Goal: Task Accomplishment & Management: Manage account settings

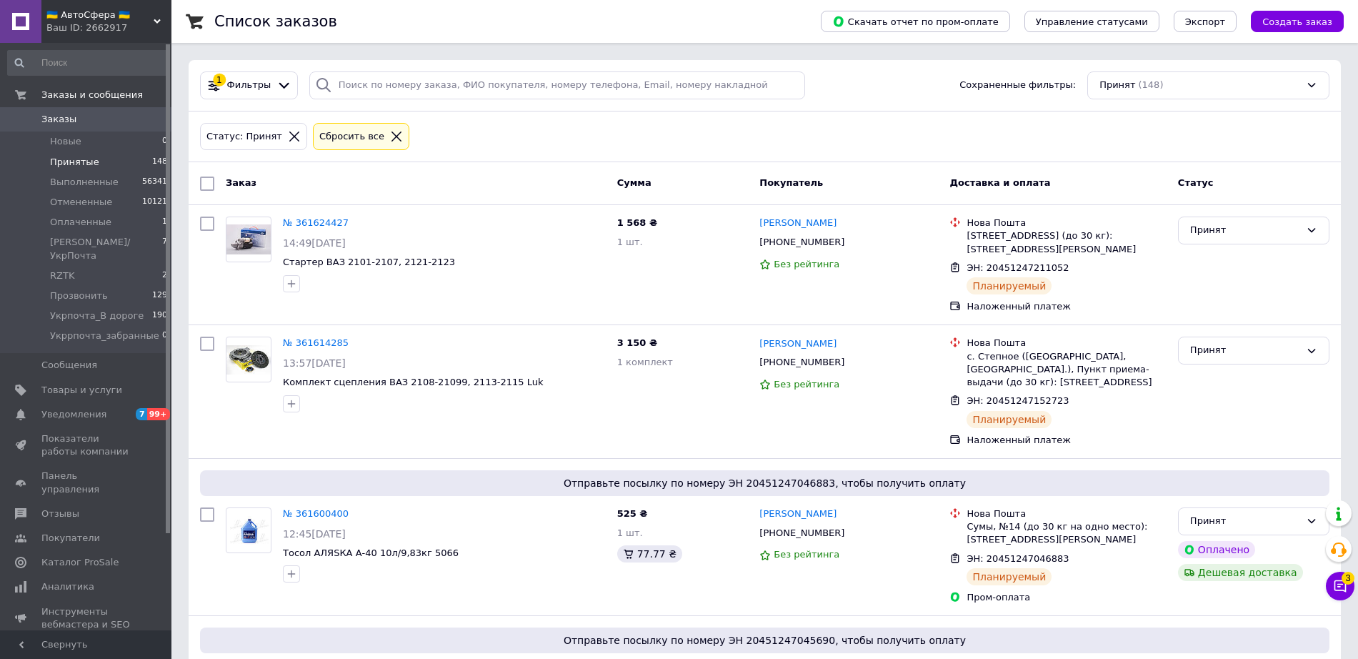
click at [119, 24] on div "Ваш ID: 2662917" at bounding box center [108, 27] width 125 height 13
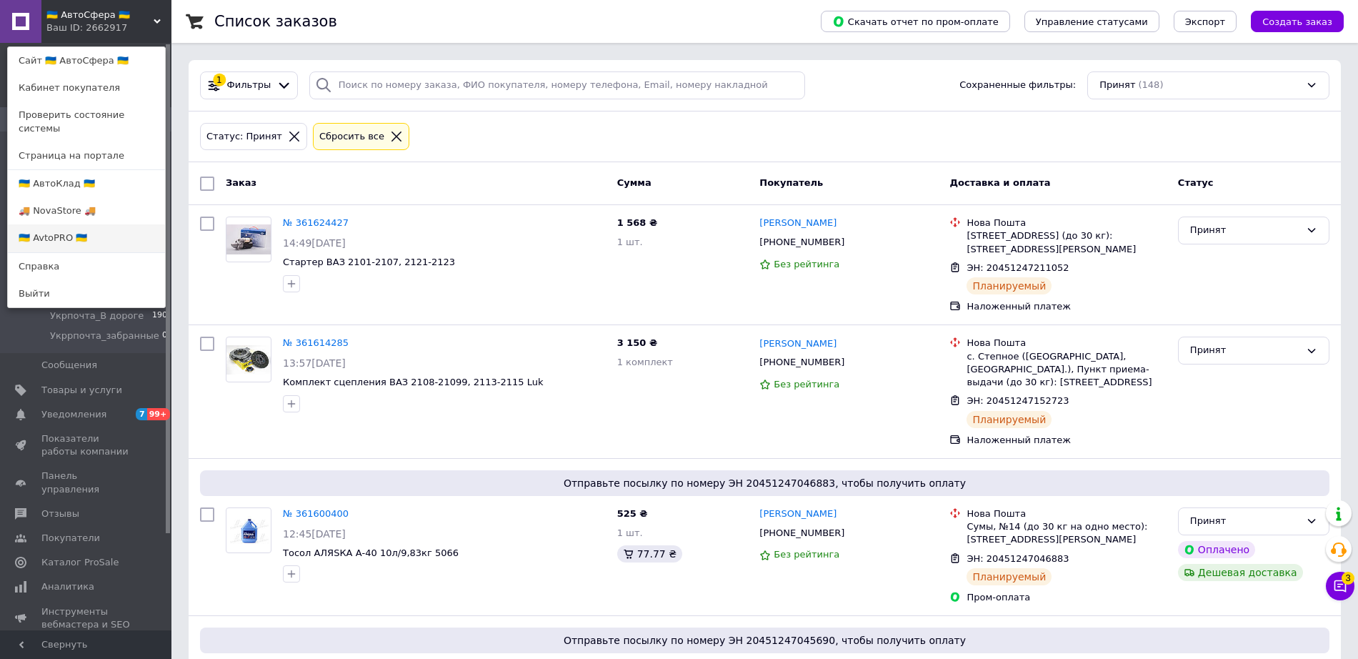
click at [96, 226] on link "🇺🇦 AvtoPRO 🇺🇦" at bounding box center [86, 237] width 157 height 27
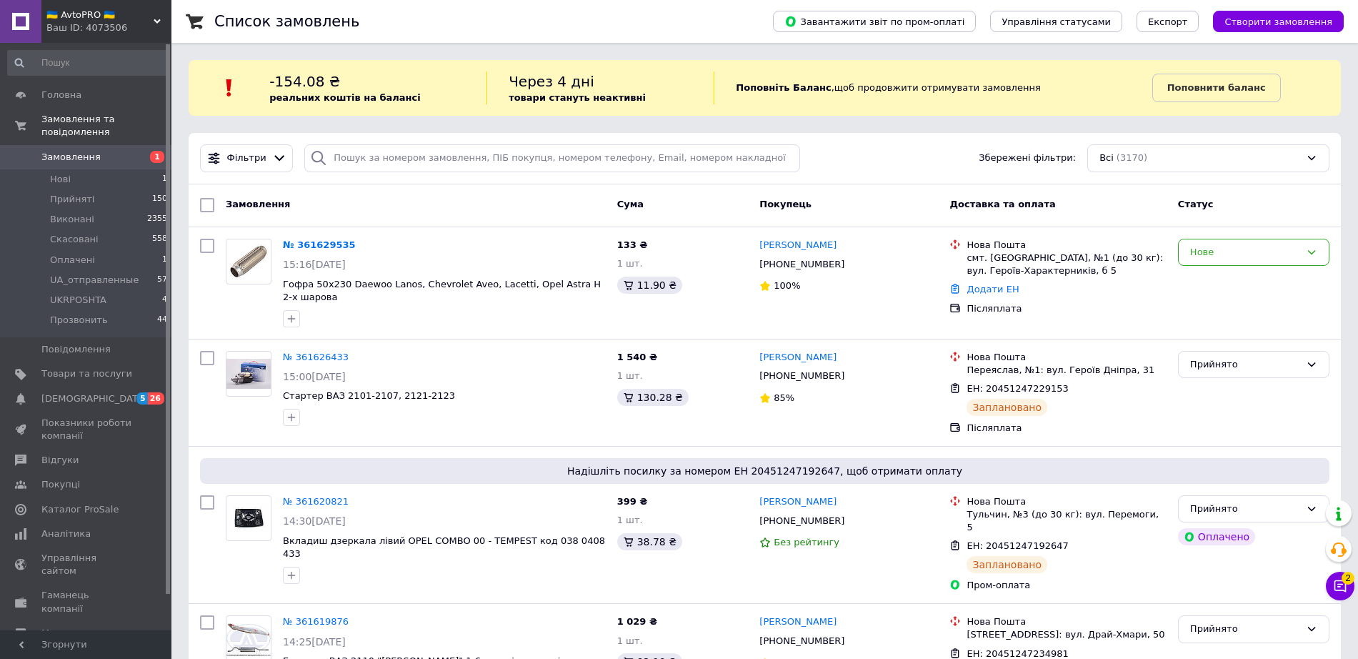
click at [308, 246] on link "№ 361629535" at bounding box center [319, 244] width 73 height 11
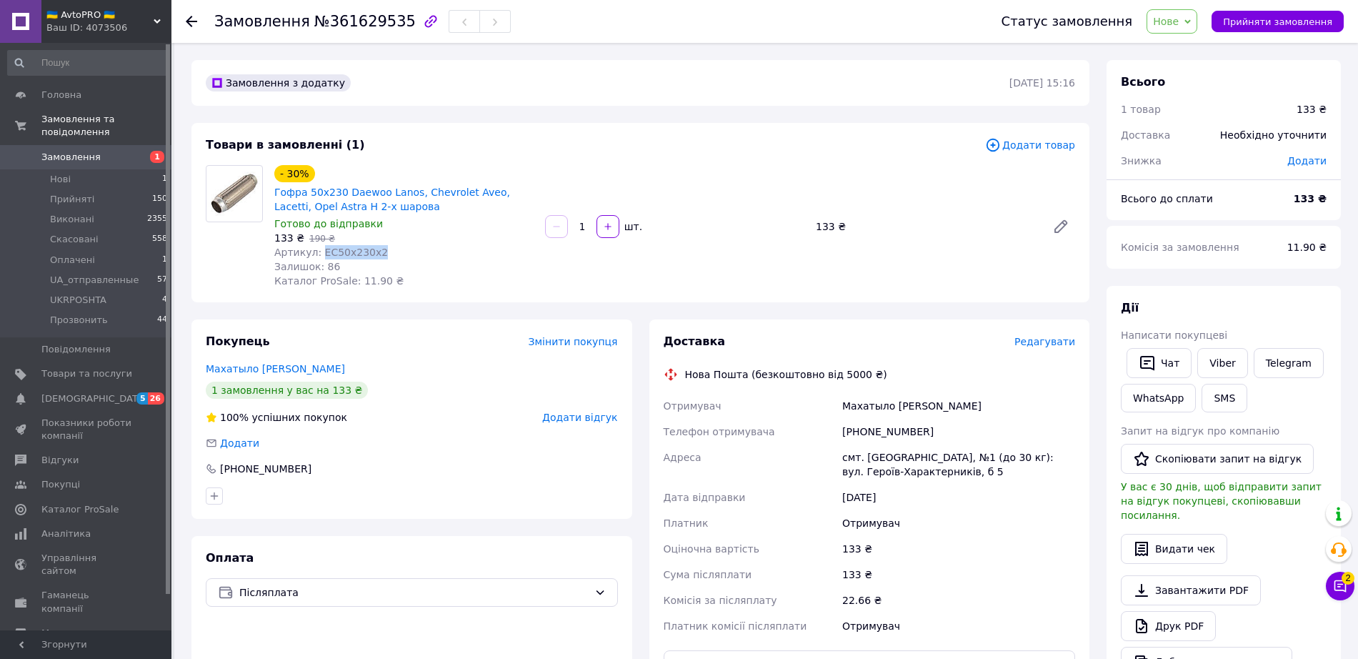
drag, startPoint x: 368, startPoint y: 254, endPoint x: 318, endPoint y: 258, distance: 50.2
click at [318, 258] on span "Артикул: EC50х230х2" at bounding box center [331, 251] width 114 height 11
copy span "EC50х230х2"
click at [1179, 19] on span "Нове" at bounding box center [1166, 21] width 26 height 11
click at [1185, 51] on li "Прийнято" at bounding box center [1198, 49] width 103 height 21
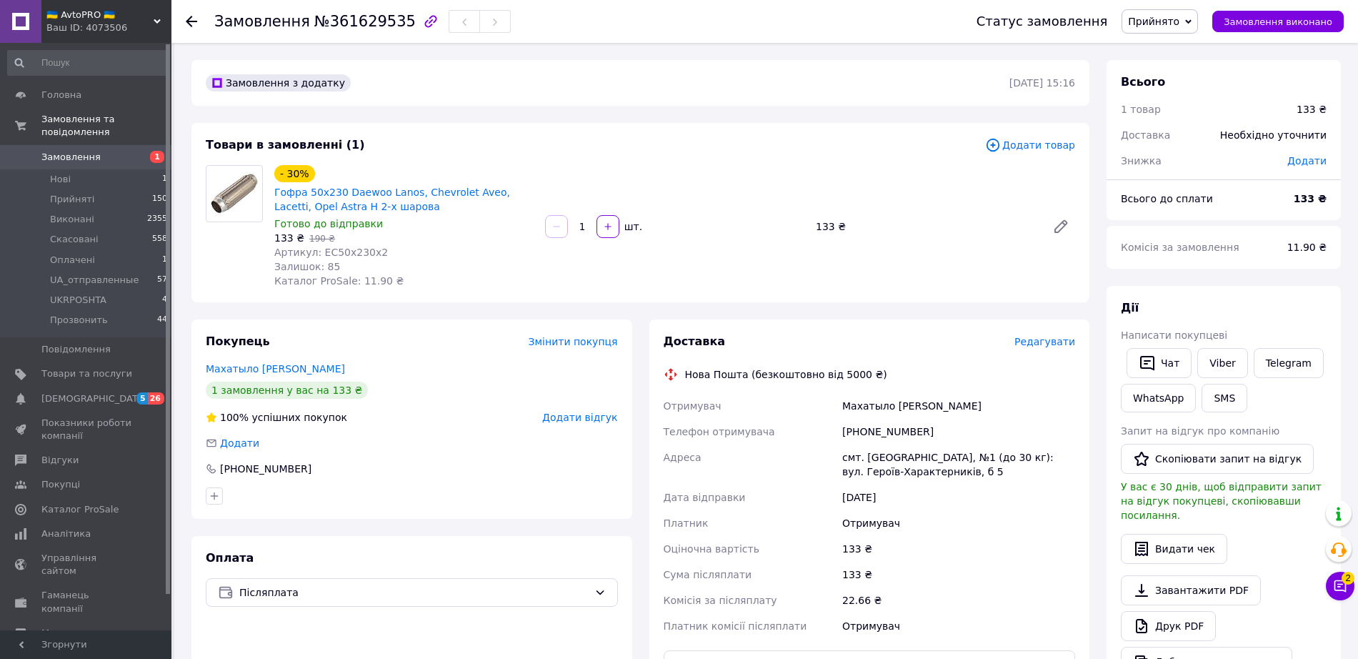
drag, startPoint x: 1166, startPoint y: 26, endPoint x: 1179, endPoint y: 21, distance: 13.8
click at [1167, 26] on span "Прийнято" at bounding box center [1153, 21] width 51 height 11
click at [1181, 159] on li "Прозвонить" at bounding box center [1173, 156] width 103 height 21
click at [54, 173] on span "Нові" at bounding box center [60, 179] width 21 height 13
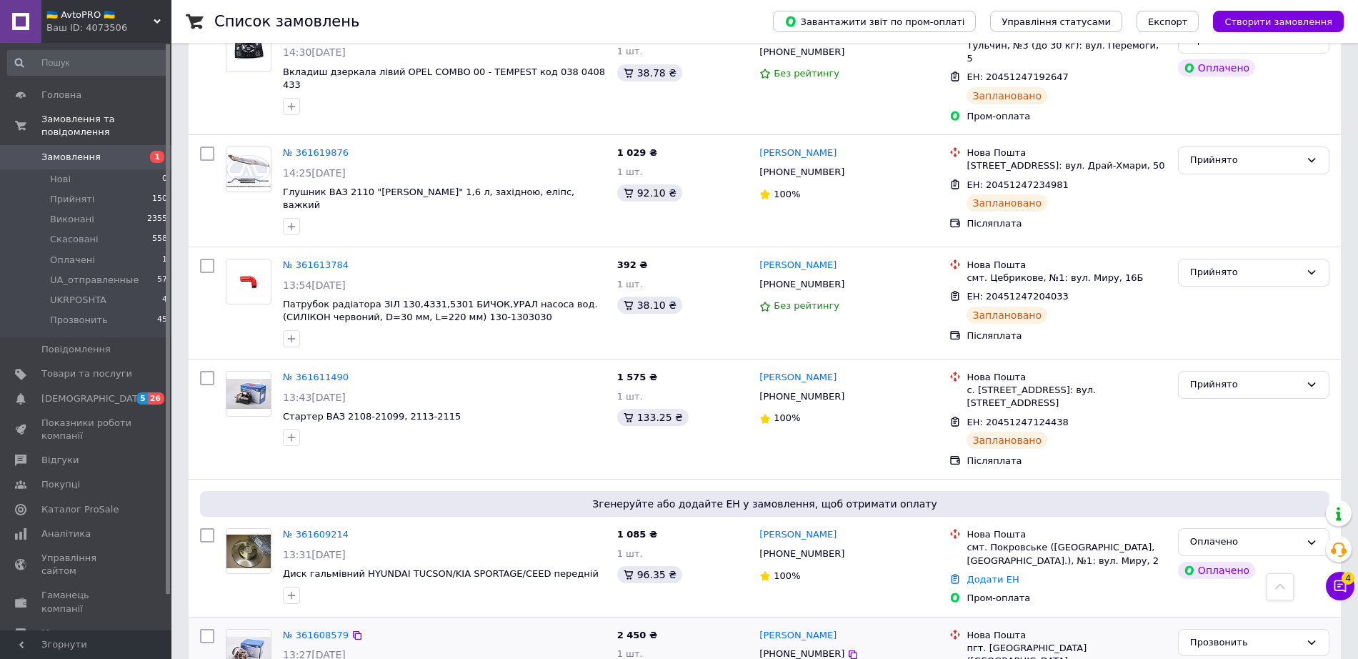
scroll to position [89, 0]
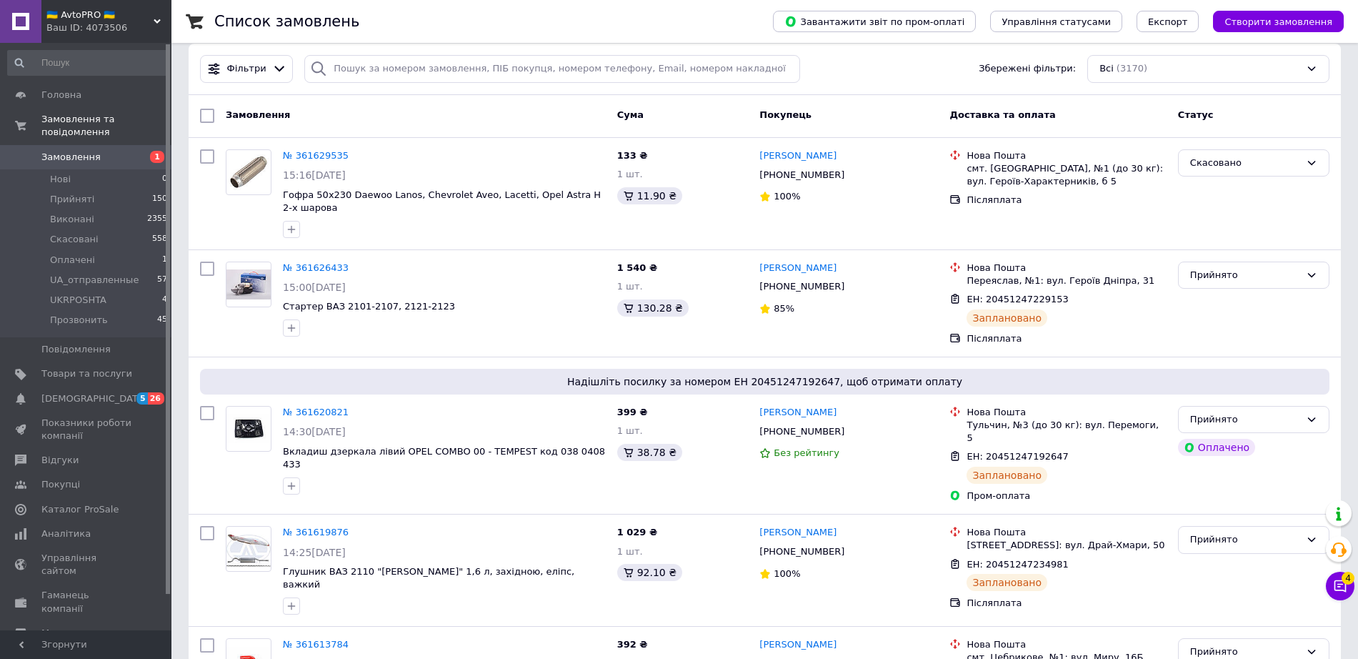
click at [113, 15] on span "🇺🇦 AvtoPRO 🇺🇦" at bounding box center [99, 15] width 107 height 13
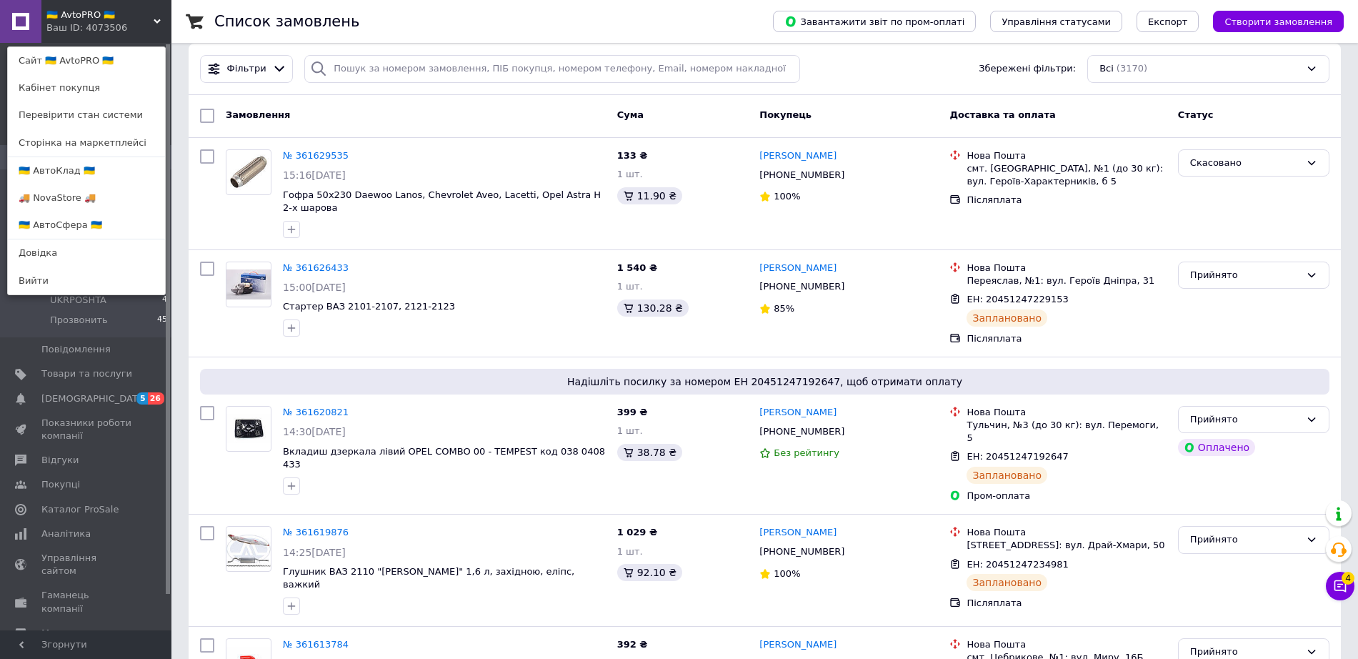
click at [119, 16] on div "🇺🇦 AvtoPRO 🇺🇦 Ваш ID: 4073506 Сайт 🇺🇦 AvtoPRO 🇺🇦 Кабінет покупця Перевірити ста…" at bounding box center [85, 21] width 171 height 43
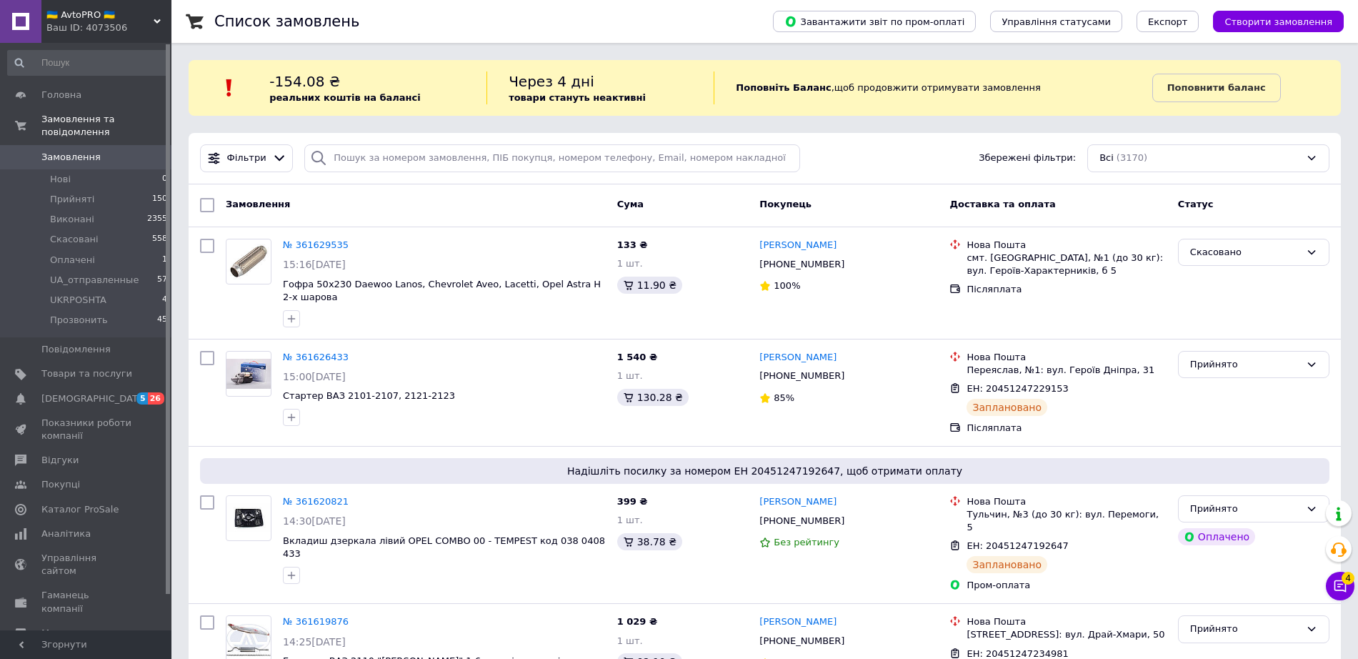
click at [139, 26] on div "Ваш ID: 4073506" at bounding box center [108, 27] width 125 height 13
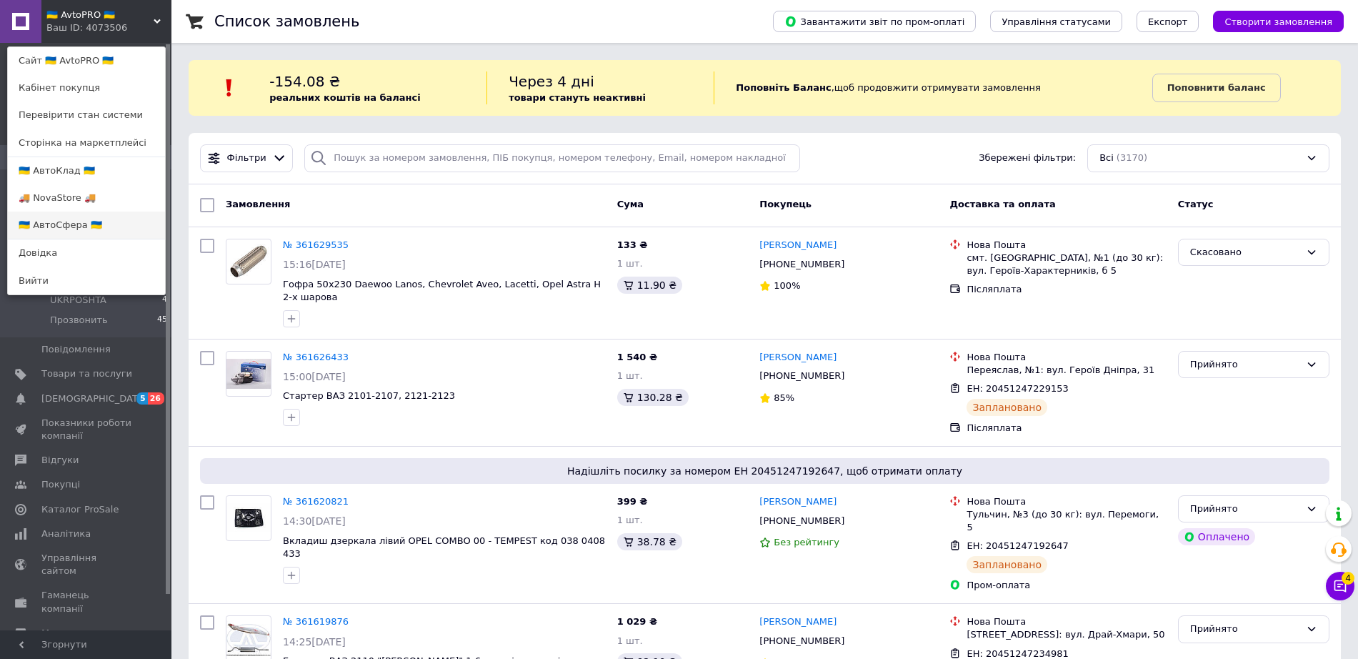
click at [104, 219] on link "🇺🇦 АвтоСфера 🇺🇦" at bounding box center [86, 224] width 157 height 27
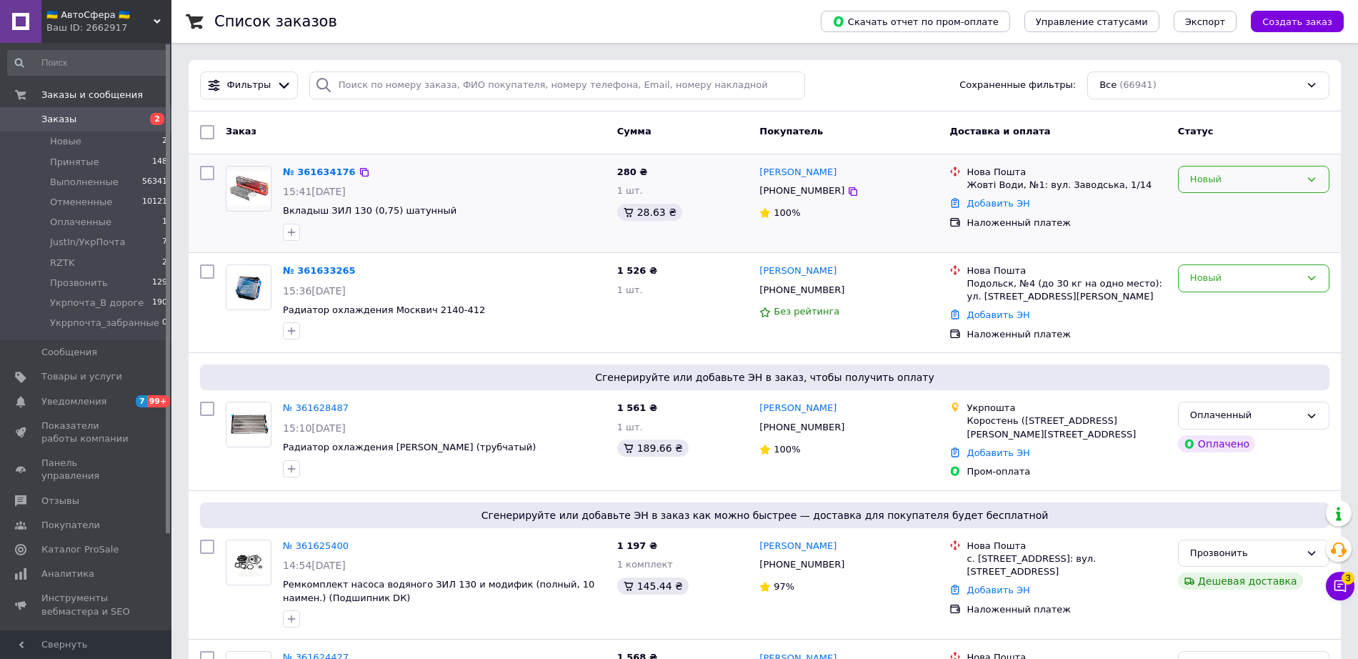
click at [1232, 176] on div "Новый" at bounding box center [1245, 179] width 110 height 15
click at [1220, 201] on li "Принят" at bounding box center [1254, 209] width 150 height 26
click at [1207, 272] on div "Новый" at bounding box center [1245, 278] width 110 height 15
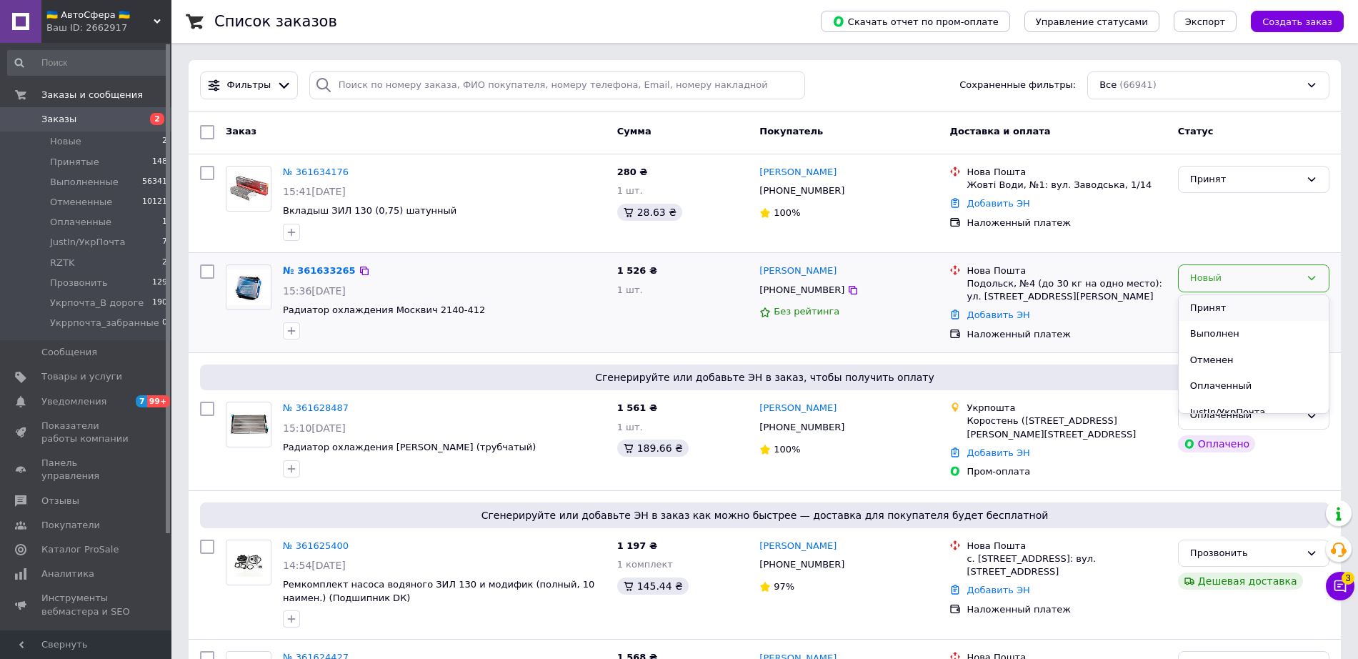
click at [1210, 303] on li "Принят" at bounding box center [1254, 308] width 150 height 26
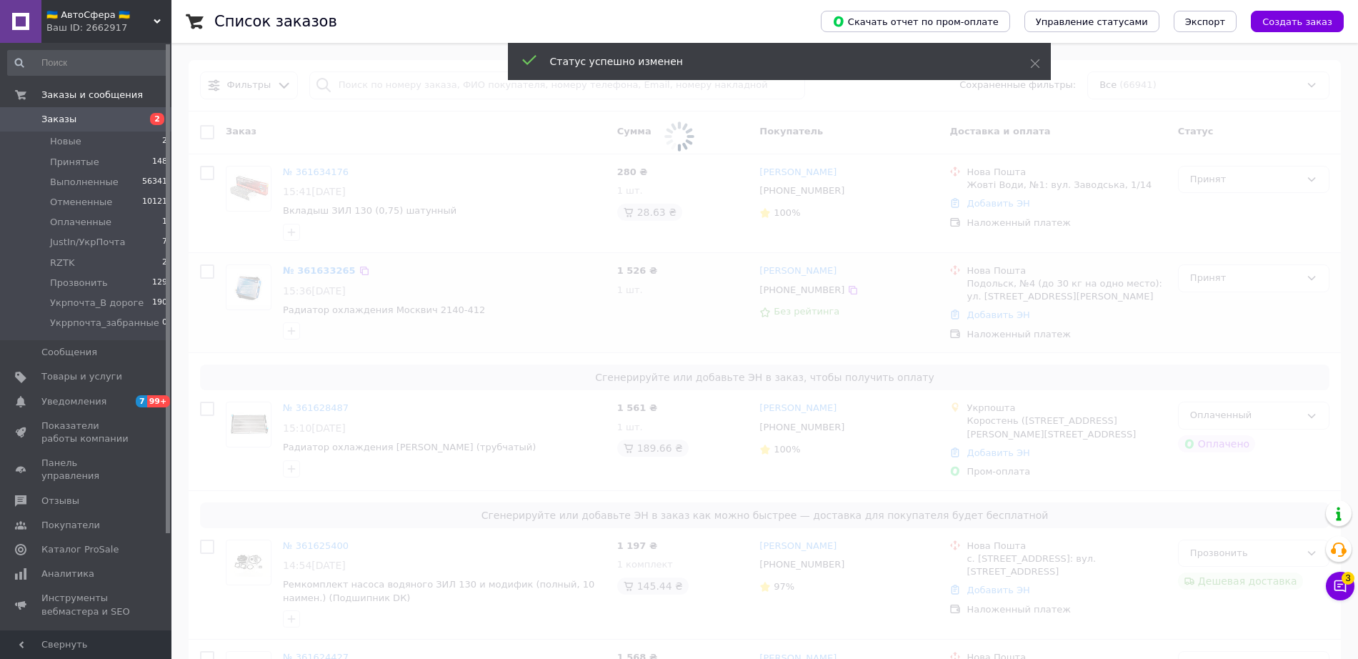
click at [120, 11] on span "🇺🇦 АвтоСфера 🇺🇦" at bounding box center [99, 15] width 107 height 13
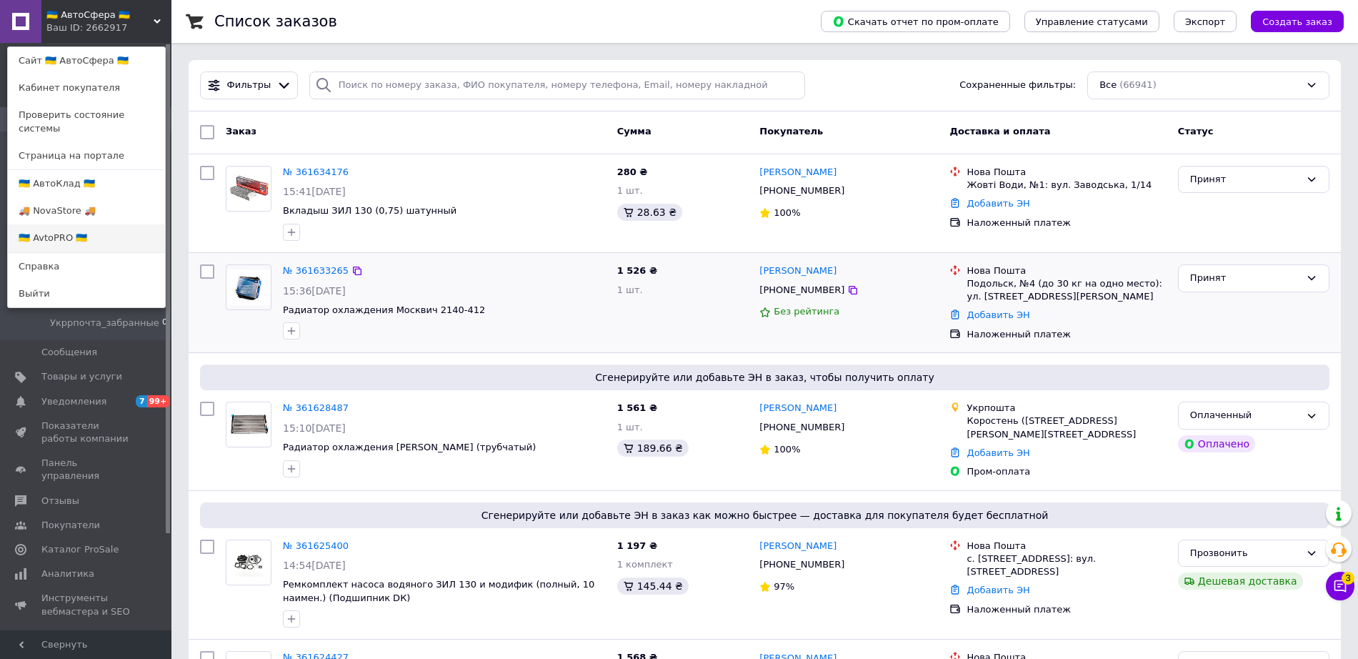
click at [60, 226] on link "🇺🇦 AvtoPRO 🇺🇦" at bounding box center [86, 237] width 157 height 27
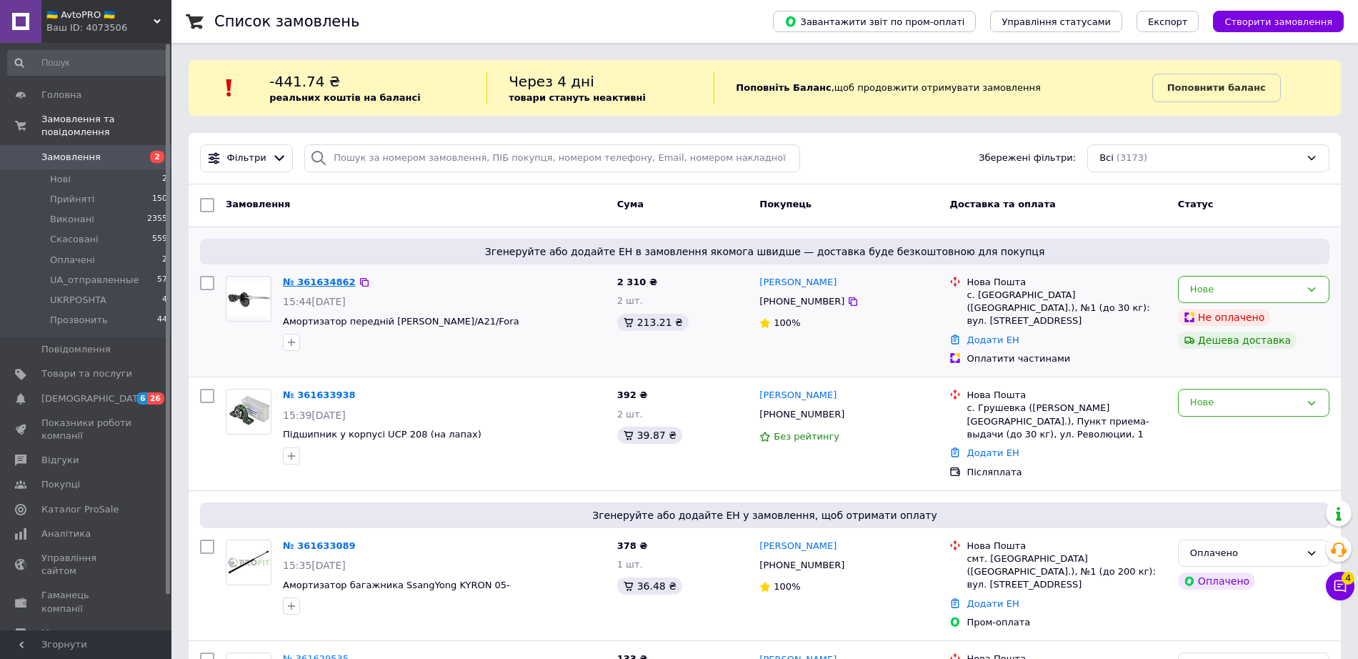
click at [312, 280] on link "№ 361634862" at bounding box center [319, 281] width 73 height 11
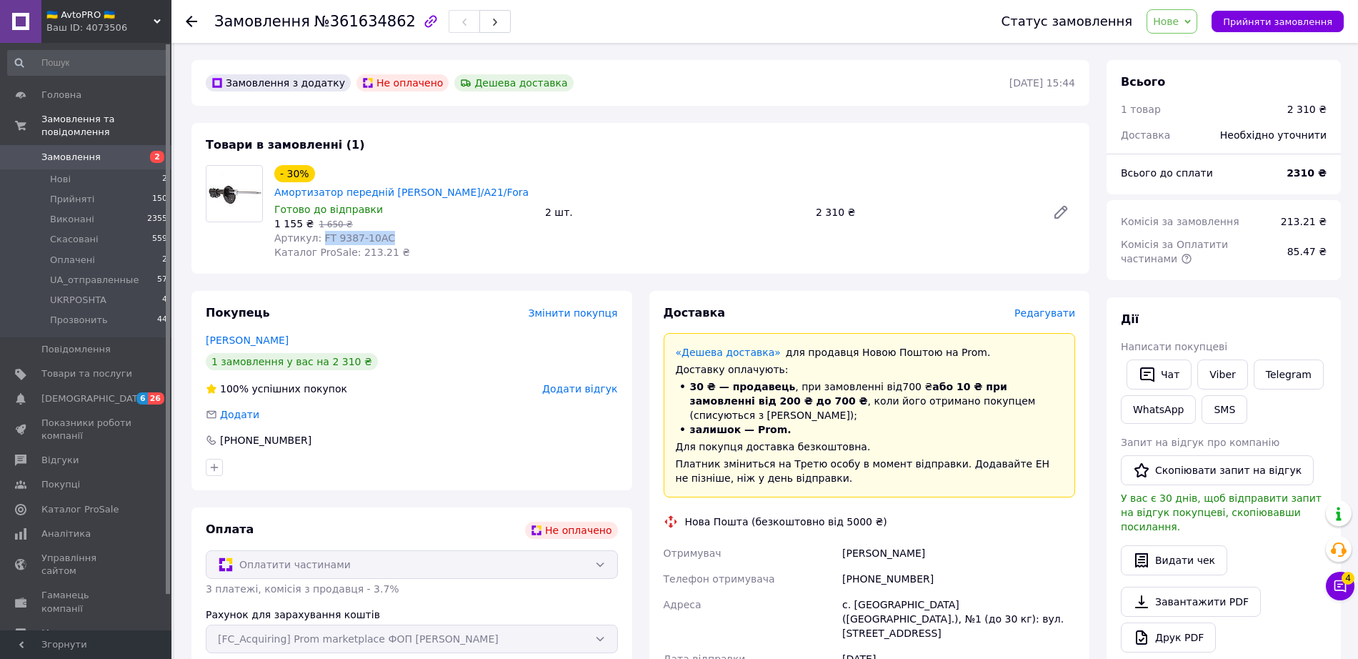
drag, startPoint x: 317, startPoint y: 219, endPoint x: 417, endPoint y: 216, distance: 99.3
click at [417, 231] on div "Артикул: FT 9387-10AC" at bounding box center [403, 238] width 259 height 14
copy span "FT 9387-10AC"
click at [79, 174] on li "Нові 2" at bounding box center [88, 179] width 176 height 20
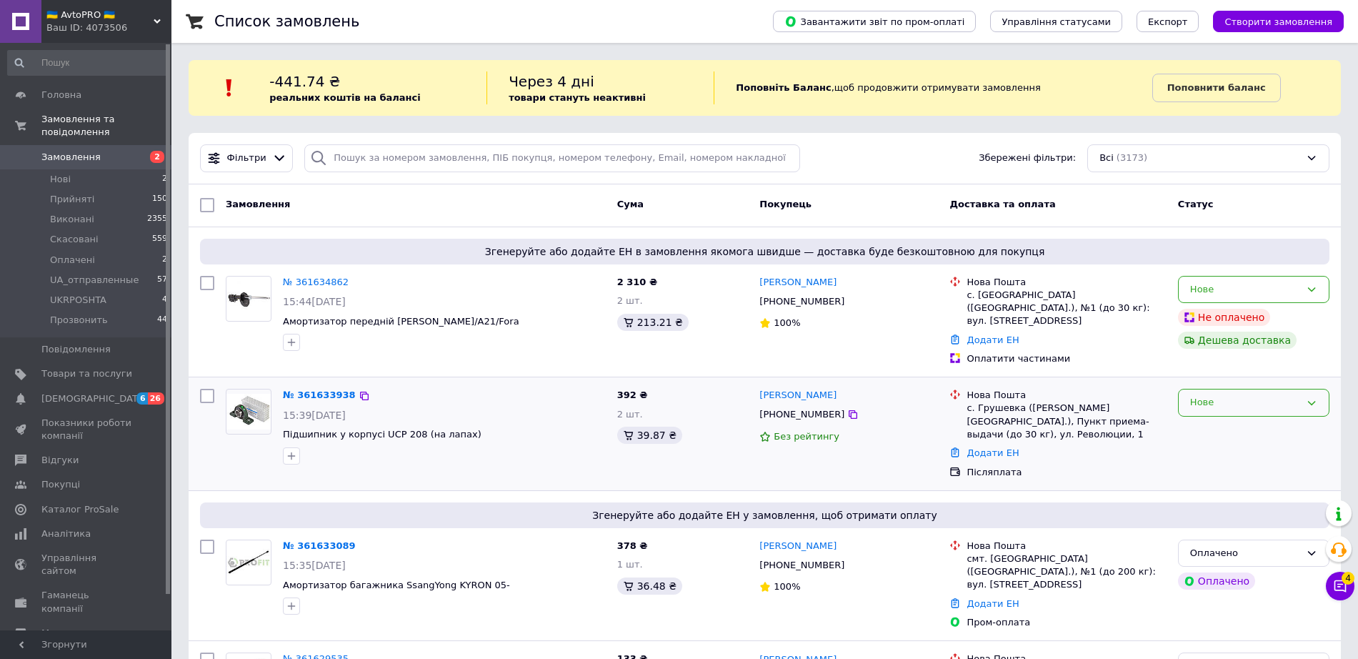
click at [1222, 397] on div "Нове" at bounding box center [1245, 402] width 110 height 15
click at [1204, 422] on li "Прийнято" at bounding box center [1254, 432] width 150 height 26
click at [314, 389] on link "№ 361633938" at bounding box center [319, 394] width 73 height 11
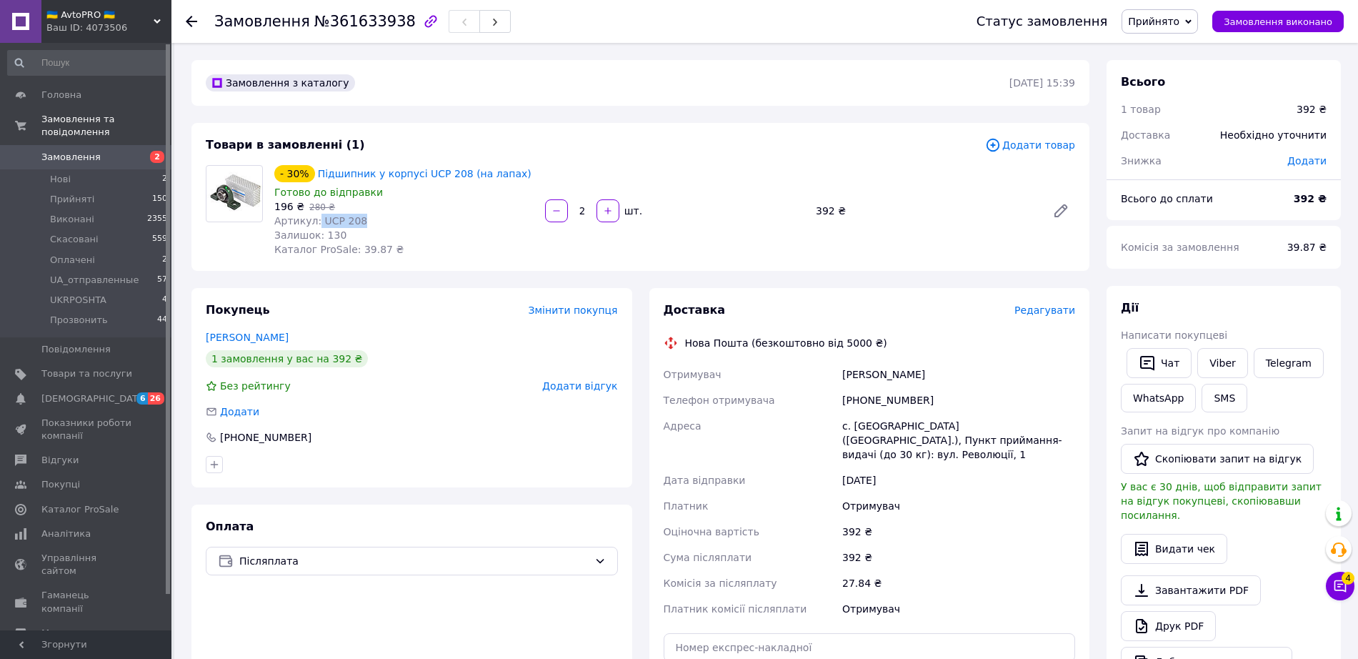
drag, startPoint x: 315, startPoint y: 221, endPoint x: 364, endPoint y: 222, distance: 49.3
click at [364, 222] on div "Артикул: UCP 208" at bounding box center [403, 221] width 259 height 14
copy span "UCP 208"
click at [189, 26] on icon at bounding box center [191, 21] width 11 height 11
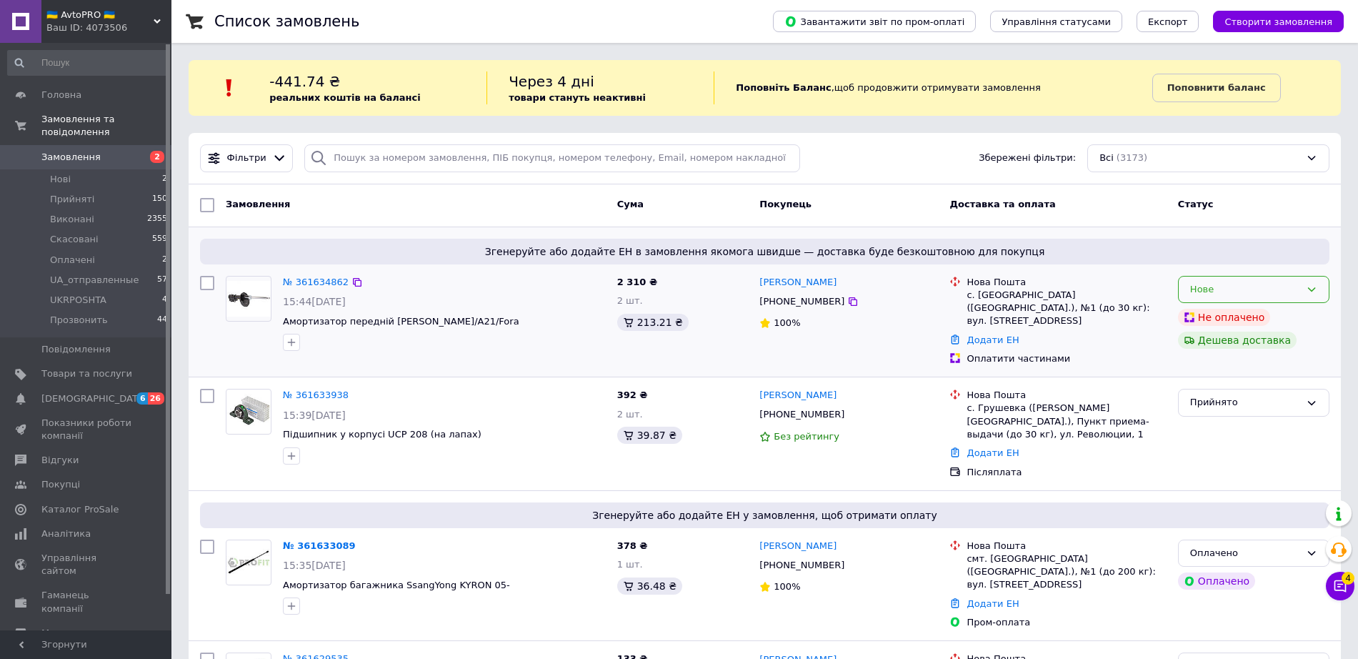
click at [1276, 288] on div "Нове" at bounding box center [1245, 289] width 110 height 15
click at [1235, 410] on li "Прозвонить" at bounding box center [1254, 412] width 150 height 26
click at [306, 389] on link "№ 361633938" at bounding box center [316, 394] width 66 height 11
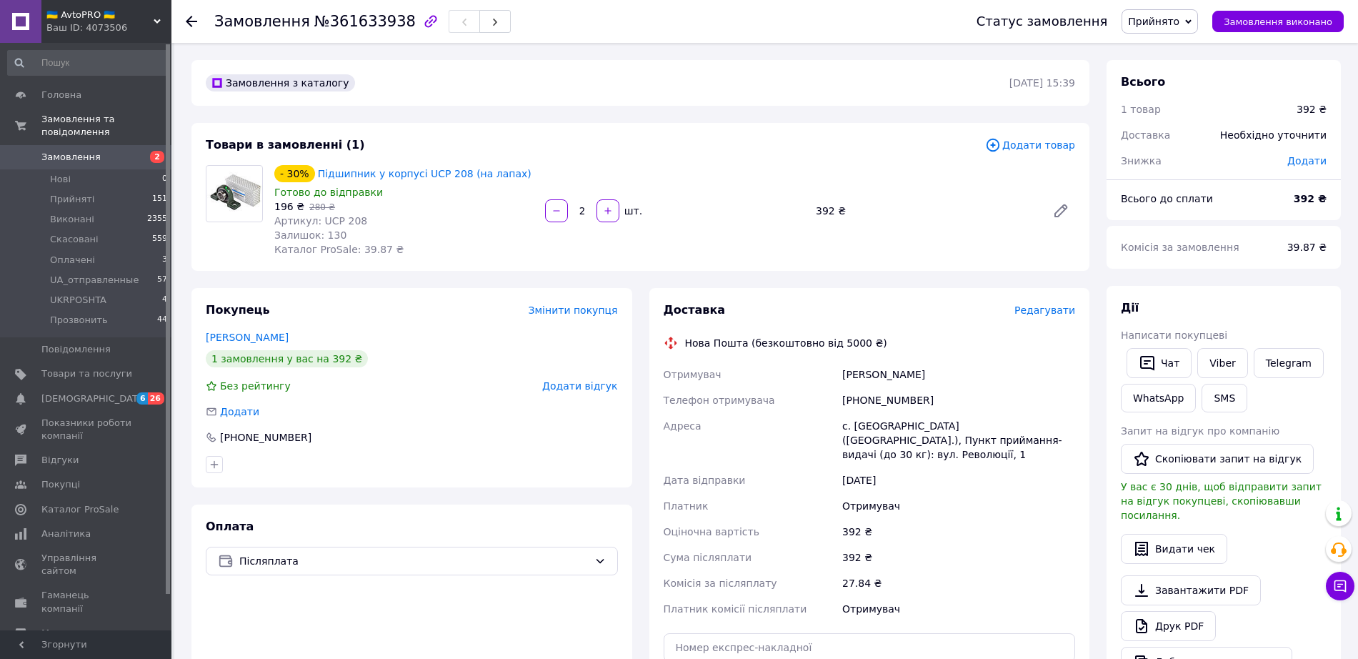
click at [186, 20] on div "Замовлення №361633938 Статус замовлення Прийнято Виконано Скасовано Оплачено UA…" at bounding box center [764, 21] width 1187 height 43
click at [186, 21] on use at bounding box center [191, 21] width 11 height 11
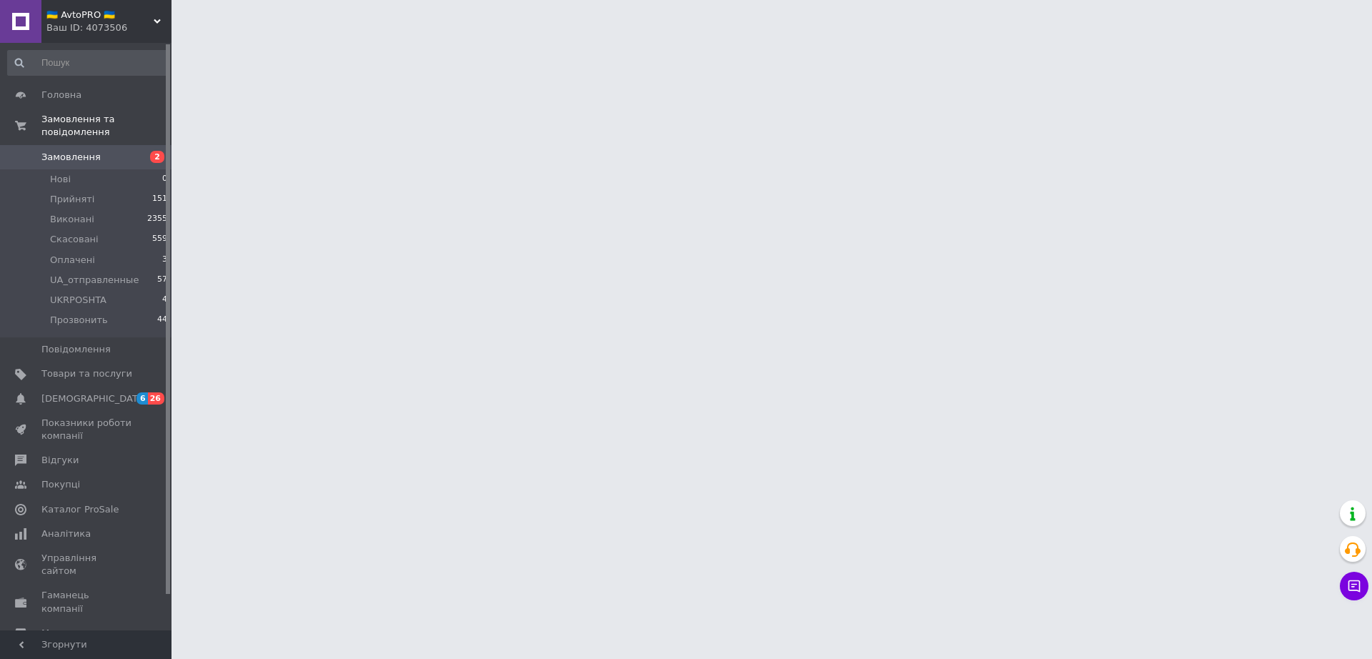
click at [107, 22] on div "Ваш ID: 4073506" at bounding box center [108, 27] width 125 height 13
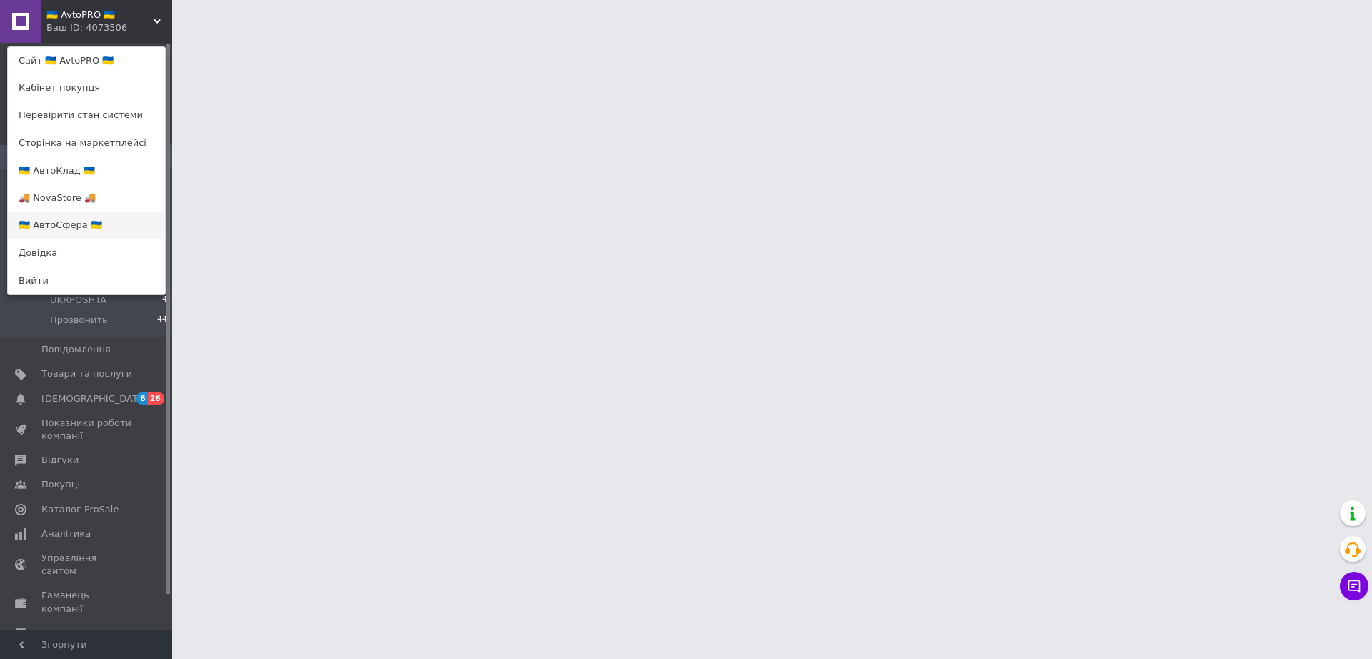
click at [54, 228] on link "🇺🇦 АвтоСфера 🇺🇦" at bounding box center [86, 224] width 157 height 27
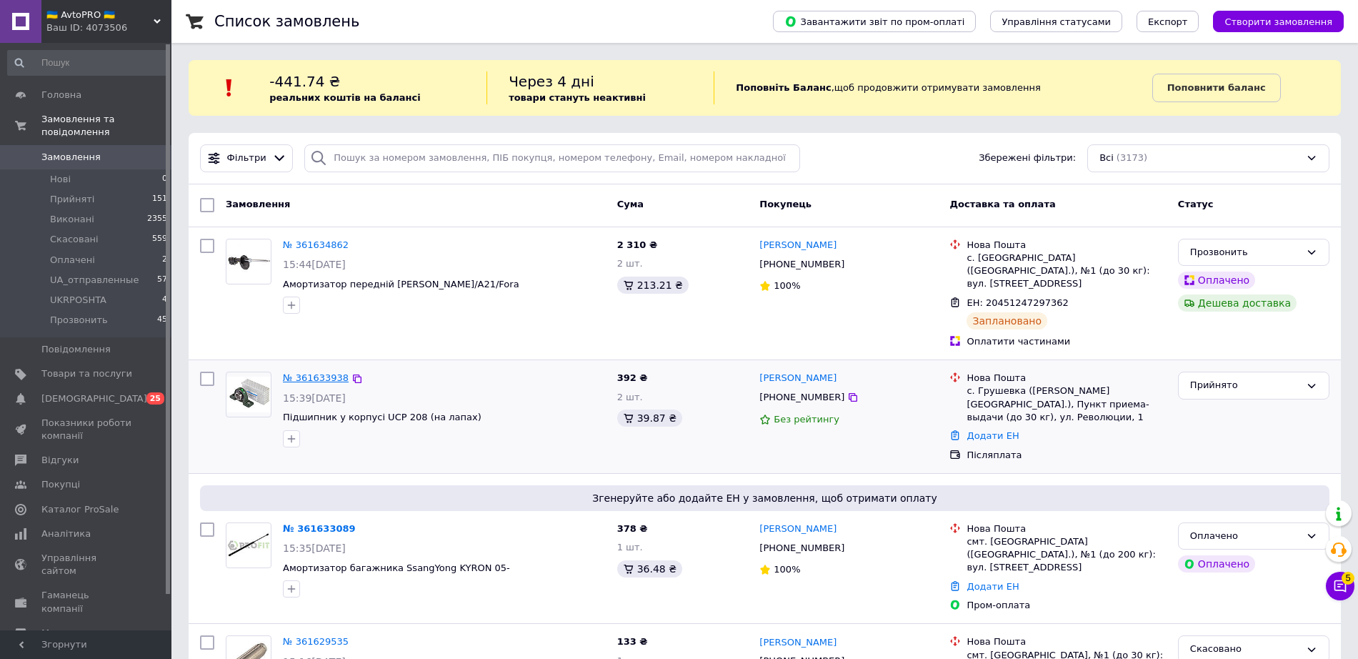
click at [314, 372] on link "№ 361633938" at bounding box center [316, 377] width 66 height 11
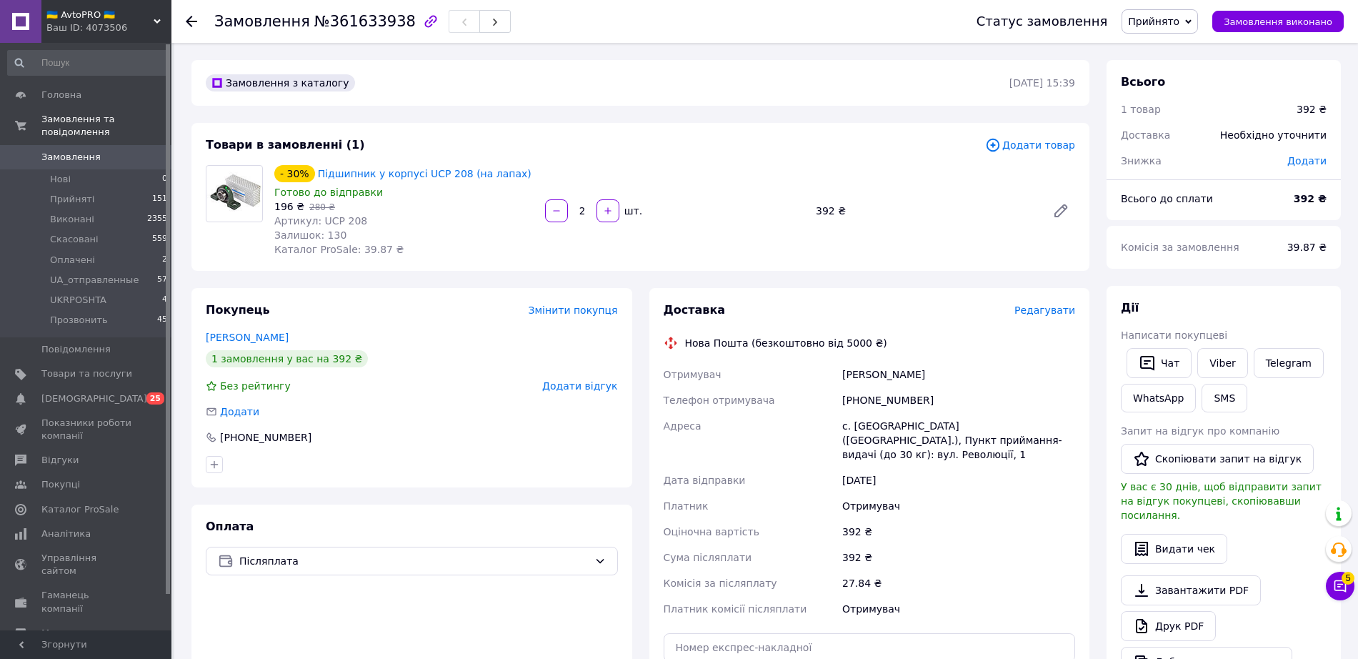
click at [332, 216] on span "Артикул: UCP 208" at bounding box center [320, 220] width 93 height 11
click at [368, 217] on div "Артикул: UCP 208" at bounding box center [403, 221] width 259 height 14
drag, startPoint x: 364, startPoint y: 217, endPoint x: 319, endPoint y: 223, distance: 44.7
click at [319, 223] on div "Артикул: UCP 208" at bounding box center [403, 221] width 259 height 14
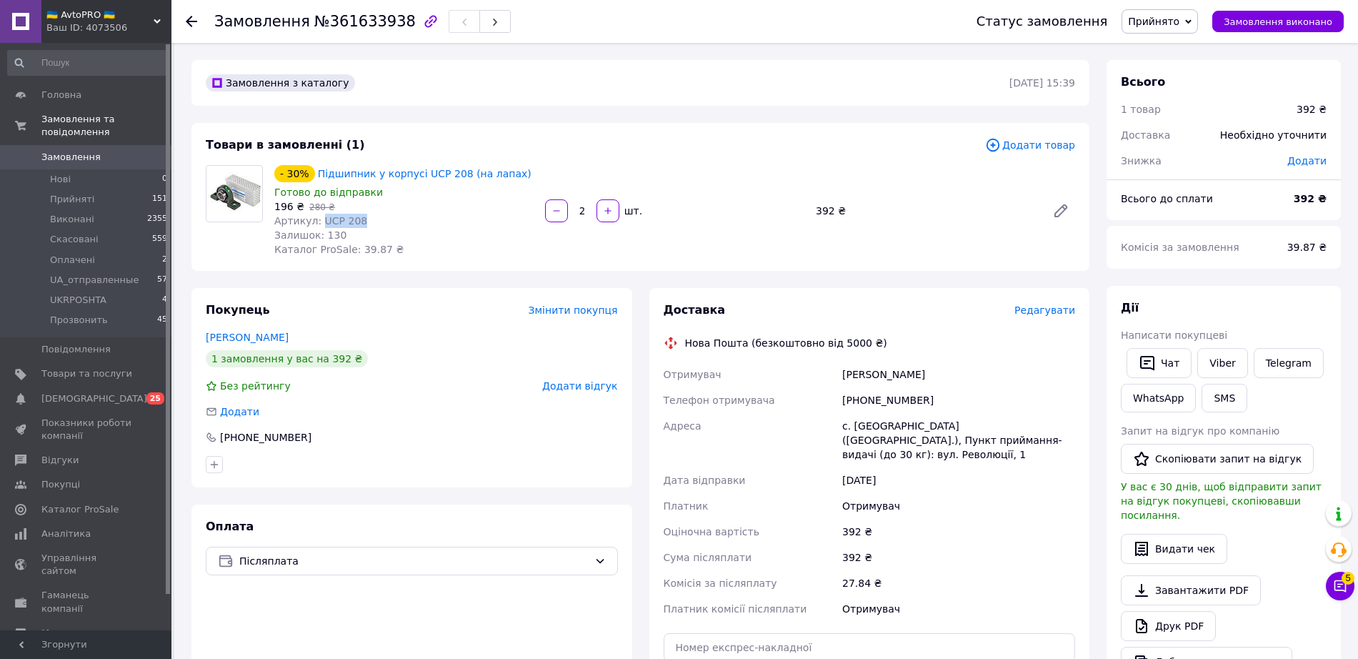
copy span "UCP 208"
drag, startPoint x: 307, startPoint y: 432, endPoint x: 226, endPoint y: 442, distance: 82.1
click at [226, 442] on div "[PHONE_NUMBER]" at bounding box center [412, 437] width 412 height 14
copy div "380988450539"
click at [1160, 25] on span "Прийнято" at bounding box center [1153, 21] width 51 height 11
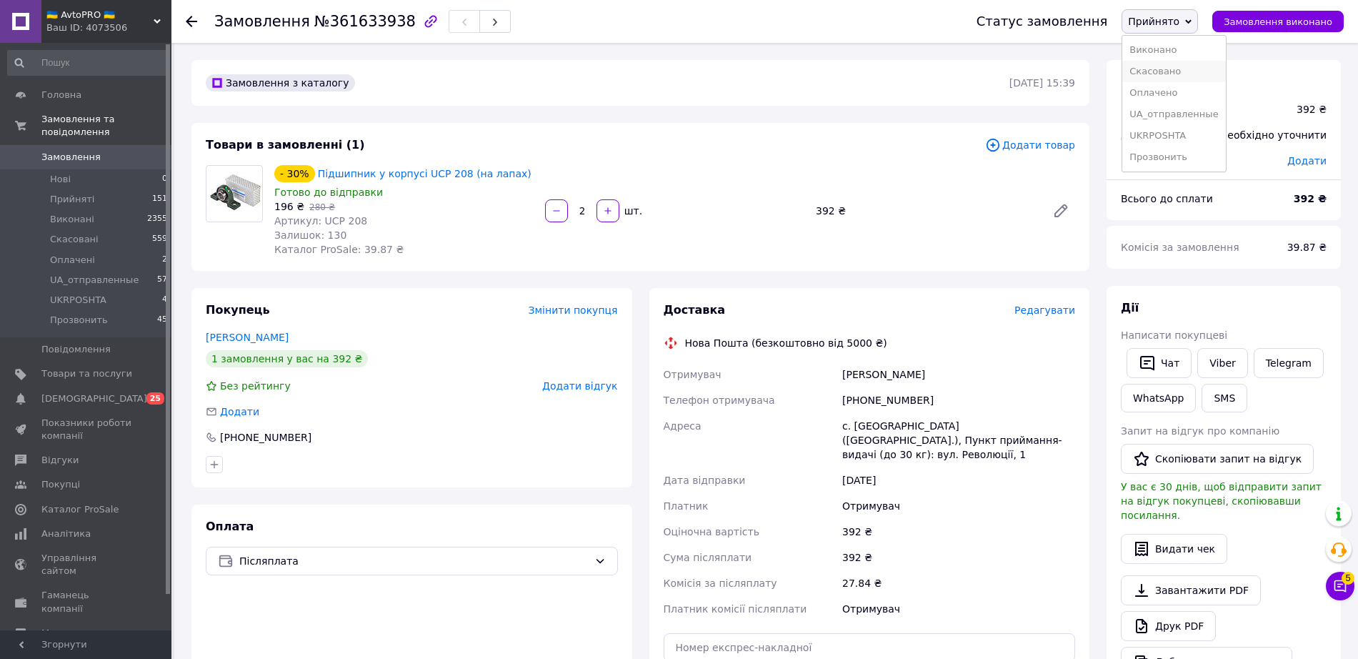
click at [1184, 76] on li "Скасовано" at bounding box center [1173, 71] width 103 height 21
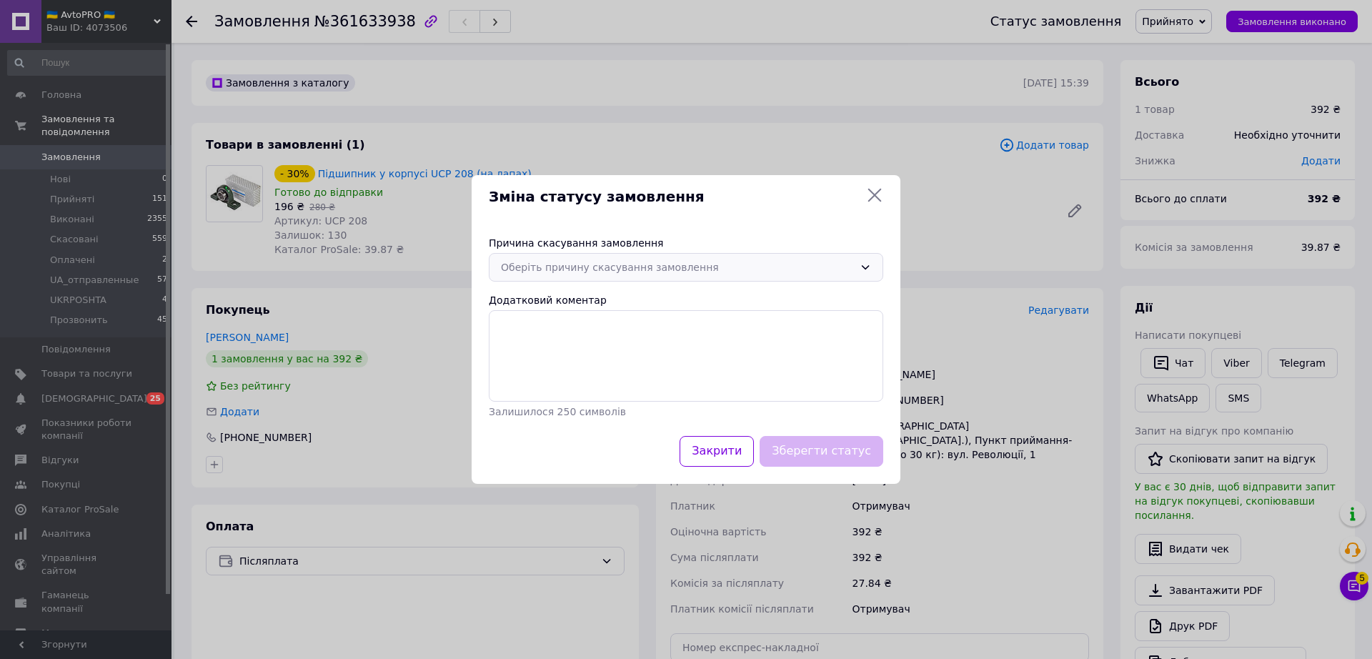
click at [742, 269] on div "Оберіть причину скасування замовлення" at bounding box center [677, 267] width 353 height 16
click at [582, 373] on li "На прохання покупця" at bounding box center [685, 379] width 393 height 27
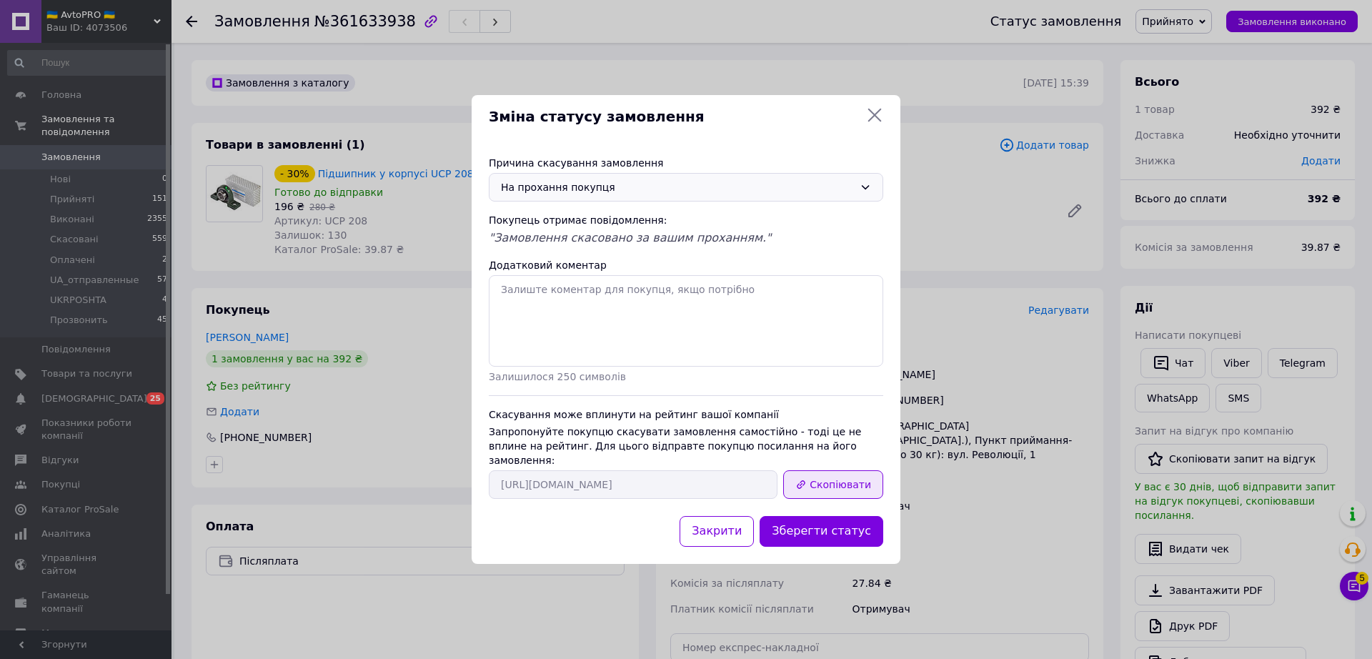
click at [835, 477] on button "Скопіювати" at bounding box center [833, 484] width 100 height 29
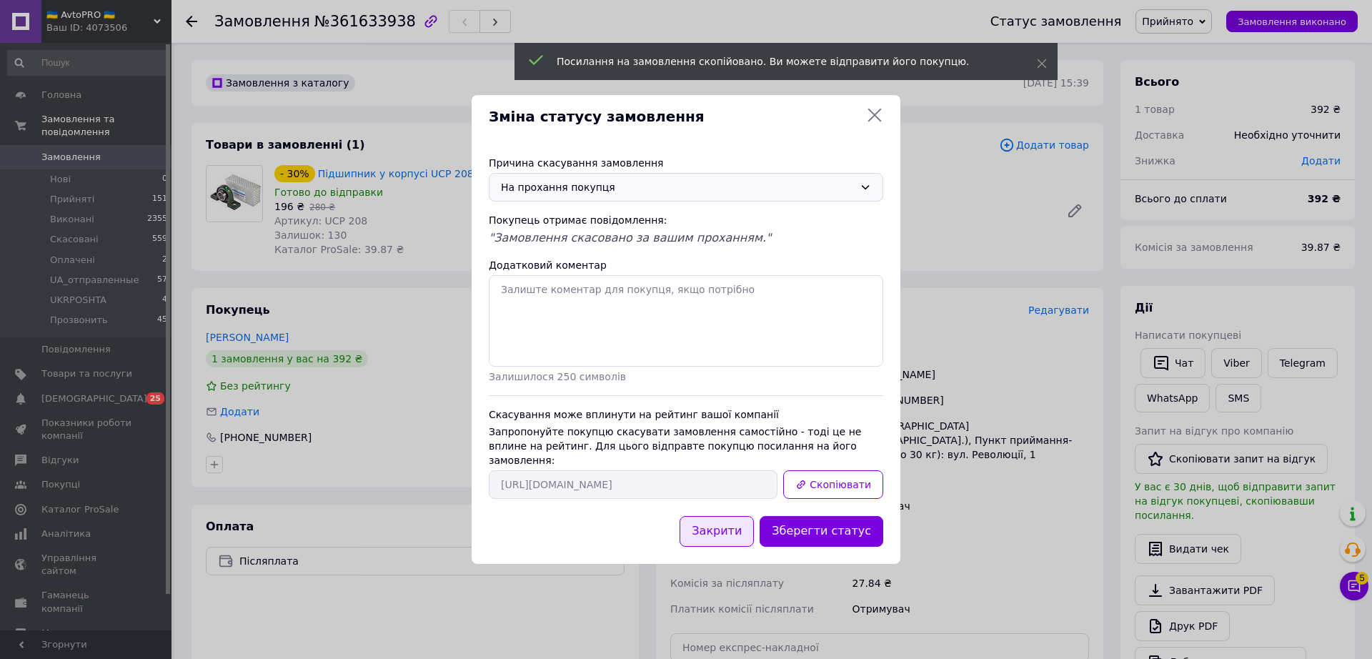
click at [706, 527] on button "Закрити" at bounding box center [716, 531] width 74 height 31
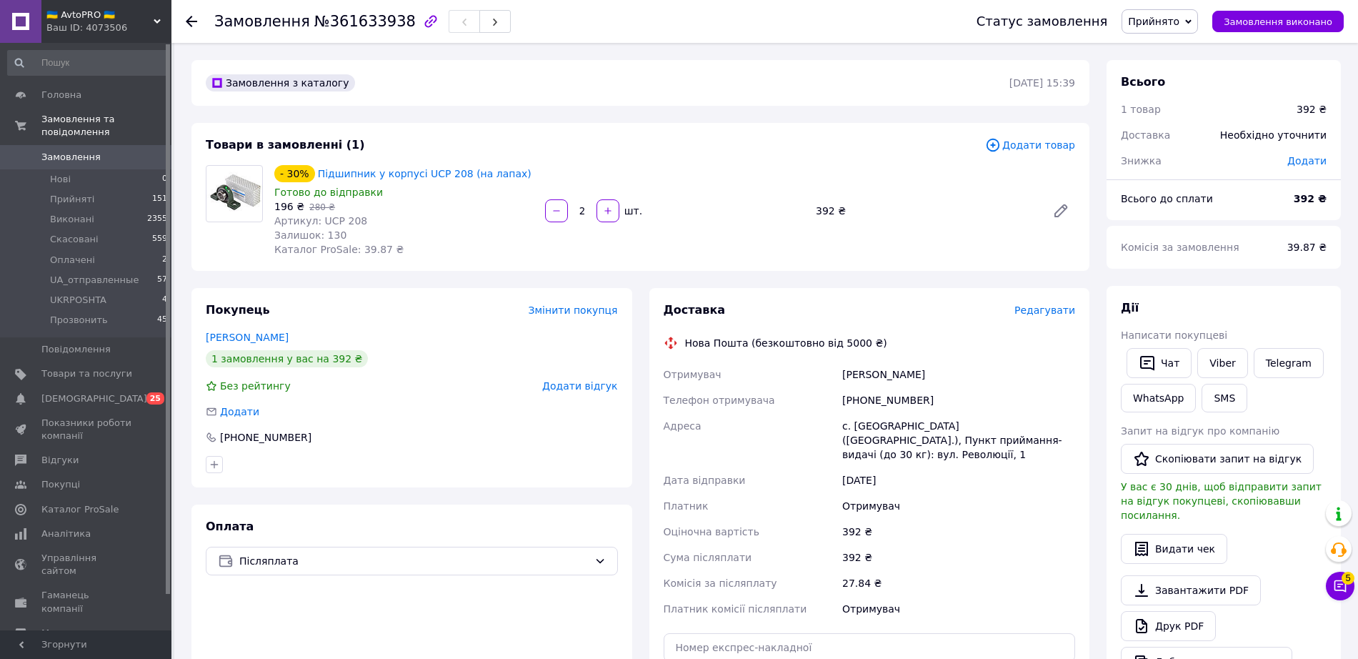
click at [1180, 24] on span "Прийнято" at bounding box center [1153, 21] width 51 height 11
click at [1164, 159] on li "Прозвонить" at bounding box center [1173, 156] width 103 height 21
click at [191, 21] on use at bounding box center [191, 21] width 11 height 11
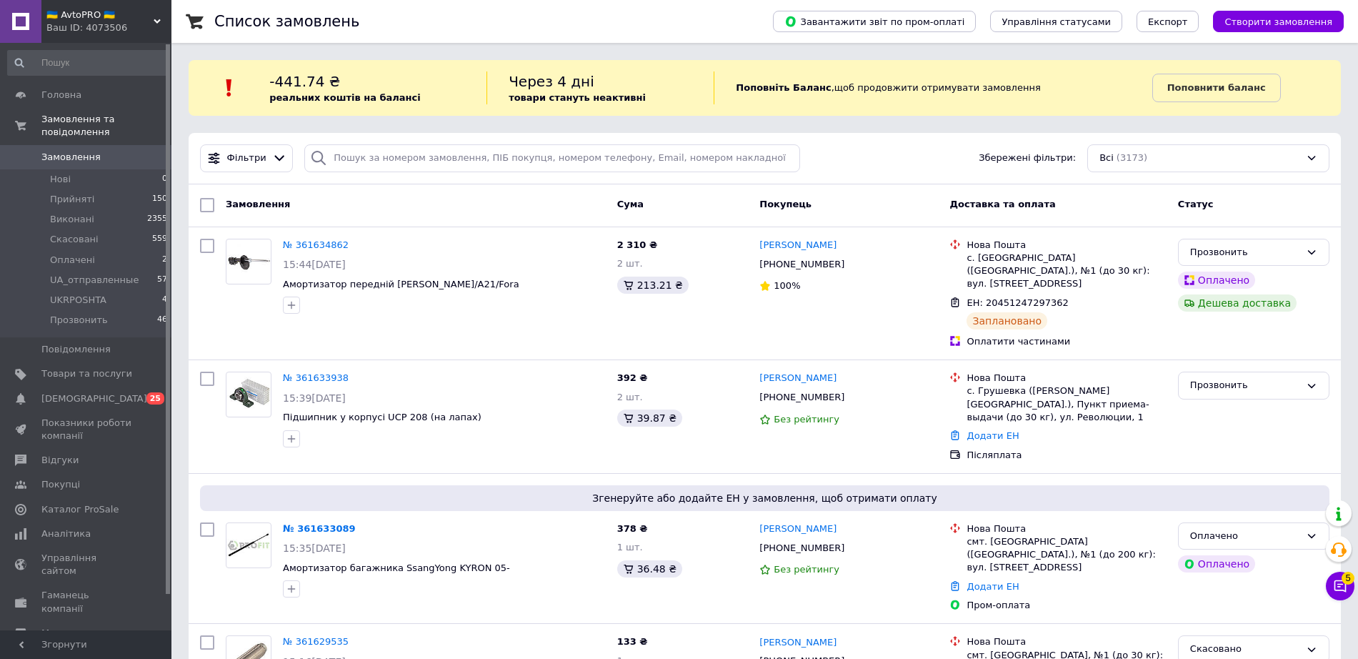
click at [142, 21] on div "Ваш ID: 4073506" at bounding box center [108, 27] width 125 height 13
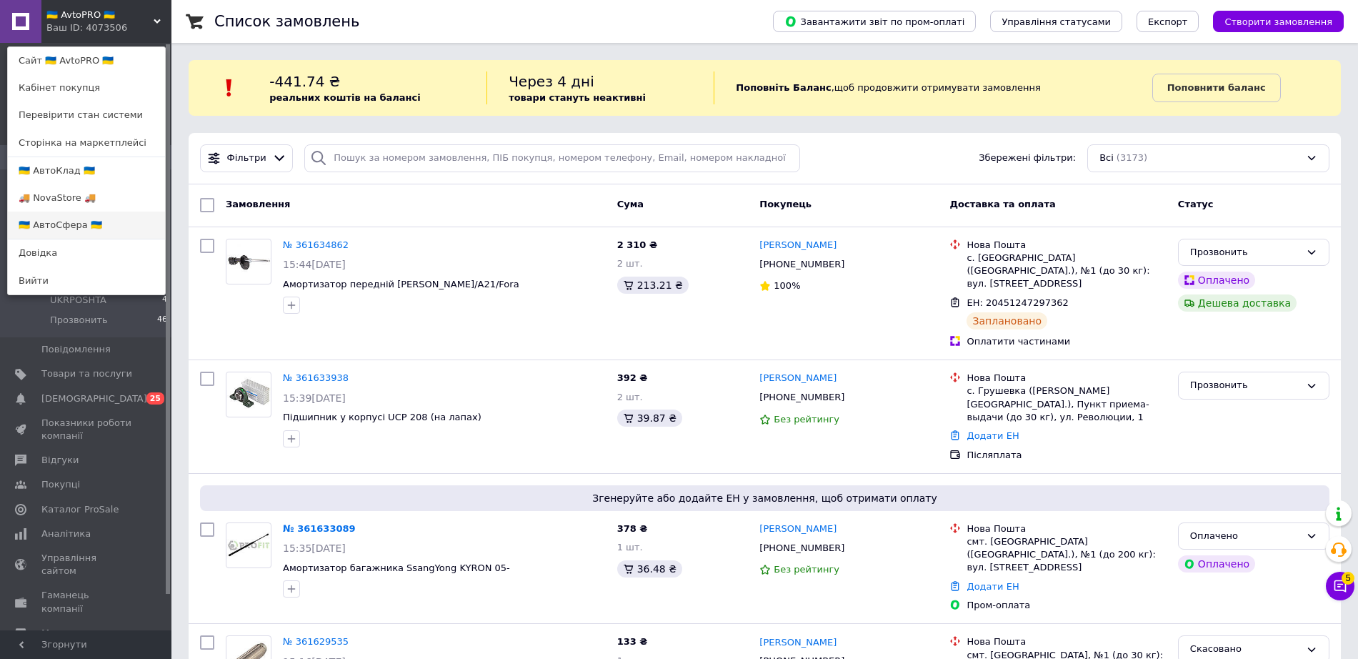
click at [81, 223] on link "🇺🇦 АвтоСфера 🇺🇦" at bounding box center [86, 224] width 157 height 27
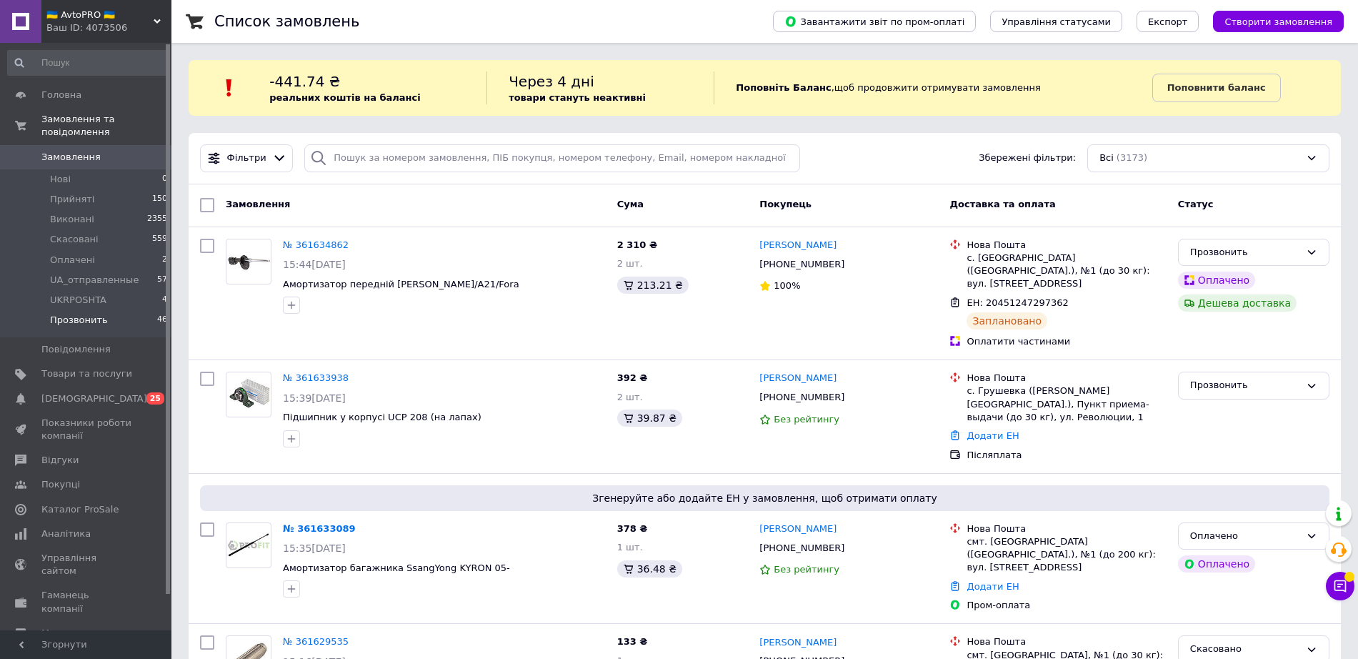
click at [89, 314] on span "Прозвонить" at bounding box center [79, 320] width 58 height 13
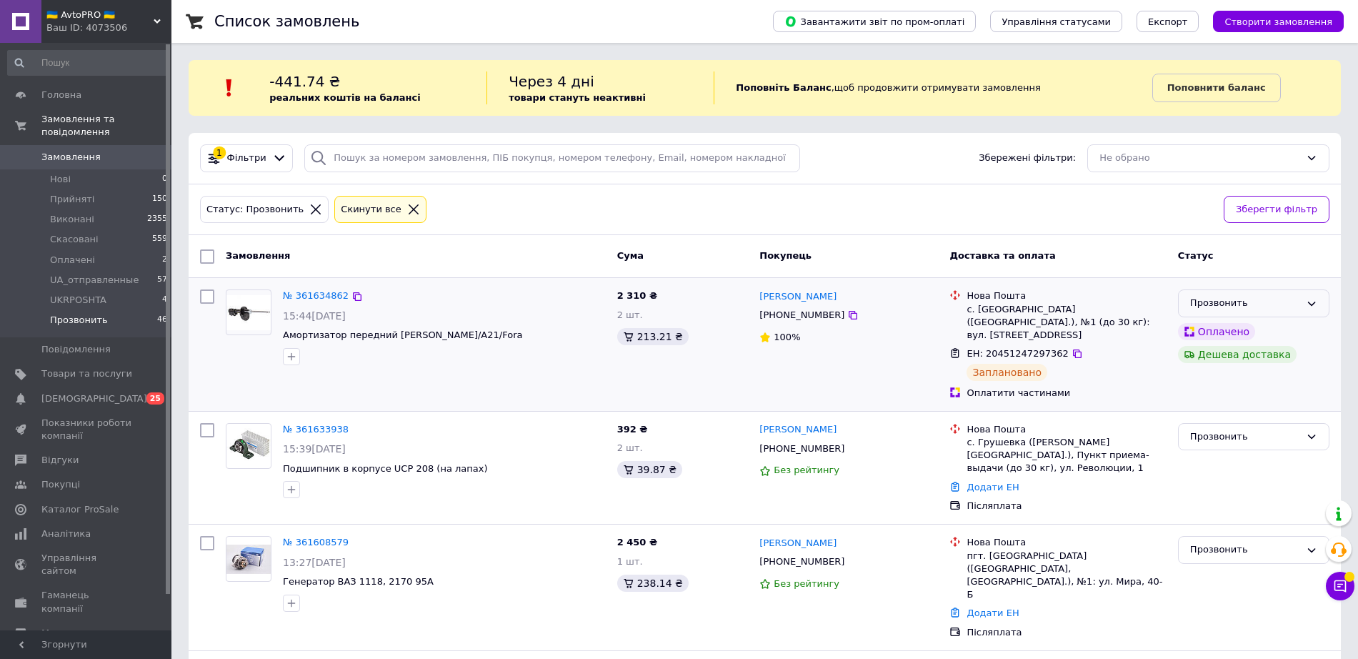
click at [1299, 302] on div "Прозвонить" at bounding box center [1245, 303] width 110 height 15
click at [1232, 329] on li "Прийнято" at bounding box center [1254, 333] width 150 height 26
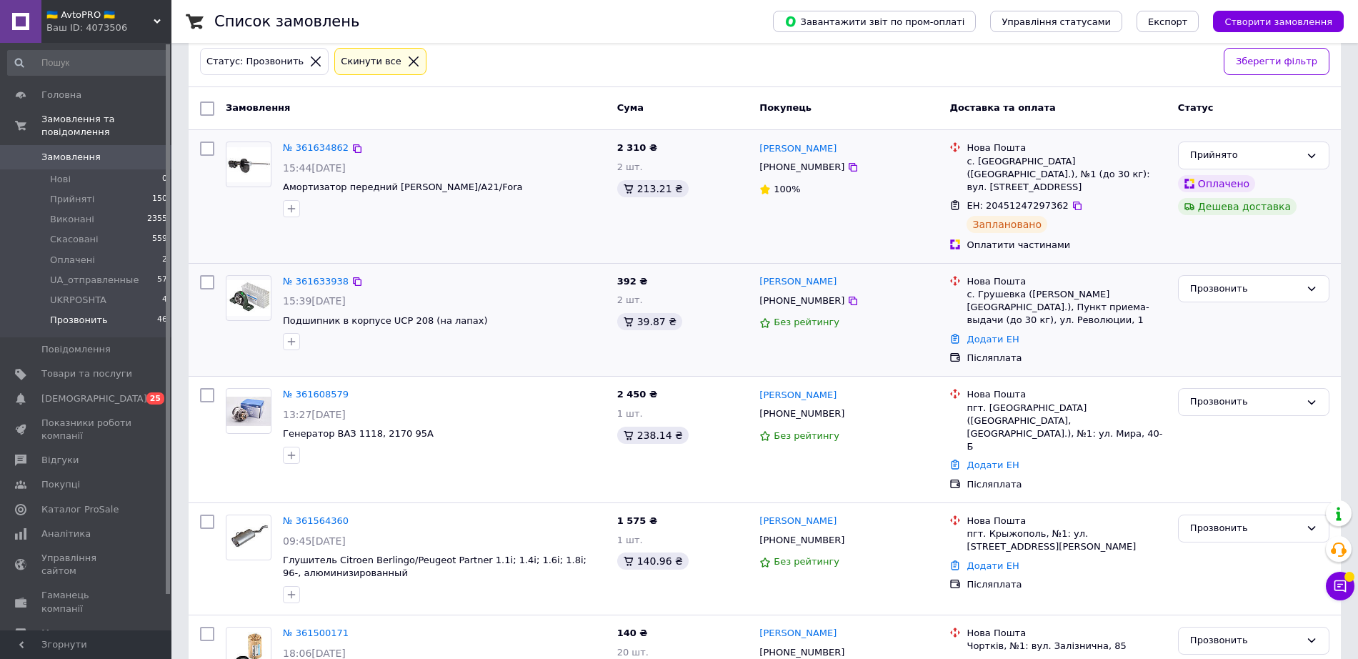
scroll to position [179, 0]
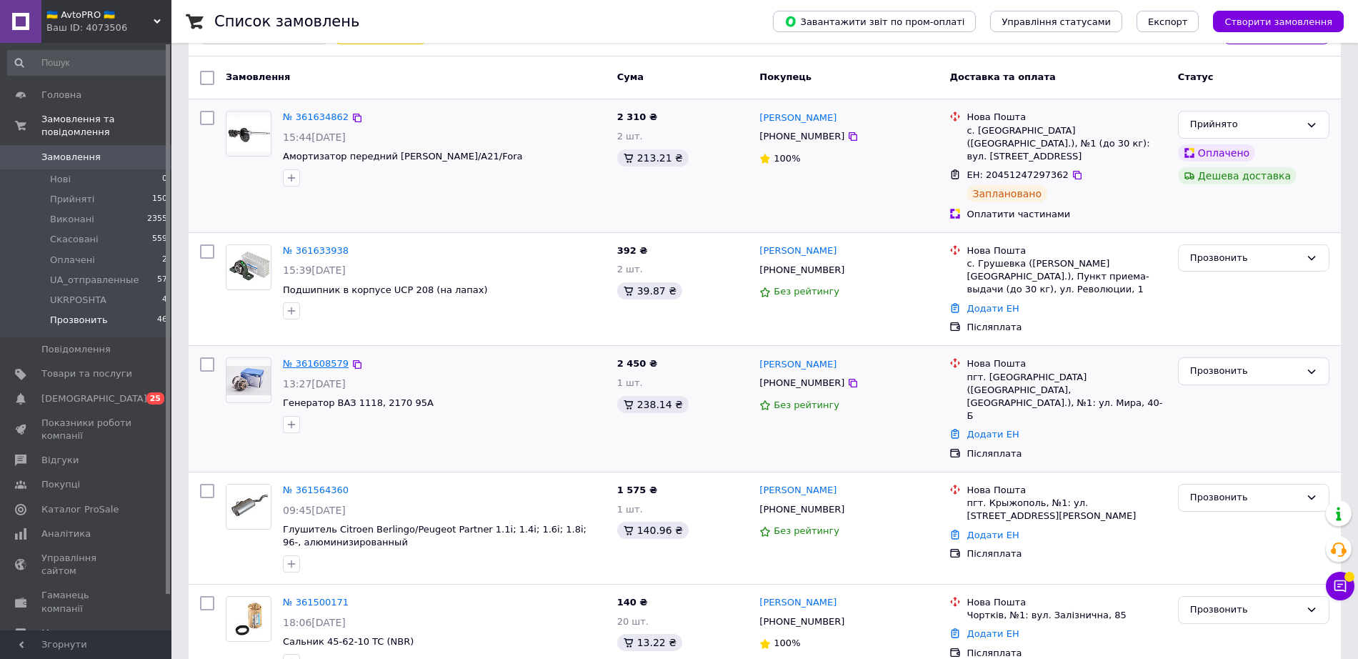
click at [309, 358] on link "№ 361608579" at bounding box center [316, 363] width 66 height 11
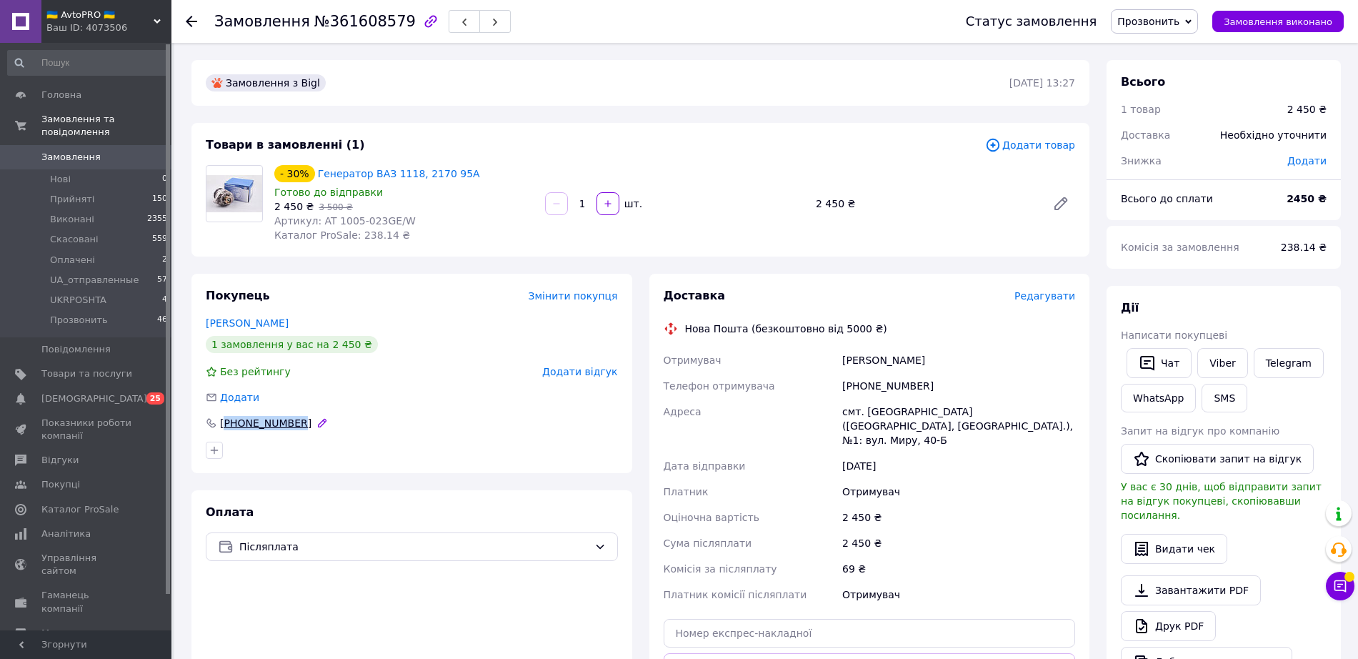
drag, startPoint x: 327, startPoint y: 424, endPoint x: 227, endPoint y: 424, distance: 100.0
click at [227, 424] on div "[PHONE_NUMBER]" at bounding box center [412, 423] width 412 height 14
copy div "380508205299"
click at [189, 20] on use at bounding box center [191, 21] width 11 height 11
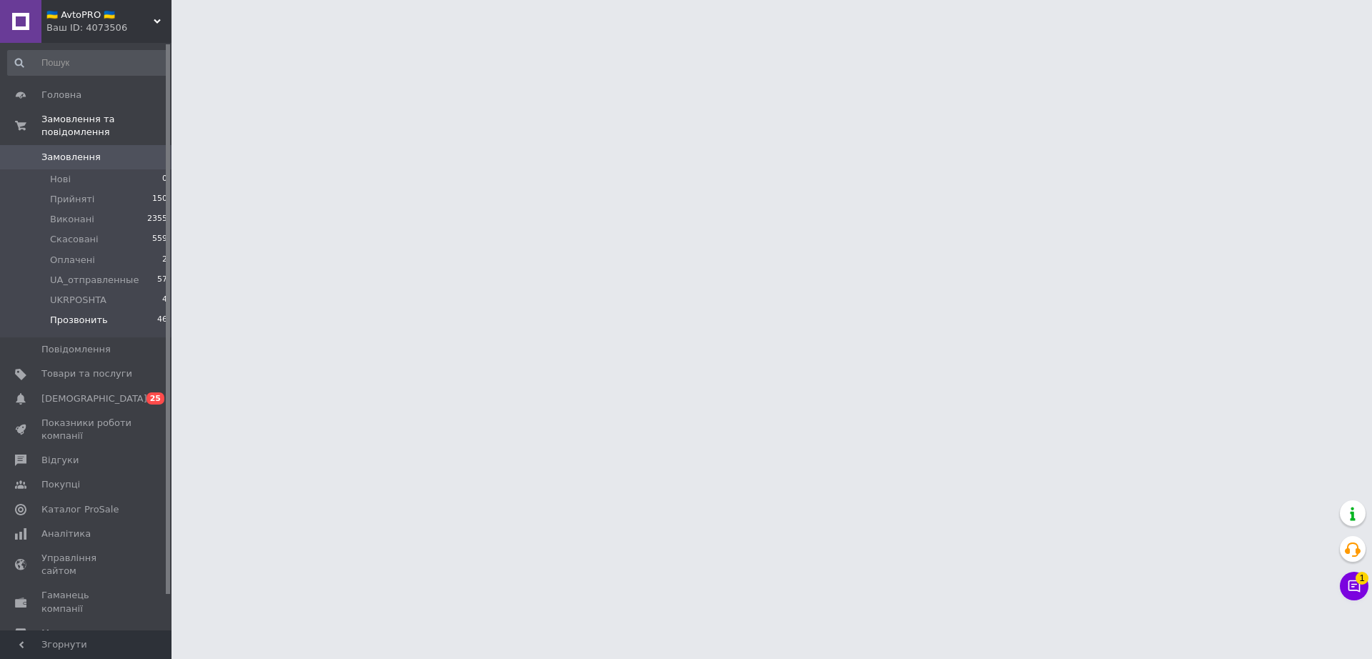
click at [80, 314] on span "Прозвонить" at bounding box center [79, 320] width 58 height 13
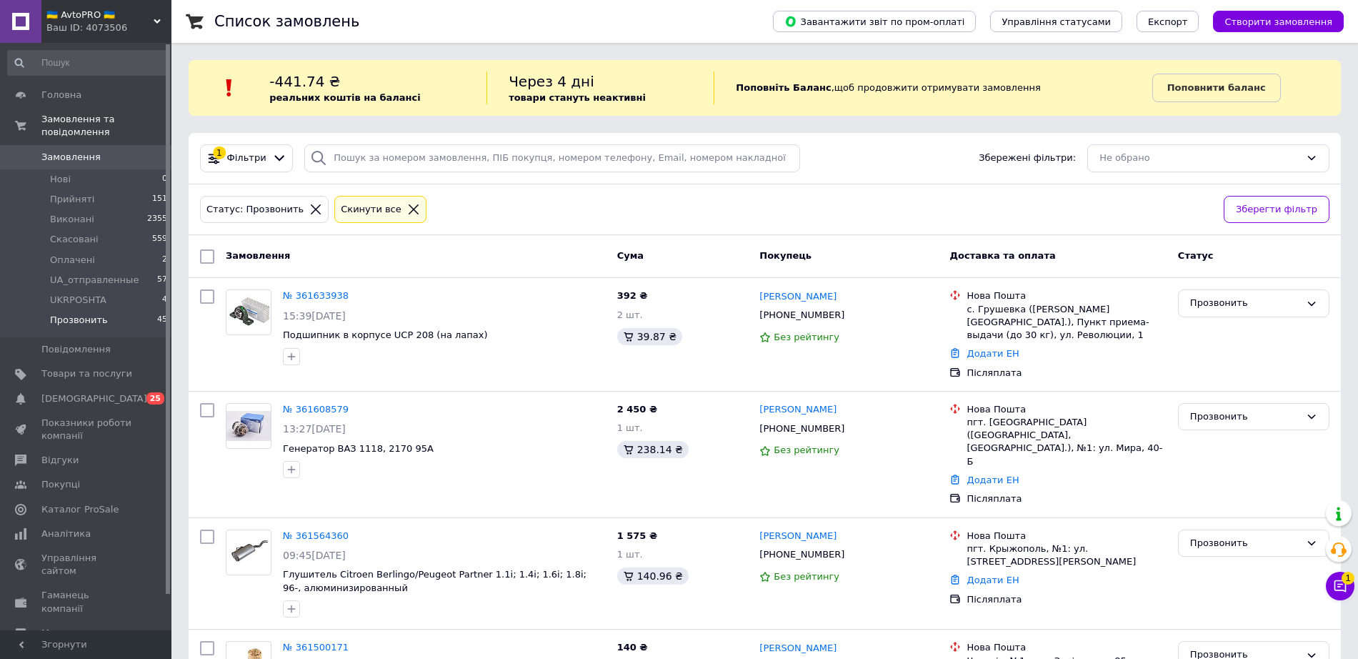
click at [141, 29] on div "Ваш ID: 4073506" at bounding box center [108, 27] width 125 height 13
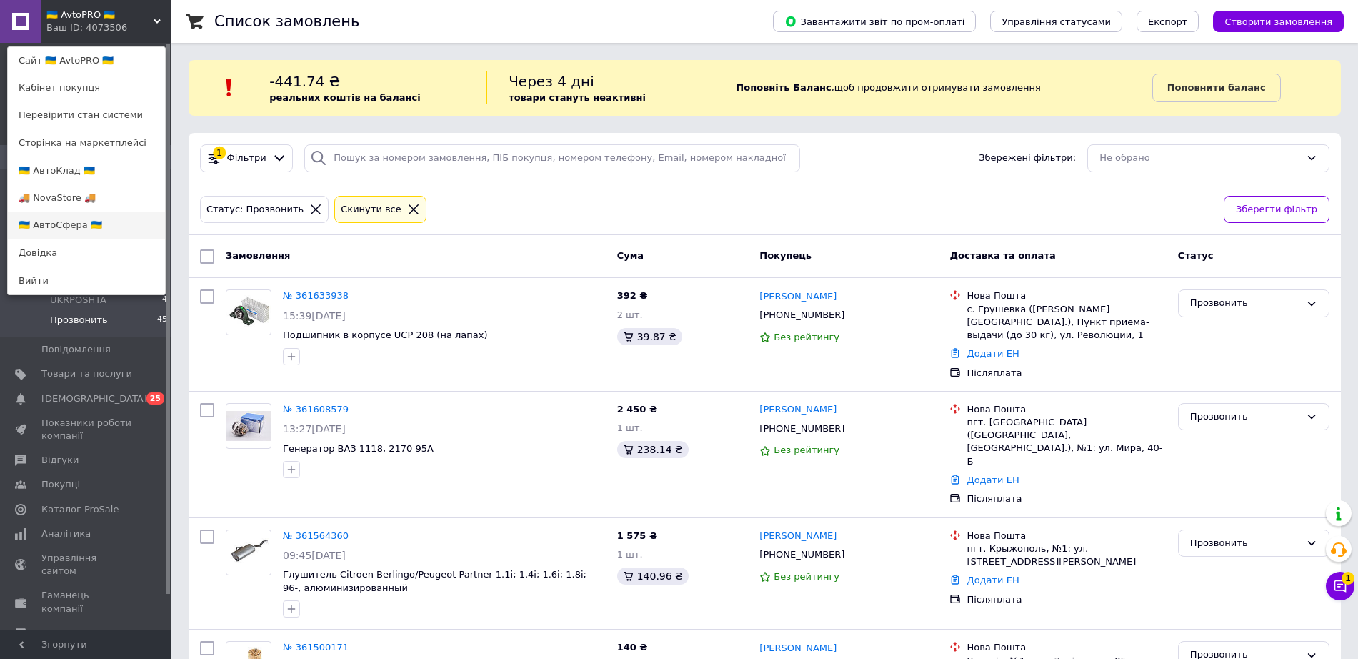
click at [59, 224] on link "🇺🇦 АвтоСфера 🇺🇦" at bounding box center [86, 224] width 157 height 27
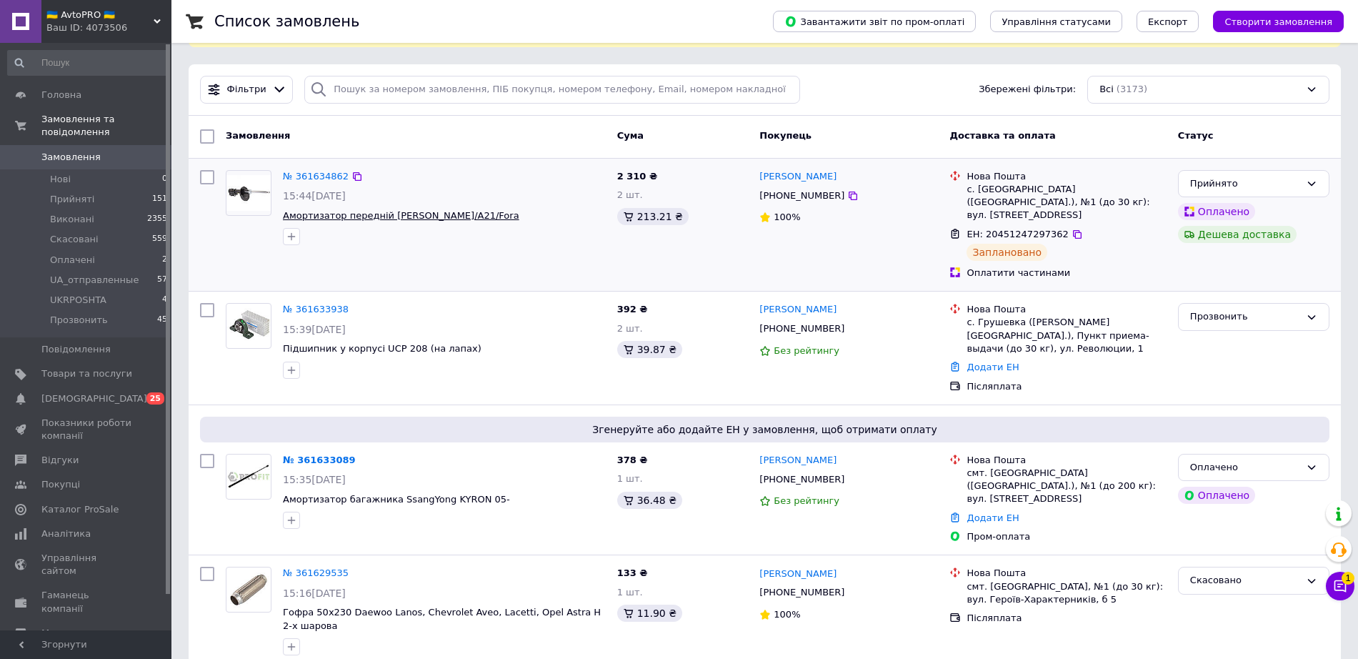
scroll to position [179, 0]
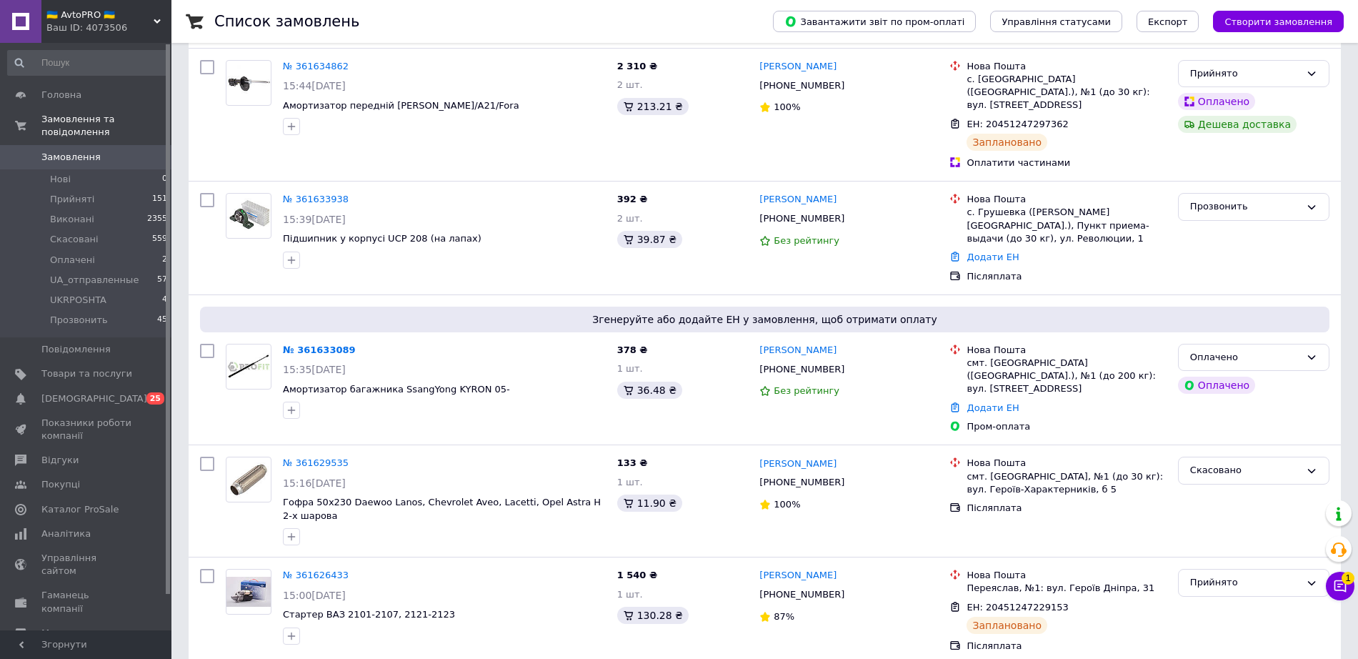
click at [131, 17] on span "🇺🇦 AvtoPRO 🇺🇦" at bounding box center [99, 15] width 107 height 13
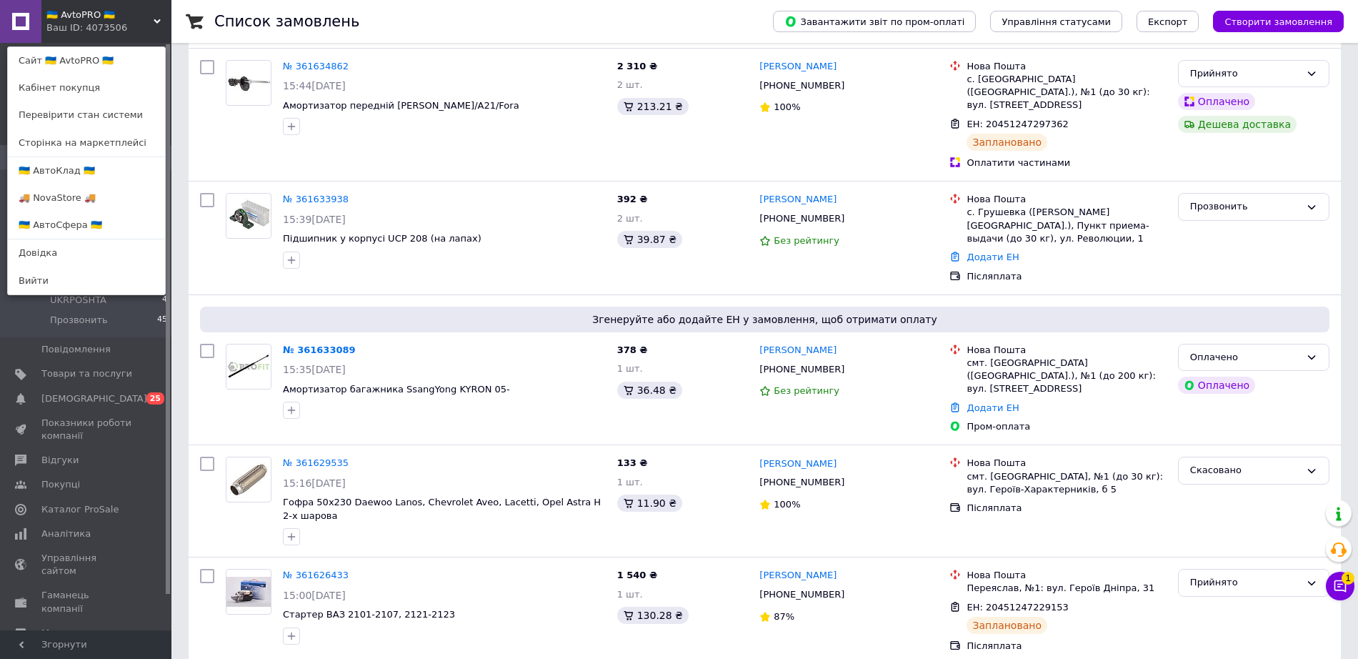
click at [131, 27] on div "🇺🇦 AvtoPRO 🇺🇦 Ваш ID: 4073506 Сайт 🇺🇦 AvtoPRO 🇺🇦 Кабінет покупця Перевірити ста…" at bounding box center [85, 21] width 171 height 43
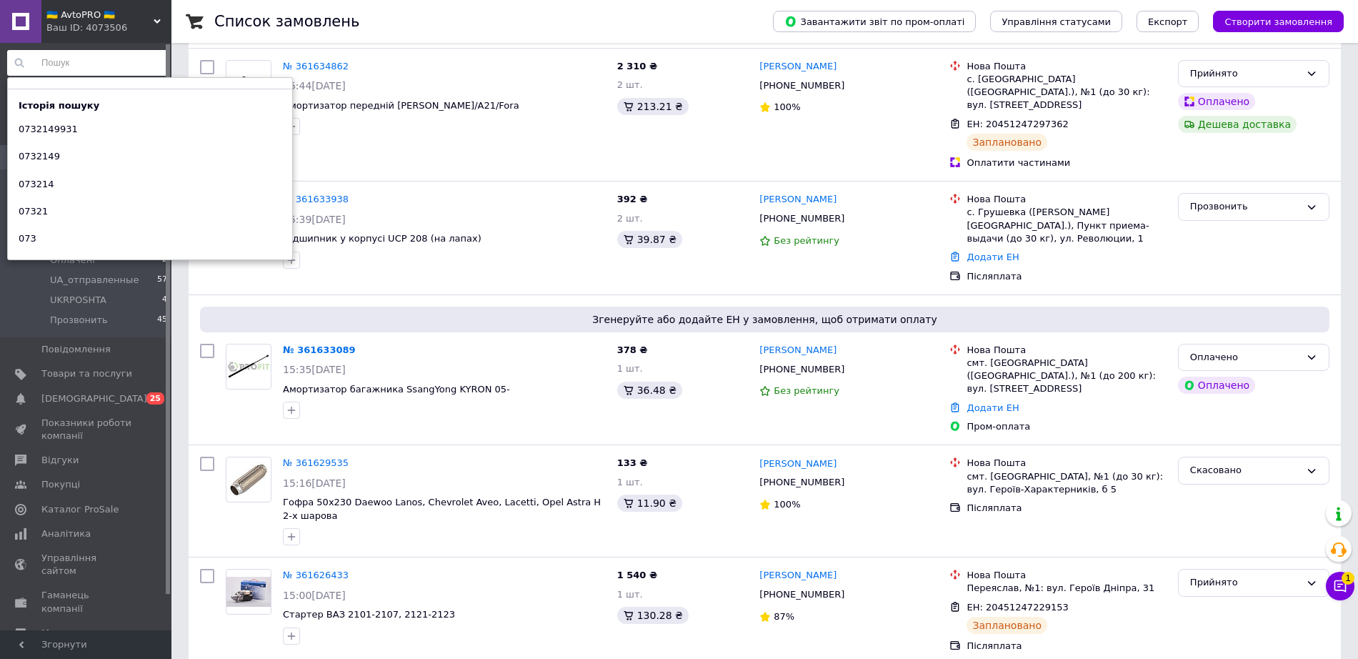
click at [96, 62] on input at bounding box center [87, 63] width 161 height 26
type input "0"
click at [106, 59] on input at bounding box center [87, 63] width 161 height 26
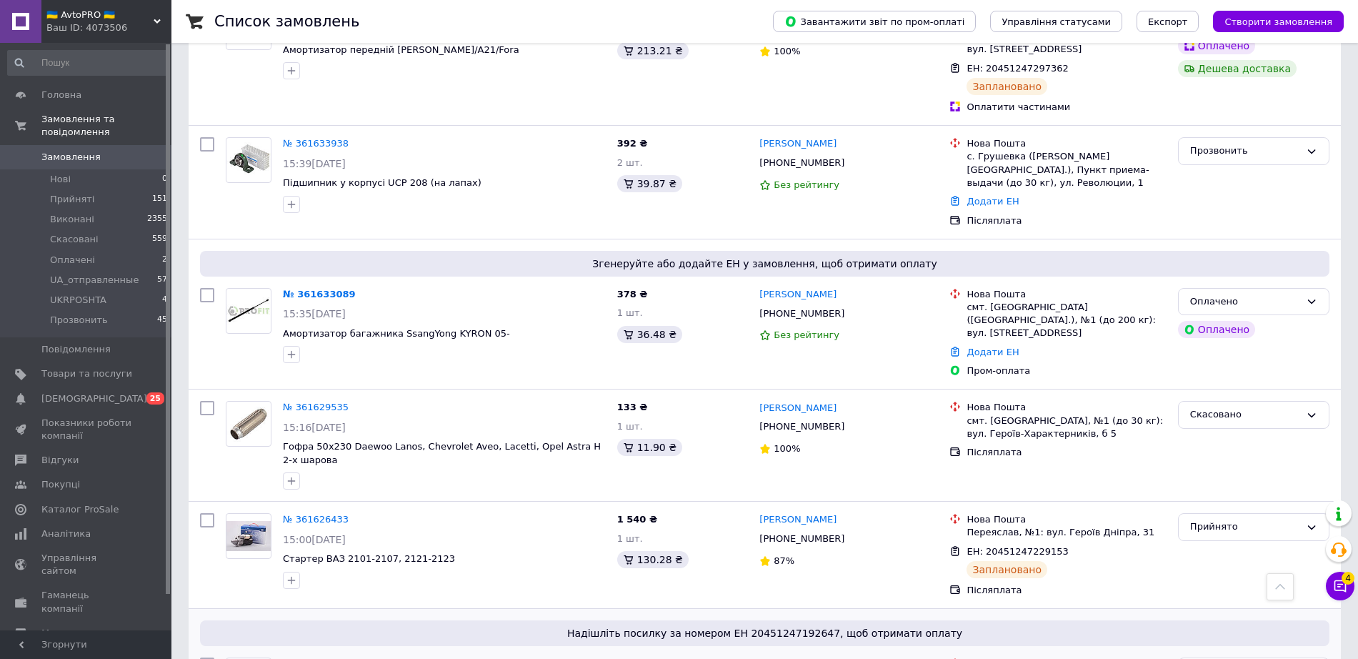
scroll to position [0, 0]
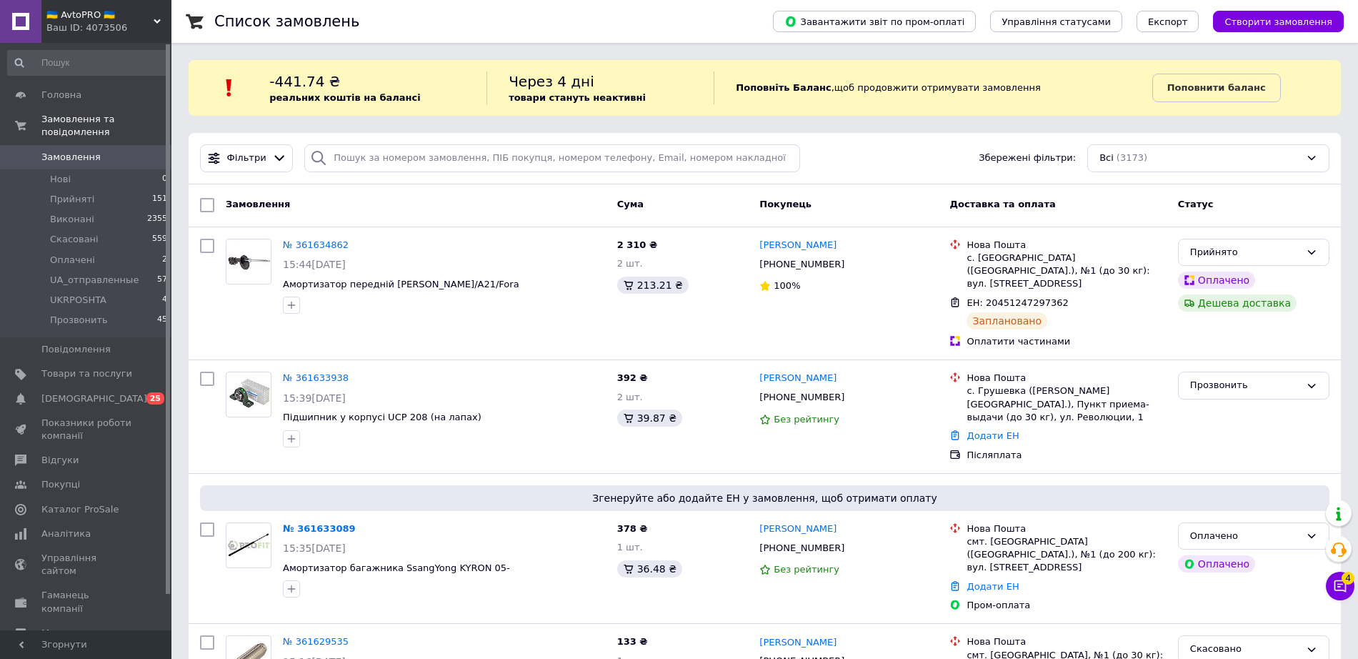
click at [121, 16] on span "🇺🇦 AvtoPRO 🇺🇦" at bounding box center [99, 15] width 107 height 13
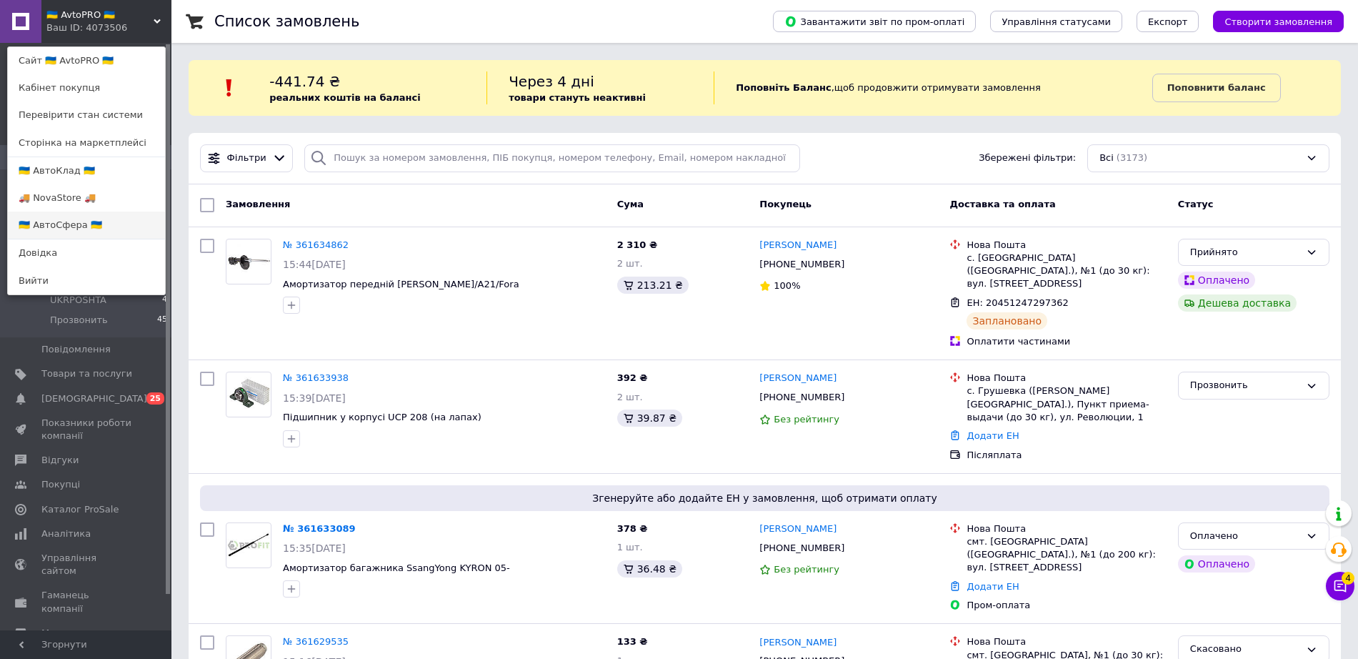
click at [54, 222] on link "🇺🇦 АвтоСфера 🇺🇦" at bounding box center [86, 224] width 157 height 27
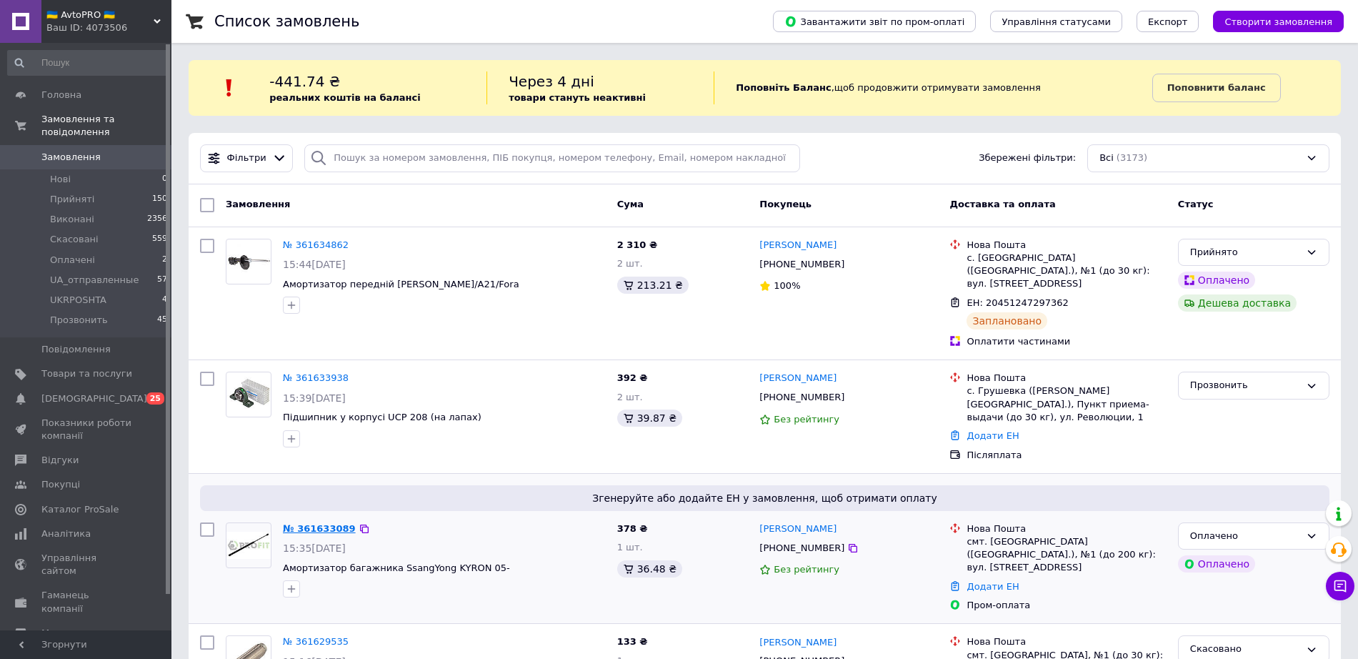
click at [314, 523] on link "№ 361633089" at bounding box center [319, 528] width 73 height 11
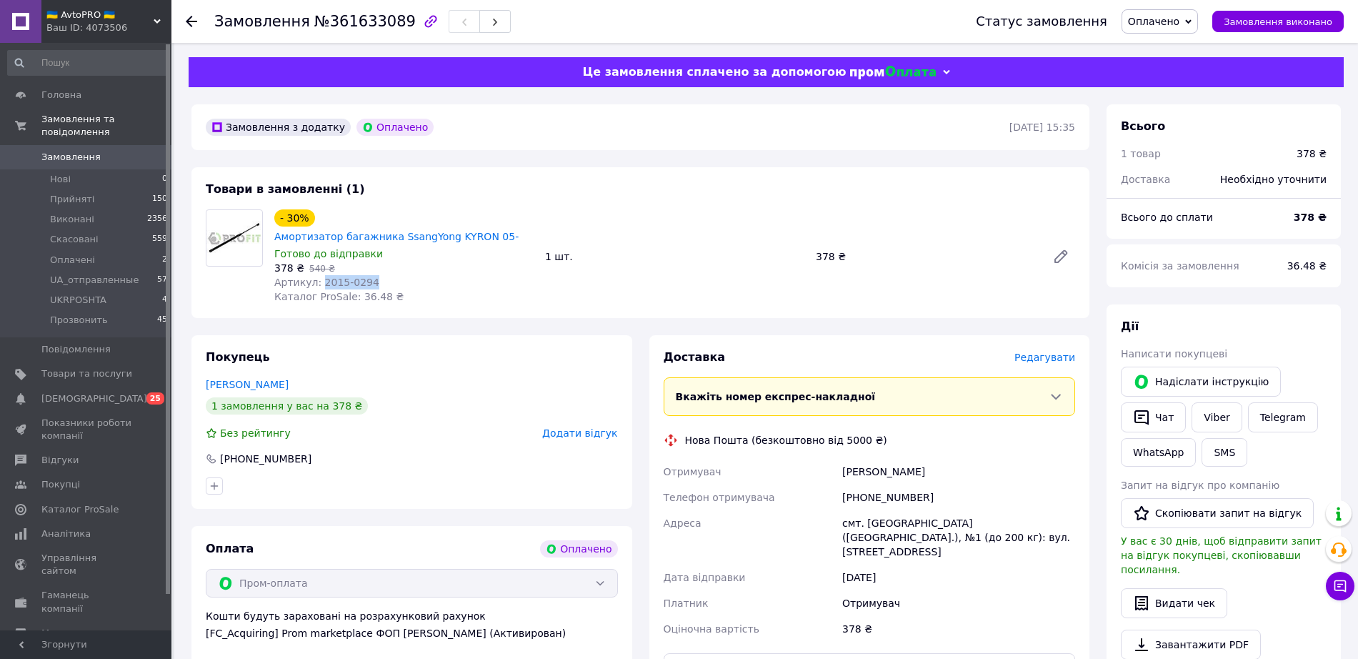
drag, startPoint x: 317, startPoint y: 266, endPoint x: 374, endPoint y: 266, distance: 56.4
click at [374, 275] on div "Артикул: 2015-0294" at bounding box center [403, 282] width 259 height 14
copy span "2015-0294"
click at [188, 28] on div at bounding box center [200, 21] width 29 height 43
click at [191, 17] on use at bounding box center [191, 21] width 11 height 11
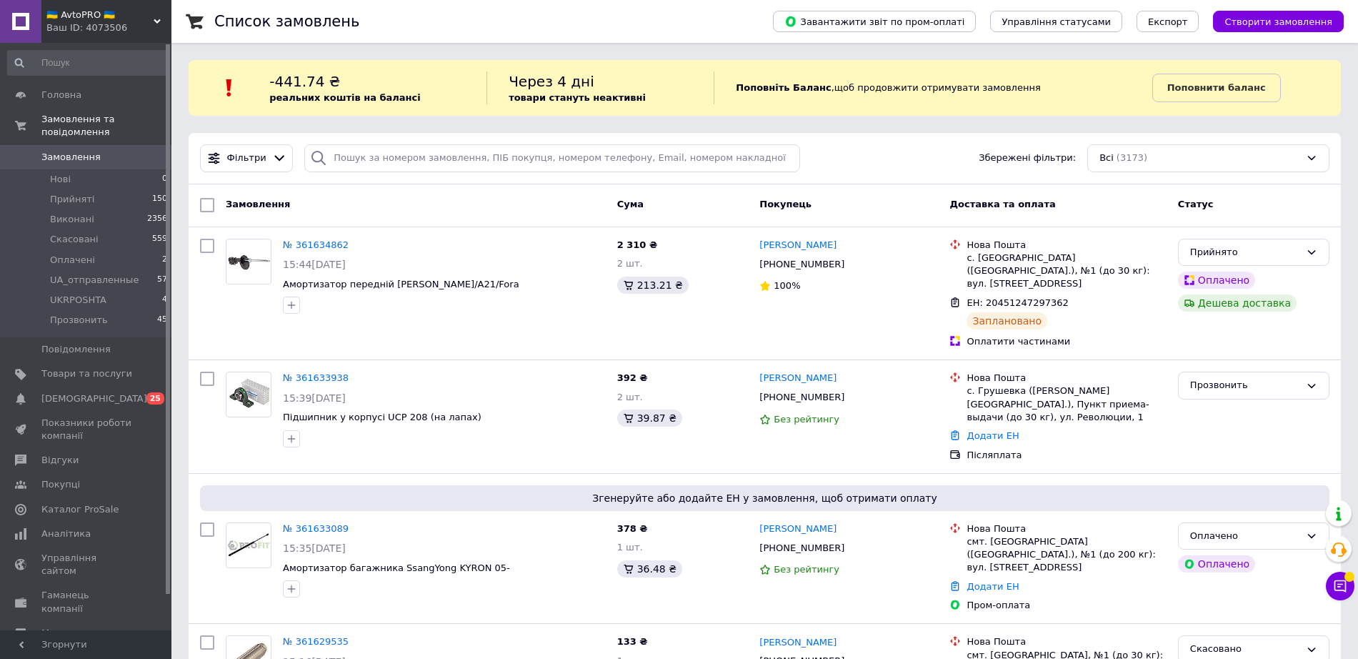
click at [151, 12] on span "🇺🇦 AvtoPRO 🇺🇦" at bounding box center [99, 15] width 107 height 13
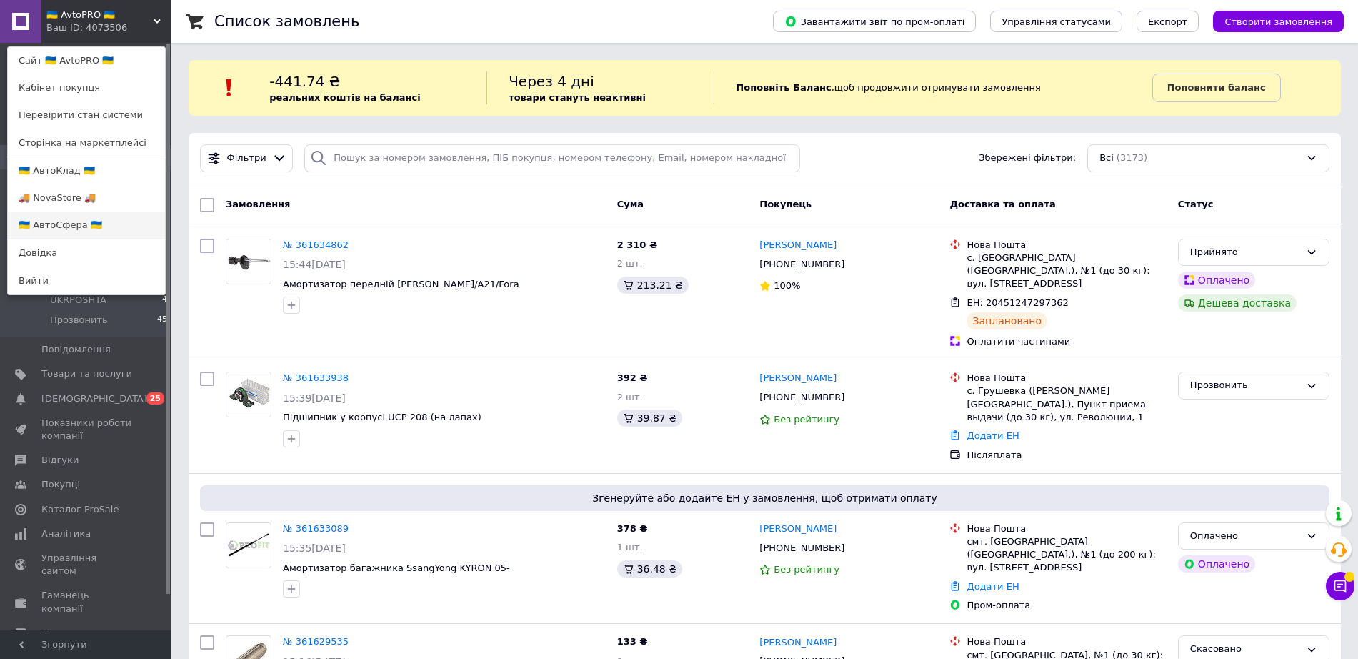
click at [66, 233] on link "🇺🇦 АвтоСфера 🇺🇦" at bounding box center [86, 224] width 157 height 27
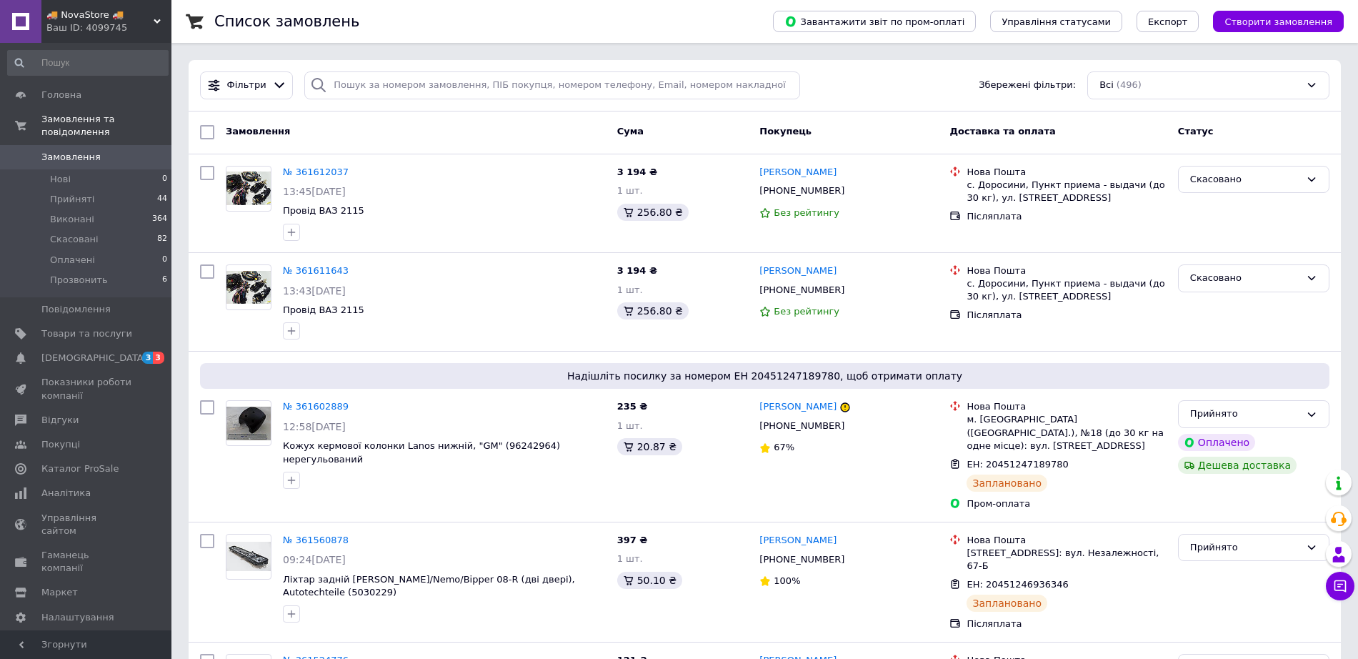
click at [146, 27] on div "Ваш ID: 4099745" at bounding box center [108, 27] width 125 height 13
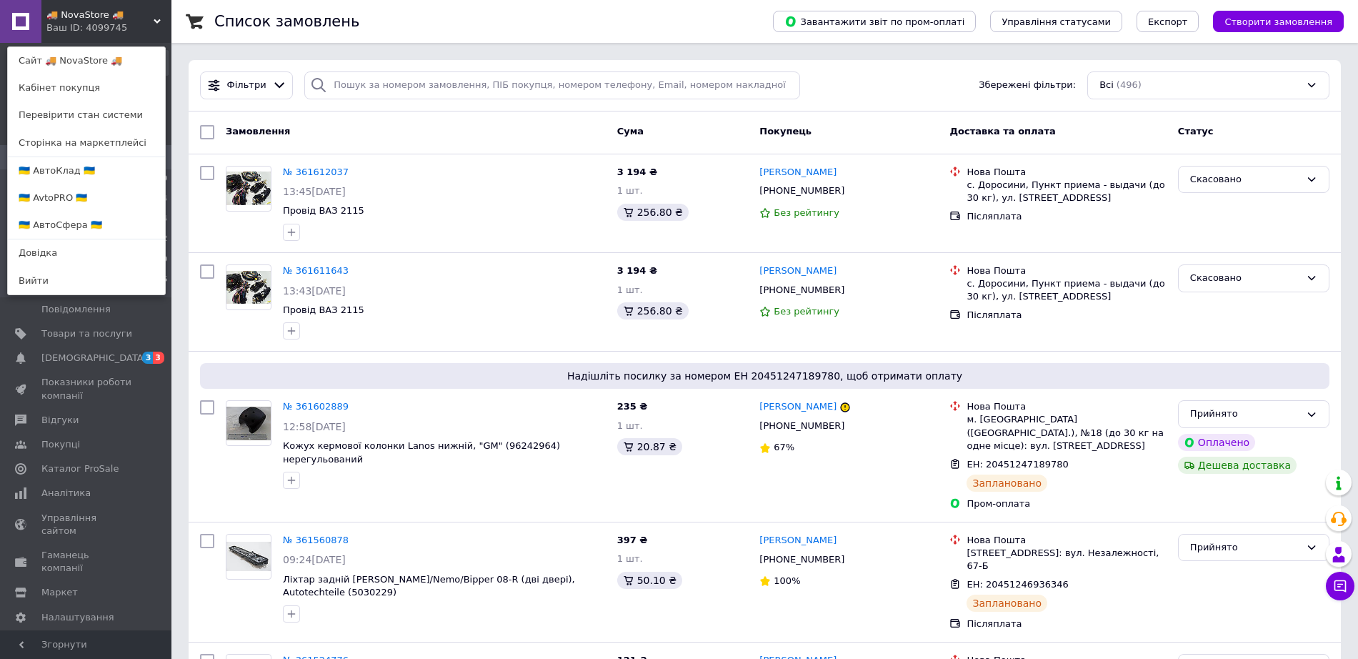
click at [154, 20] on use at bounding box center [157, 21] width 7 height 4
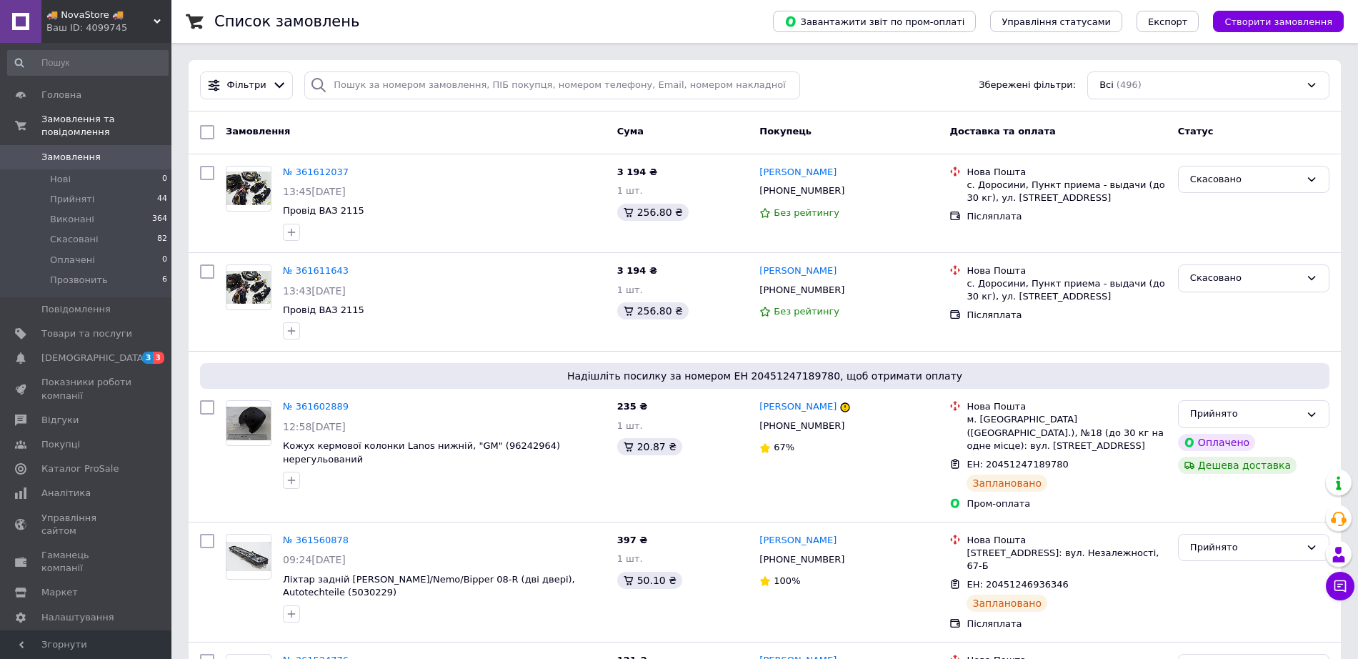
click at [129, 25] on div "Ваш ID: 4099745" at bounding box center [108, 27] width 125 height 13
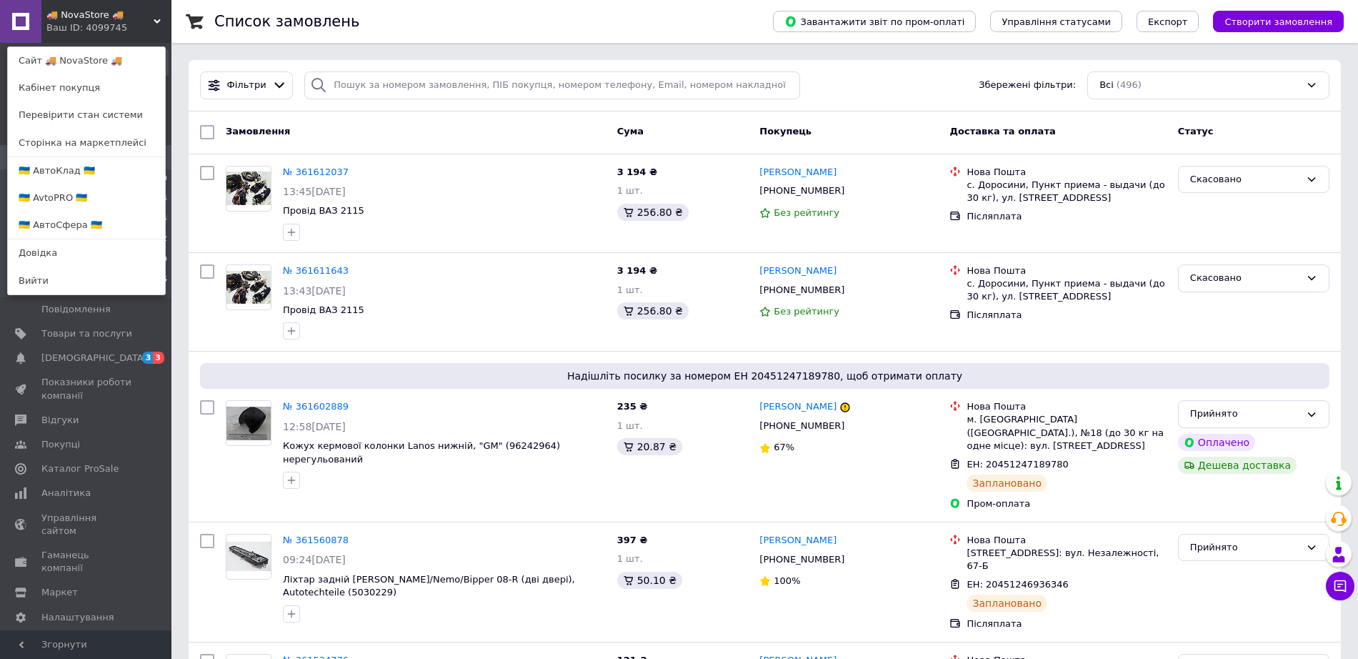
click at [73, 229] on link "🇺🇦 АвтоСфера 🇺🇦" at bounding box center [86, 224] width 157 height 27
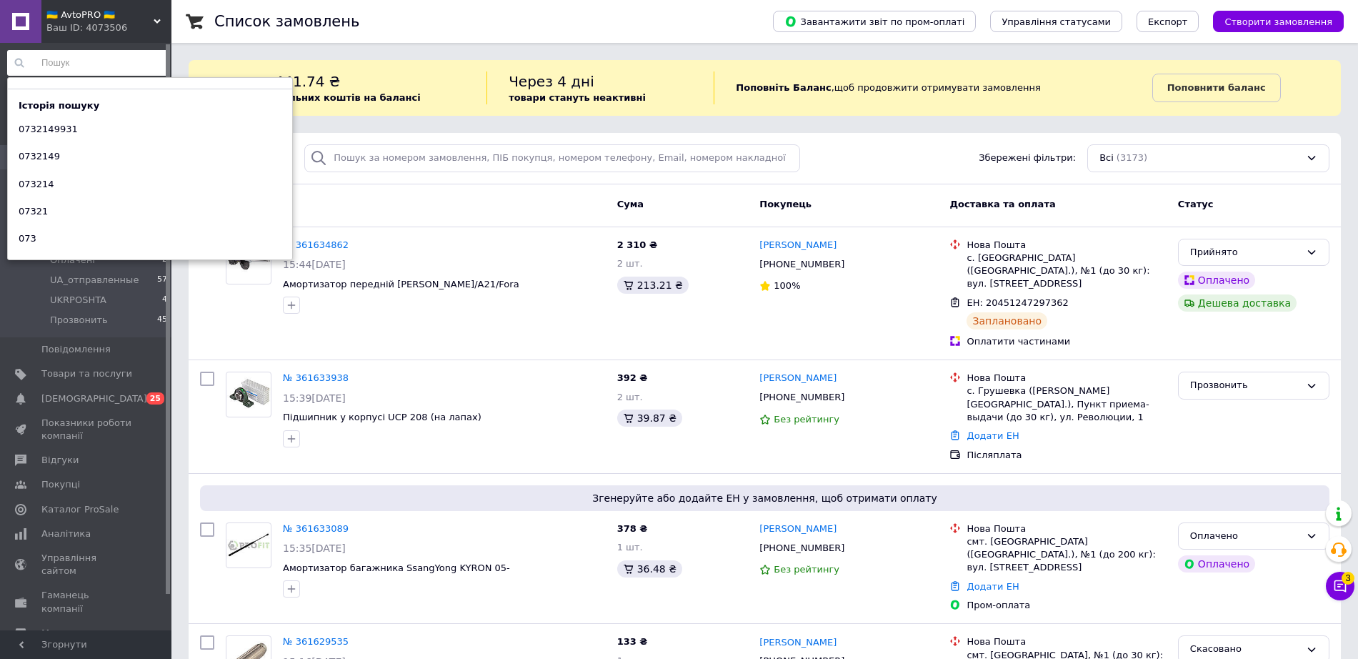
click at [106, 53] on input at bounding box center [87, 63] width 161 height 26
paste input "0968048396"
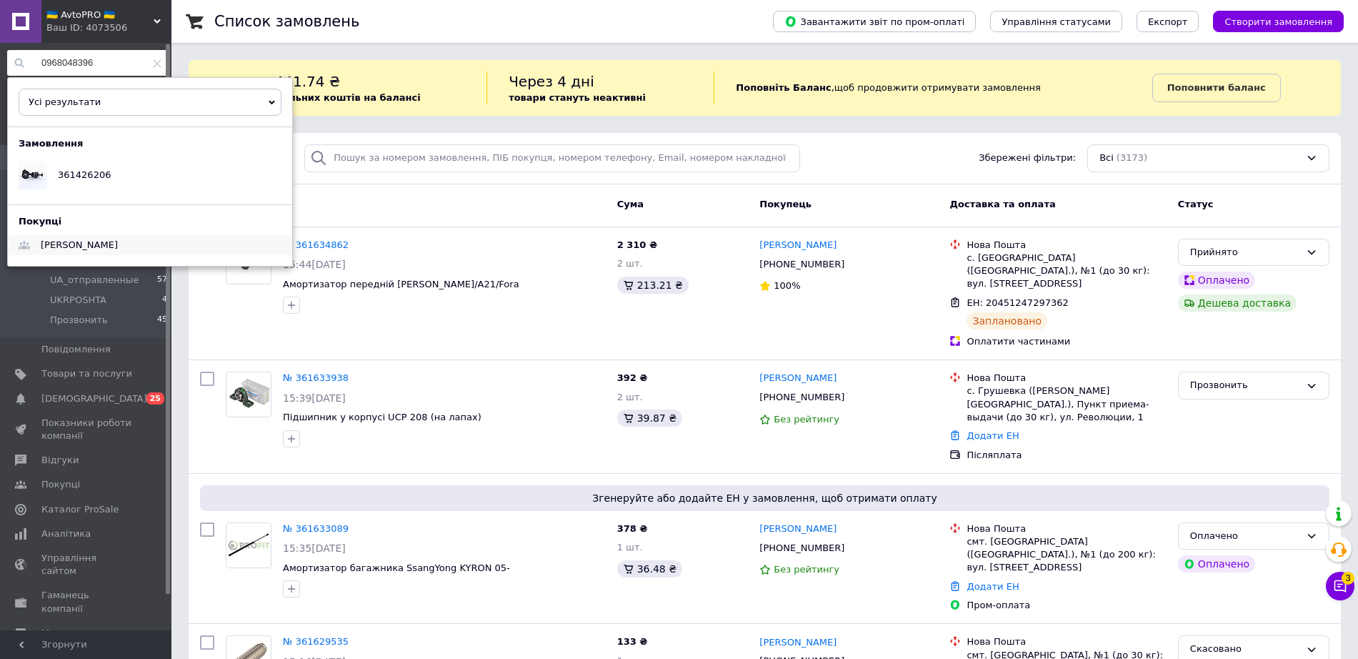
type input "0968048396"
click at [114, 251] on div "Березняк Виталий" at bounding box center [79, 245] width 99 height 20
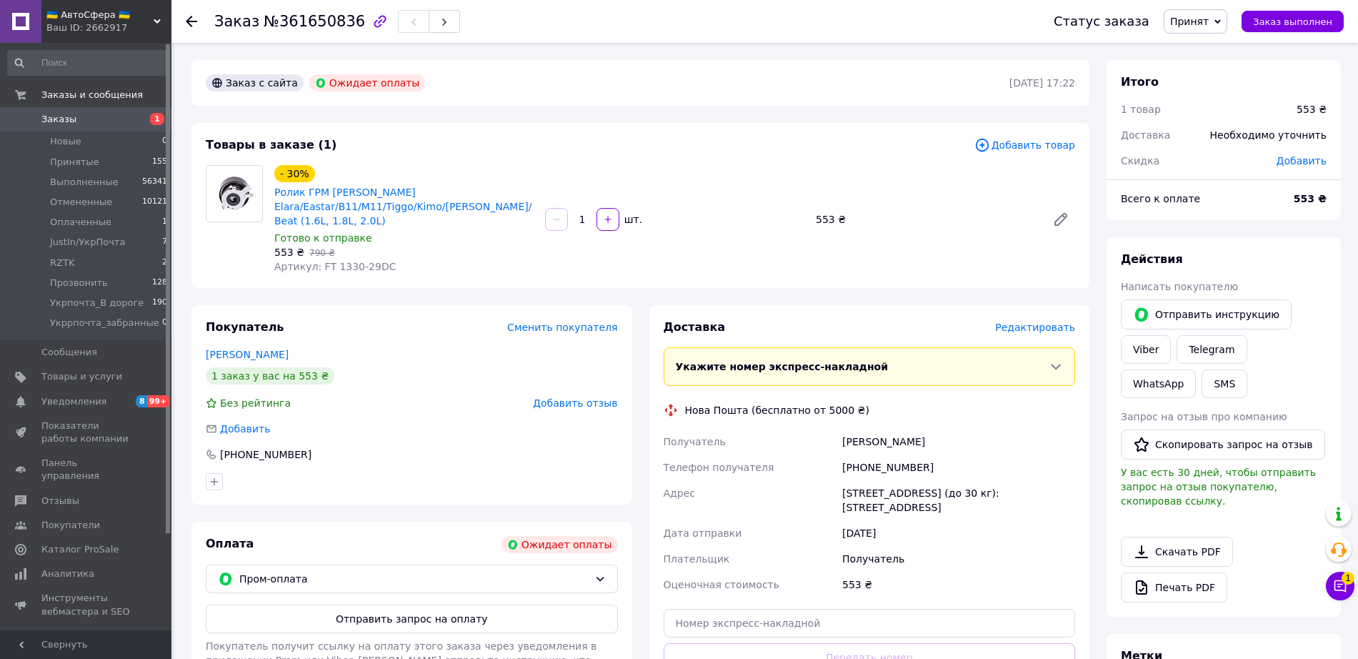
click at [476, 265] on div "Артикул: FT 1330-29DC" at bounding box center [403, 266] width 259 height 14
click at [249, 196] on img at bounding box center [234, 193] width 56 height 44
click at [301, 194] on link "Ролик ГРМ [PERSON_NAME] Elara/Eastar/B11/M11/Tiggo/Kimo/[PERSON_NAME]/Beat (1.6…" at bounding box center [402, 206] width 257 height 40
drag, startPoint x: 314, startPoint y: 266, endPoint x: 385, endPoint y: 266, distance: 70.7
click at [385, 266] on div "Артикул: FT 1330-29DC" at bounding box center [403, 266] width 259 height 14
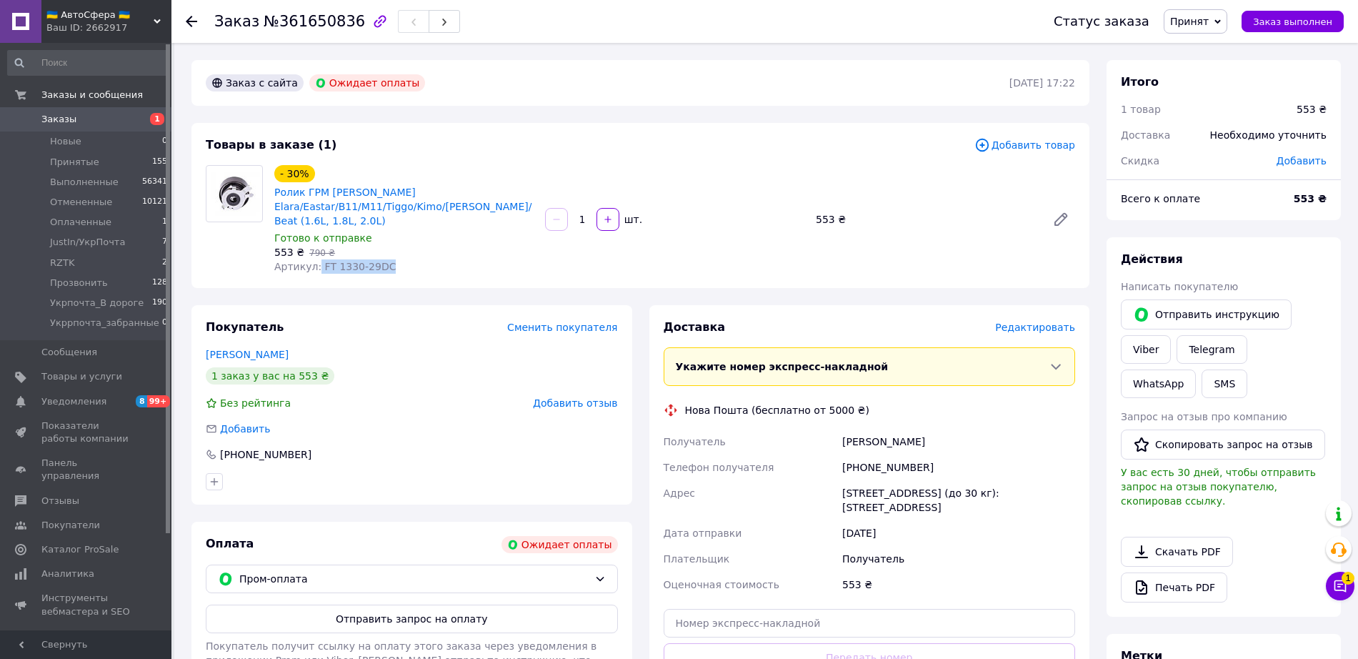
click at [385, 266] on div "Артикул: FT 1330-29DC" at bounding box center [403, 266] width 259 height 14
click at [547, 579] on span "Пром-оплата" at bounding box center [413, 579] width 349 height 16
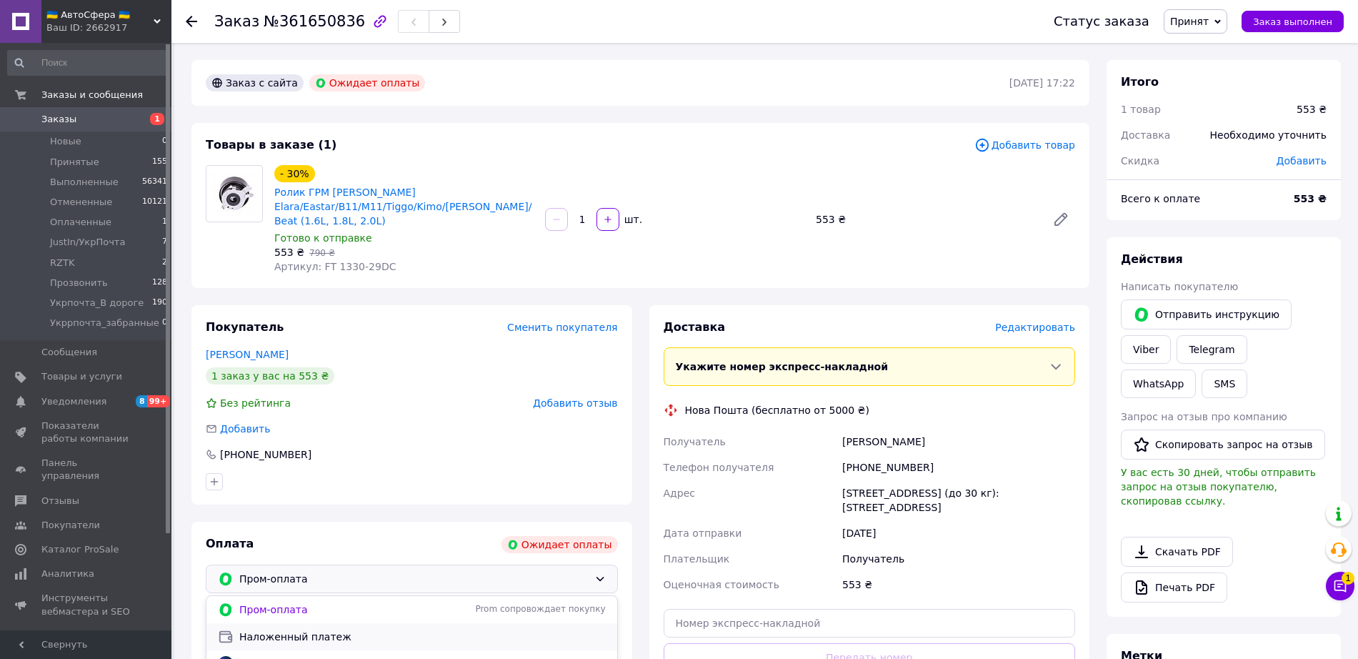
click at [295, 632] on span "Наложенный платеж" at bounding box center [422, 636] width 367 height 14
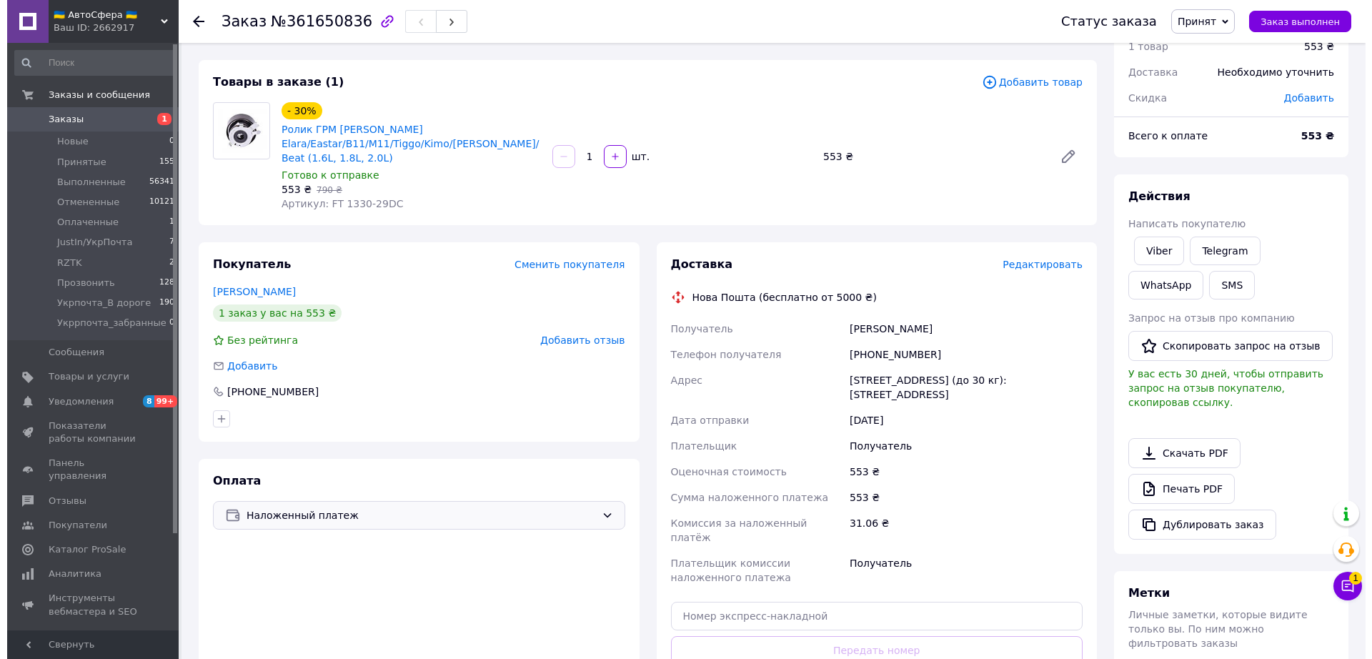
scroll to position [179, 0]
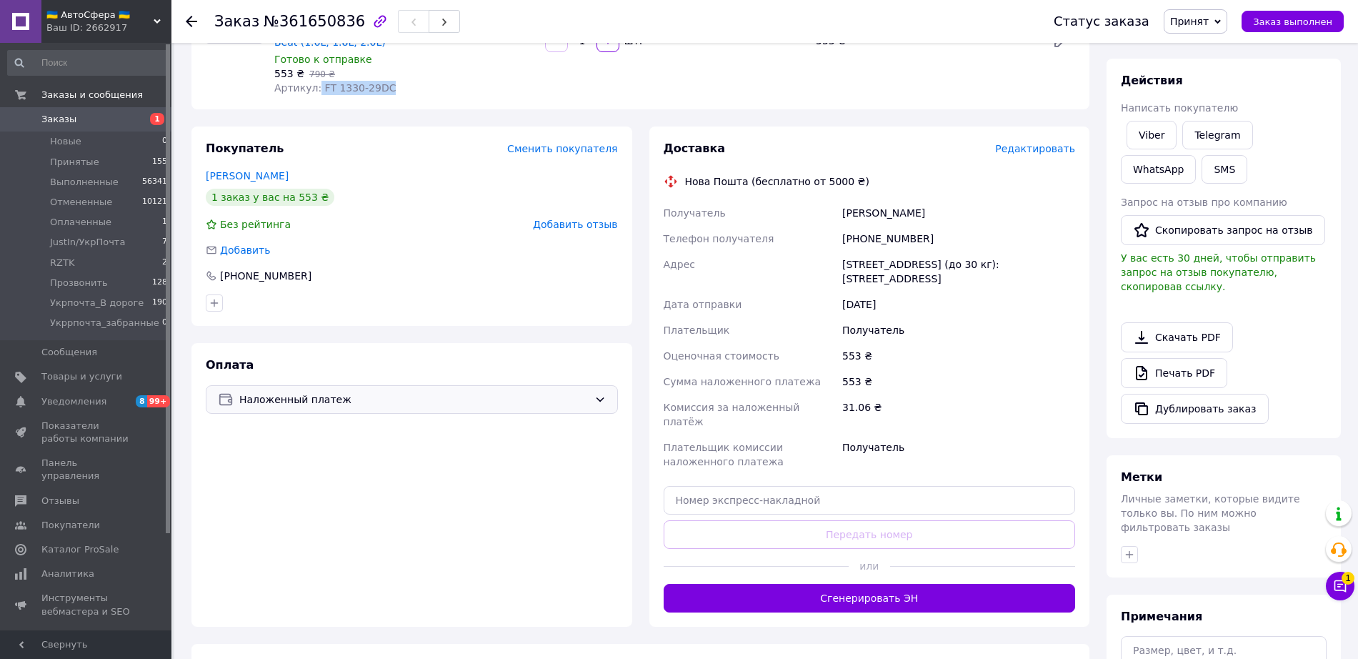
drag, startPoint x: 315, startPoint y: 89, endPoint x: 416, endPoint y: 80, distance: 101.2
click at [416, 84] on div "Артикул: FT 1330-29DC" at bounding box center [403, 88] width 259 height 14
copy span "FT 1330-29DC"
click at [1028, 151] on span "Редактировать" at bounding box center [1035, 148] width 80 height 11
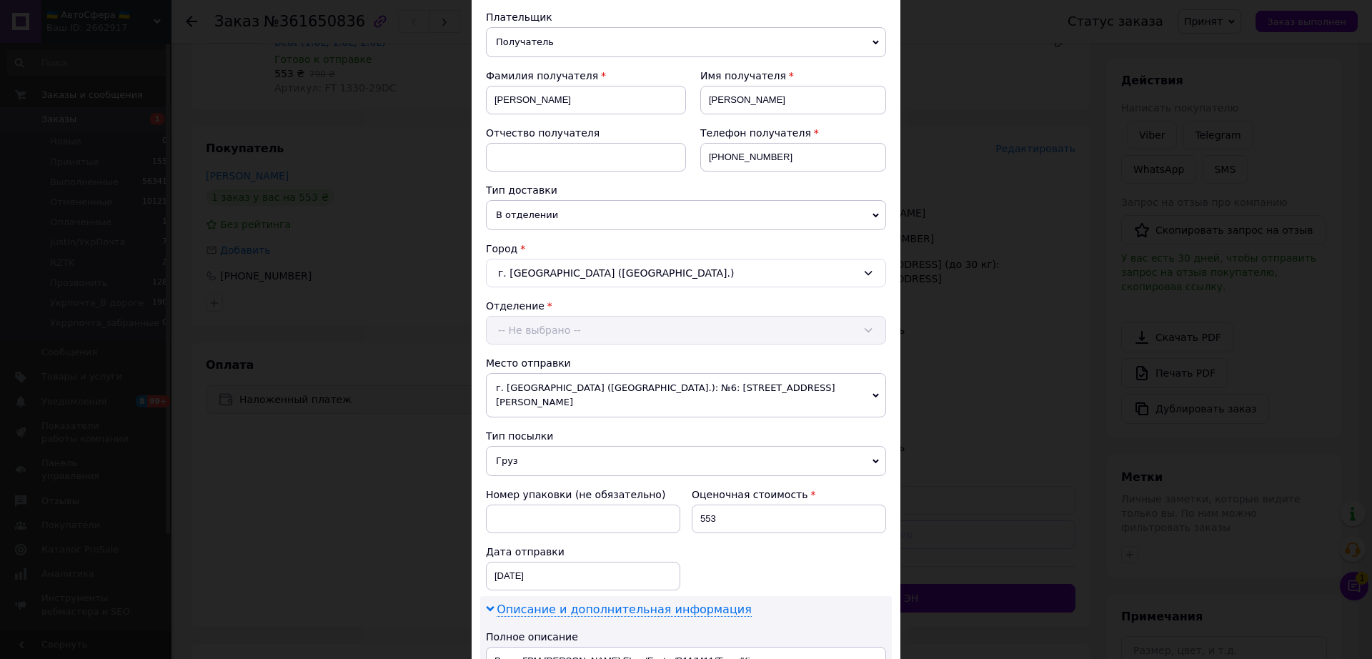
scroll to position [447, 0]
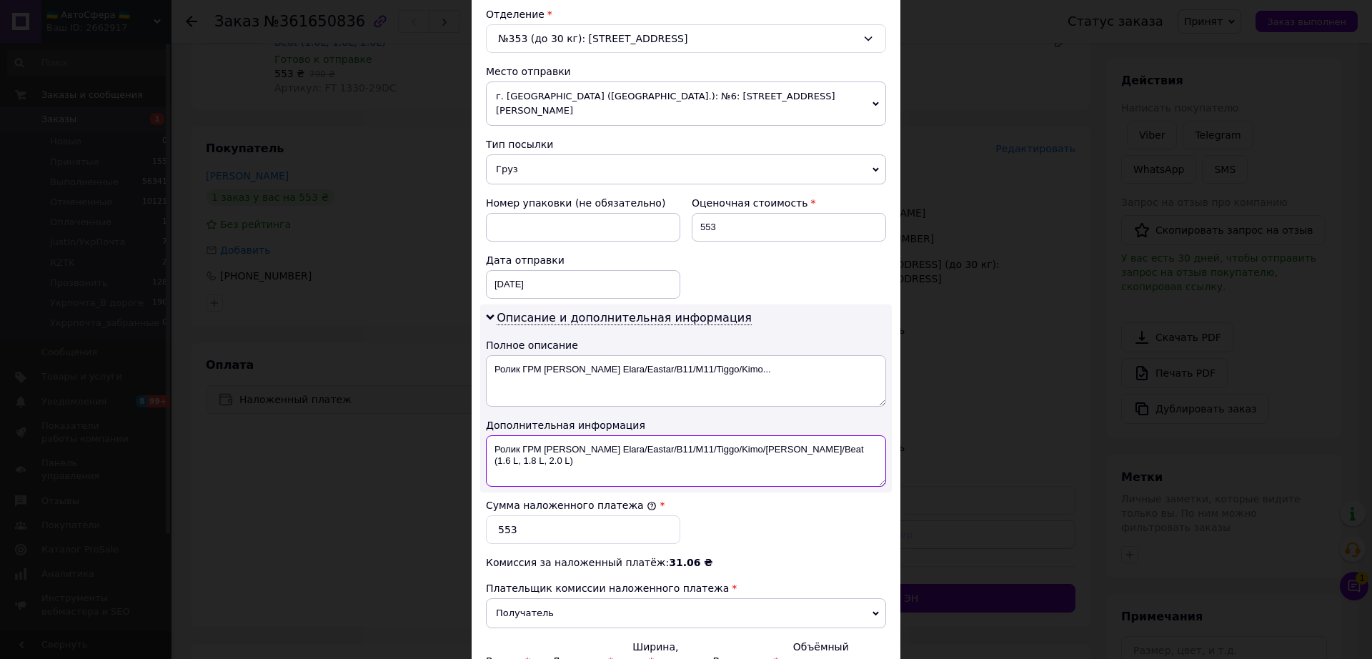
drag, startPoint x: 839, startPoint y: 432, endPoint x: 757, endPoint y: 441, distance: 82.7
click at [757, 441] on textarea "Ролик ГРМ Chery Elara/Eastar/B11/M11/Tiggo/Kimo/Jaggi/Beat (1.6 L, 1.8 L, 2.0 L)" at bounding box center [686, 460] width 400 height 51
paste textarea "FT 1330-29DC"
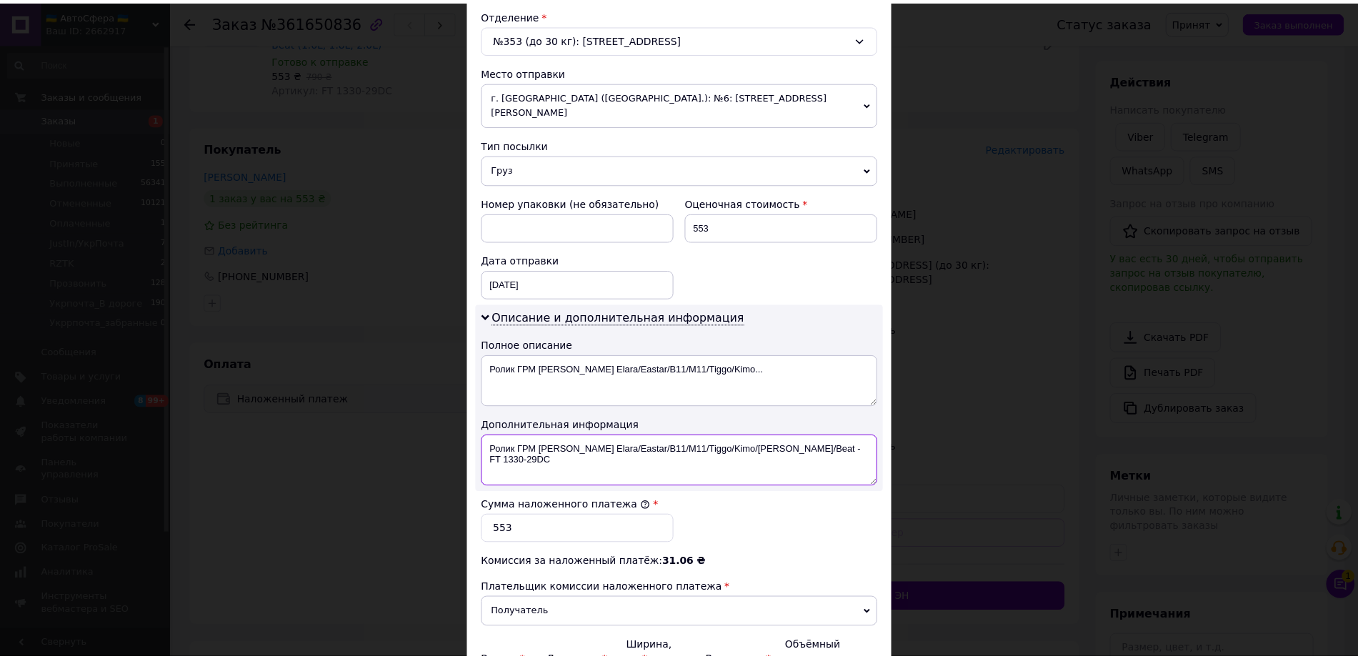
scroll to position [592, 0]
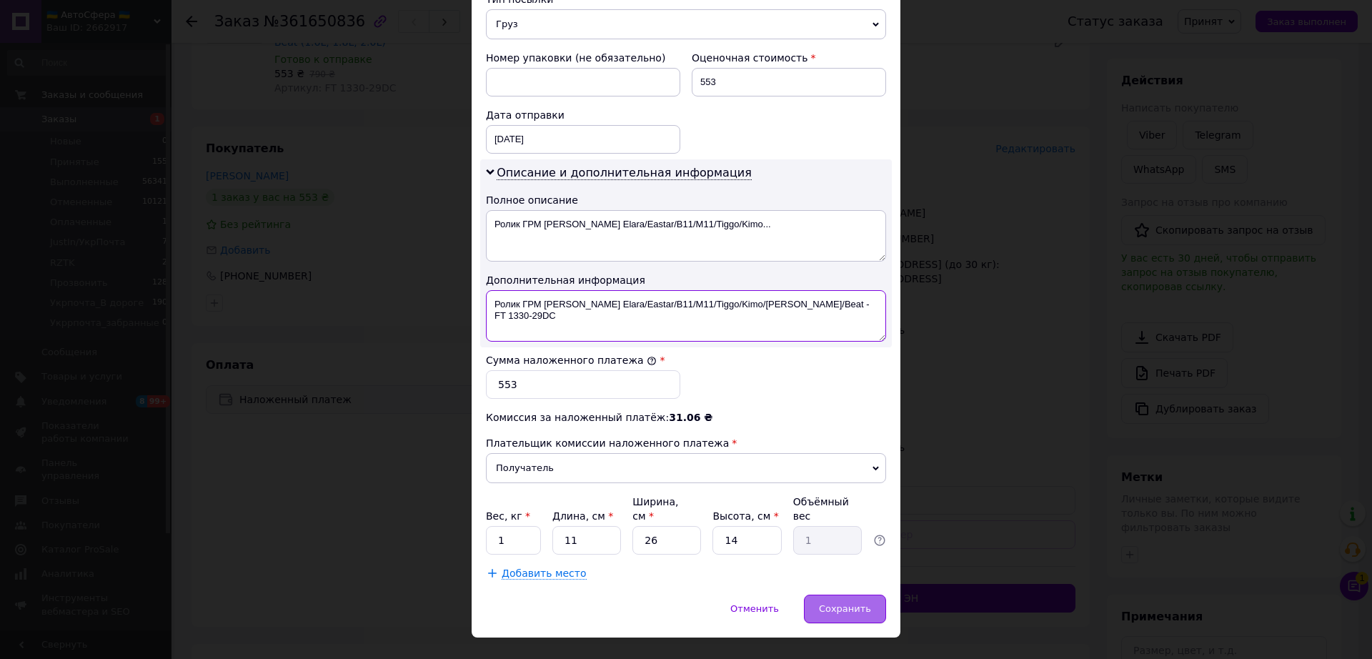
type textarea "Ролик ГРМ Chery Elara/Eastar/B11/M11/Tiggo/Kimo/Jaggi/Beat - FT 1330-29DC"
click at [836, 603] on span "Сохранить" at bounding box center [845, 608] width 52 height 11
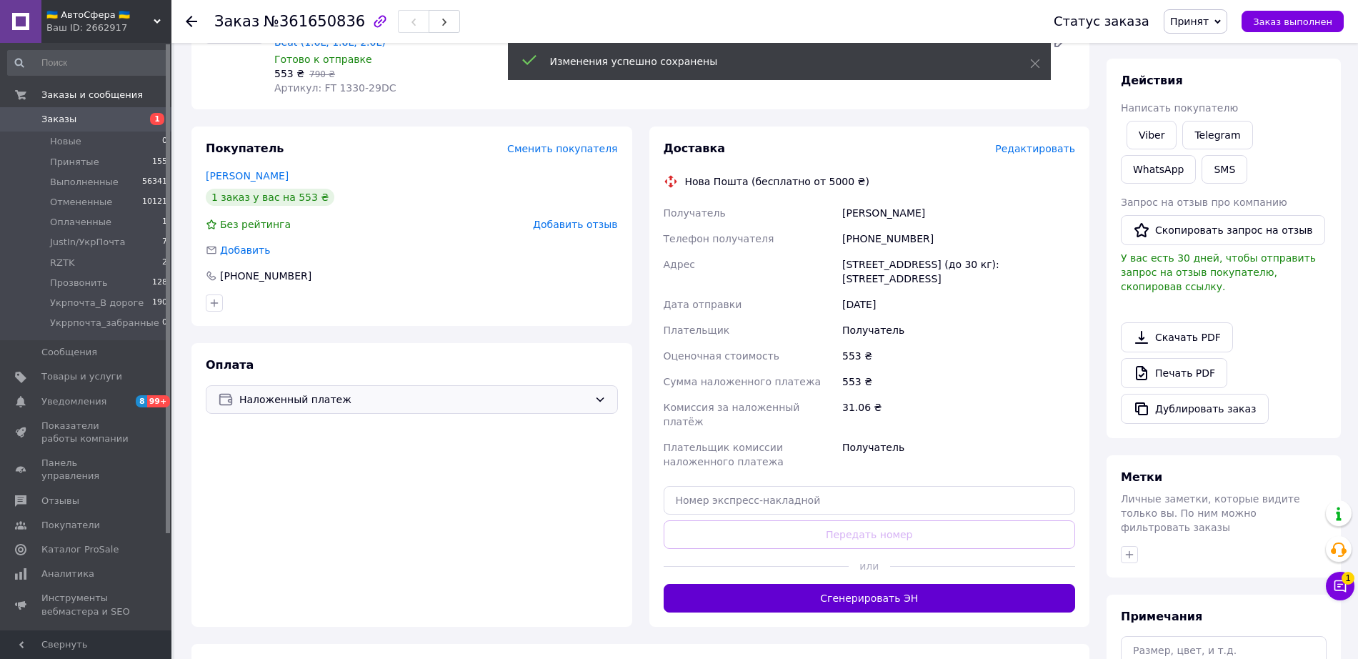
click at [858, 584] on button "Сгенерировать ЭН" at bounding box center [870, 598] width 412 height 29
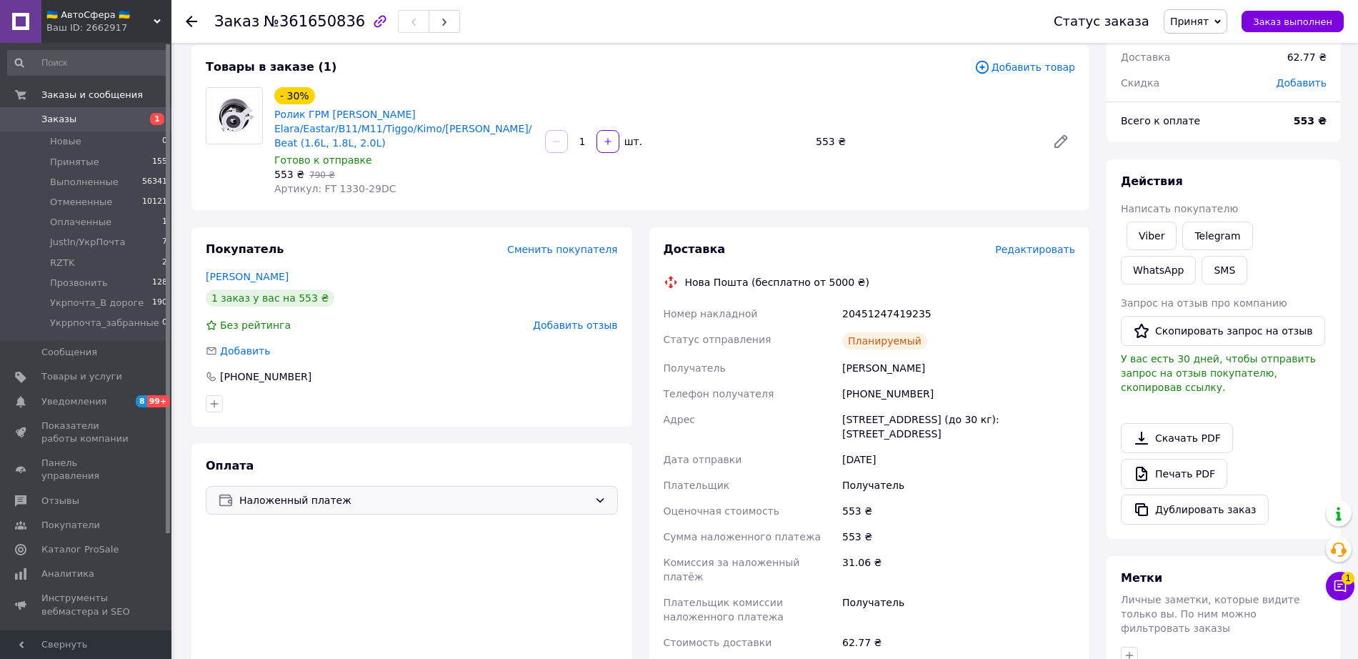
scroll to position [0, 0]
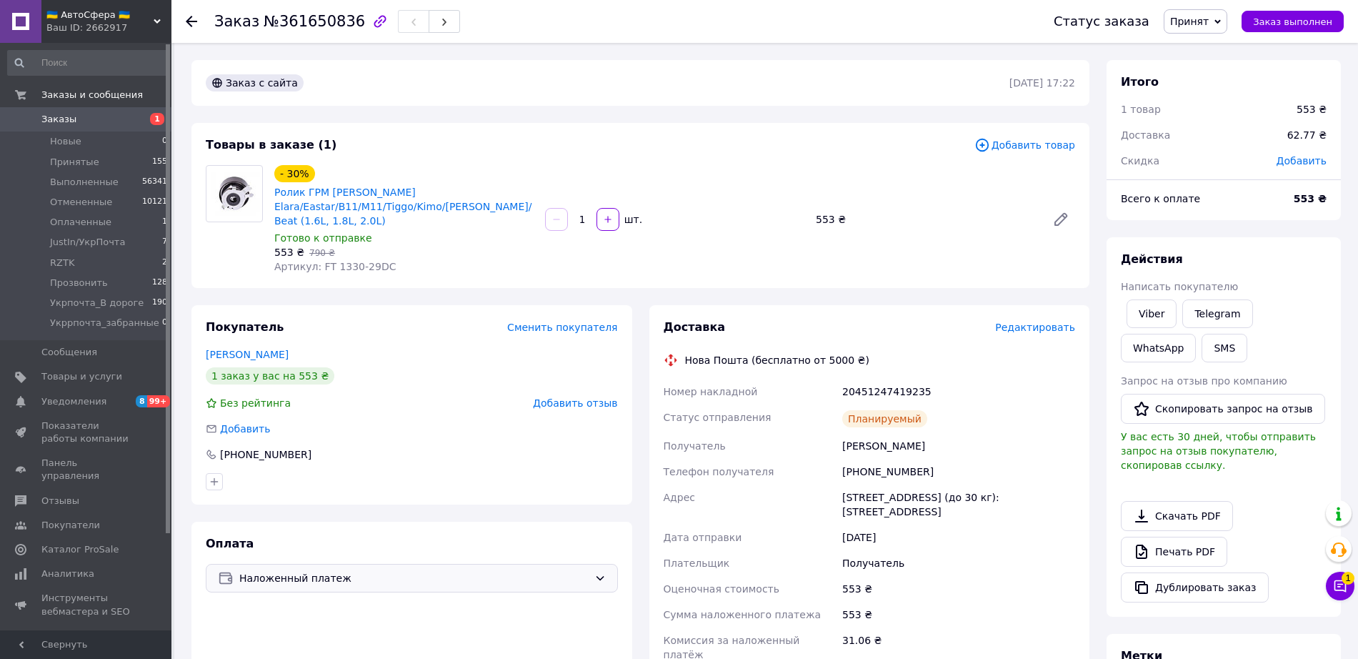
click at [442, 294] on div "Заказ с сайта 12.09.2025 | 17:22 Товары в заказе (1) Добавить товар - 30% Ролик…" at bounding box center [640, 589] width 915 height 1059
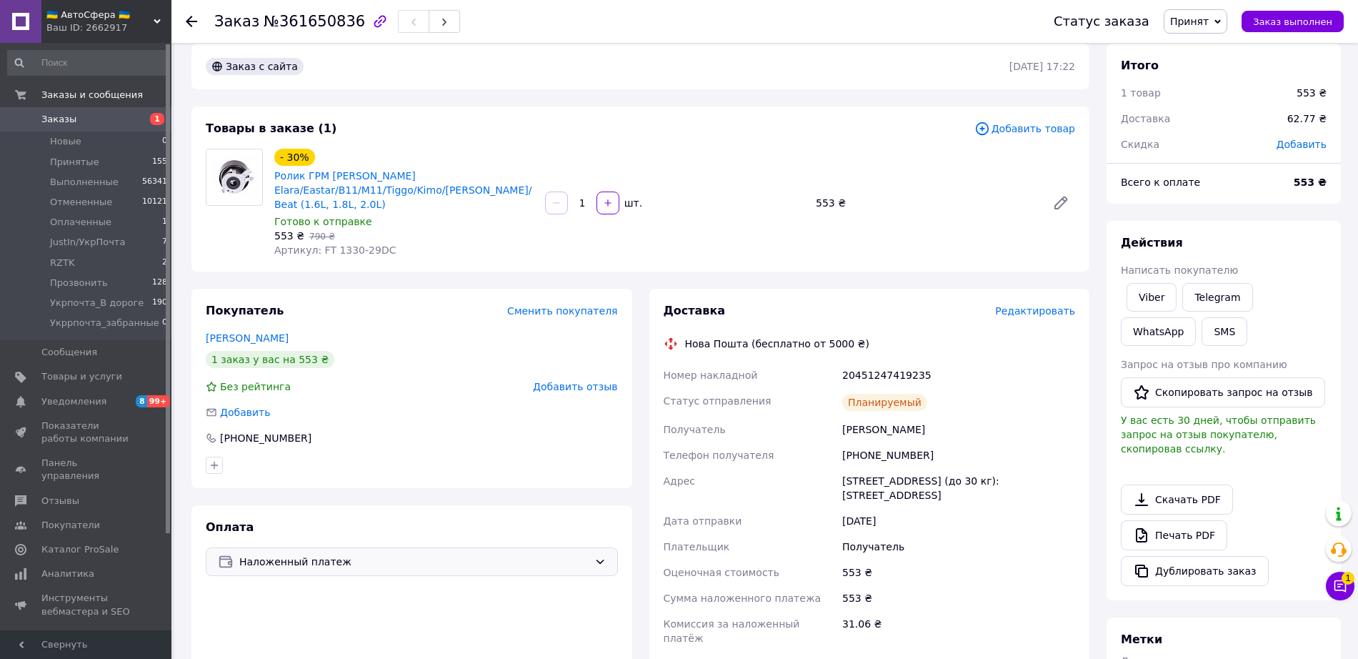
scroll to position [268, 0]
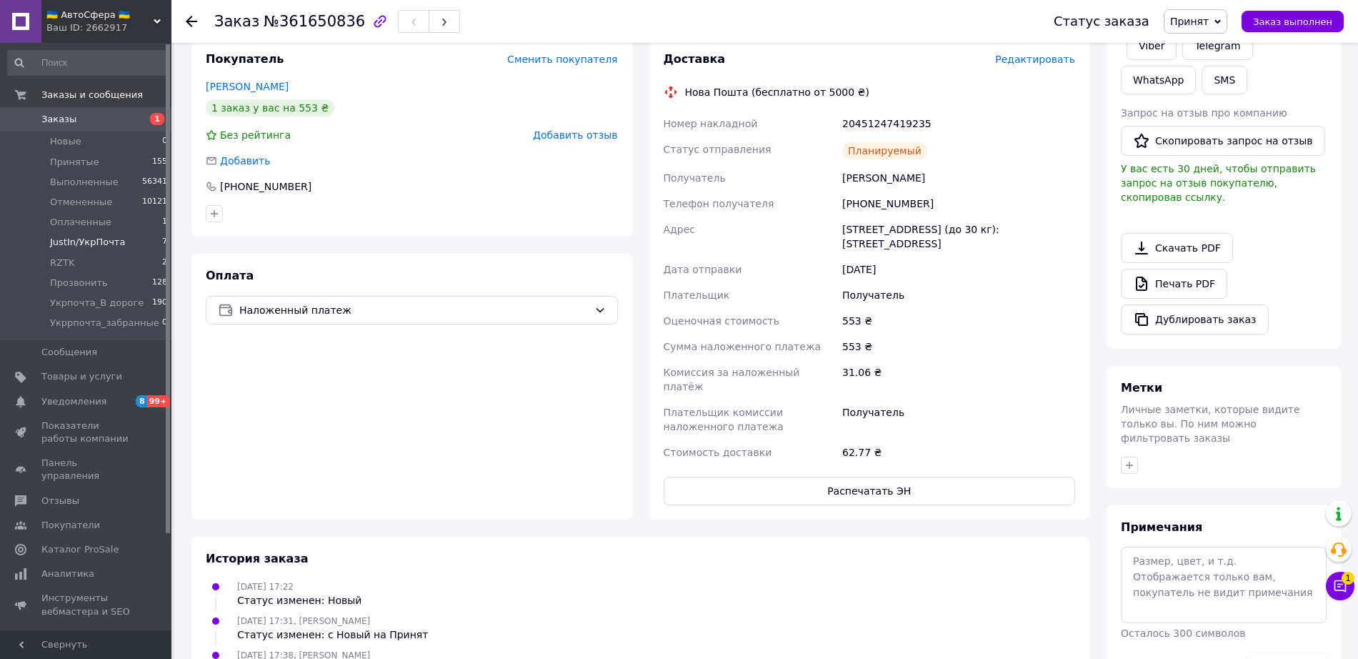
click at [81, 244] on span "JustIn/УкрПочта" at bounding box center [87, 242] width 75 height 13
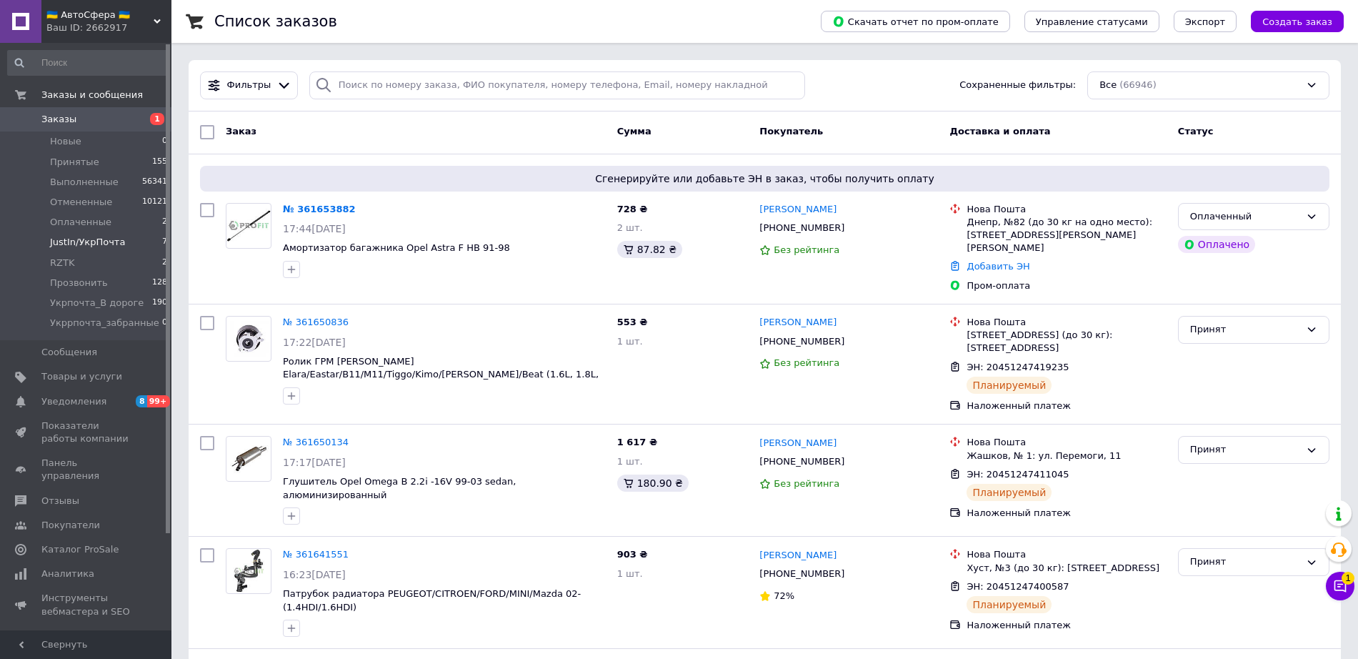
click at [101, 249] on span "JustIn/УкрПочта" at bounding box center [87, 242] width 75 height 13
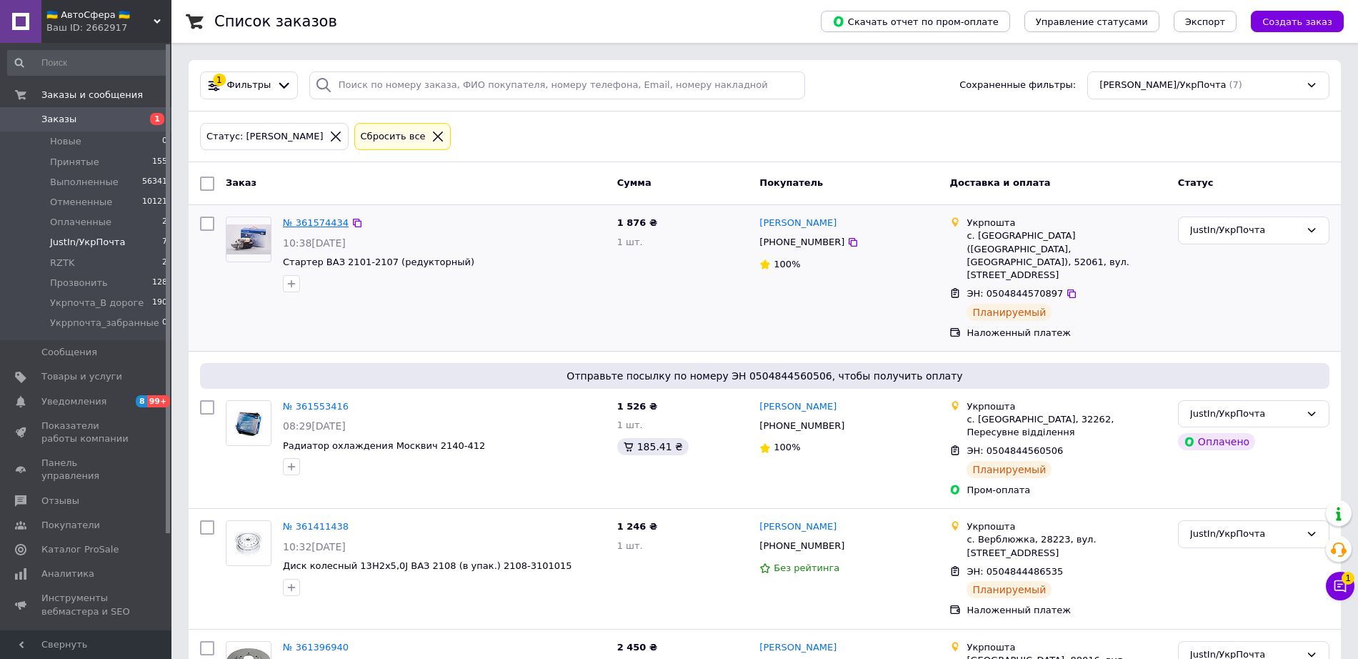
click at [309, 226] on link "№ 361574434" at bounding box center [316, 222] width 66 height 11
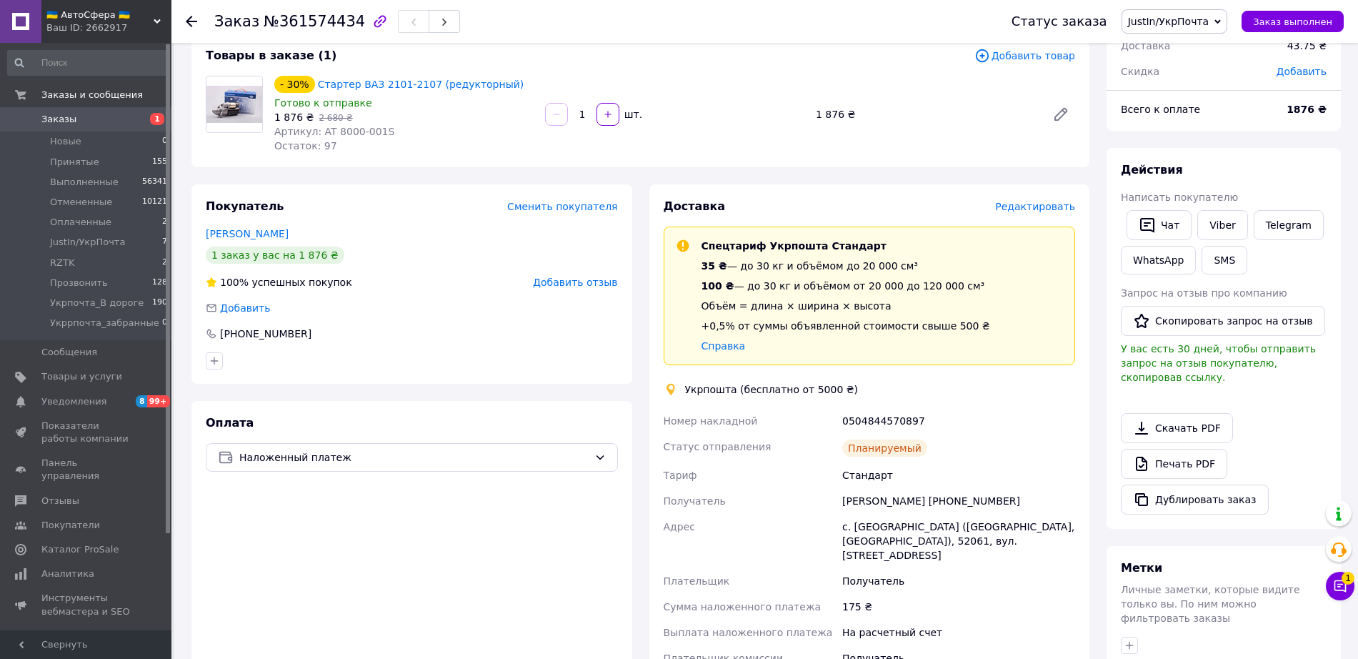
scroll to position [268, 0]
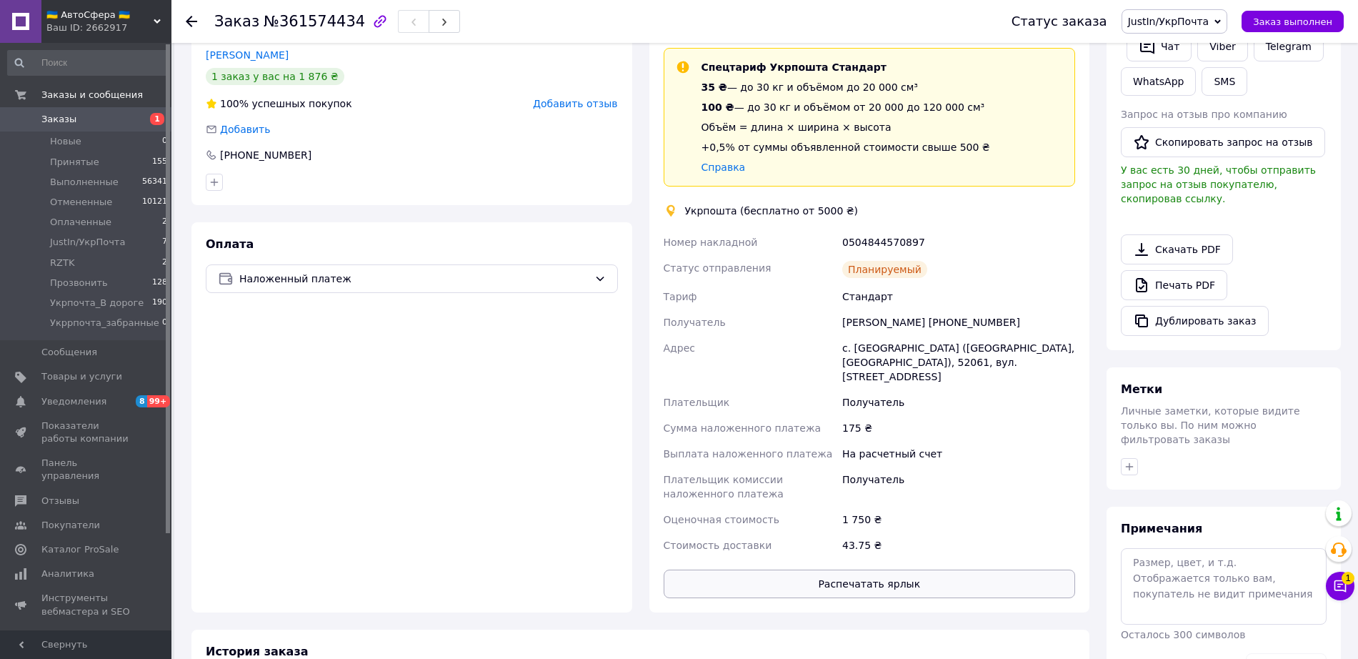
click at [849, 584] on button "Распечатать ярлык" at bounding box center [870, 583] width 412 height 29
drag, startPoint x: 1192, startPoint y: 21, endPoint x: 1210, endPoint y: 19, distance: 17.3
click at [1192, 21] on span "JustIn/УкрПочта" at bounding box center [1168, 21] width 81 height 11
drag, startPoint x: 1187, startPoint y: 141, endPoint x: 1199, endPoint y: 141, distance: 11.4
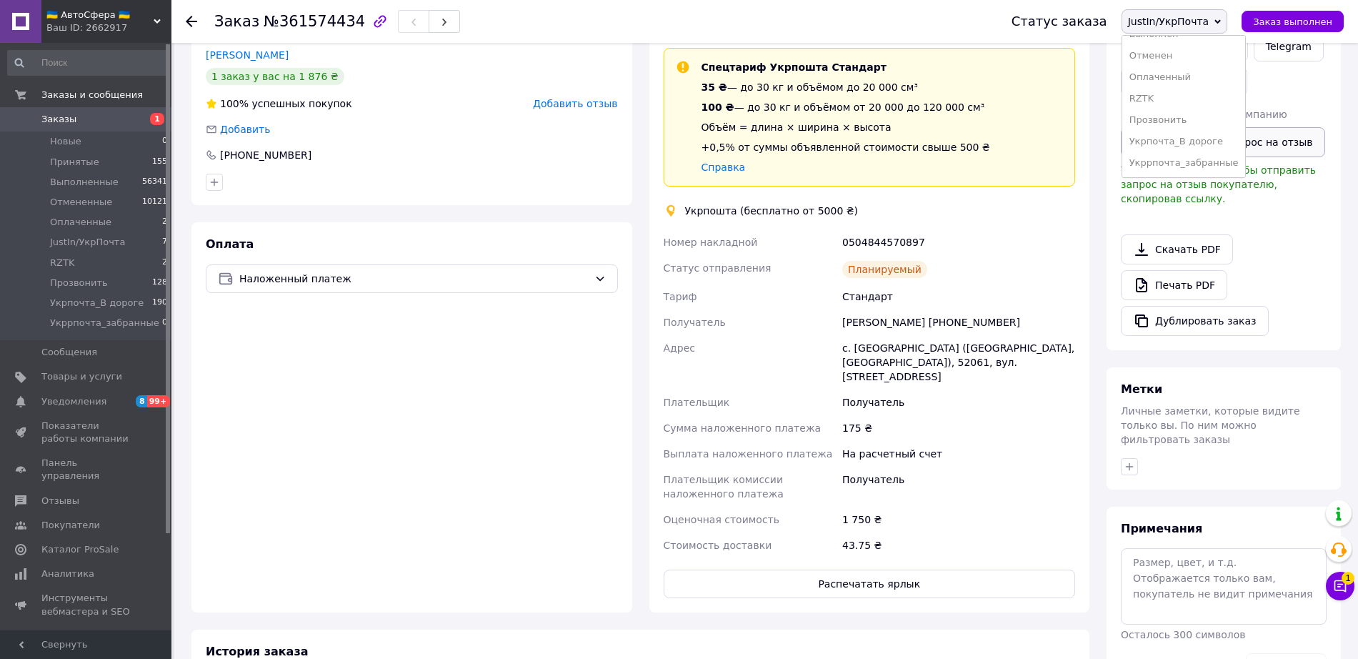
click at [1187, 141] on li "Укрпочта_В дороге" at bounding box center [1184, 141] width 124 height 21
click at [189, 24] on use at bounding box center [191, 21] width 11 height 11
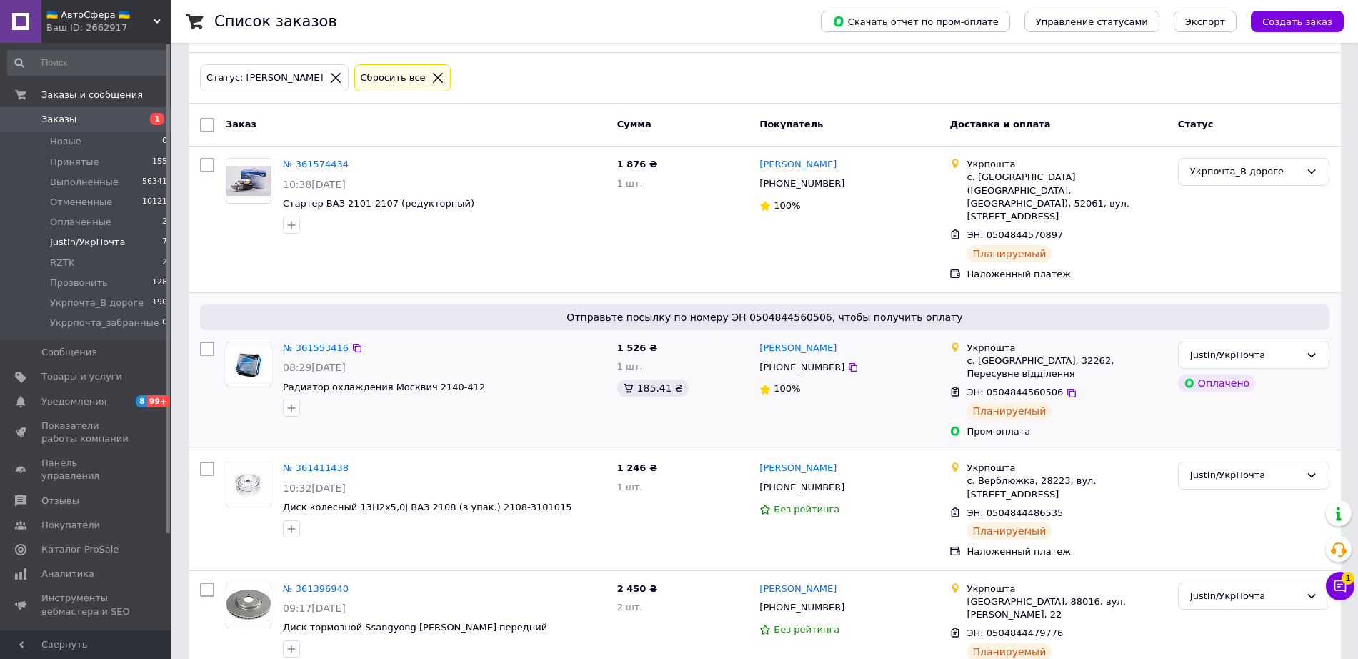
scroll to position [89, 0]
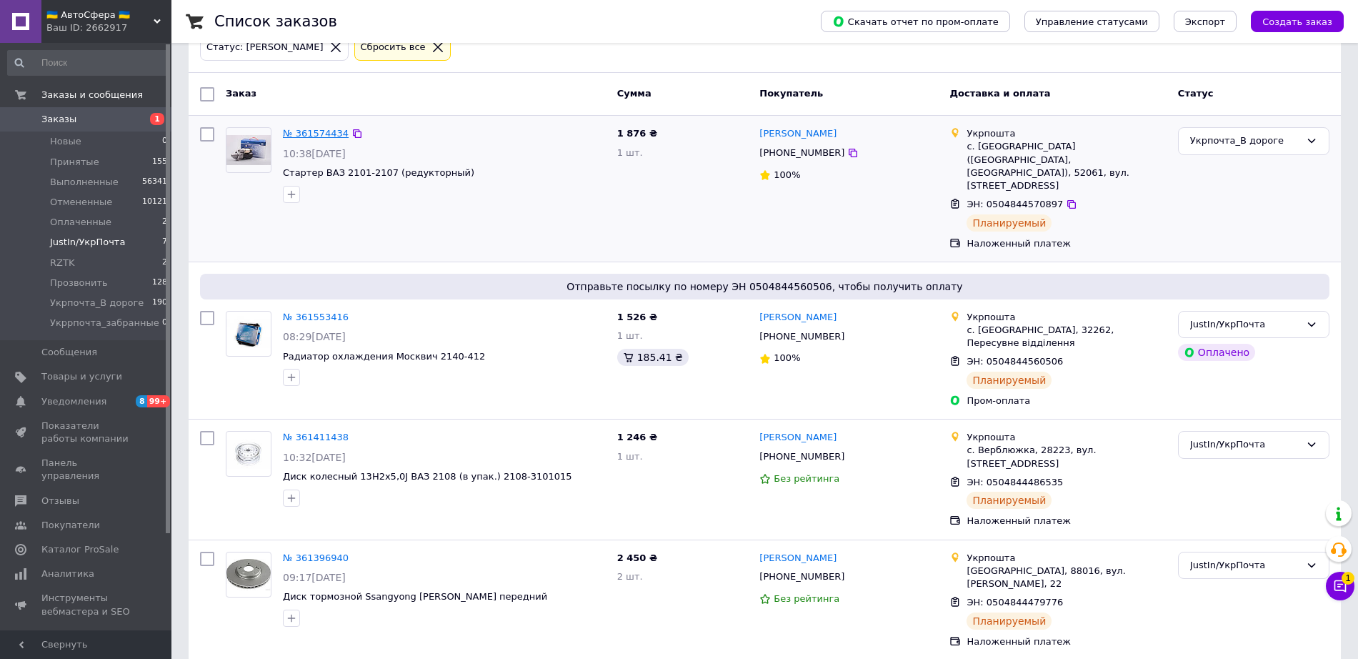
click at [291, 134] on link "№ 361574434" at bounding box center [316, 133] width 66 height 11
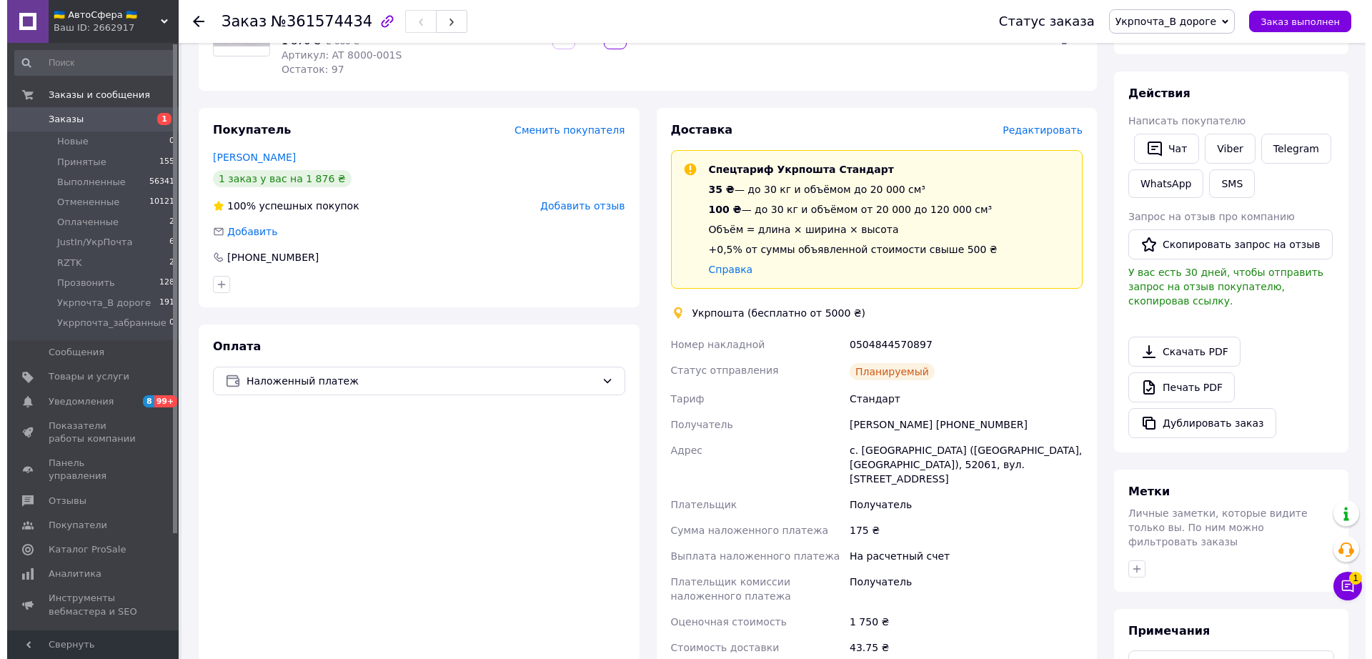
scroll to position [89, 0]
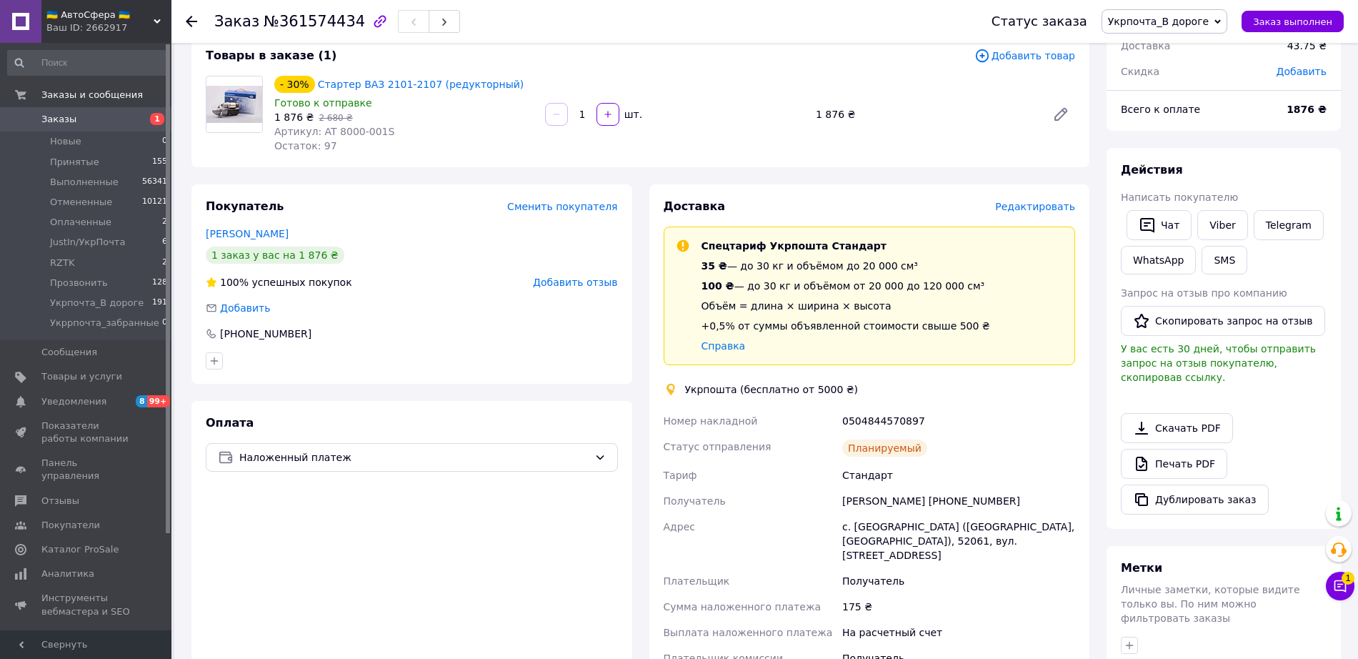
click at [1040, 211] on span "Редактировать" at bounding box center [1035, 206] width 80 height 11
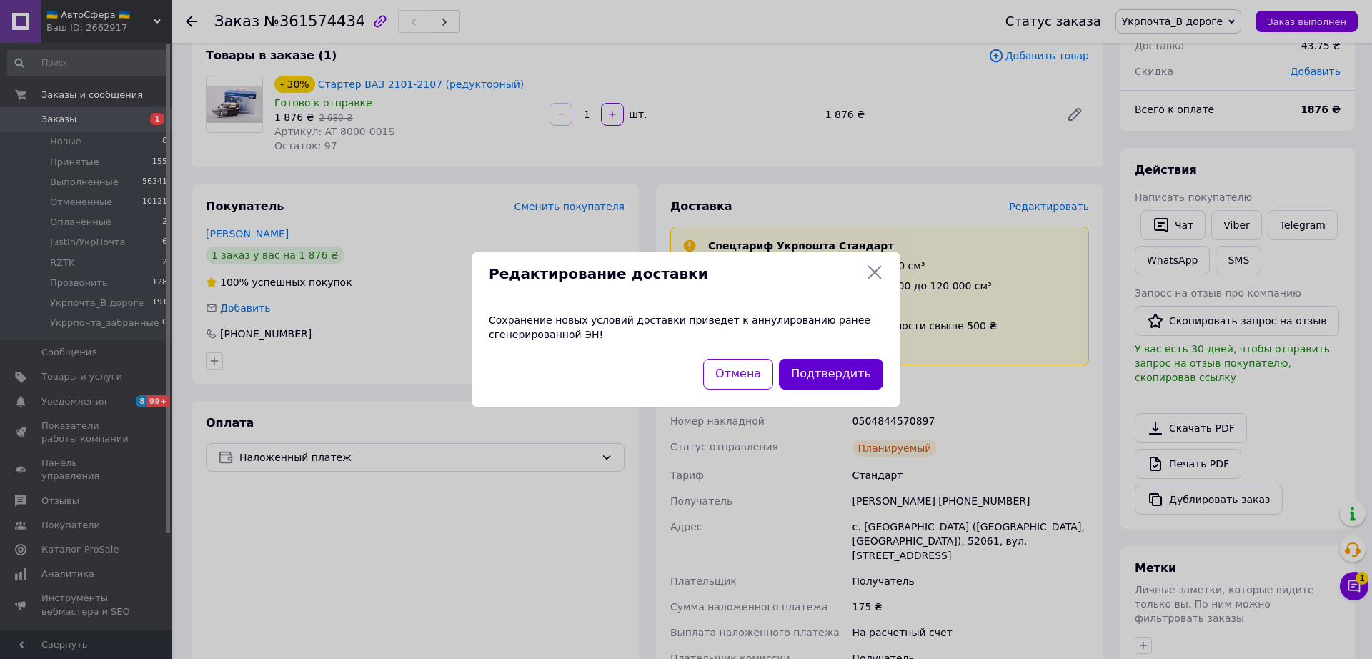
click at [844, 370] on button "Подтвердить" at bounding box center [831, 374] width 104 height 31
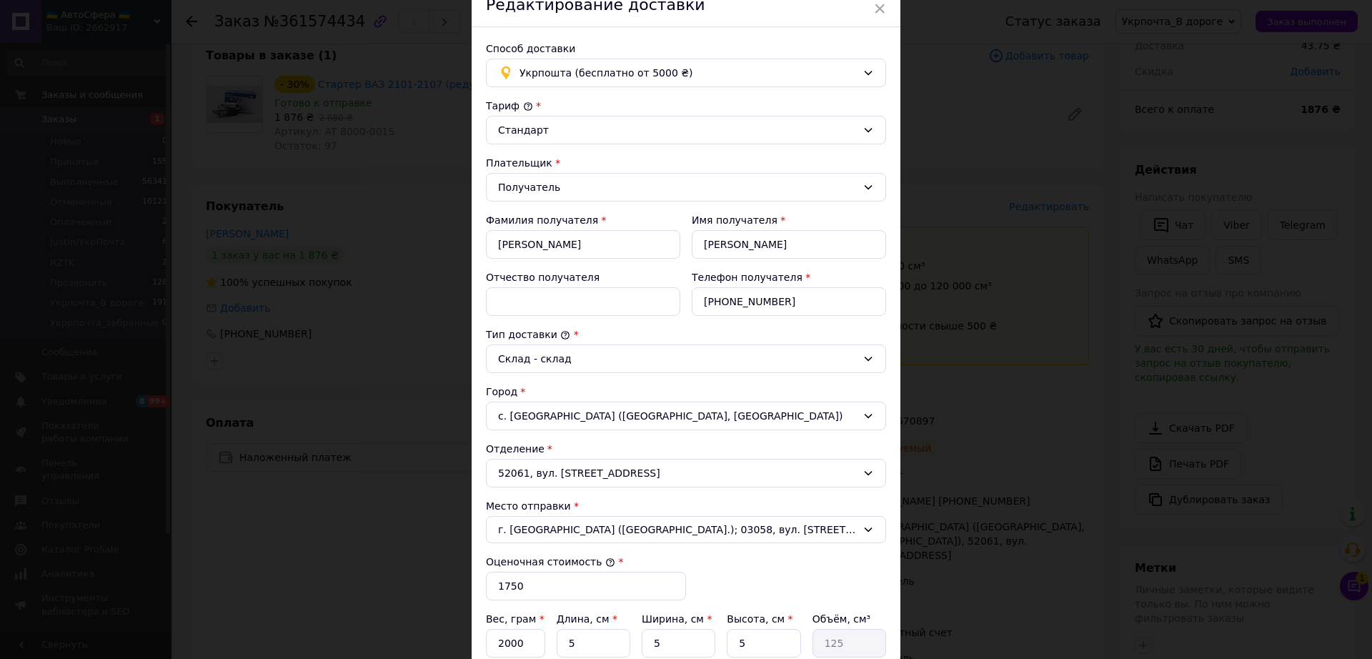
scroll to position [179, 0]
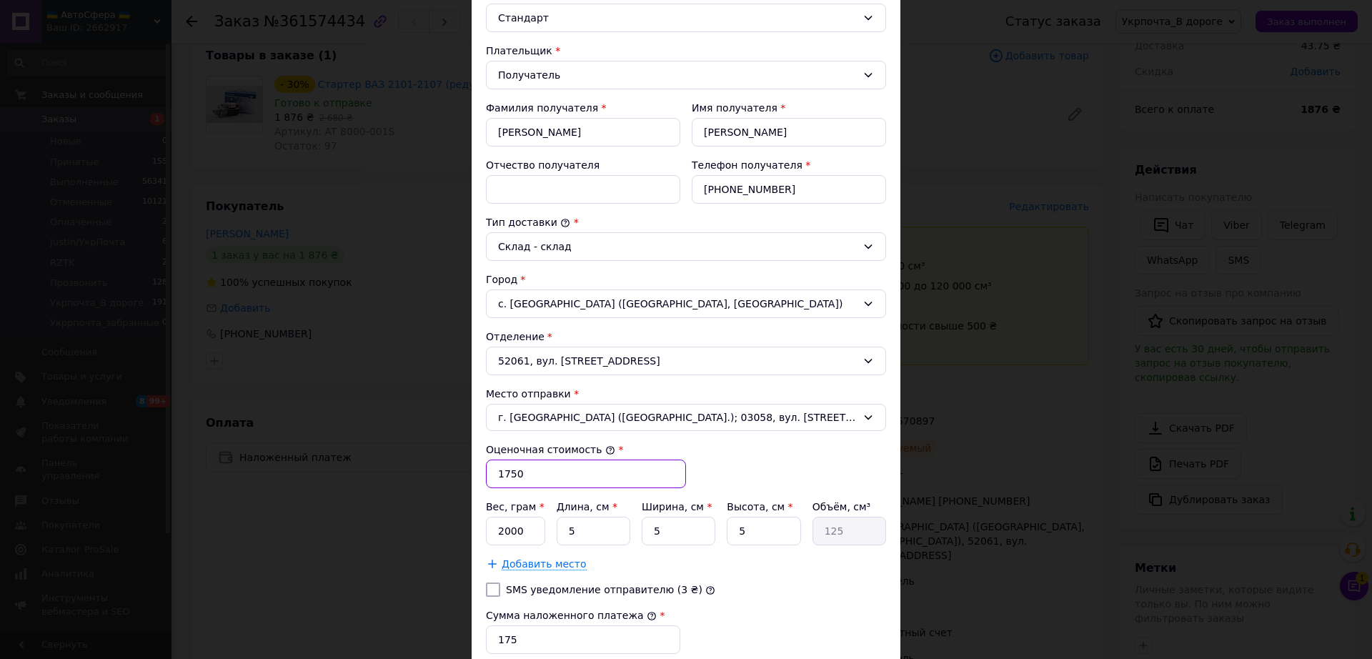
click at [537, 488] on input "1750" at bounding box center [586, 473] width 200 height 29
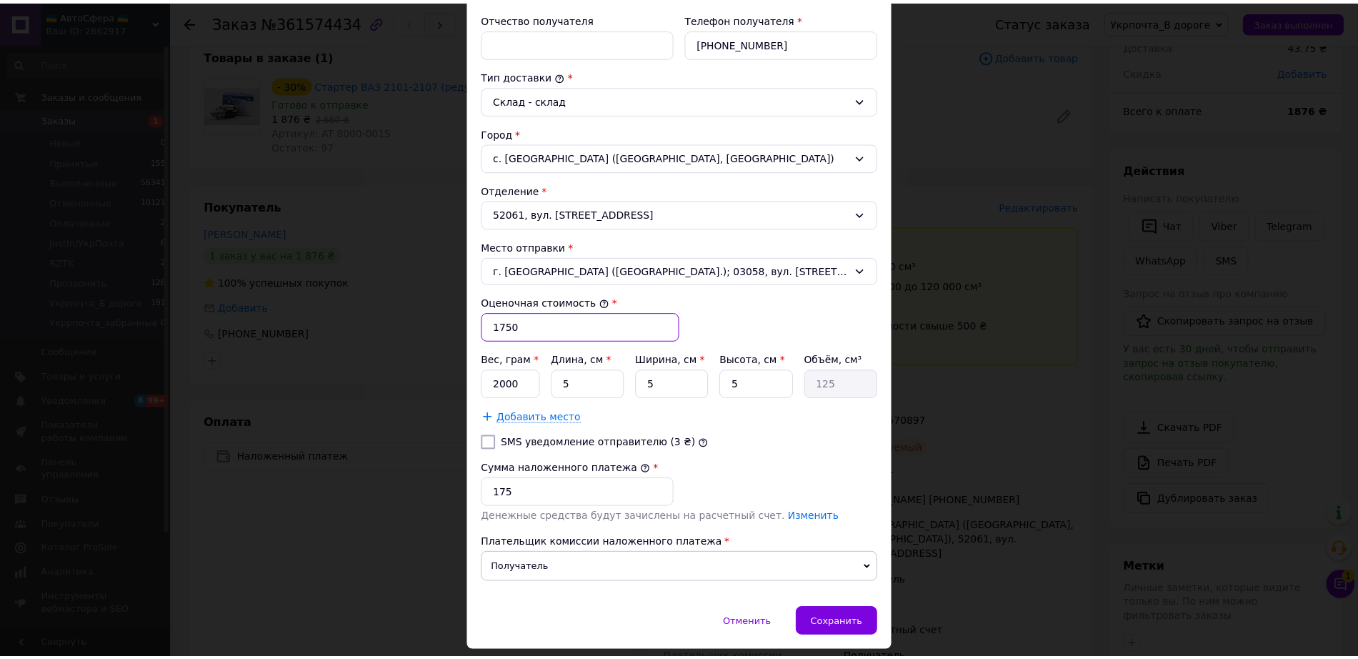
scroll to position [357, 0]
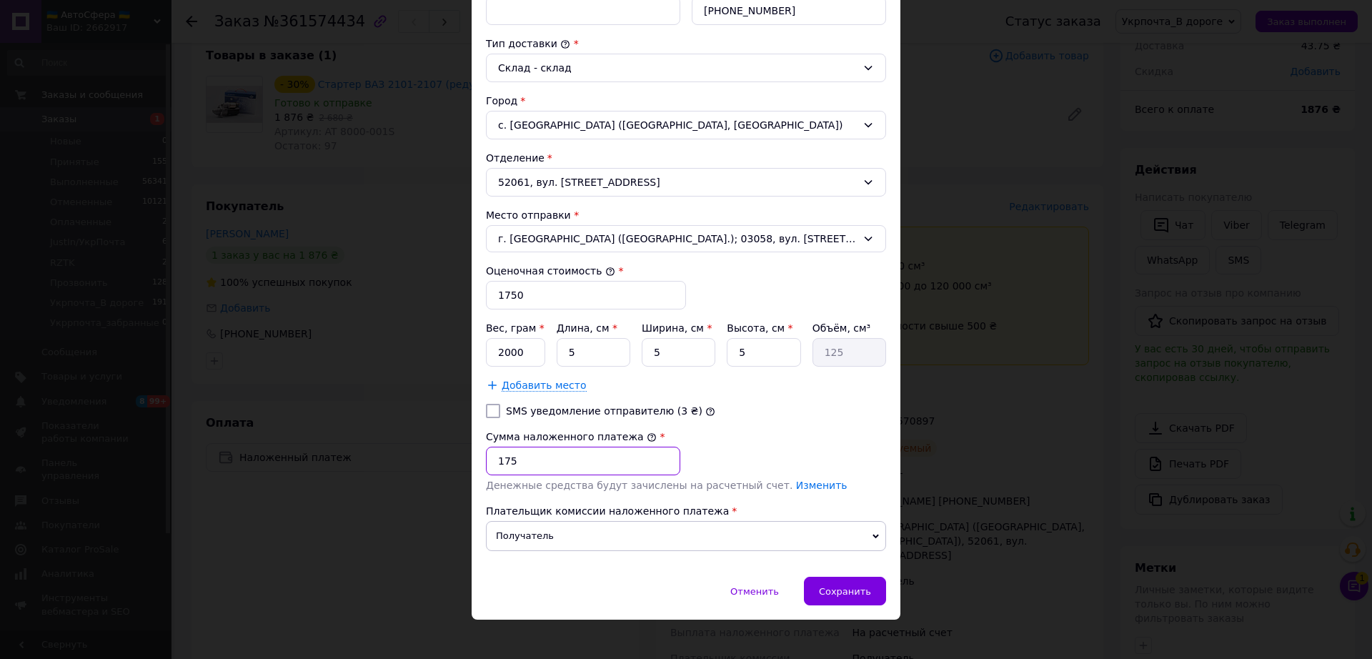
click at [538, 475] on input "175" at bounding box center [583, 461] width 194 height 29
type input "1750"
click at [850, 605] on div "Сохранить" at bounding box center [845, 591] width 82 height 29
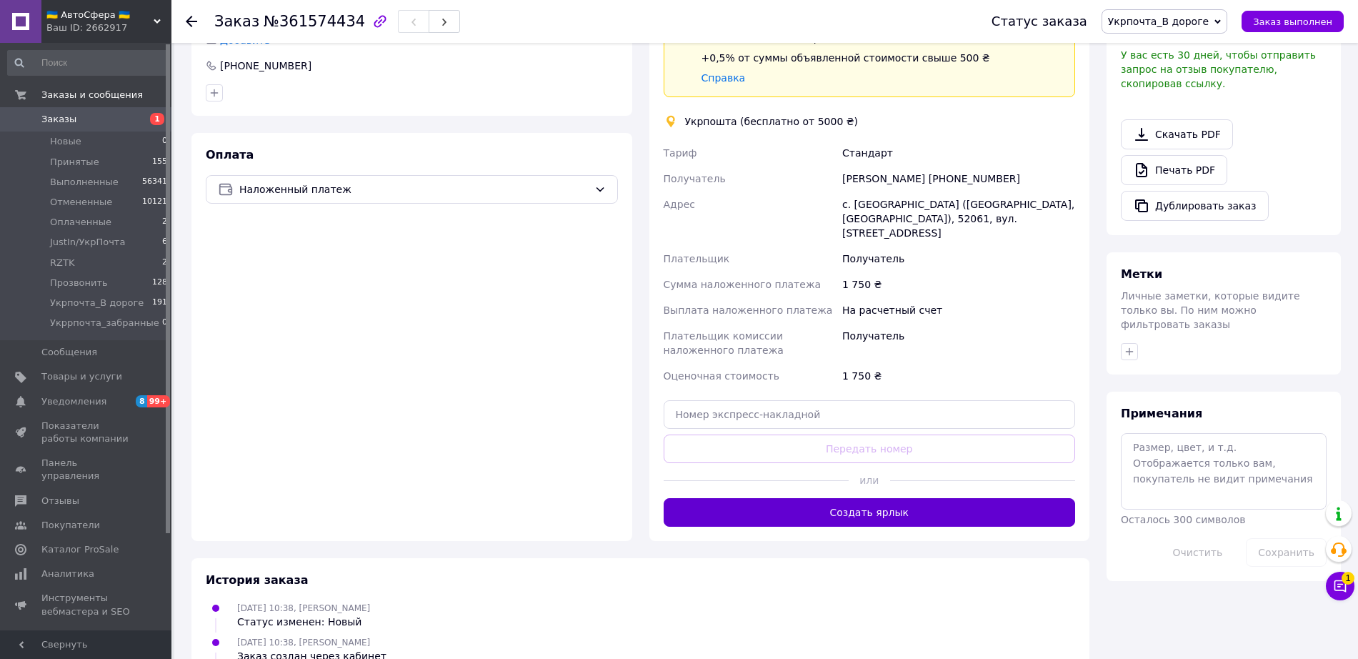
click at [883, 515] on button "Создать ярлык" at bounding box center [870, 512] width 412 height 29
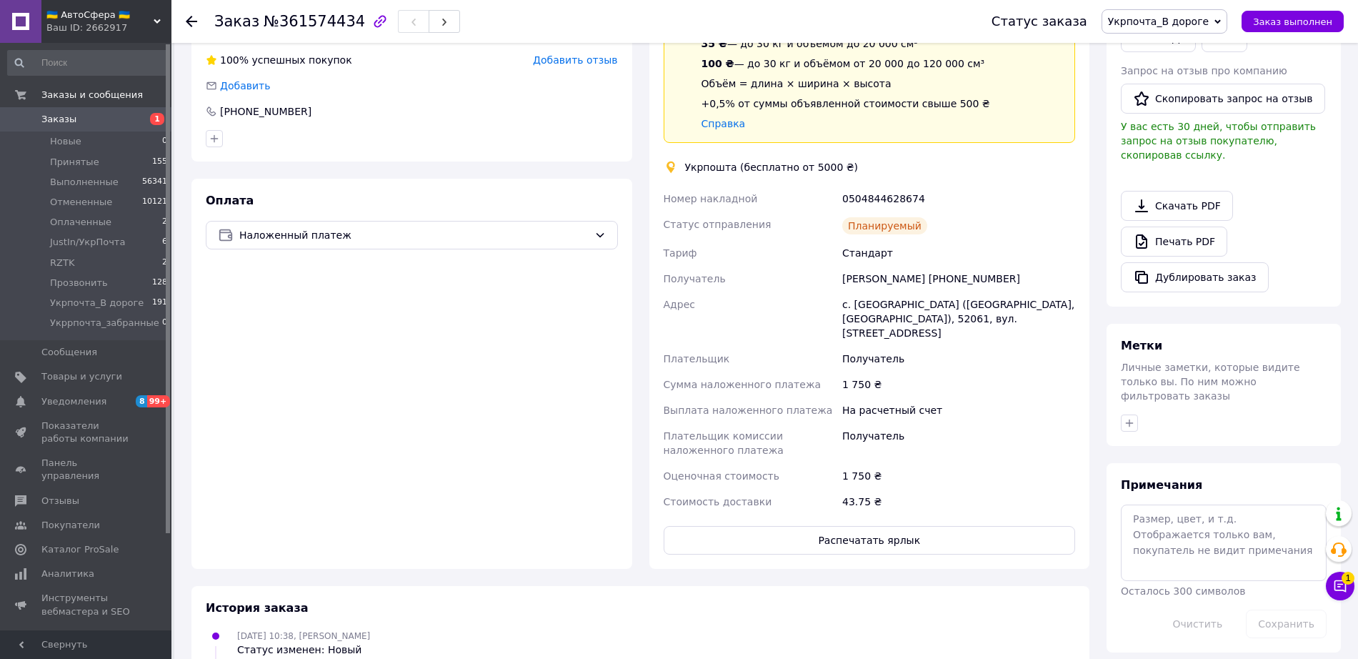
scroll to position [536, 0]
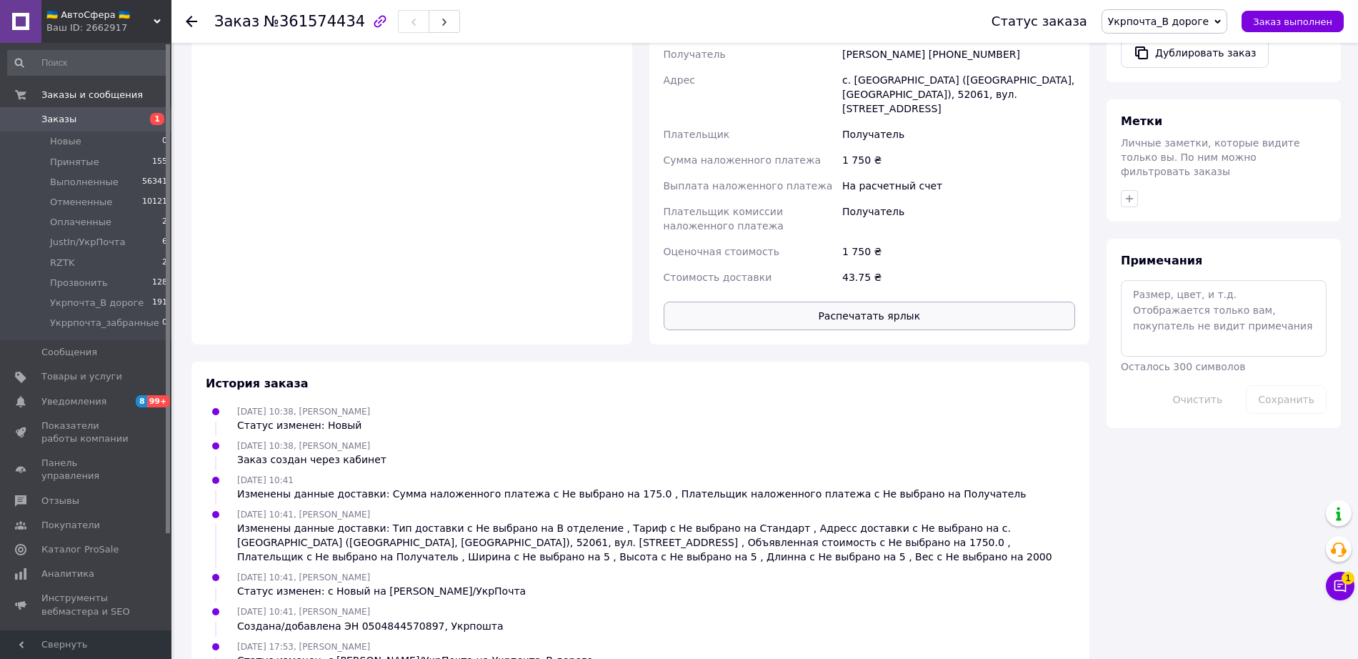
click at [885, 321] on button "Распечатать ярлык" at bounding box center [870, 315] width 412 height 29
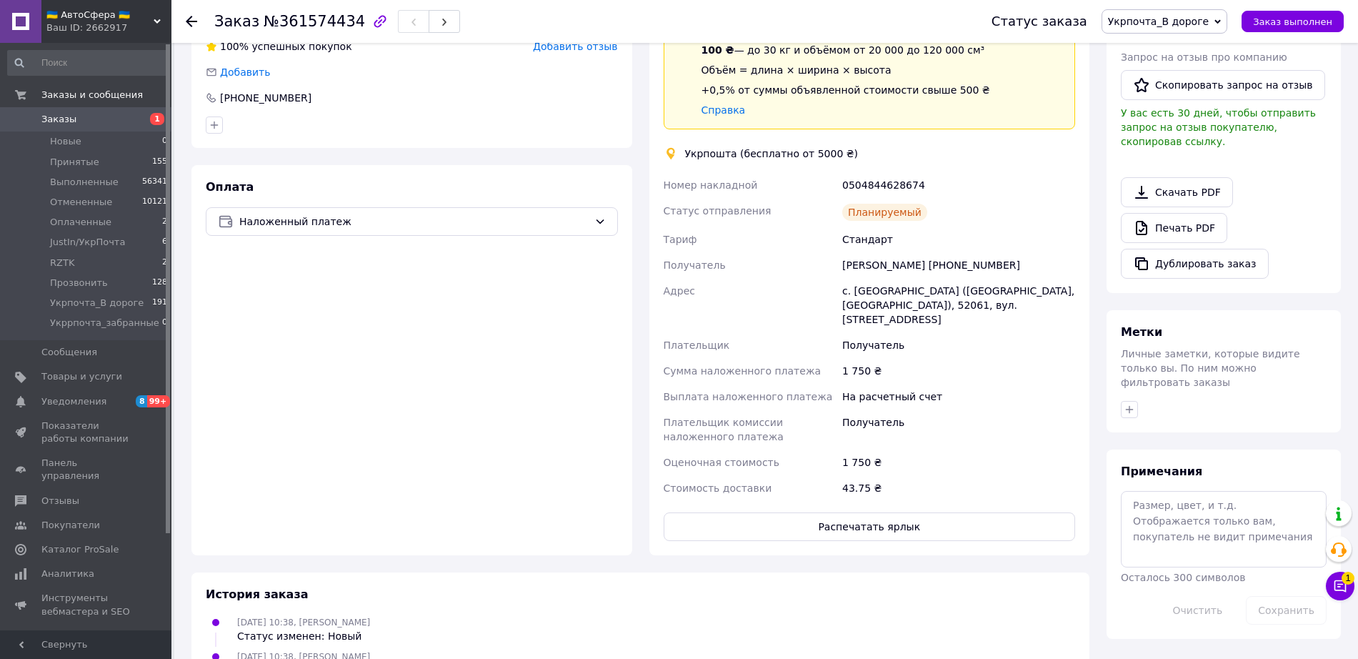
scroll to position [0, 0]
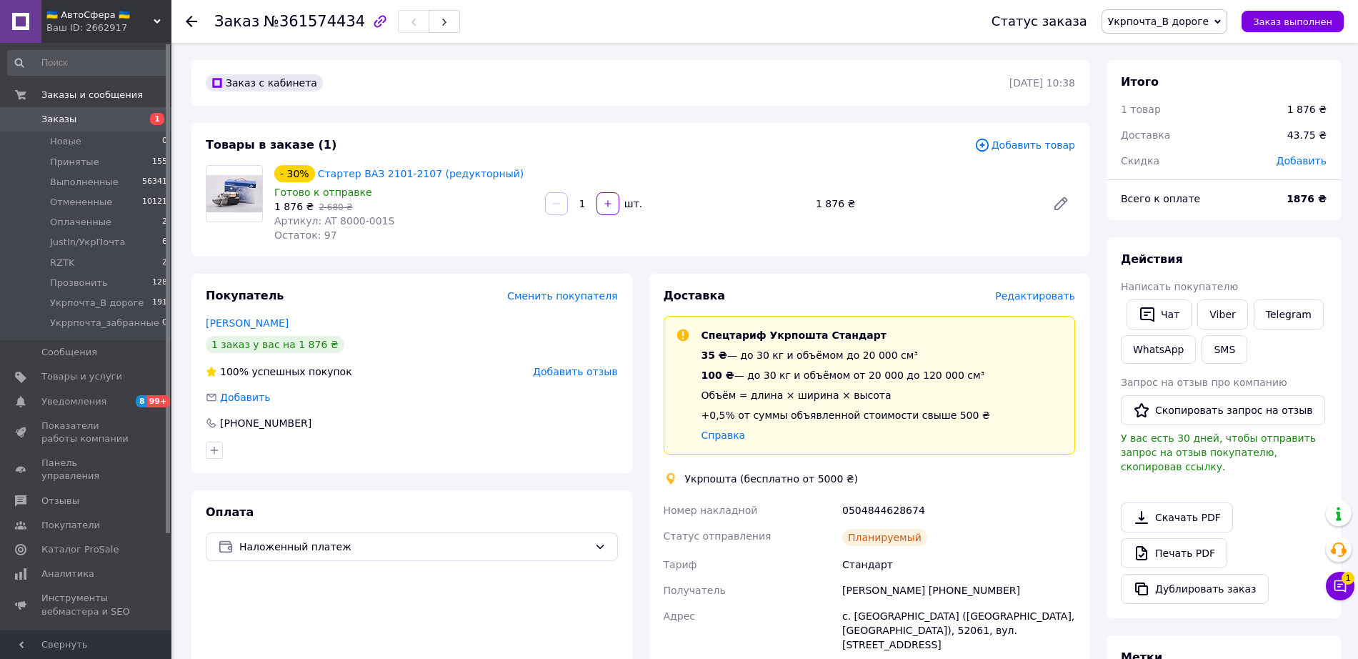
click at [191, 22] on icon at bounding box center [191, 21] width 11 height 11
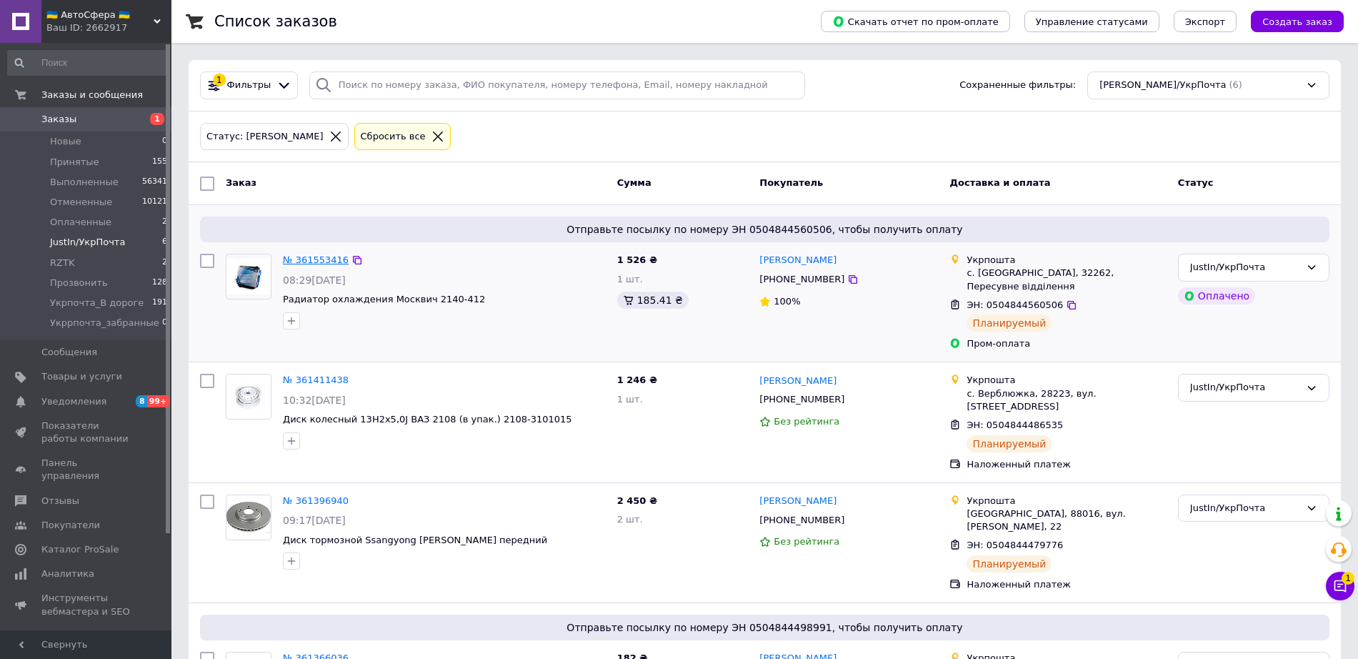
click at [313, 261] on link "№ 361553416" at bounding box center [316, 259] width 66 height 11
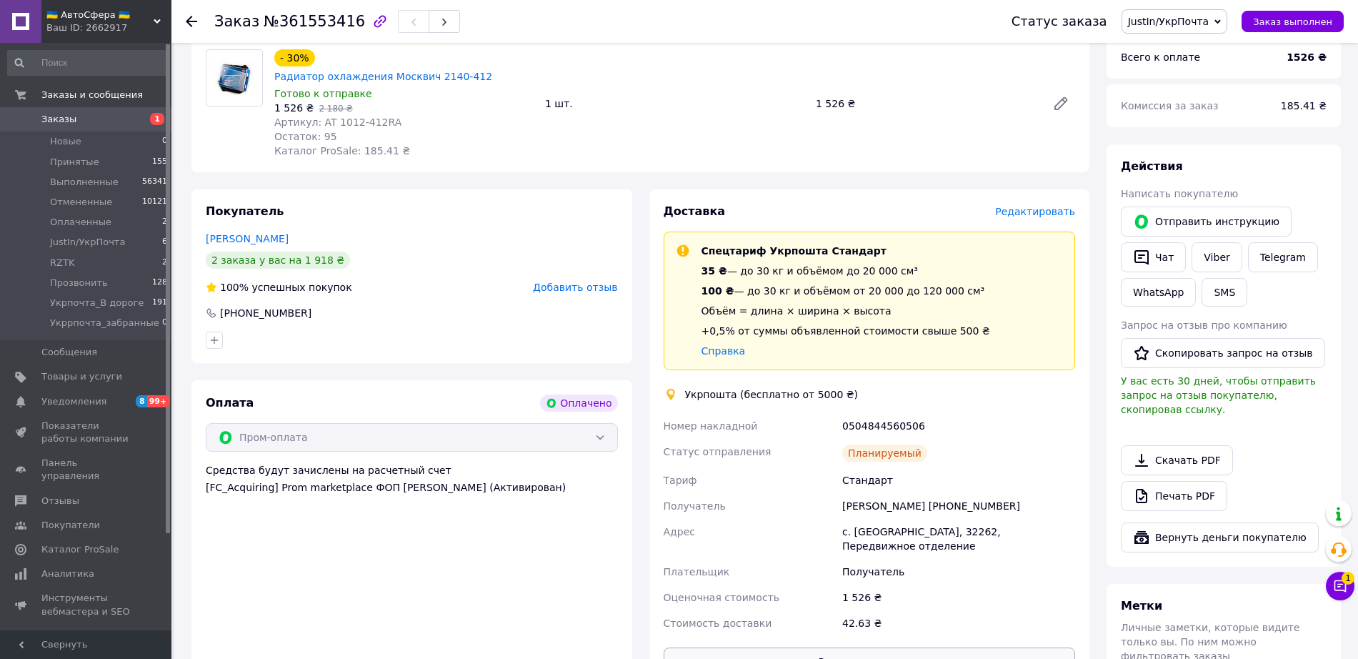
scroll to position [357, 0]
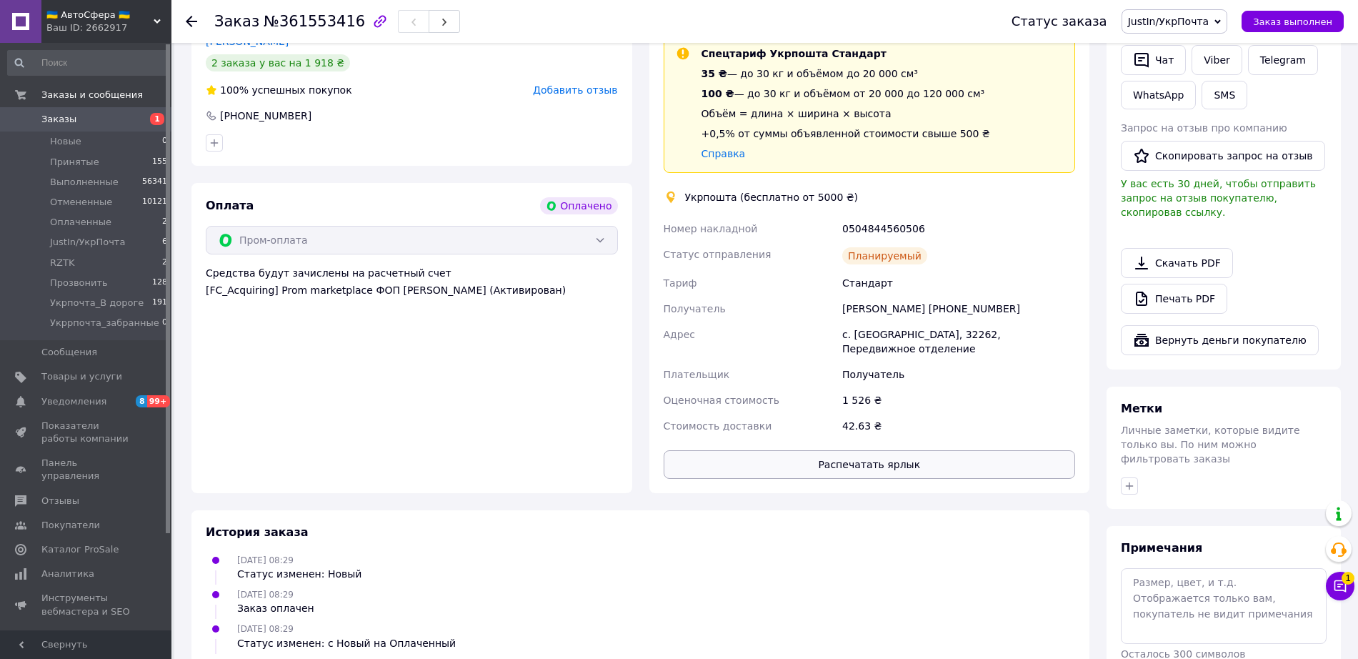
click at [856, 450] on button "Распечатать ярлык" at bounding box center [870, 464] width 412 height 29
click at [1150, 21] on span "JustIn/УкрПочта" at bounding box center [1168, 21] width 81 height 11
click at [1197, 135] on li "Укрпочта_В дороге" at bounding box center [1184, 141] width 124 height 21
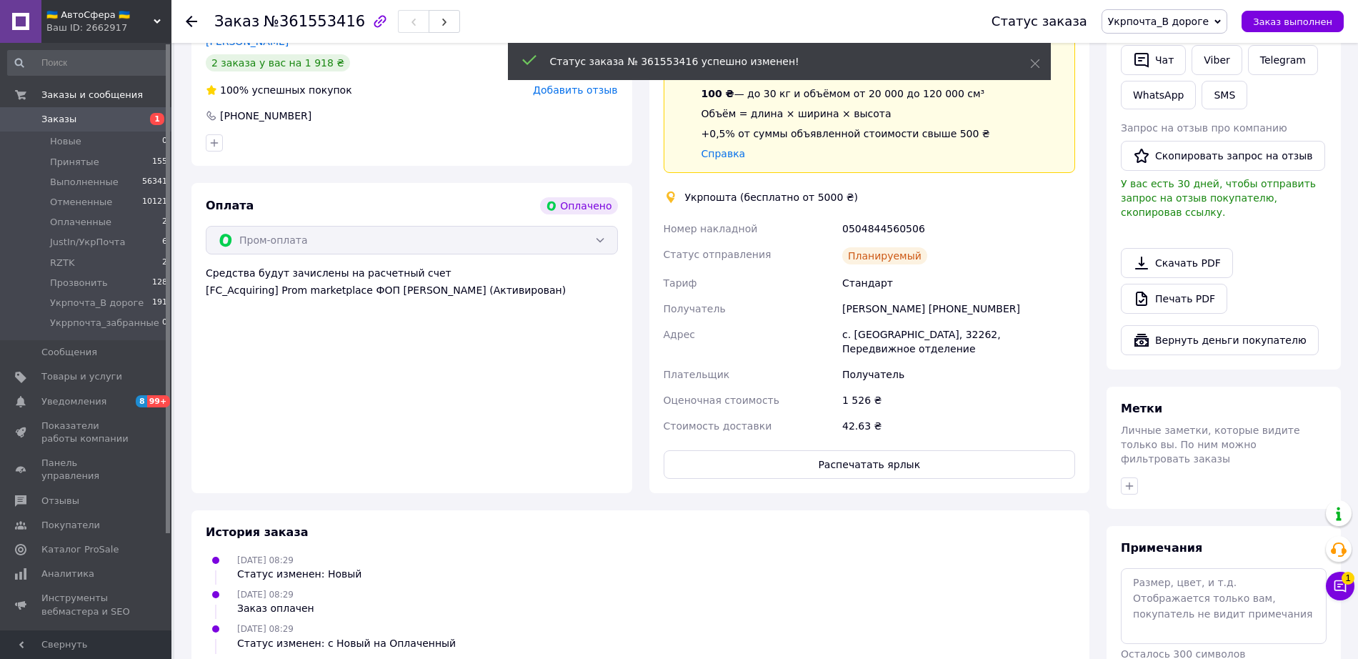
click at [186, 21] on icon at bounding box center [191, 21] width 11 height 11
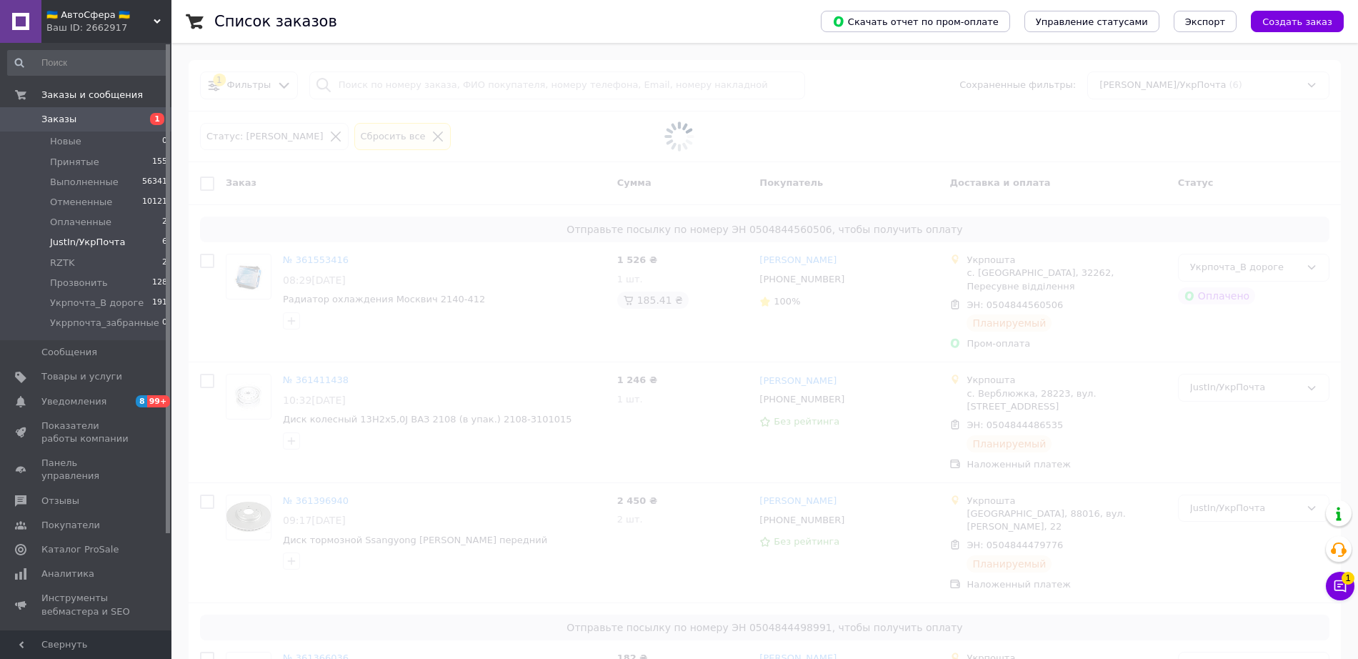
scroll to position [1, 0]
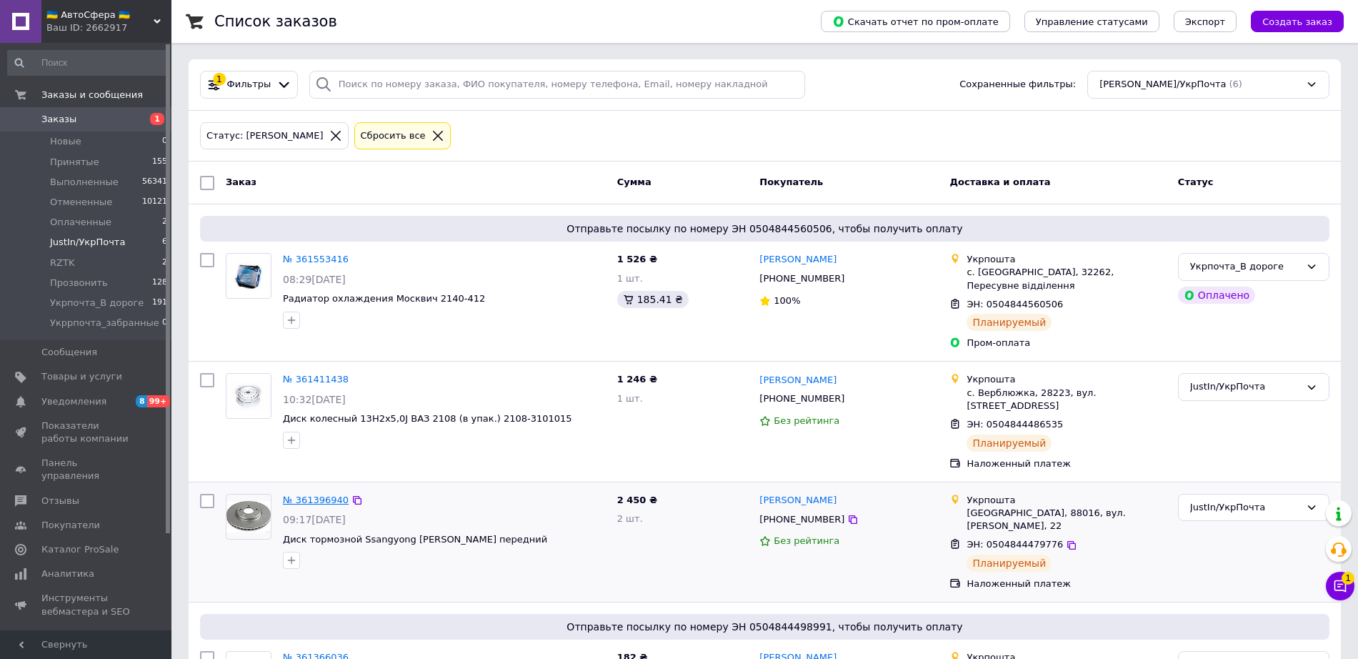
click at [310, 494] on link "№ 361396940" at bounding box center [316, 499] width 66 height 11
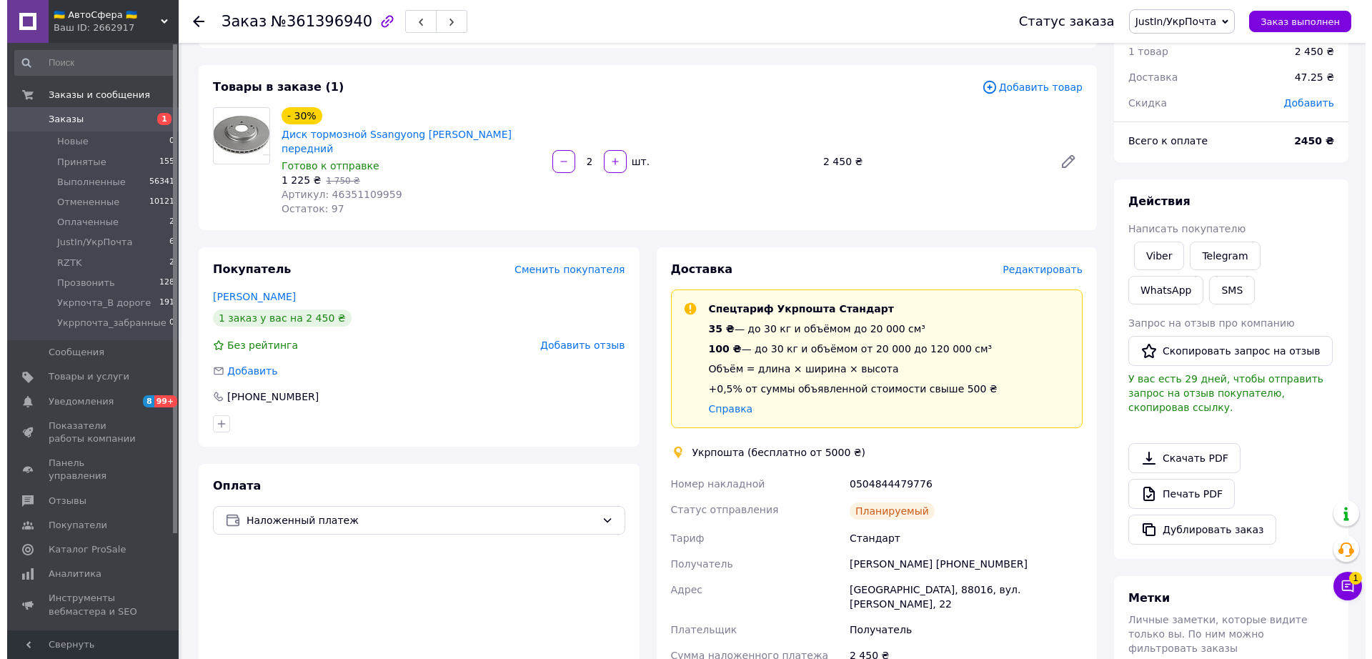
scroll to position [89, 0]
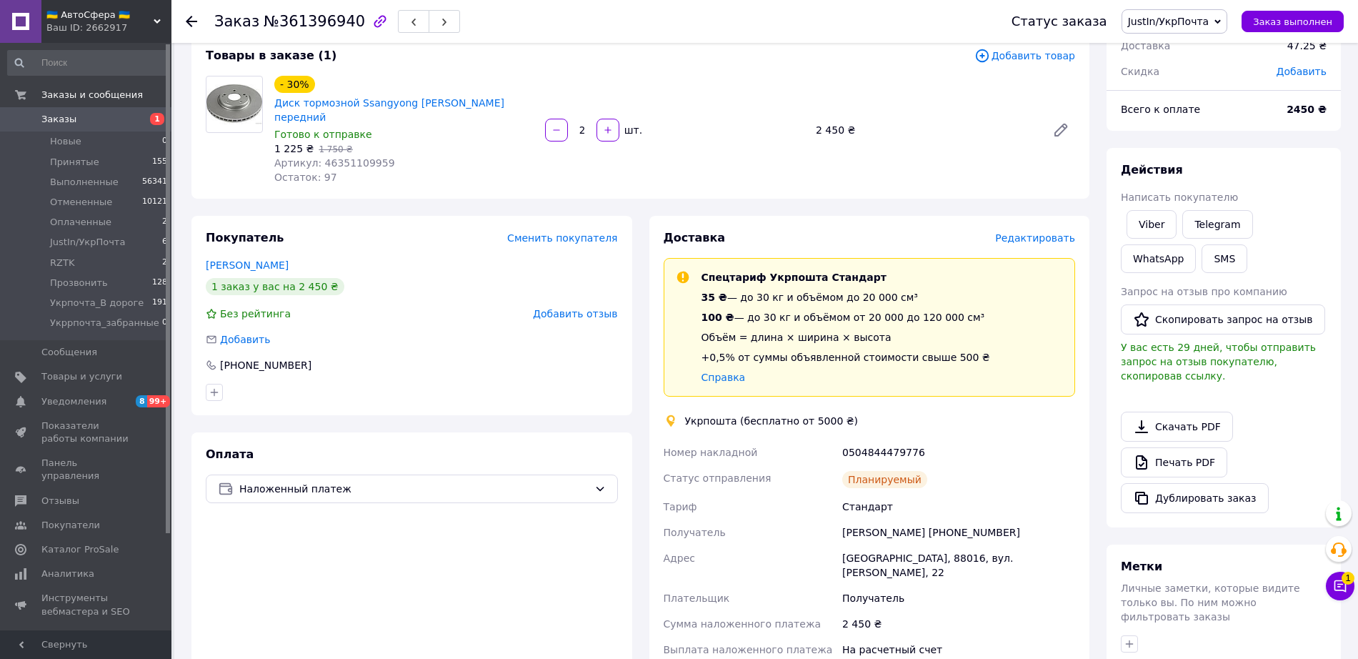
click at [1027, 232] on span "Редактировать" at bounding box center [1035, 237] width 80 height 11
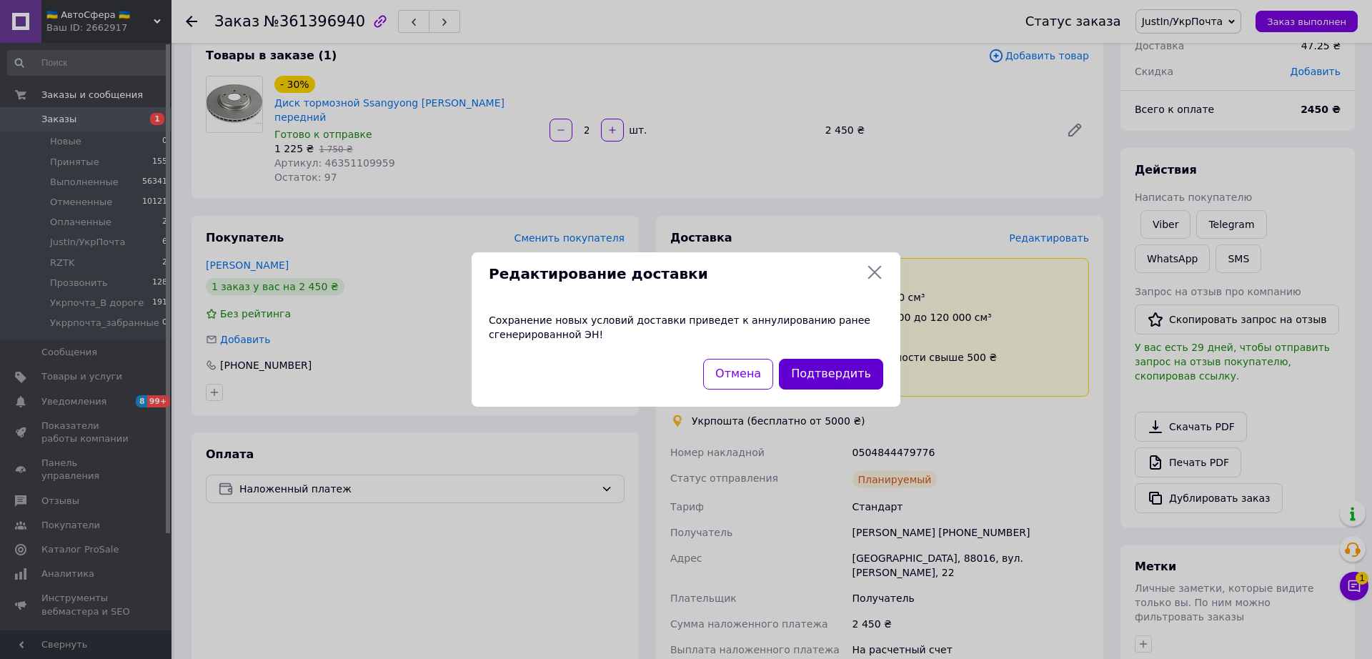
click at [823, 374] on button "Подтвердить" at bounding box center [831, 374] width 104 height 31
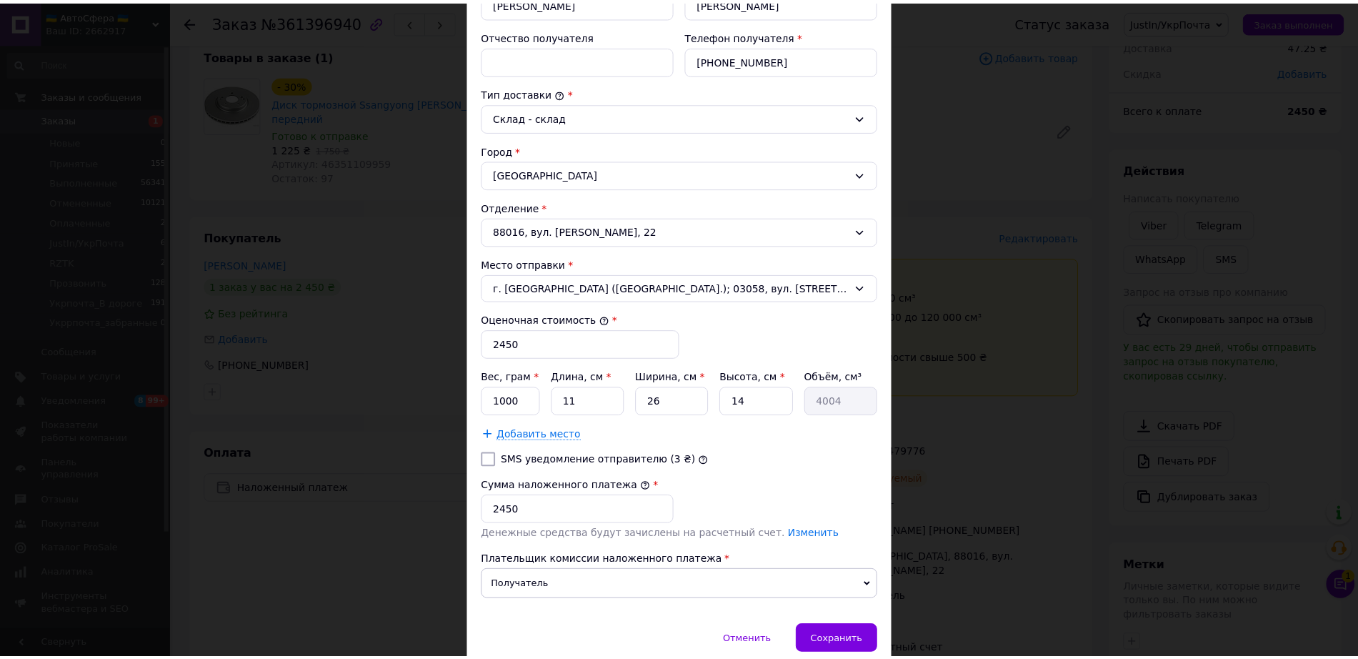
scroll to position [357, 0]
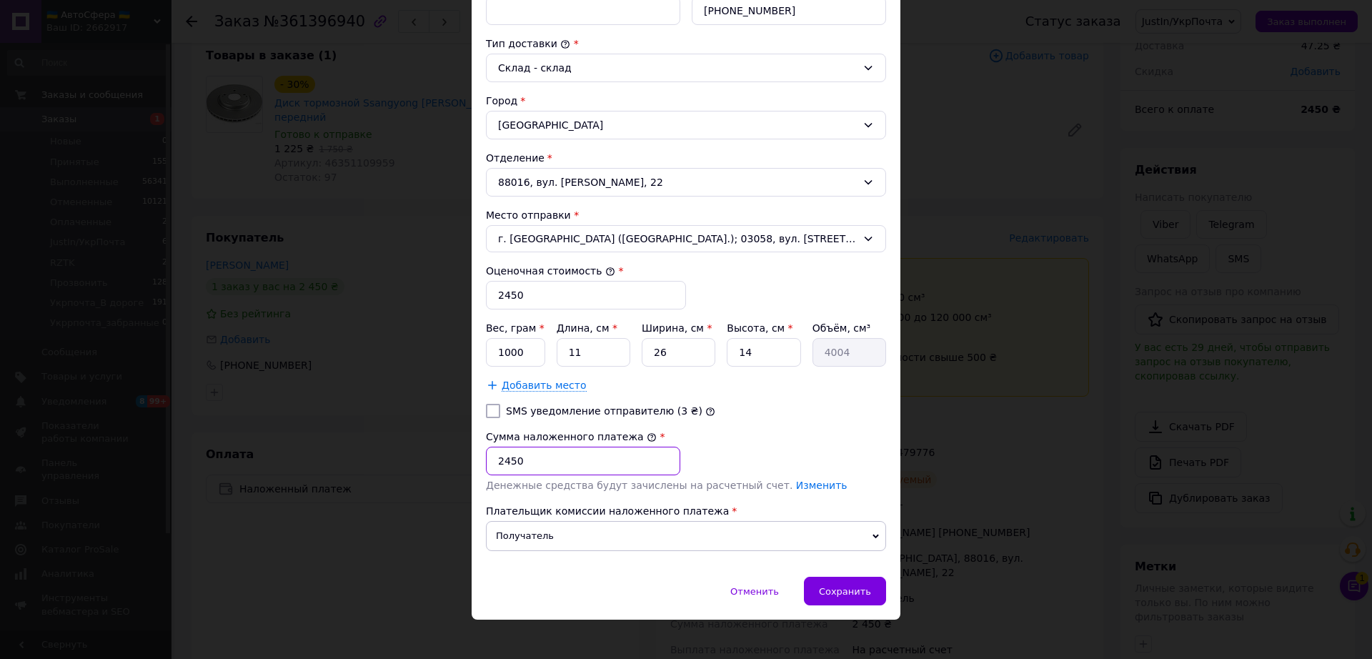
click at [570, 462] on input "2450" at bounding box center [583, 461] width 194 height 29
type input "2550"
click at [527, 306] on input "2450" at bounding box center [586, 295] width 200 height 29
type input "2550"
click at [852, 594] on span "Сохранить" at bounding box center [845, 591] width 52 height 11
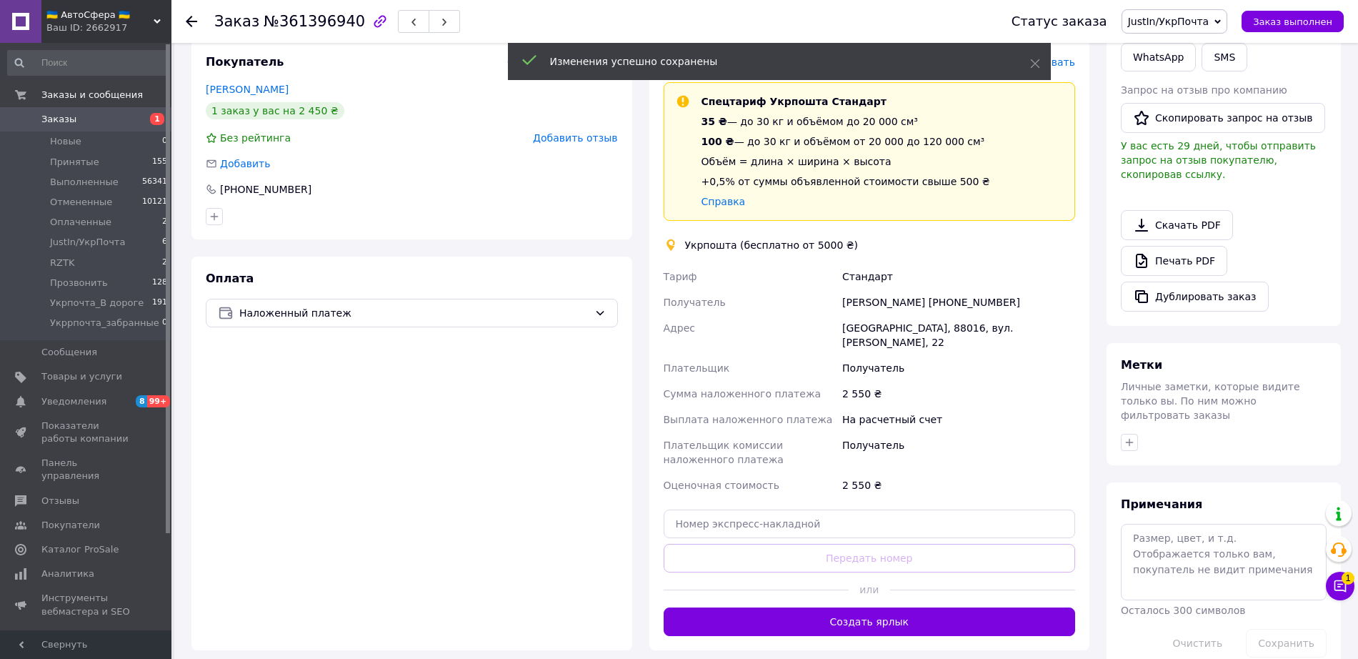
scroll to position [268, 0]
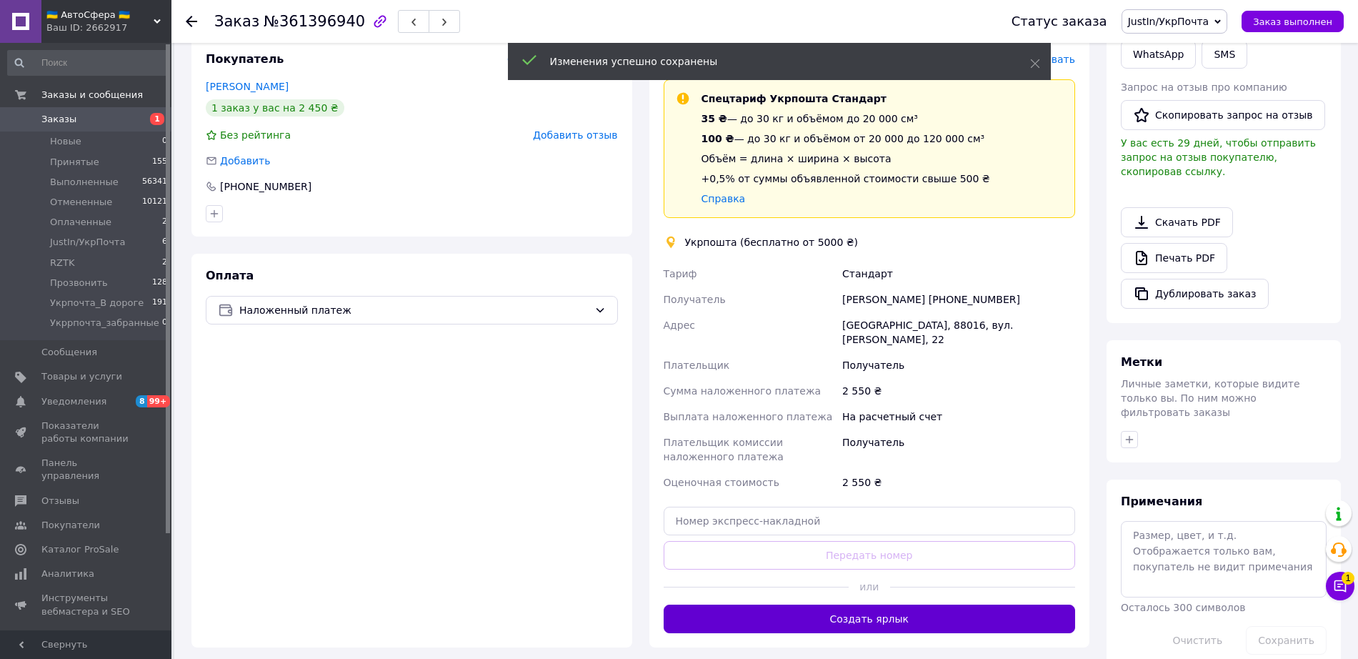
click at [852, 604] on button "Создать ярлык" at bounding box center [870, 618] width 412 height 29
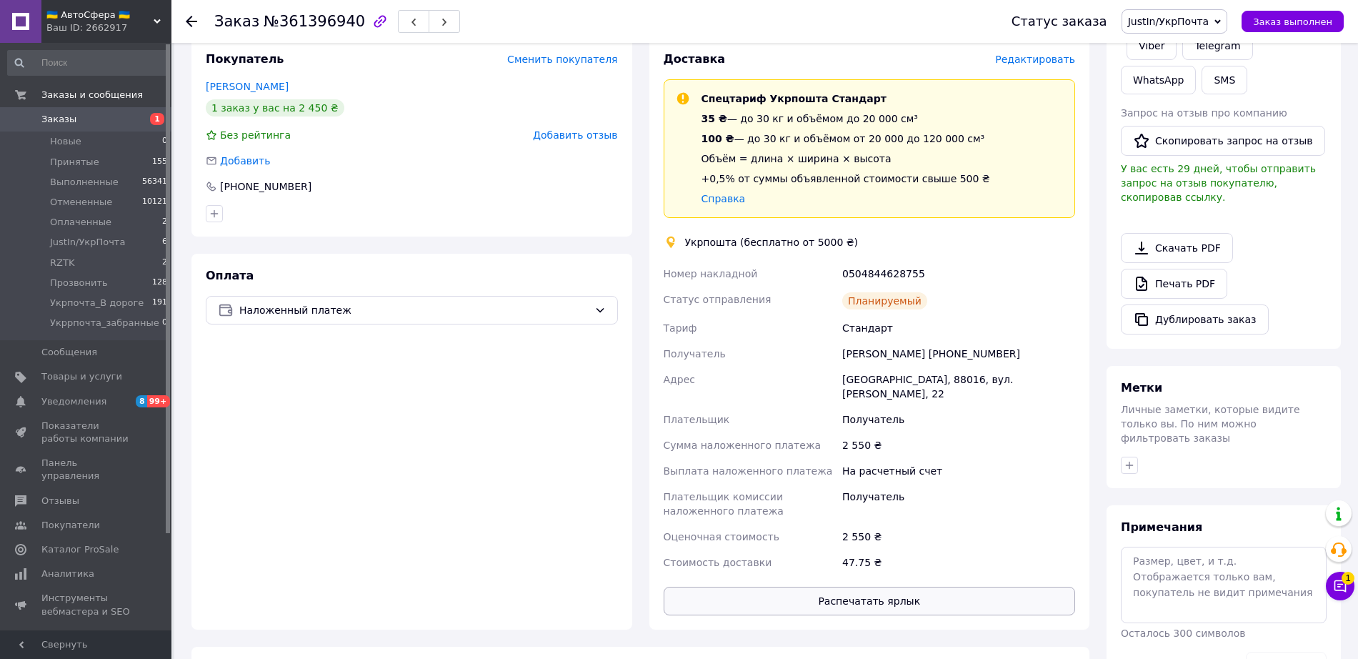
click at [866, 587] on button "Распечатать ярлык" at bounding box center [870, 601] width 412 height 29
click at [1195, 25] on span "JustIn/УкрПочта" at bounding box center [1168, 21] width 81 height 11
click at [1187, 149] on li "Укрпочта_В дороге" at bounding box center [1184, 141] width 124 height 21
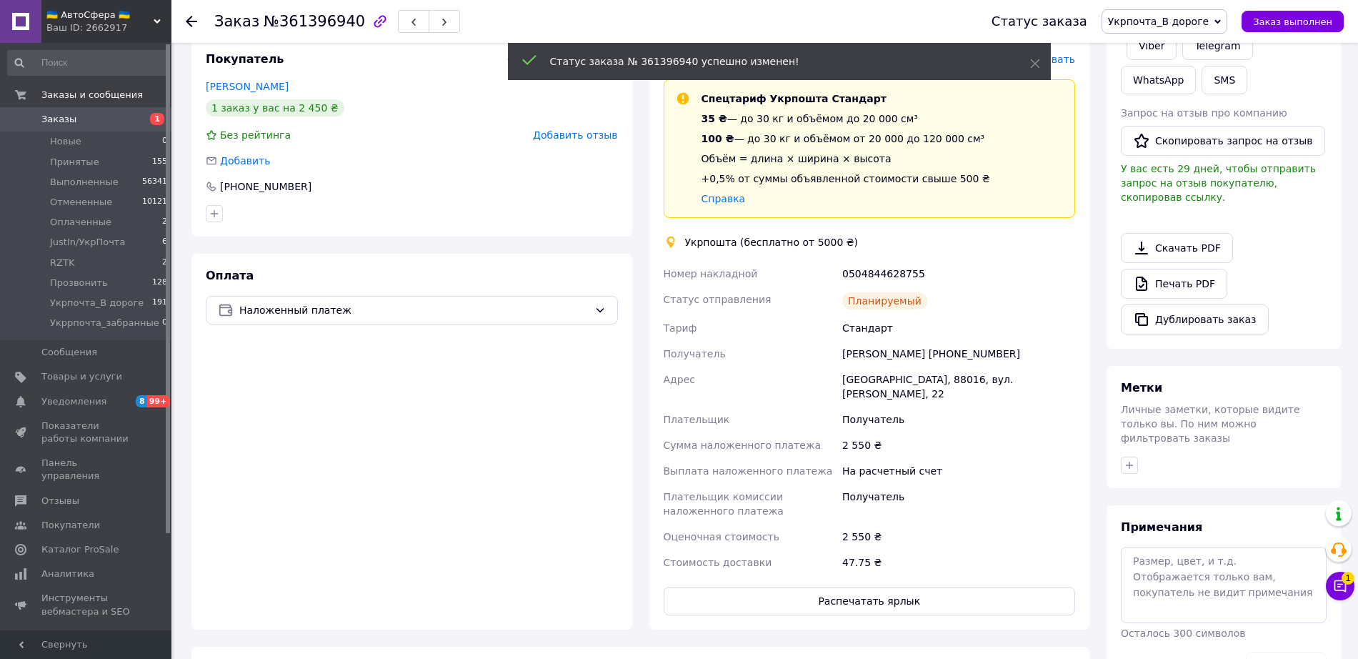
click at [186, 26] on icon at bounding box center [191, 21] width 11 height 11
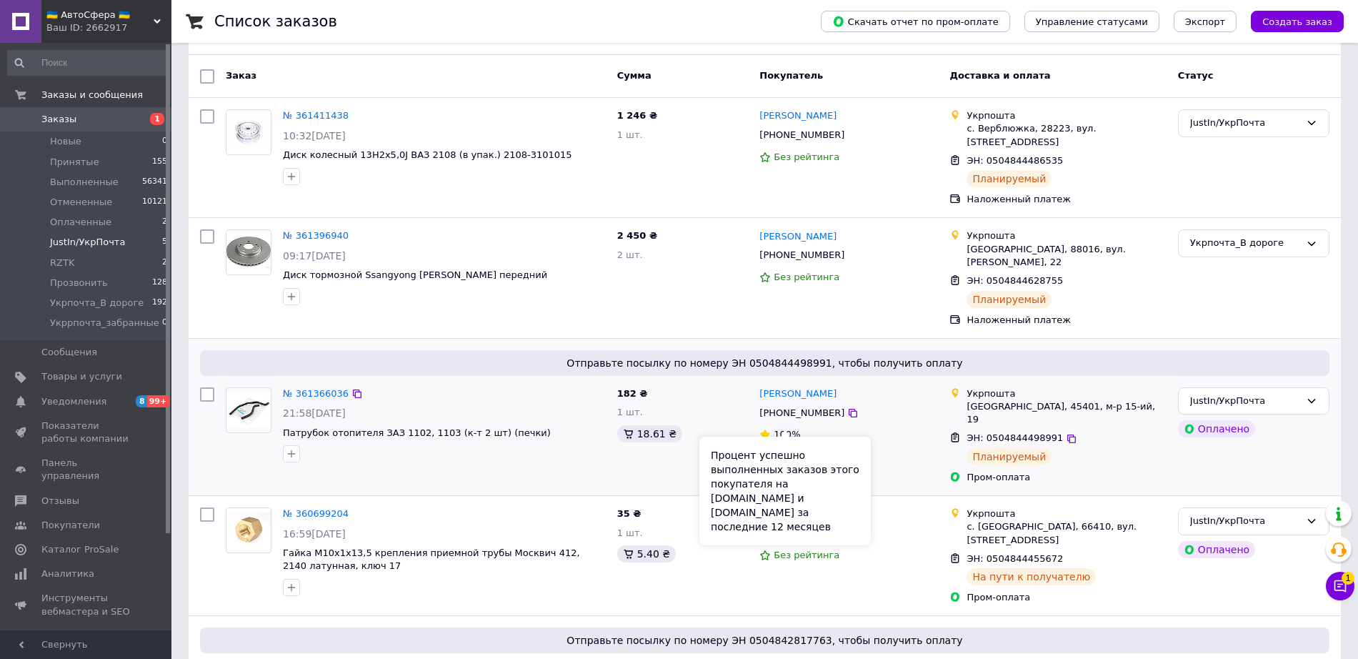
scroll to position [179, 0]
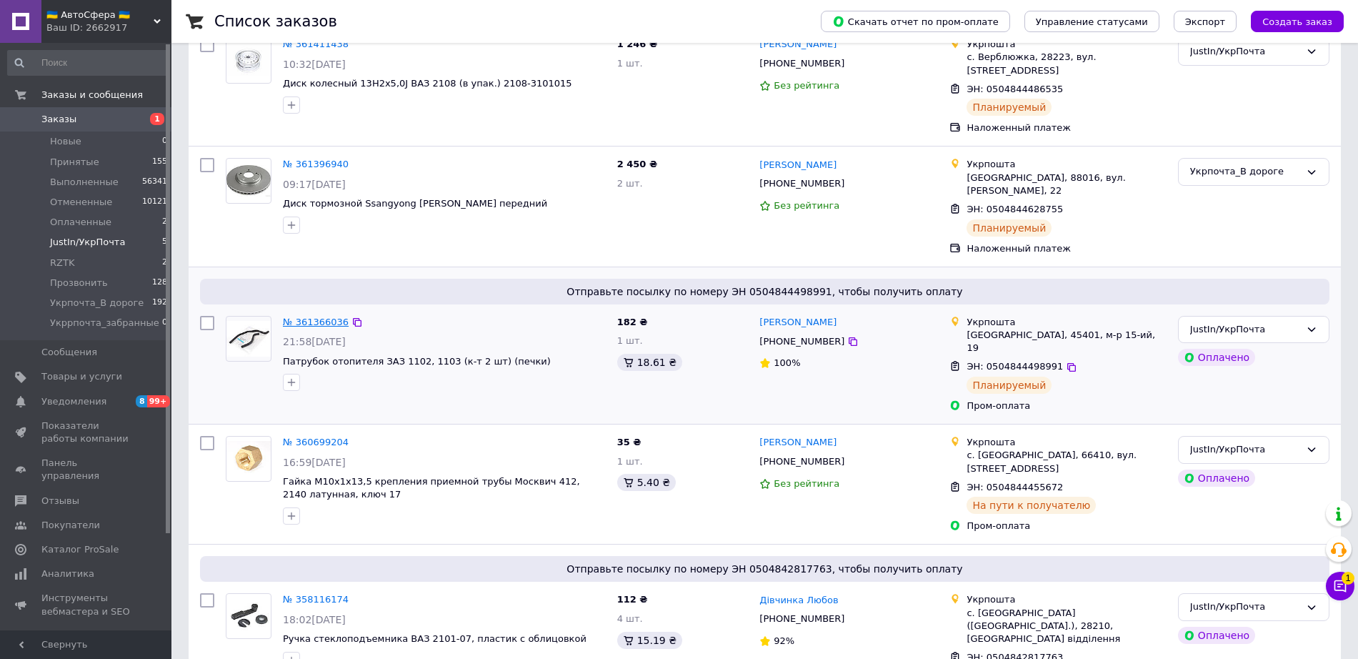
click at [314, 316] on link "№ 361366036" at bounding box center [316, 321] width 66 height 11
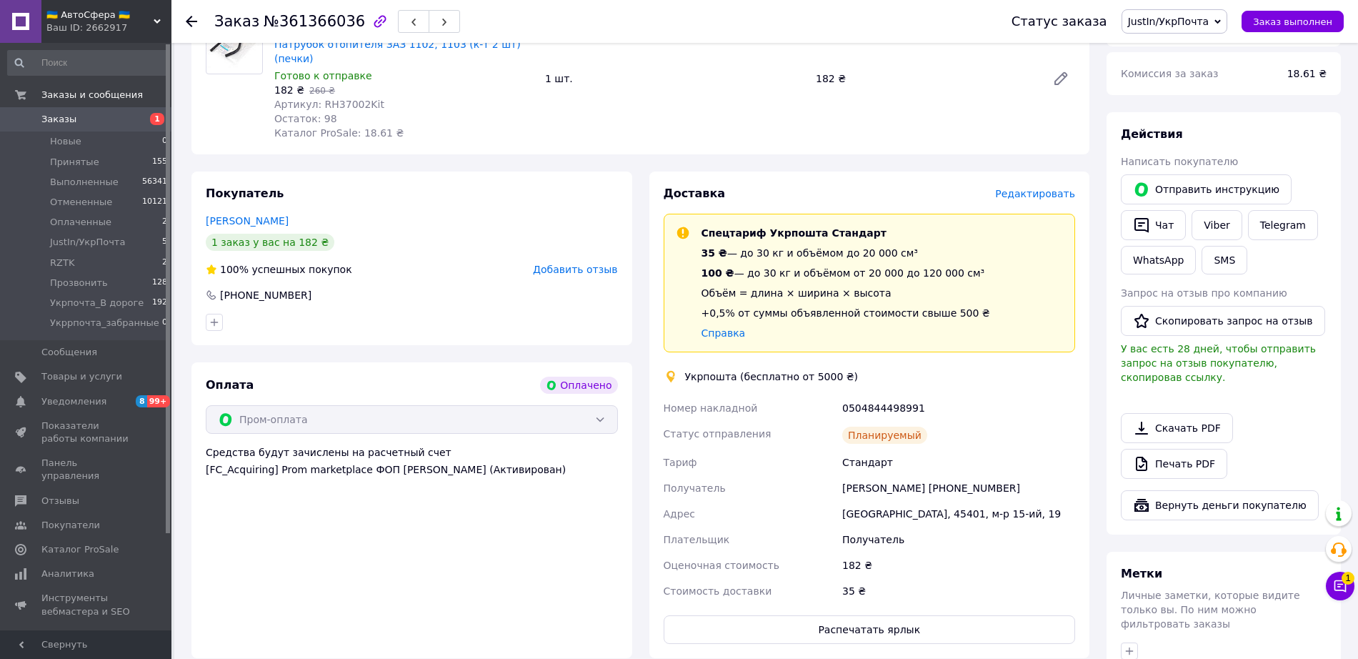
scroll to position [357, 0]
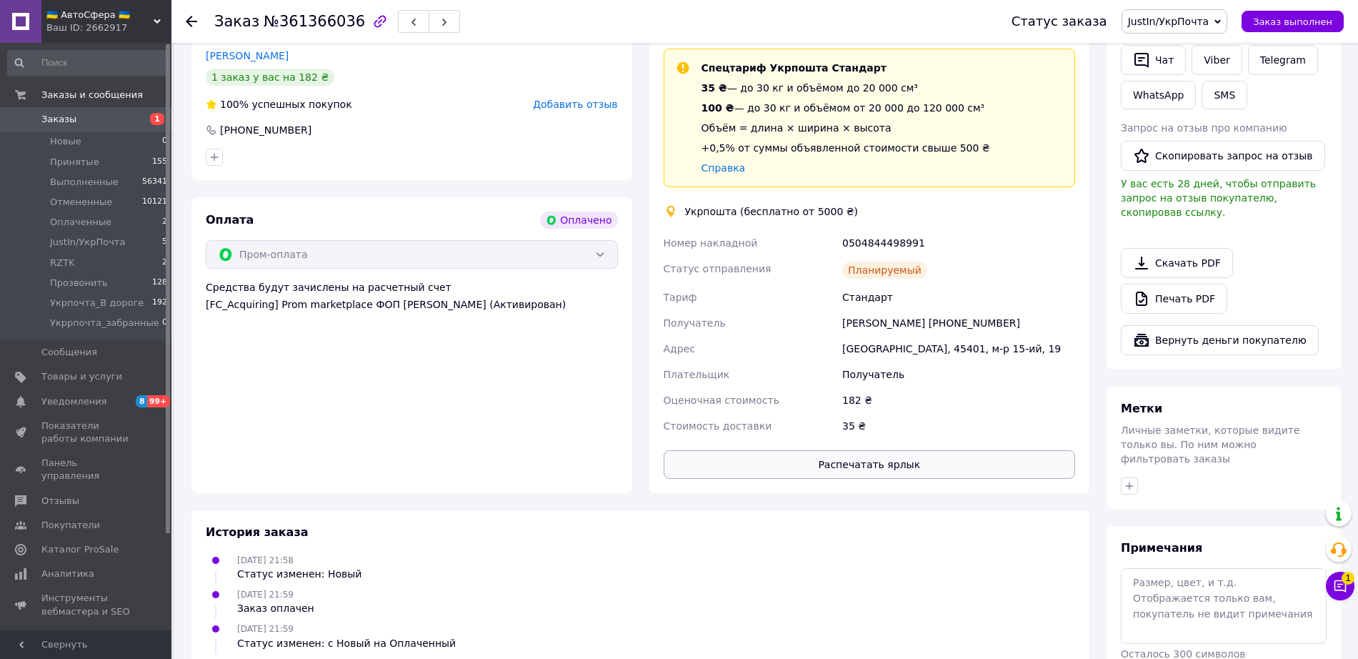
click at [862, 457] on button "Распечатать ярлык" at bounding box center [870, 464] width 412 height 29
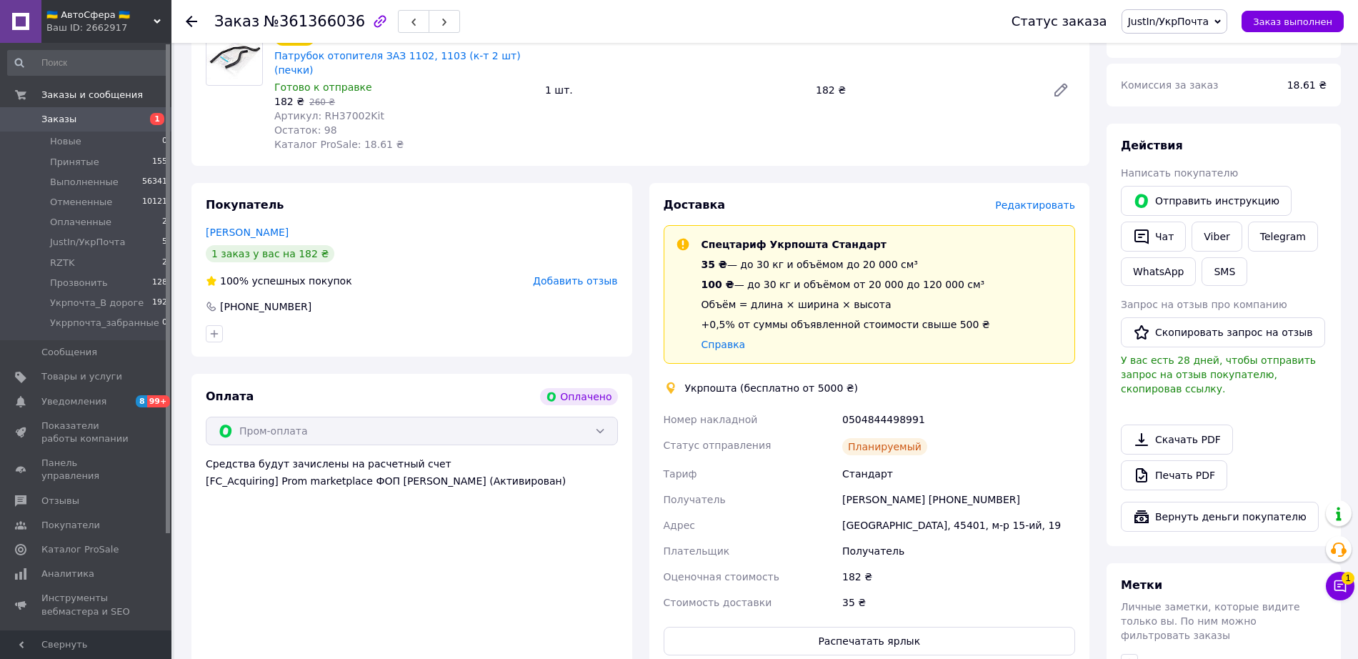
scroll to position [179, 0]
click at [1170, 26] on span "JustIn/УкрПочта" at bounding box center [1168, 21] width 81 height 11
click at [1197, 138] on li "Укрпочта_В дороге" at bounding box center [1184, 141] width 124 height 21
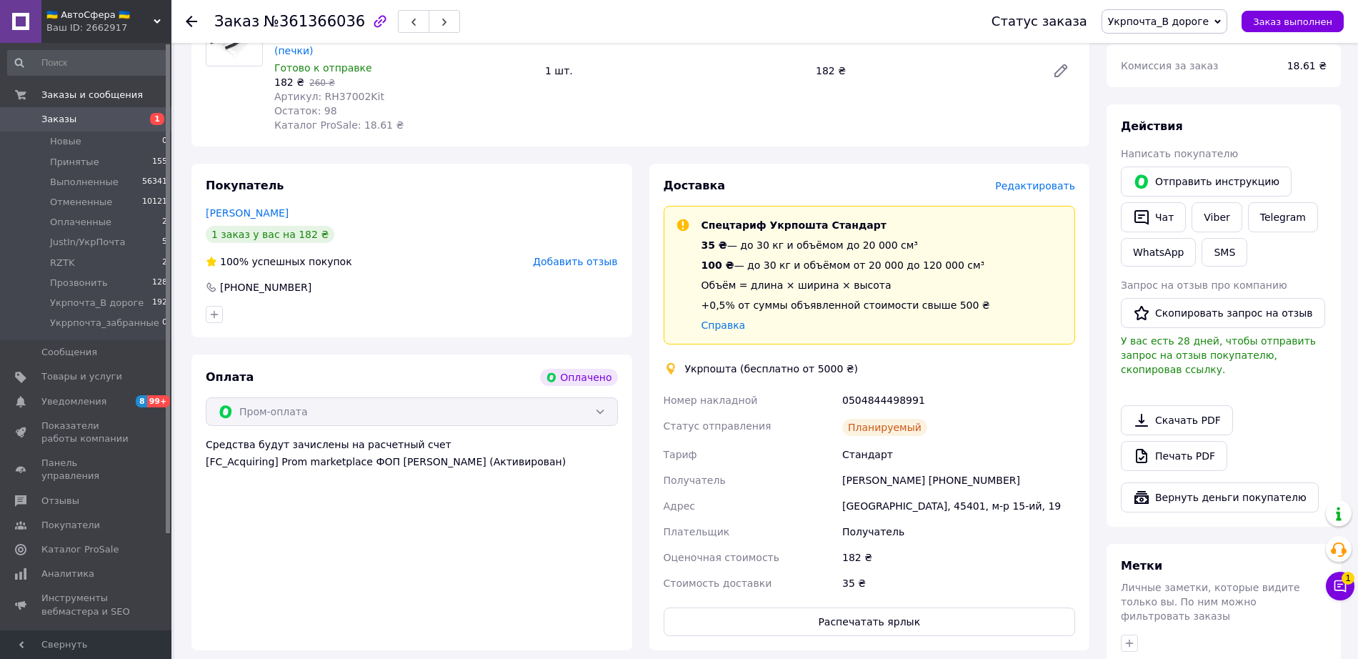
scroll to position [0, 0]
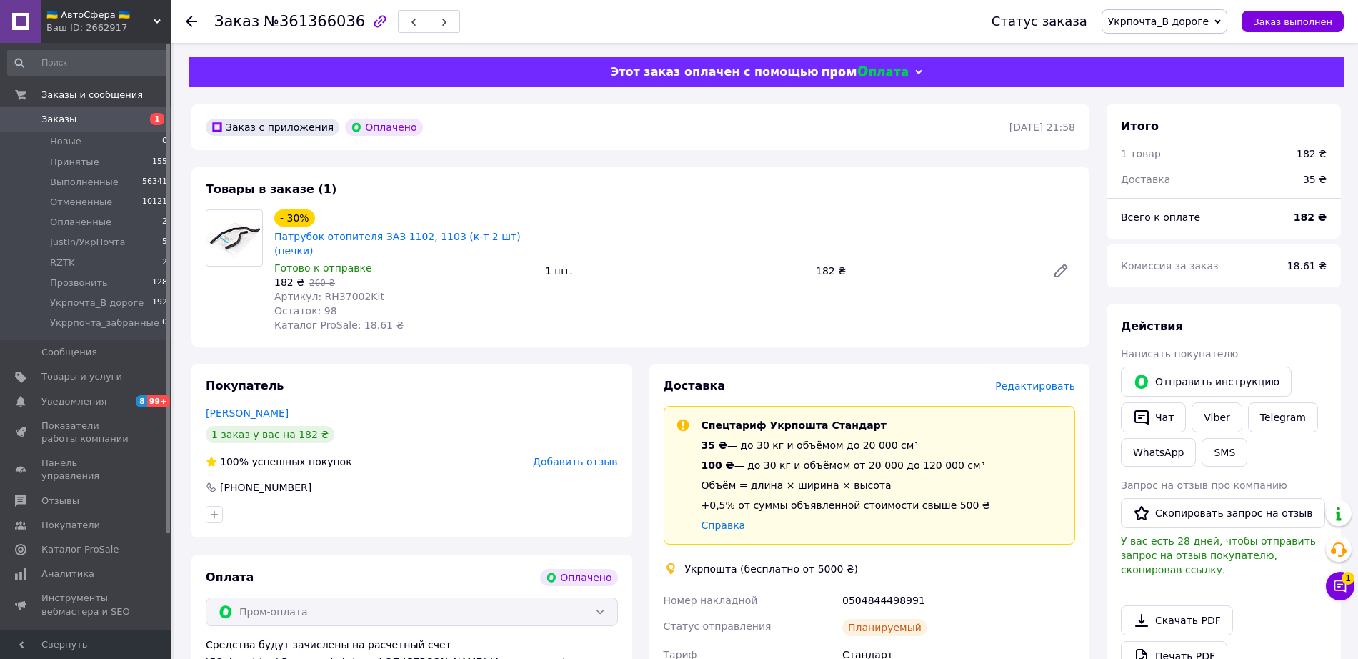
click at [186, 17] on icon at bounding box center [191, 21] width 11 height 11
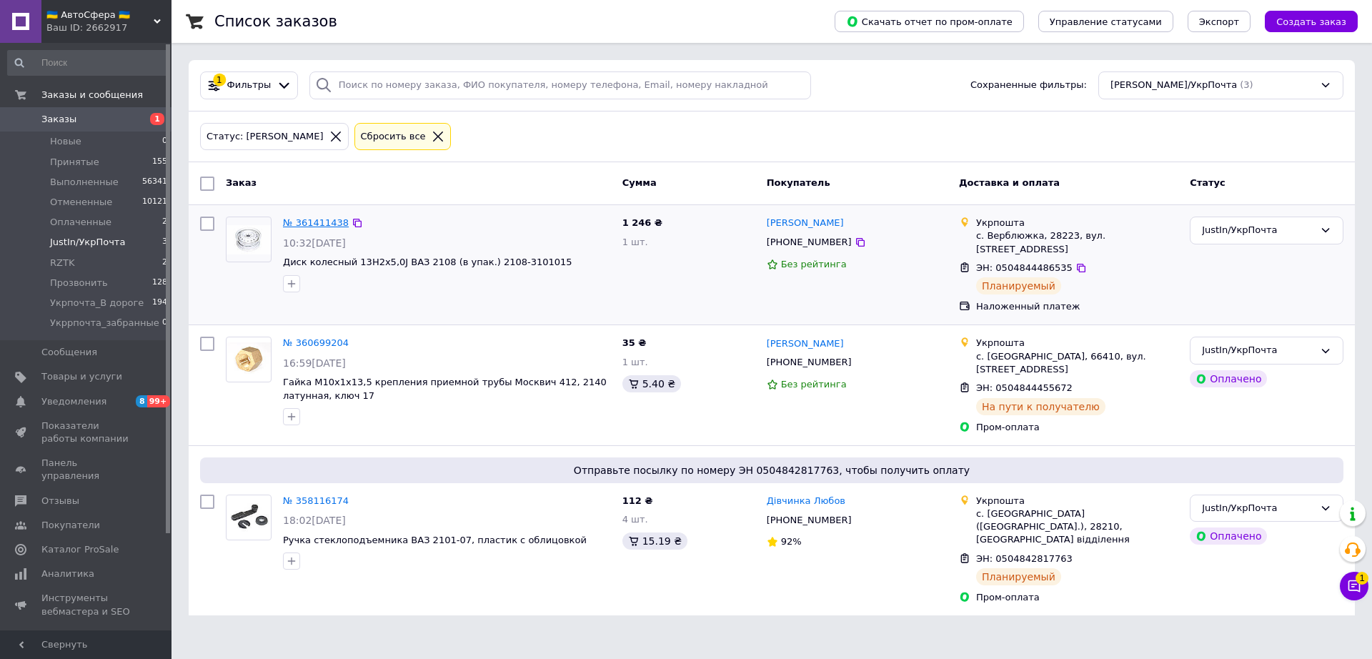
click at [307, 224] on link "№ 361411438" at bounding box center [316, 222] width 66 height 11
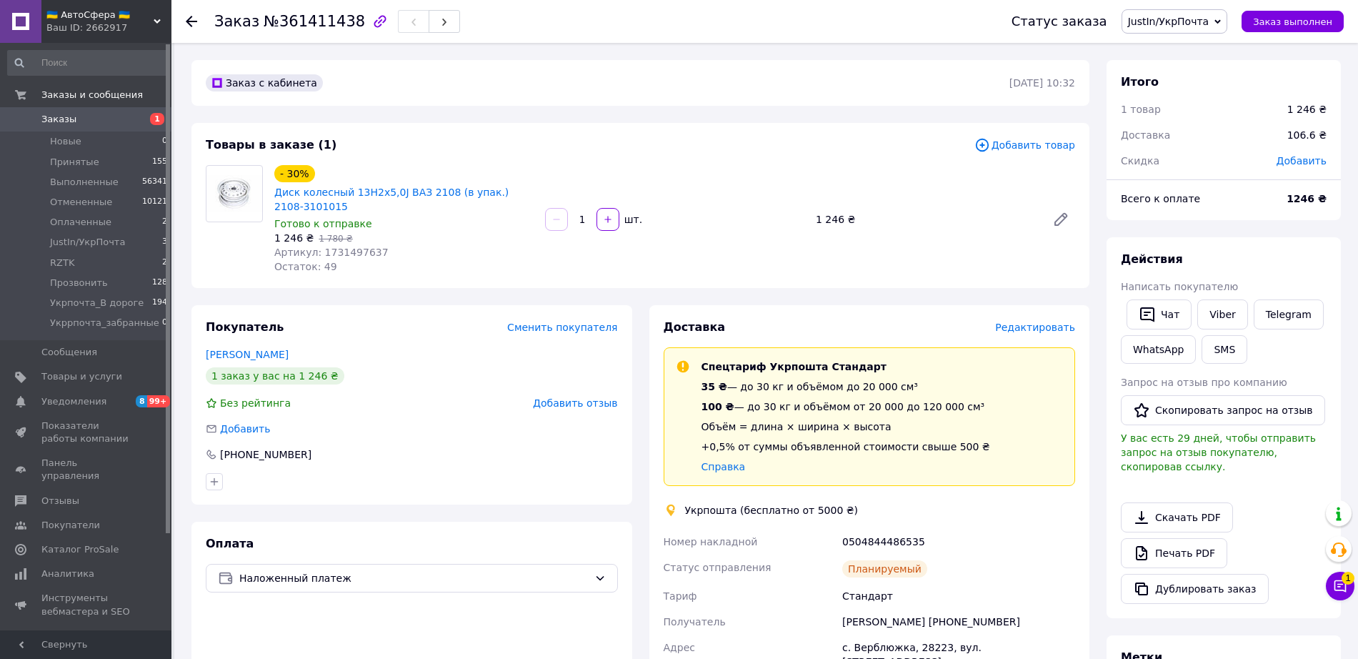
click at [186, 16] on icon at bounding box center [191, 21] width 11 height 11
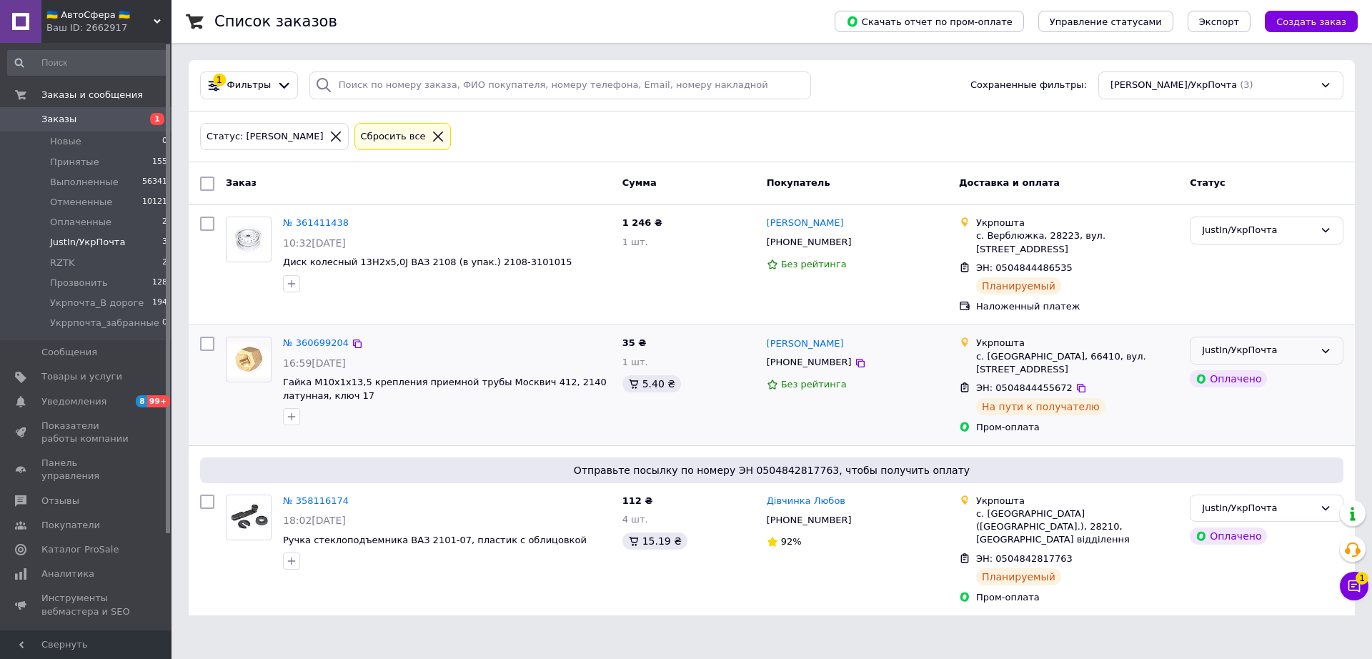
click at [1276, 343] on div "JustIn/УкрПочта" at bounding box center [1258, 350] width 112 height 15
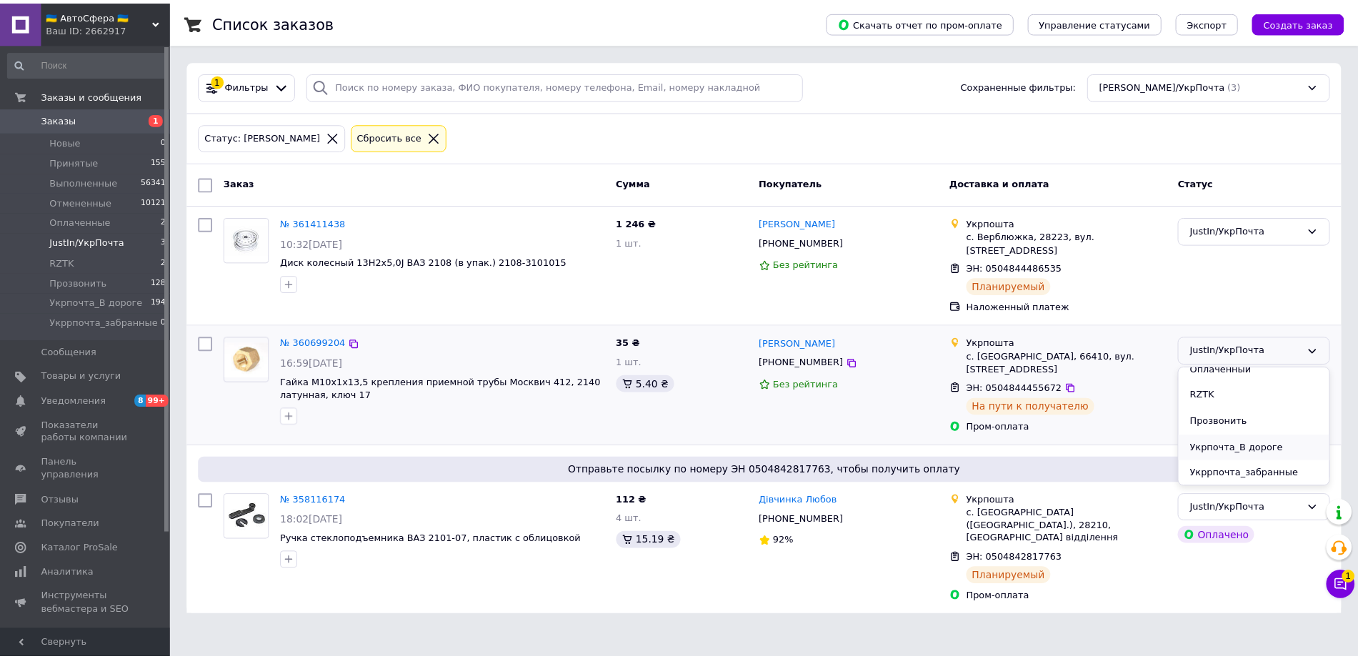
scroll to position [91, 0]
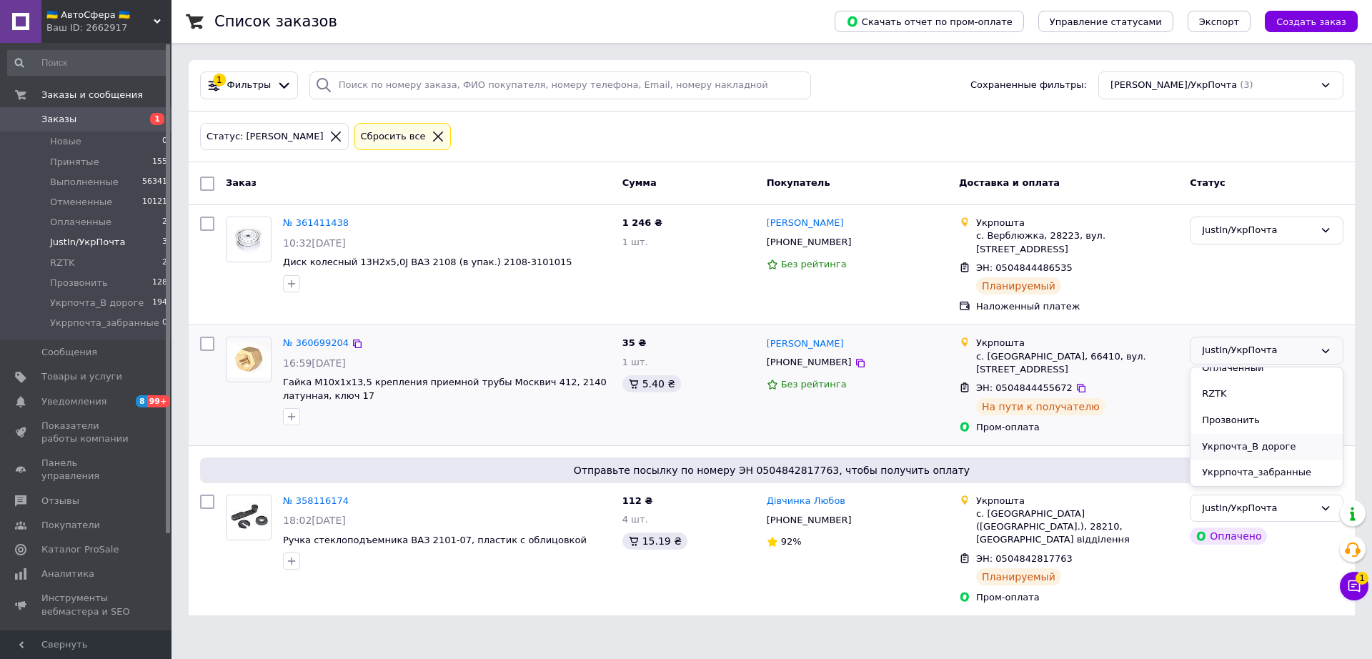
click at [1272, 434] on li "Укрпочта_В дороге" at bounding box center [1266, 447] width 152 height 26
click at [311, 224] on link "№ 361411438" at bounding box center [316, 222] width 66 height 11
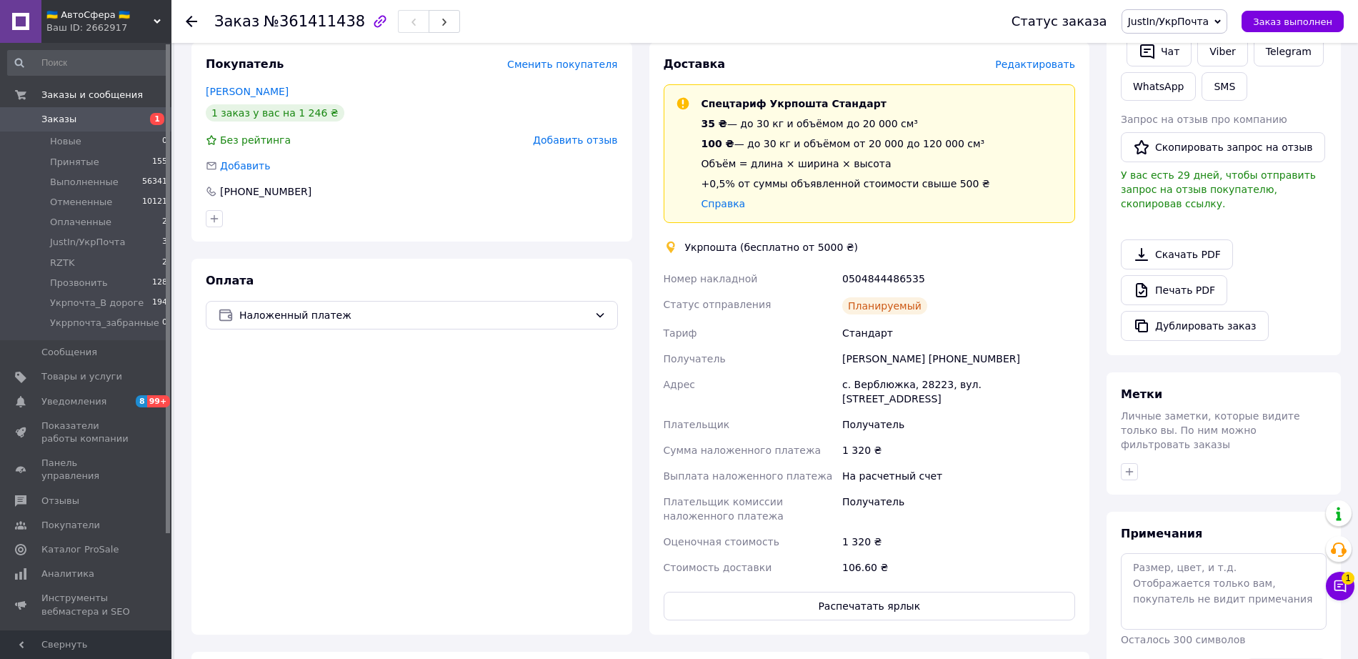
scroll to position [268, 0]
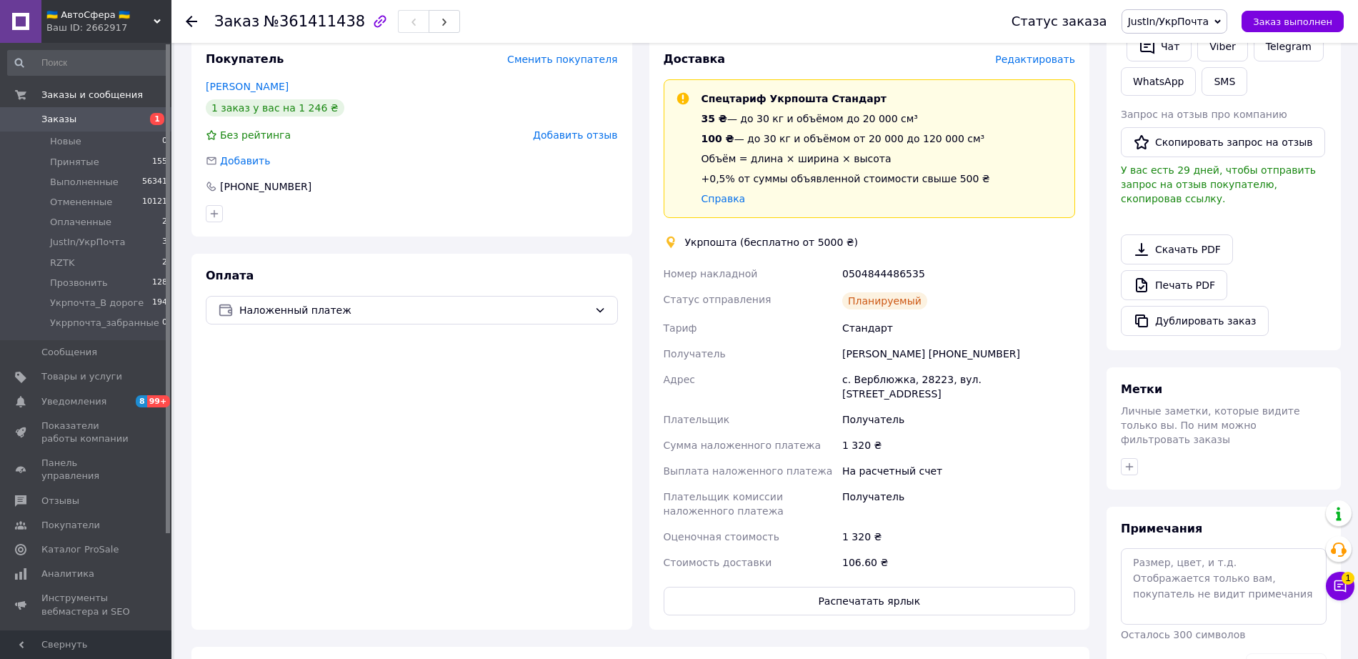
click at [1032, 60] on span "Редактировать" at bounding box center [1035, 59] width 80 height 11
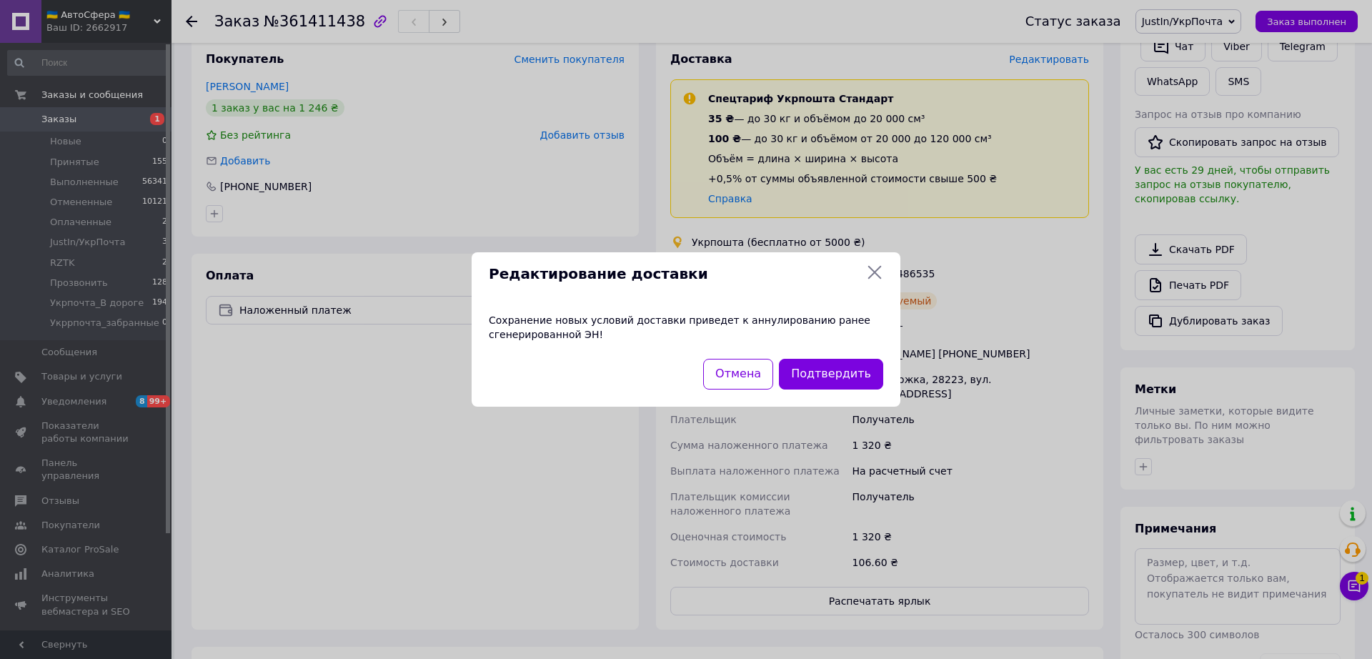
click at [872, 274] on icon at bounding box center [874, 272] width 17 height 17
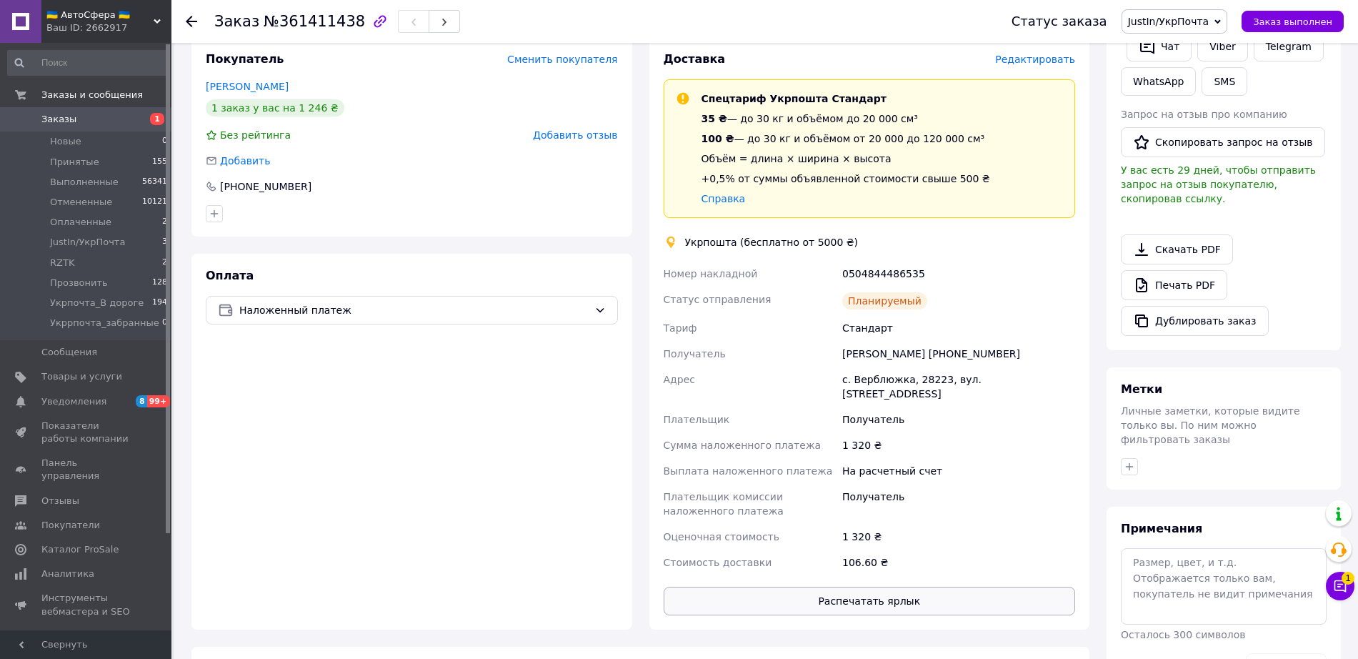
click at [895, 587] on button "Распечатать ярлык" at bounding box center [870, 601] width 412 height 29
click at [1187, 18] on span "JustIn/УкрПочта" at bounding box center [1168, 21] width 81 height 11
click at [1198, 144] on li "Укрпочта_В дороге" at bounding box center [1184, 141] width 124 height 21
click at [121, 26] on div "Ваш ID: 2662917" at bounding box center [108, 27] width 125 height 13
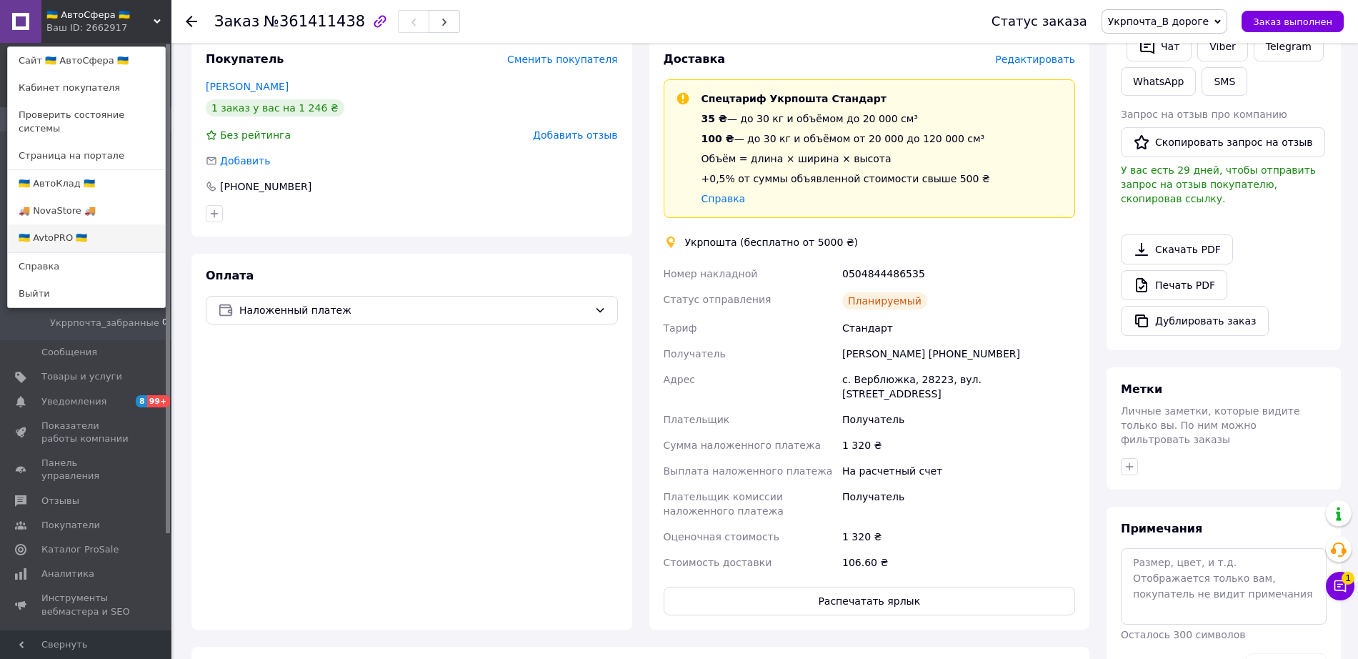
click at [66, 226] on link "🇺🇦 AvtoPRO 🇺🇦" at bounding box center [86, 237] width 157 height 27
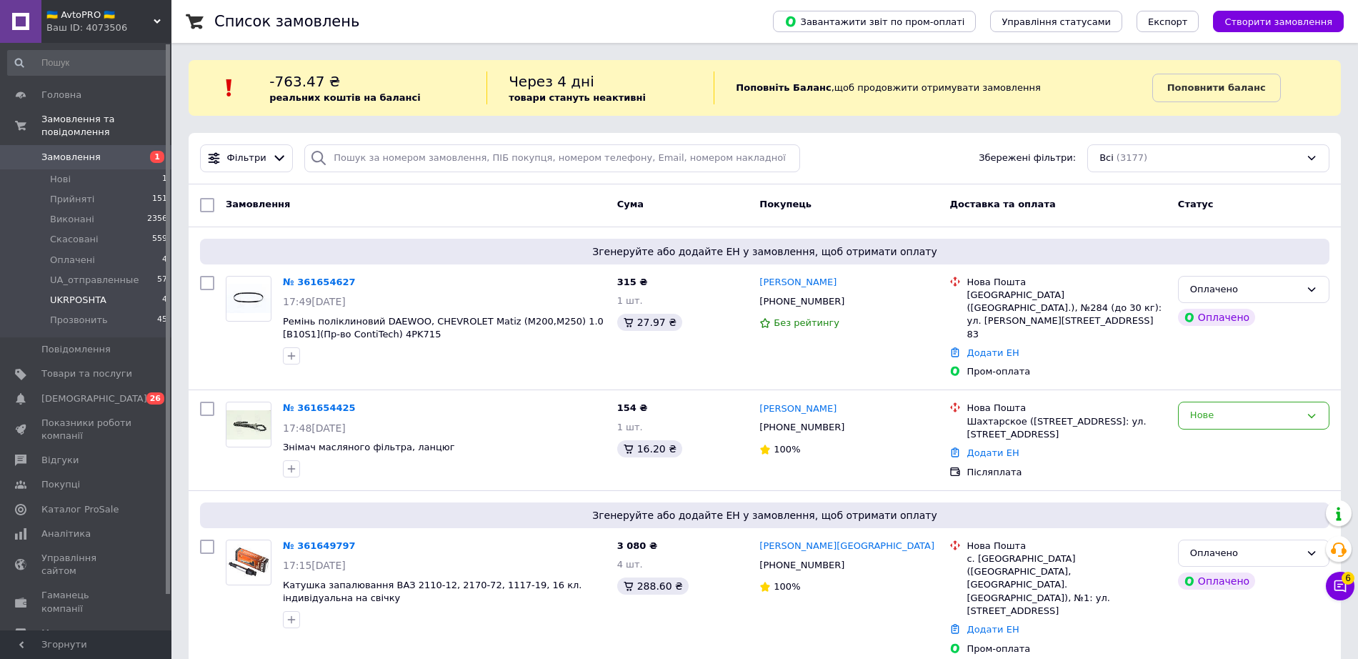
click at [100, 294] on span "UKRPOSHTA" at bounding box center [78, 300] width 56 height 13
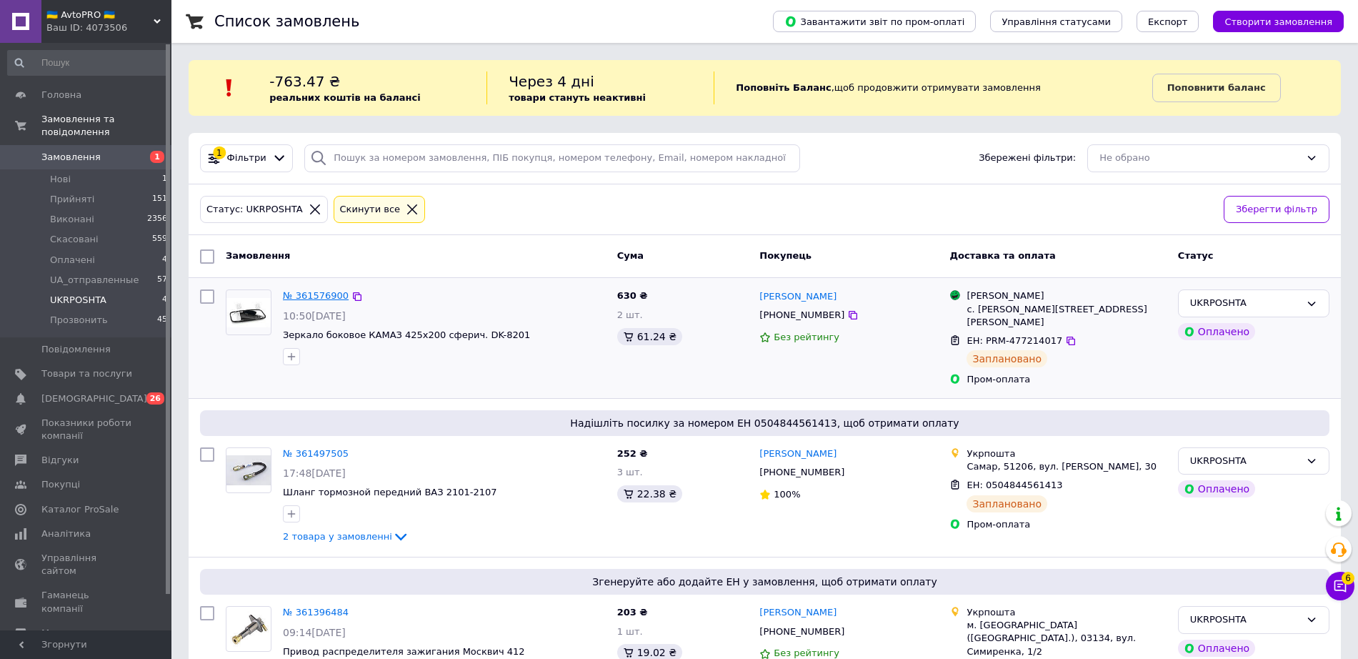
click at [315, 292] on link "№ 361576900" at bounding box center [316, 295] width 66 height 11
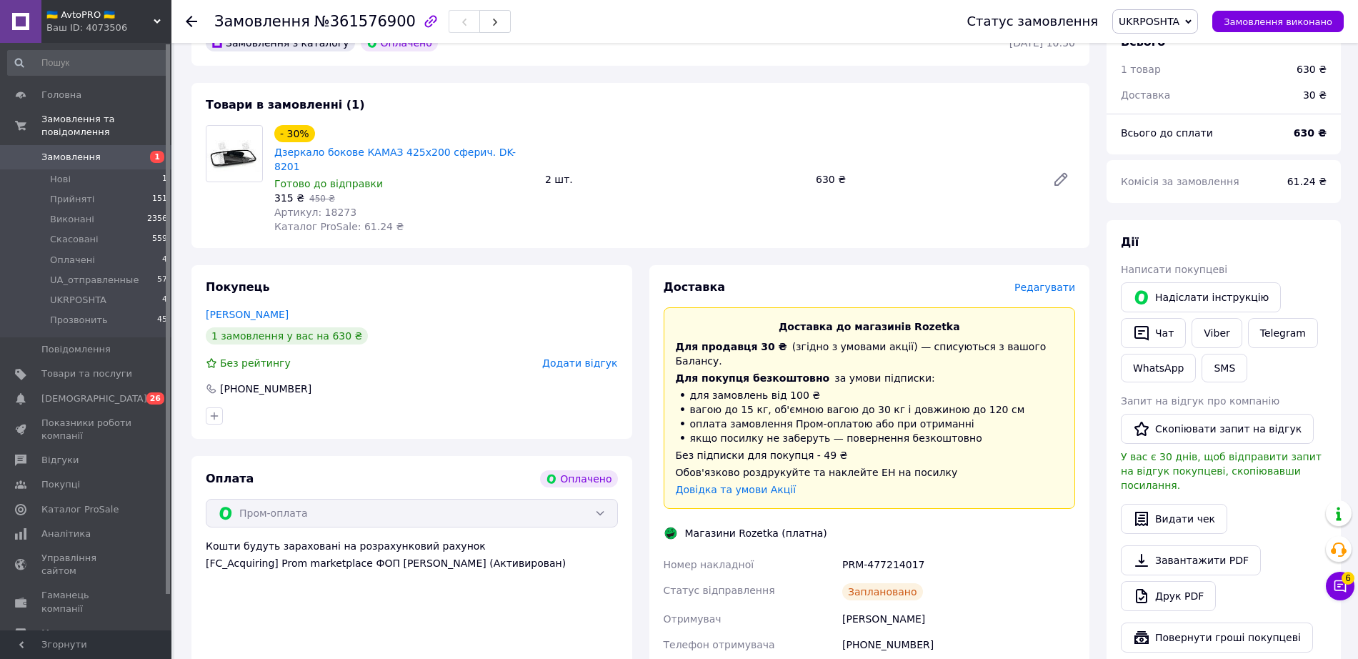
scroll to position [268, 0]
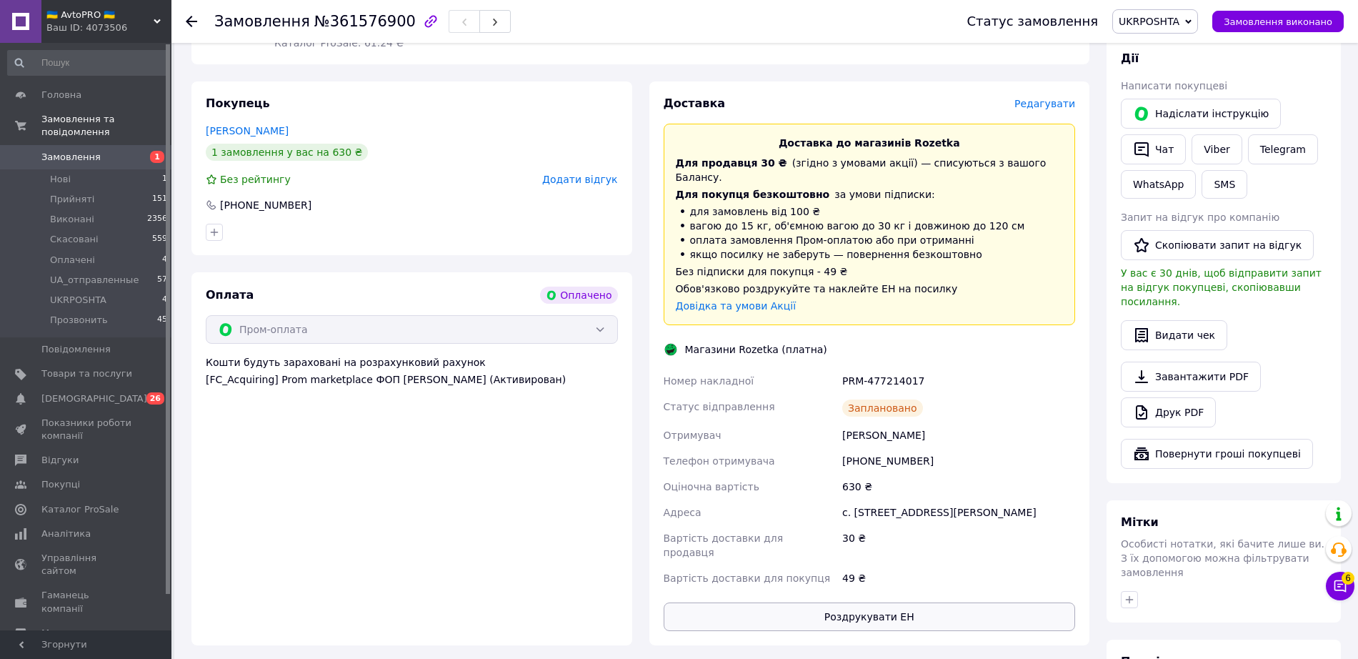
click at [867, 602] on button "Роздрукувати ЕН" at bounding box center [870, 616] width 412 height 29
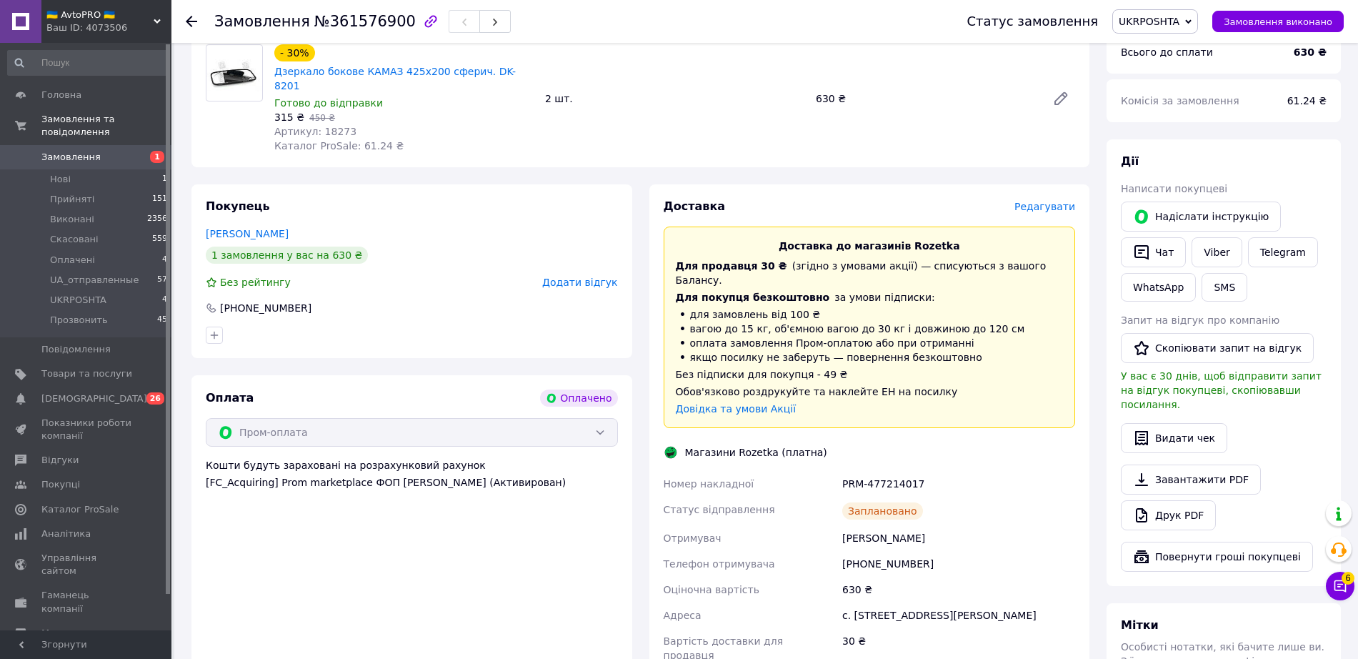
scroll to position [0, 0]
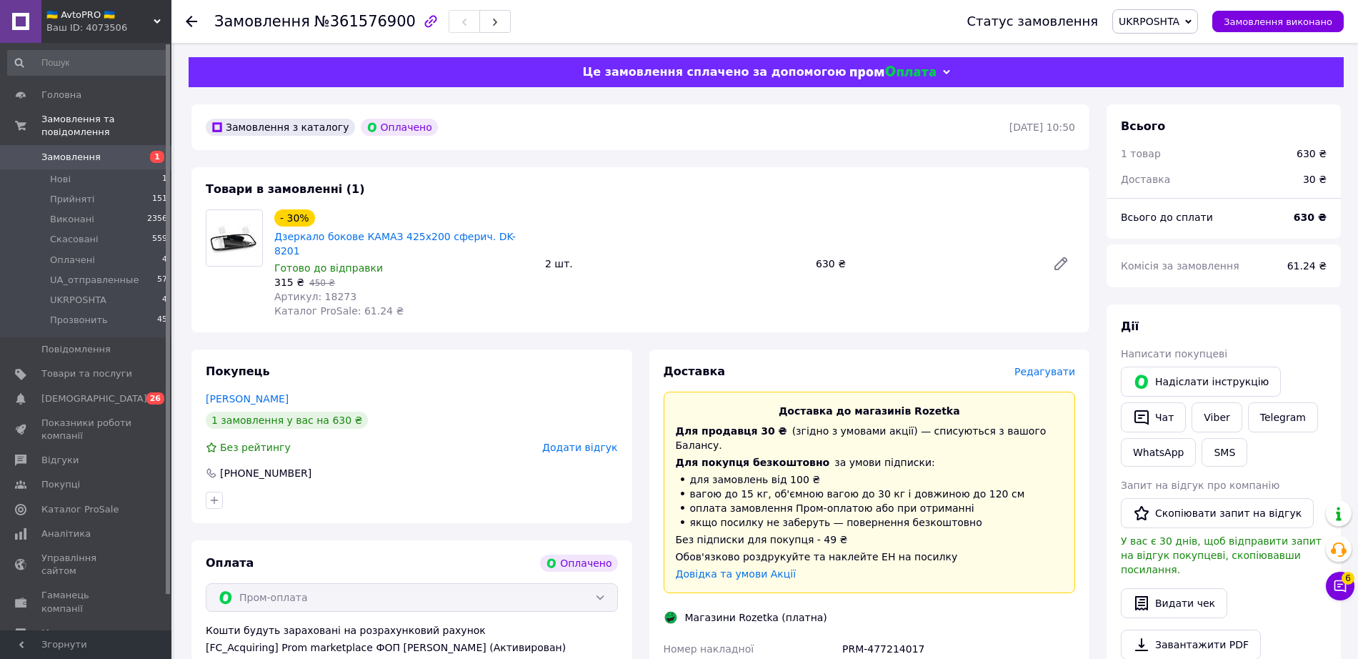
click at [1166, 25] on span "UKRPOSHTA" at bounding box center [1149, 21] width 61 height 11
click at [1179, 139] on li "UA_отправленные" at bounding box center [1164, 135] width 103 height 21
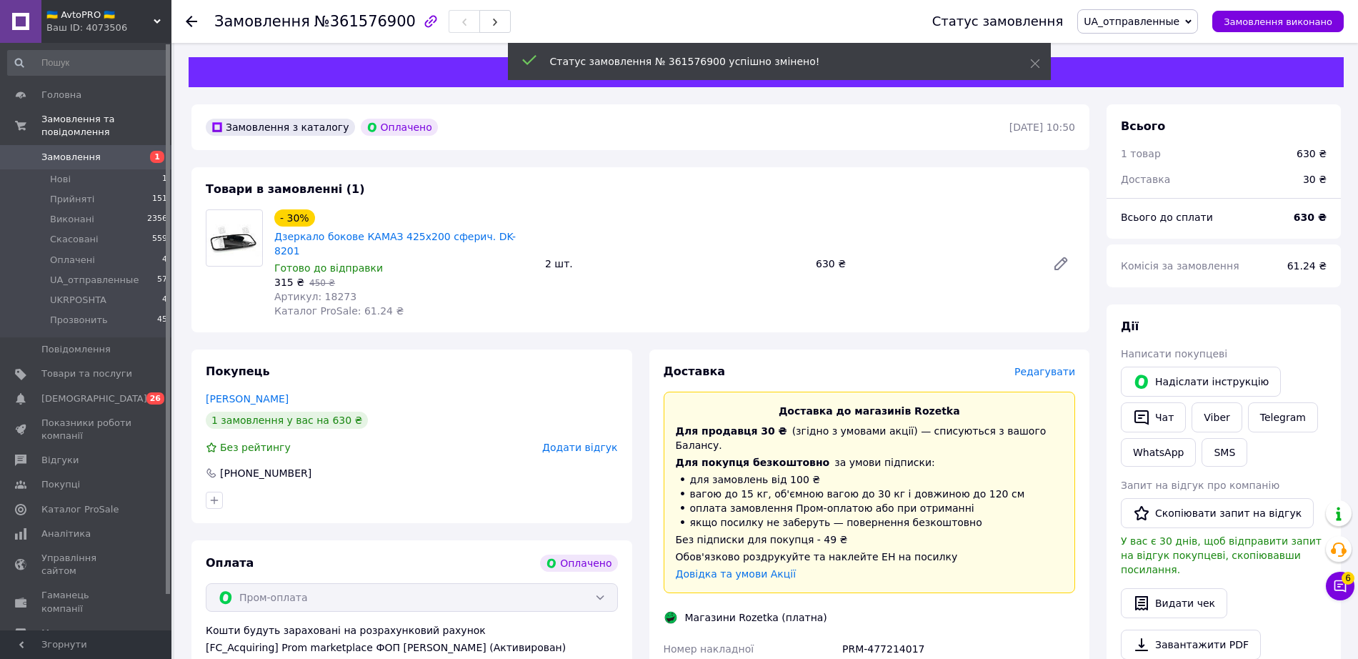
click at [189, 18] on icon at bounding box center [191, 21] width 11 height 11
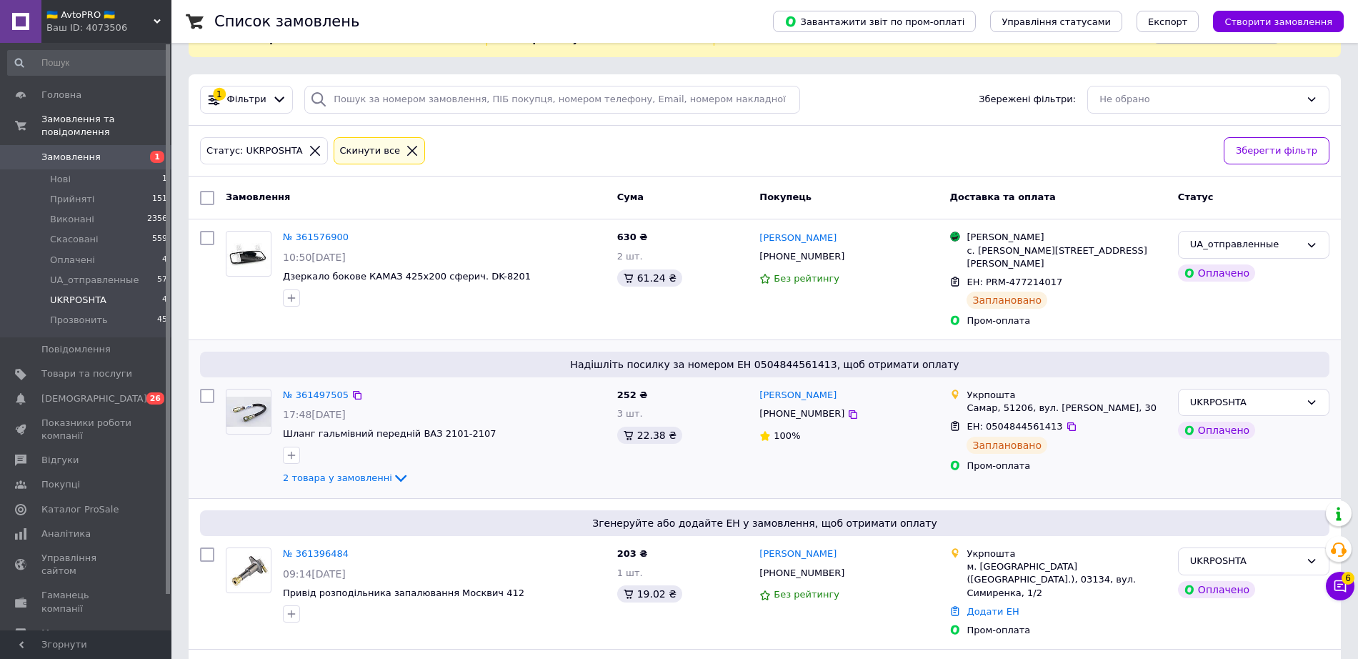
scroll to position [89, 0]
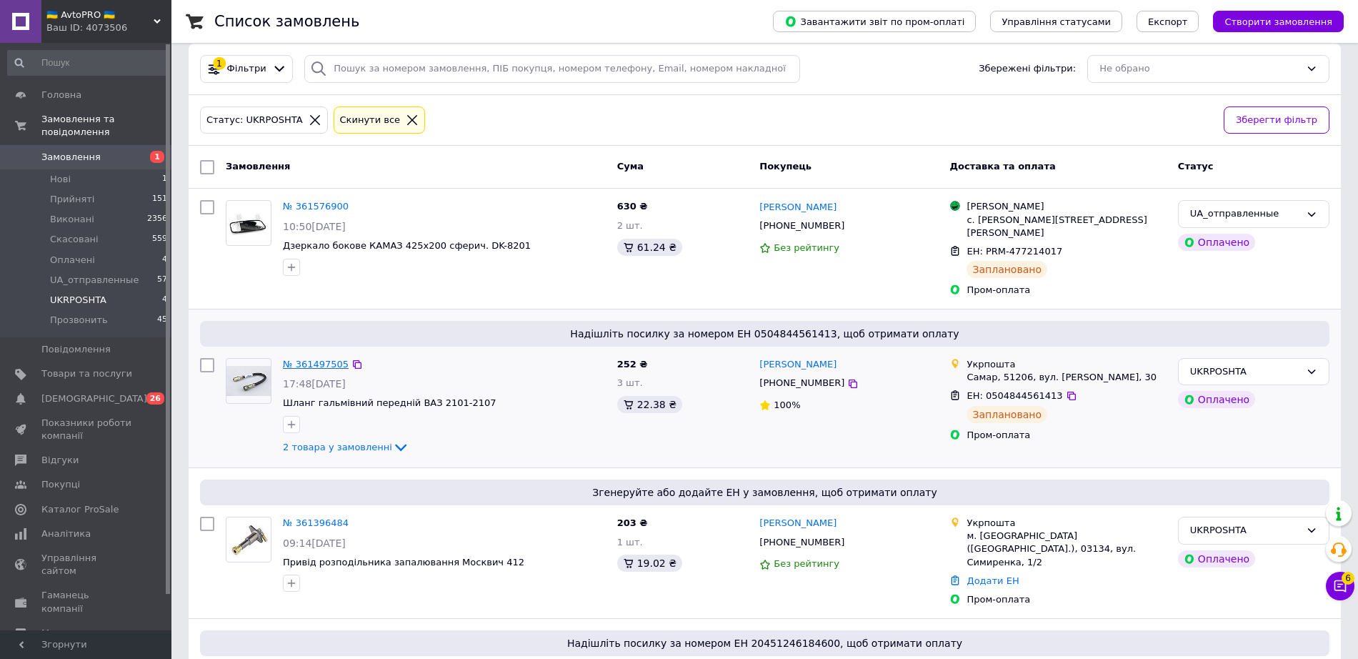
click at [319, 359] on link "№ 361497505" at bounding box center [316, 364] width 66 height 11
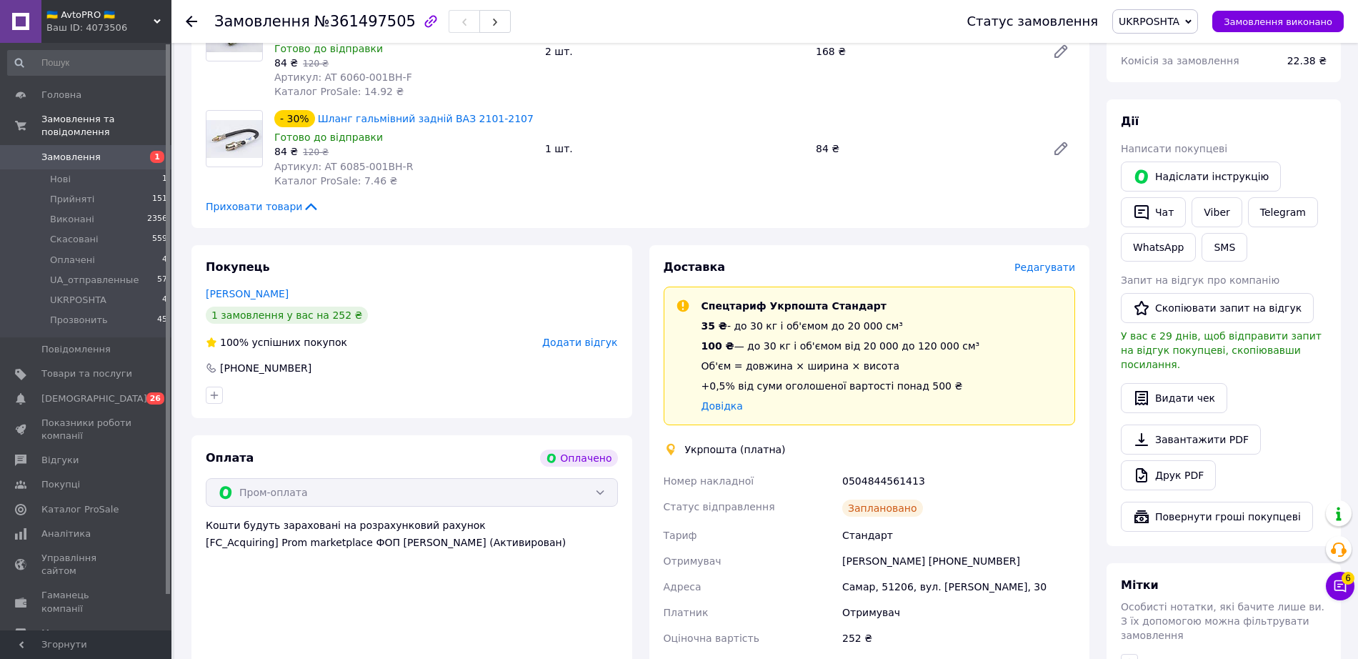
scroll to position [447, 0]
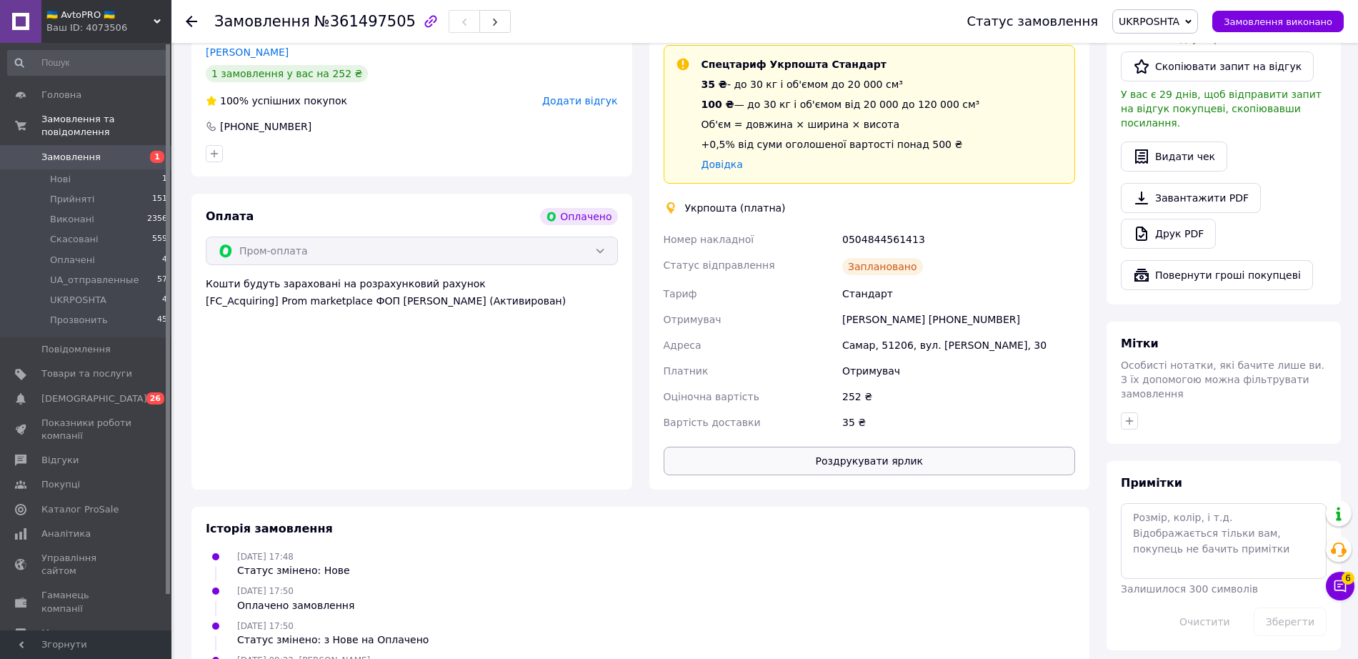
click at [877, 447] on button "Роздрукувати ярлик" at bounding box center [870, 461] width 412 height 29
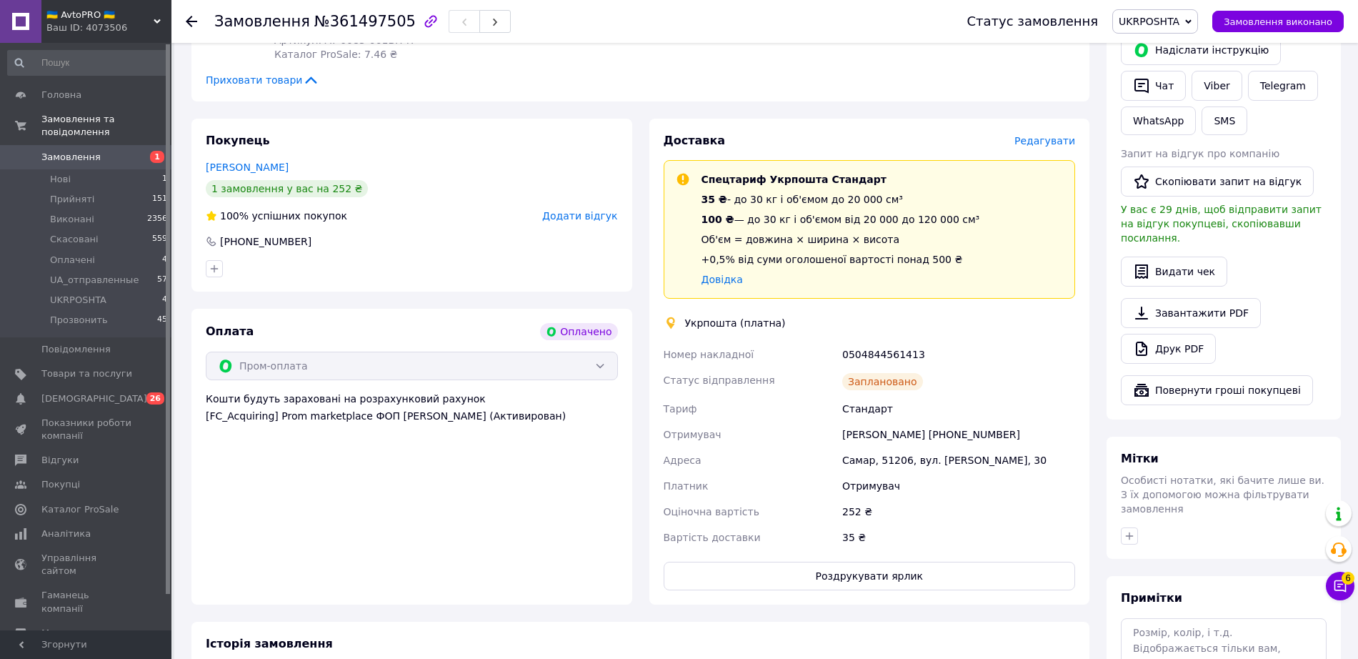
scroll to position [179, 0]
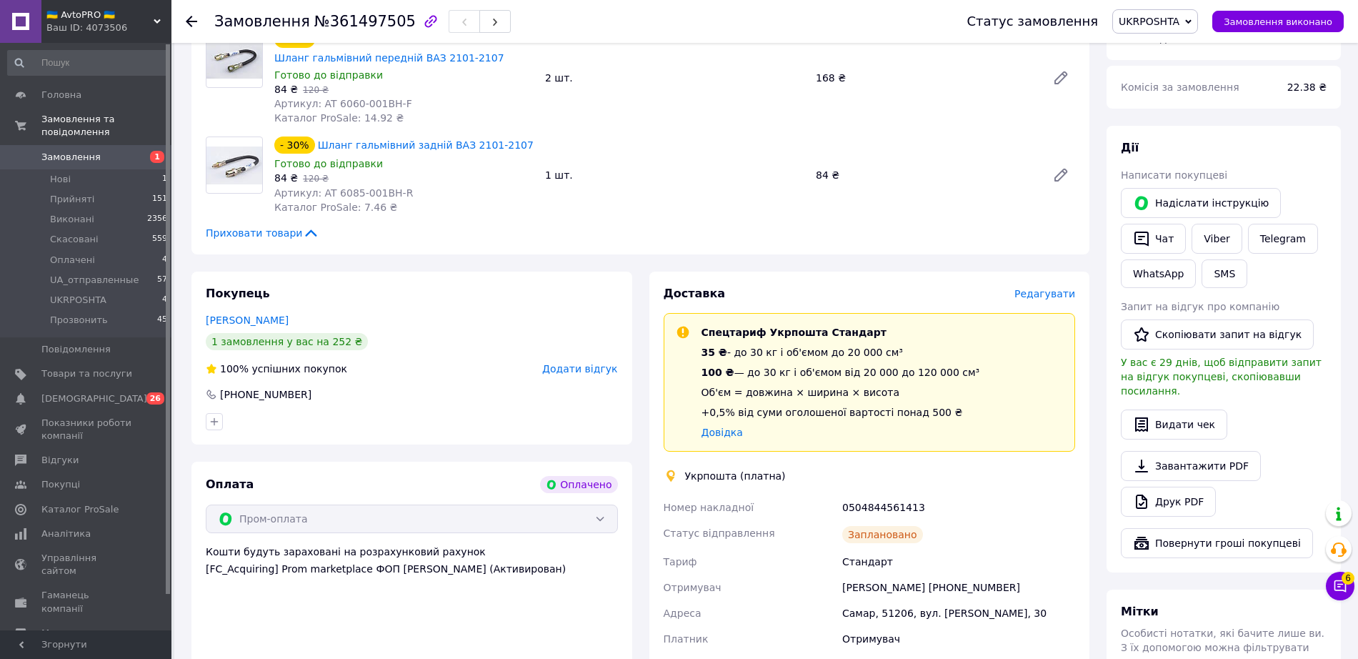
click at [1175, 23] on span "UKRPOSHTA" at bounding box center [1149, 21] width 61 height 11
click at [1185, 138] on li "UA_отправленные" at bounding box center [1164, 135] width 103 height 21
click at [189, 22] on use at bounding box center [191, 21] width 11 height 11
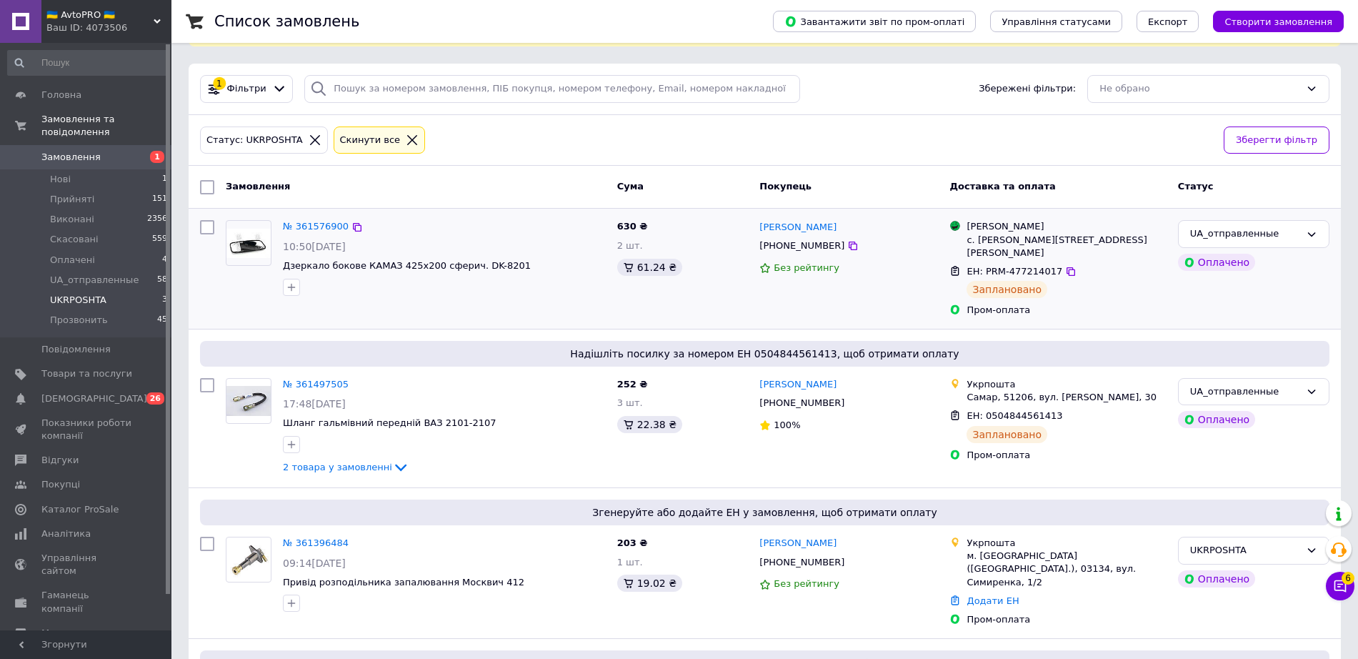
scroll to position [179, 0]
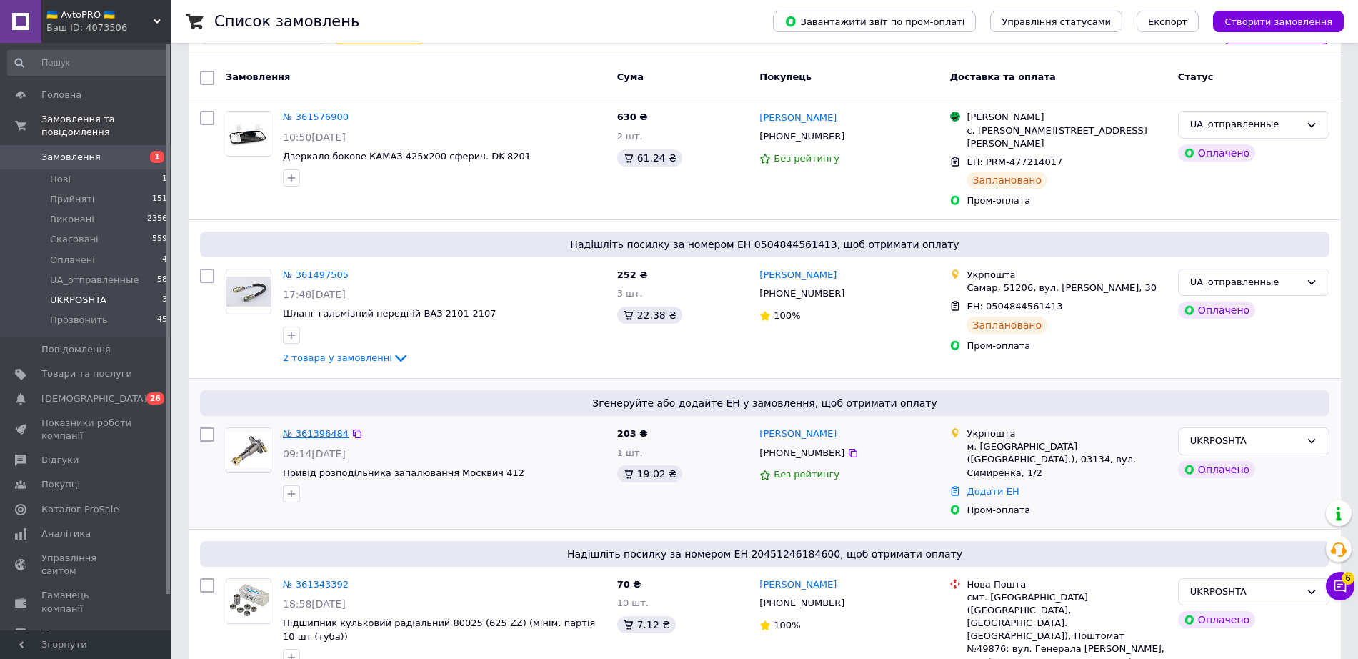
click at [312, 428] on link "№ 361396484" at bounding box center [316, 433] width 66 height 11
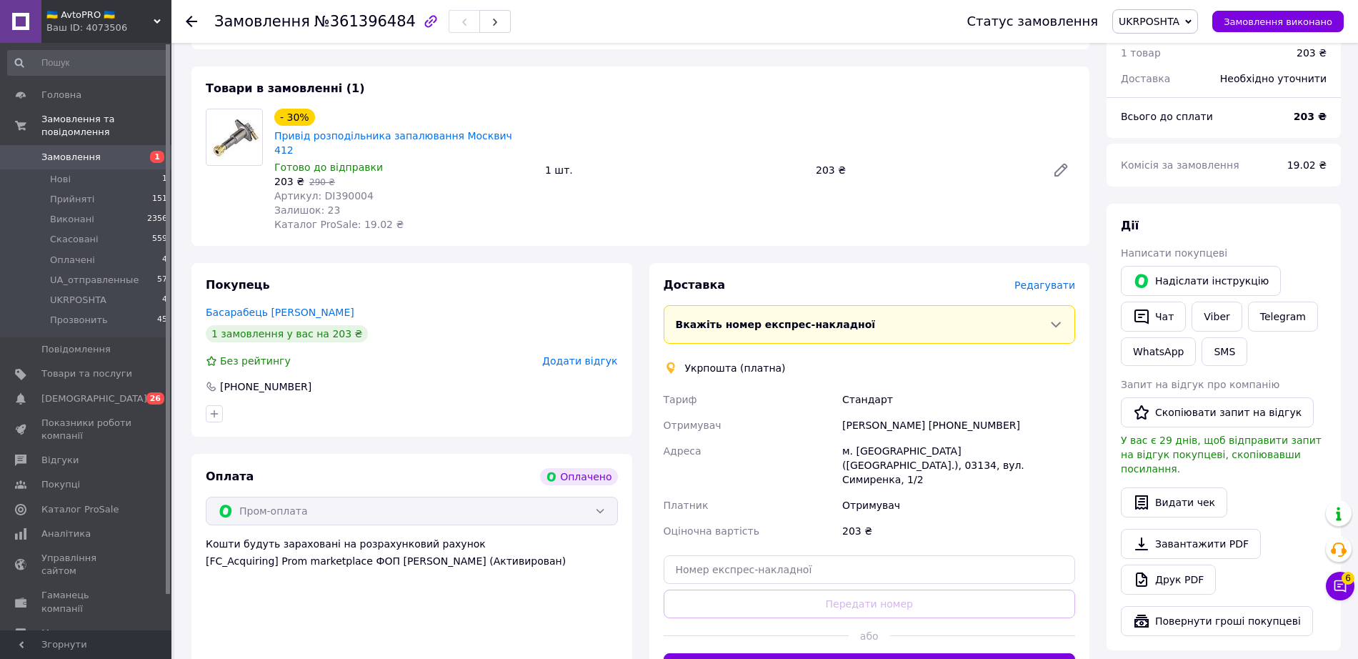
scroll to position [158, 0]
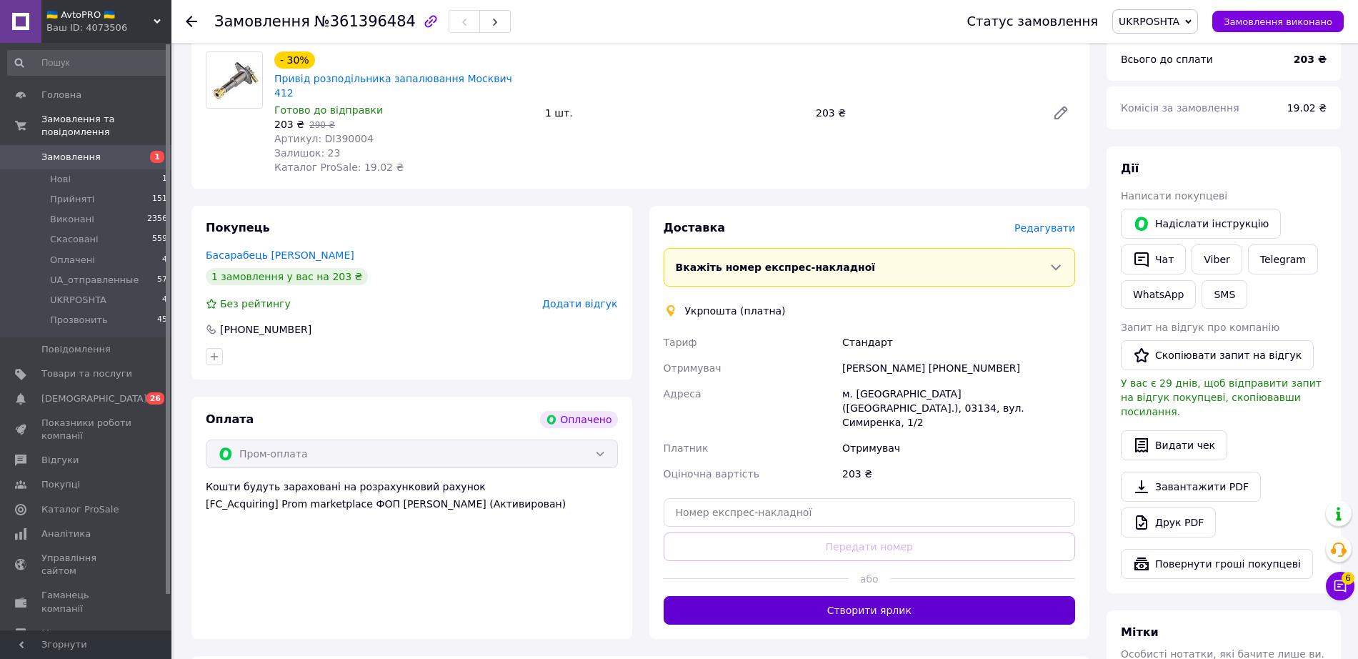
click at [851, 596] on button "Створити ярлик" at bounding box center [870, 610] width 412 height 29
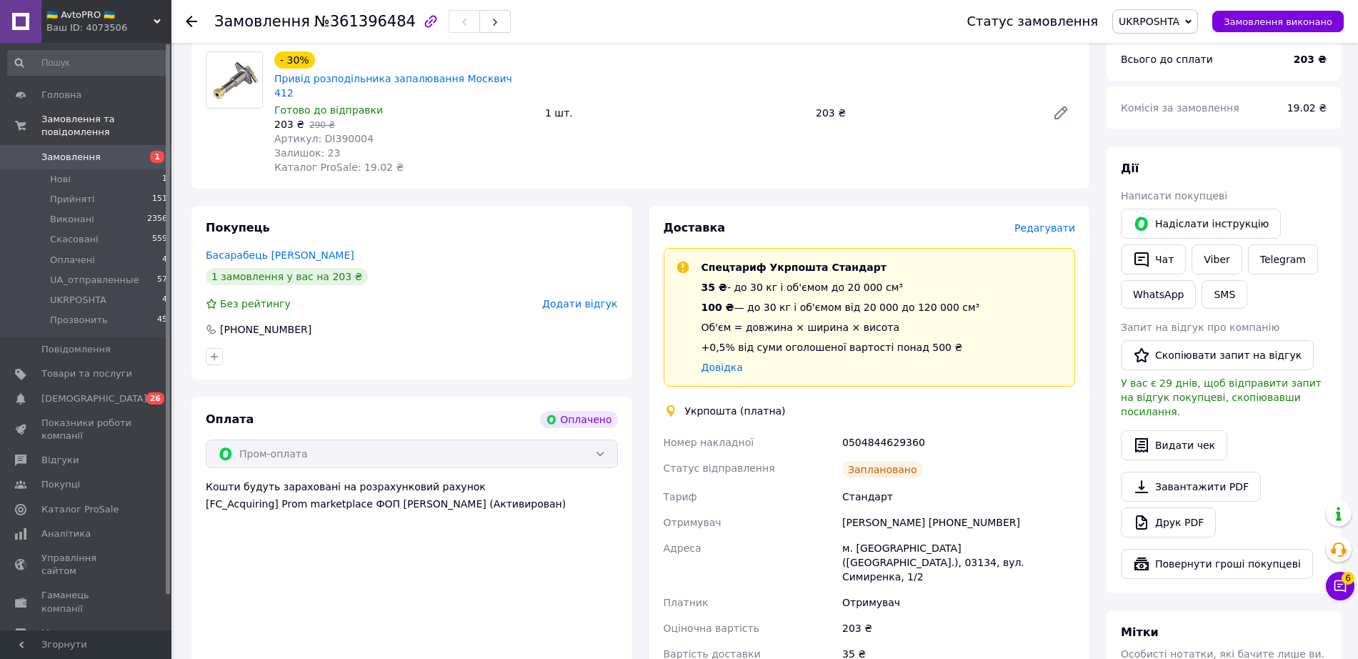
scroll to position [247, 0]
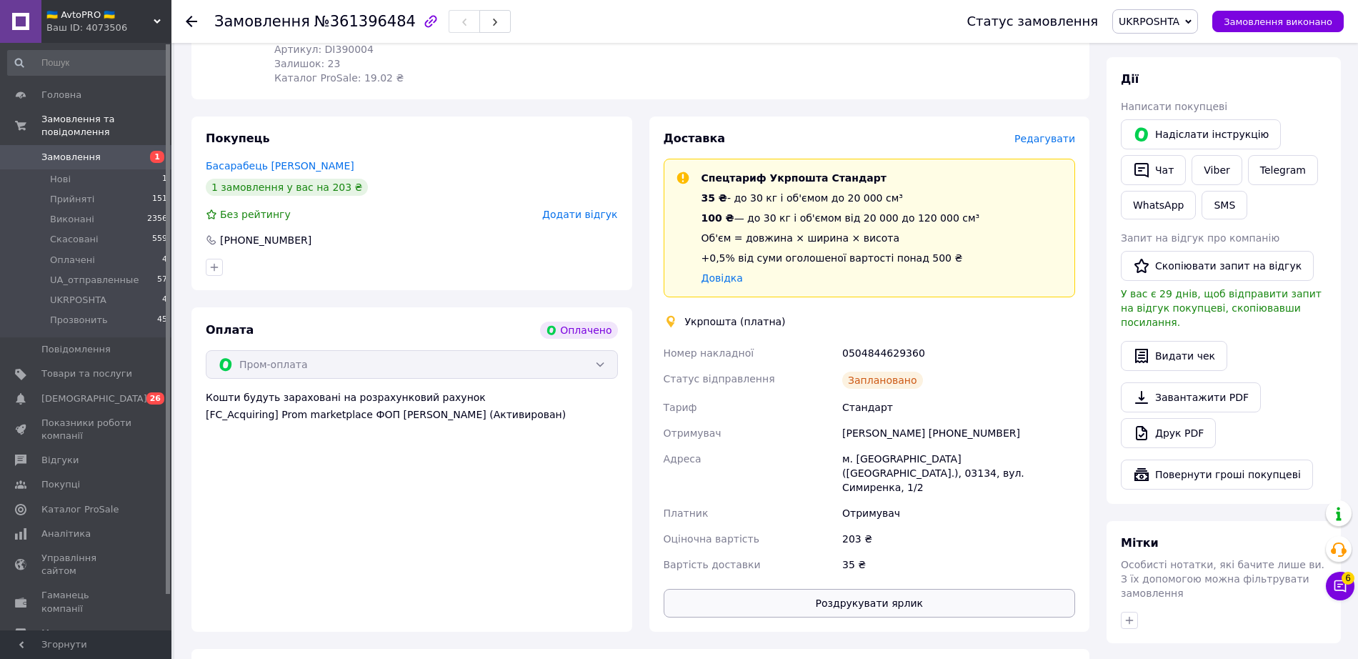
click at [829, 589] on button "Роздрукувати ярлик" at bounding box center [870, 603] width 412 height 29
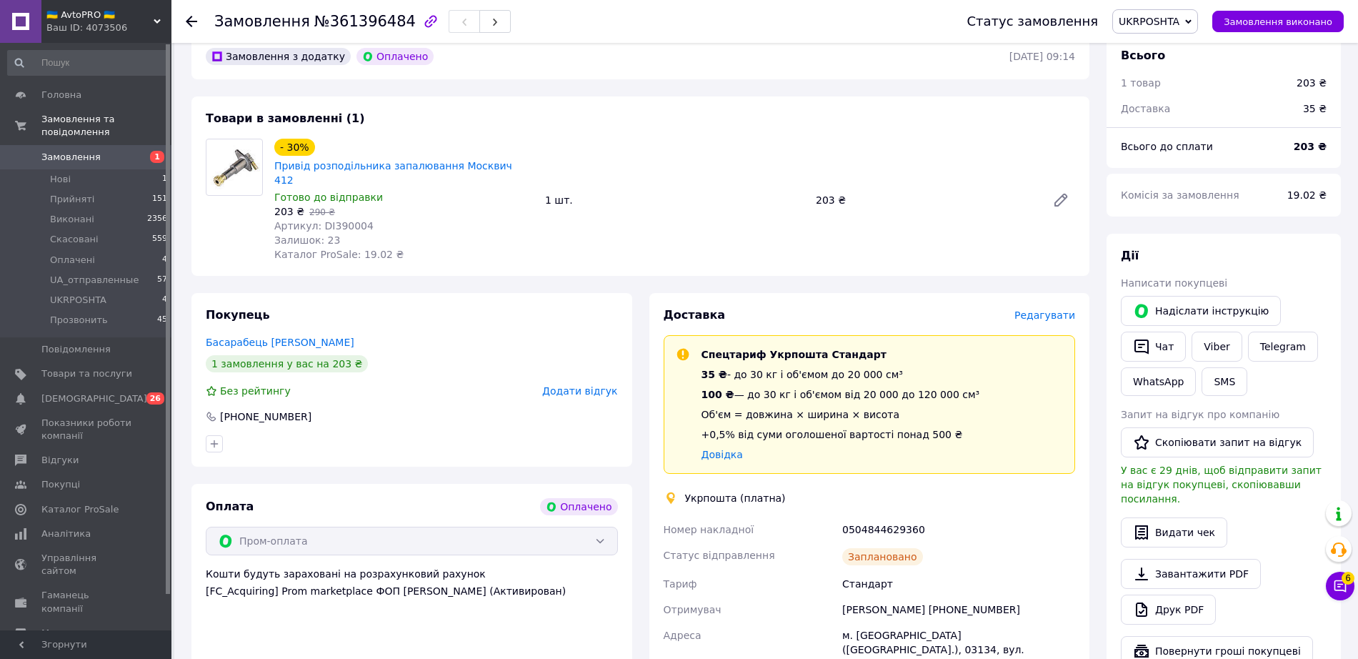
scroll to position [69, 0]
click at [1151, 23] on span "UKRPOSHTA" at bounding box center [1149, 21] width 61 height 11
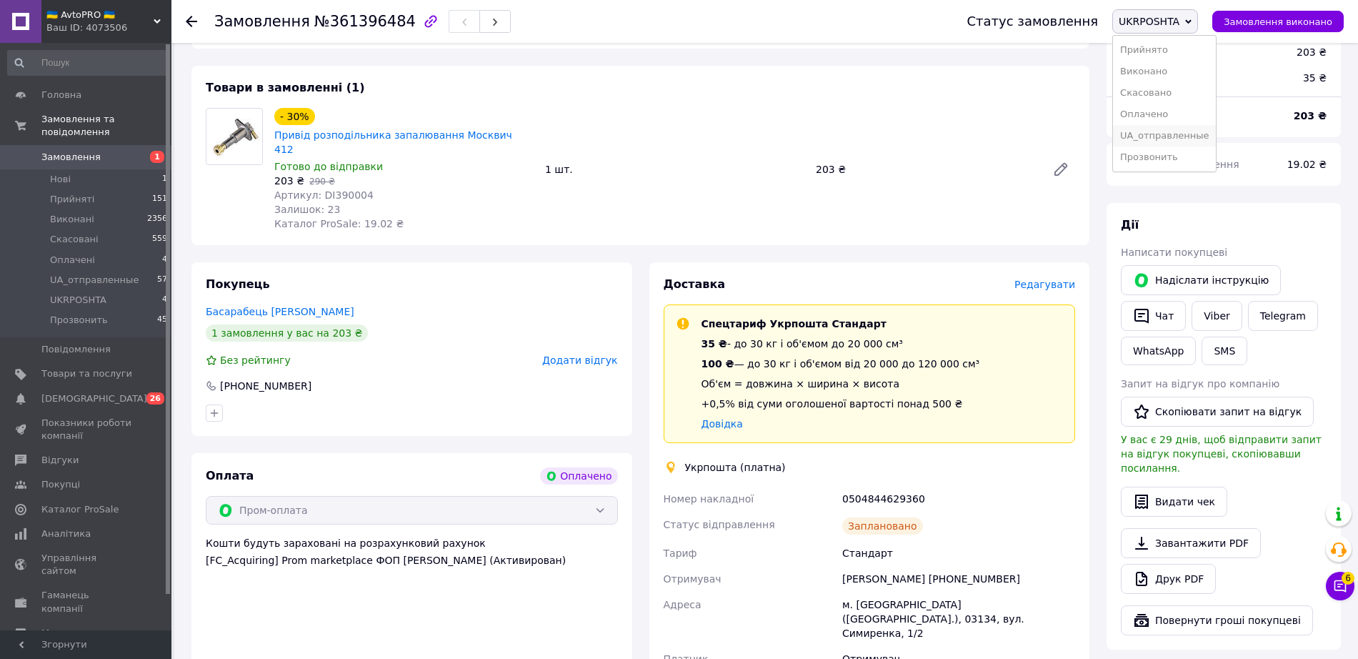
scroll to position [158, 0]
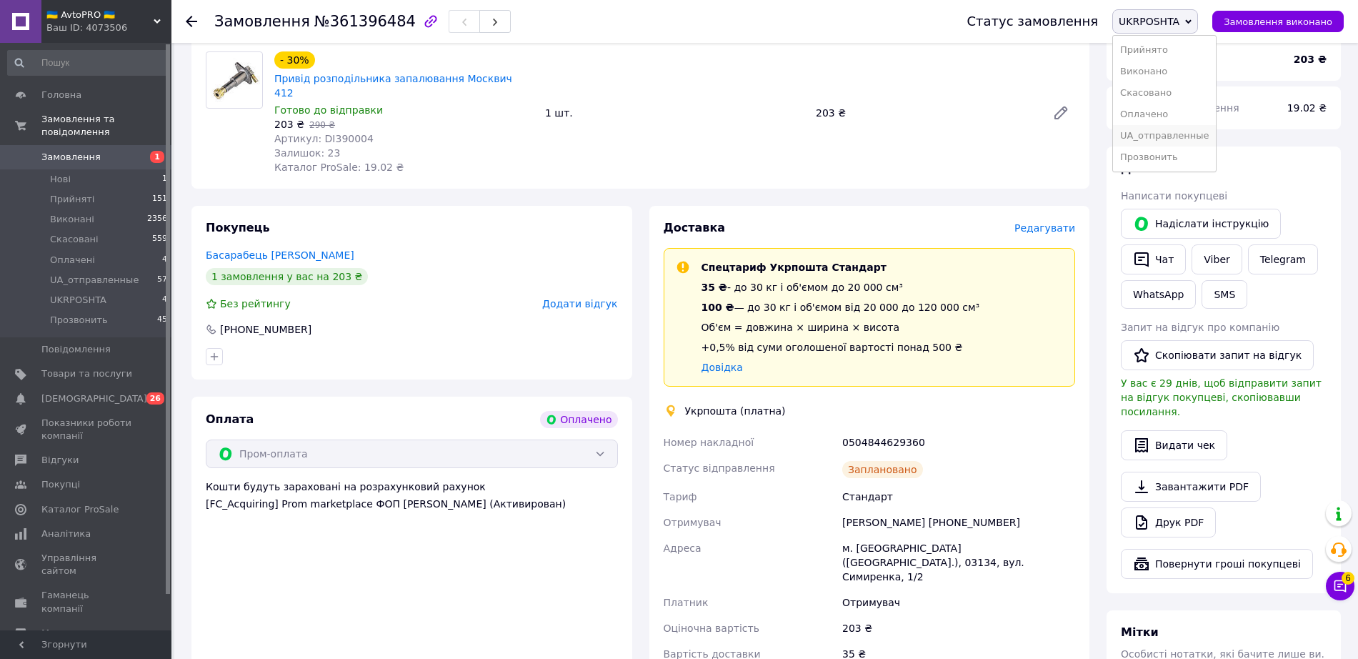
click at [1188, 130] on li "UA_отправленные" at bounding box center [1164, 135] width 103 height 21
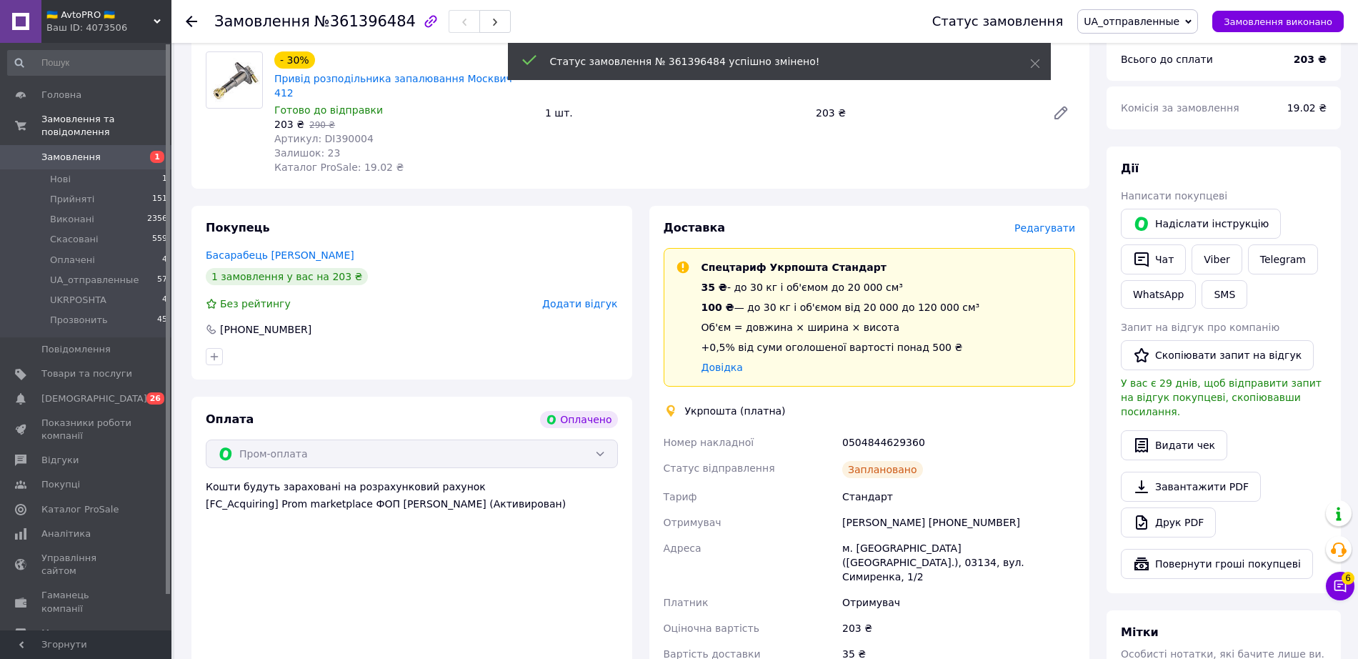
click at [177, 16] on div "Замовлення №361396484 Статус замовлення UA_отправленные Прийнято Виконано Скасо…" at bounding box center [764, 21] width 1187 height 43
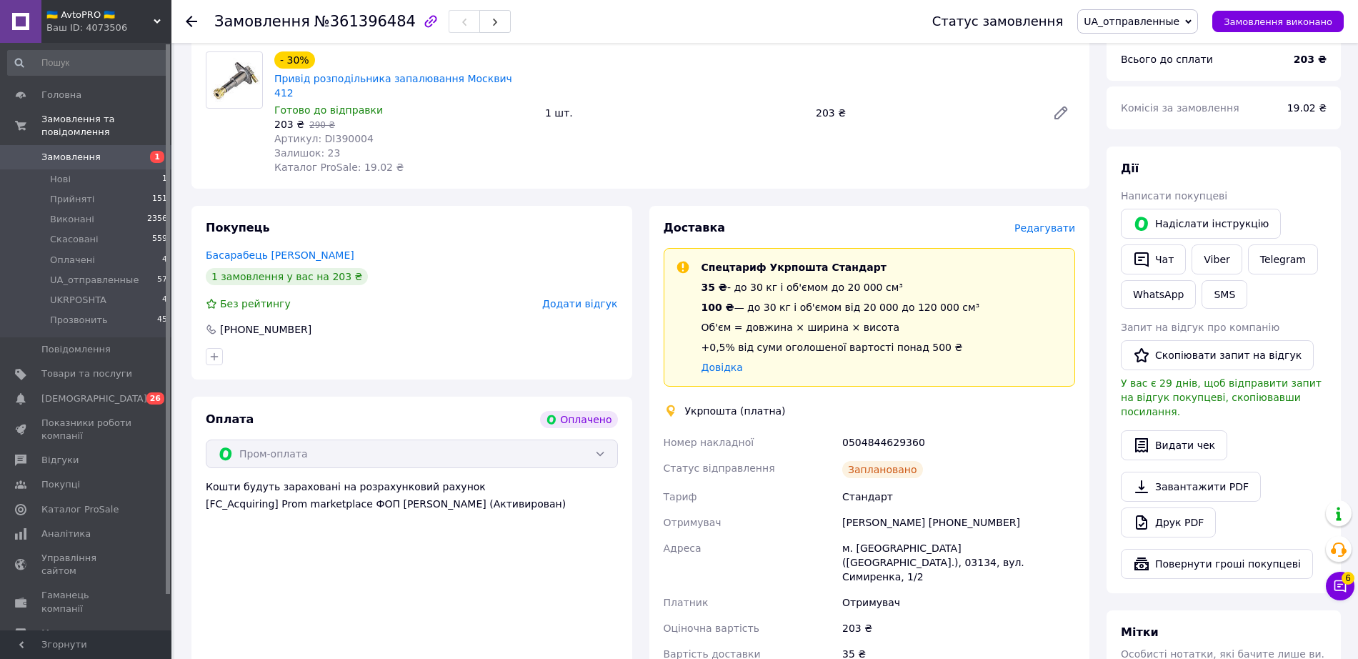
click at [189, 21] on use at bounding box center [191, 21] width 11 height 11
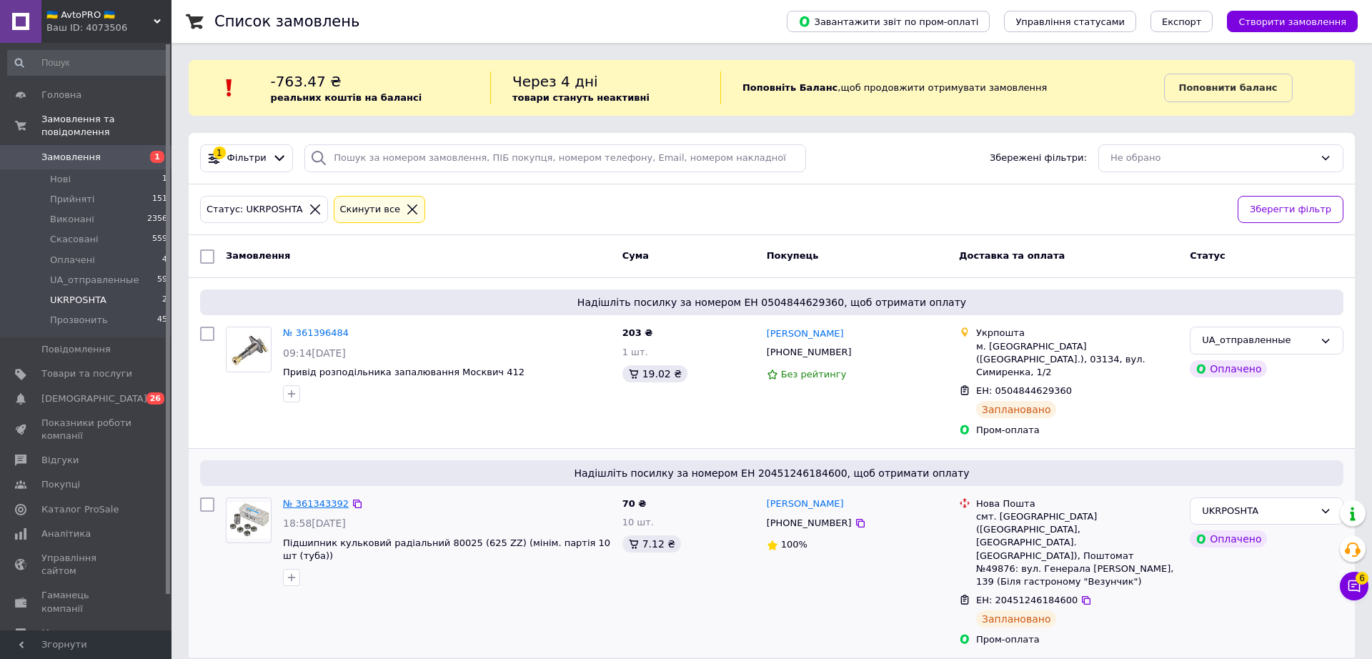
click at [299, 498] on link "№ 361343392" at bounding box center [316, 503] width 66 height 11
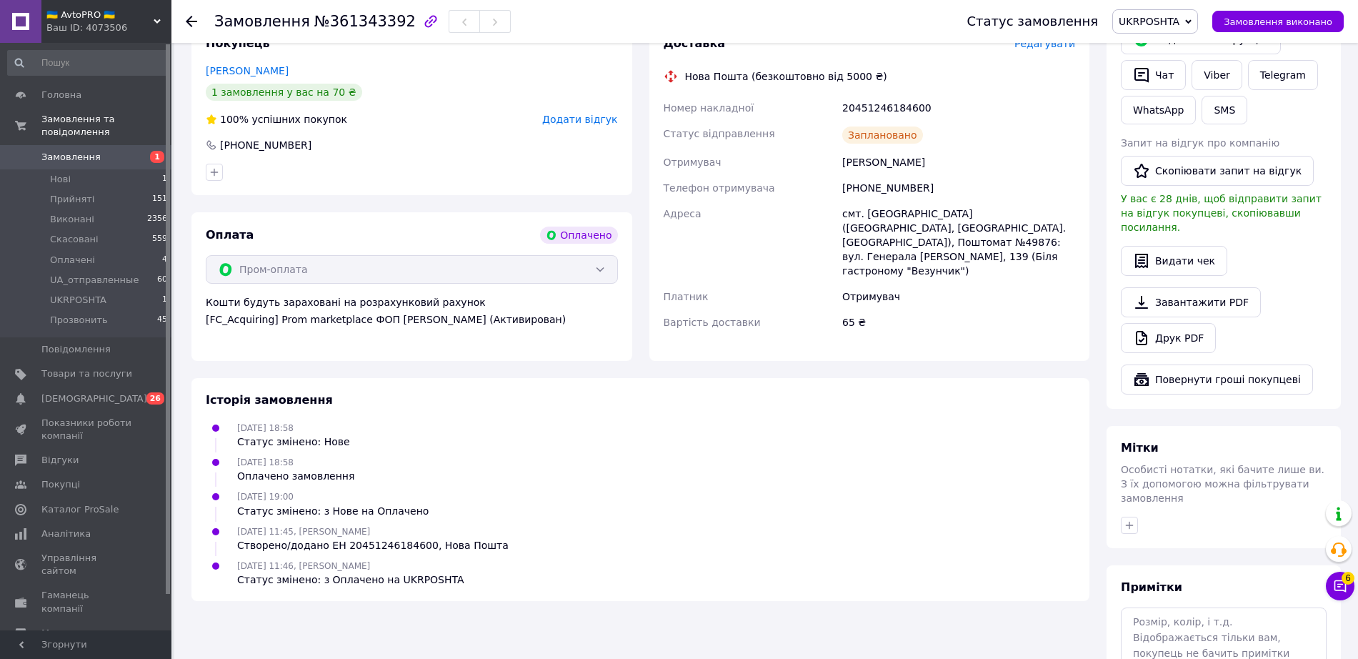
scroll to position [159, 0]
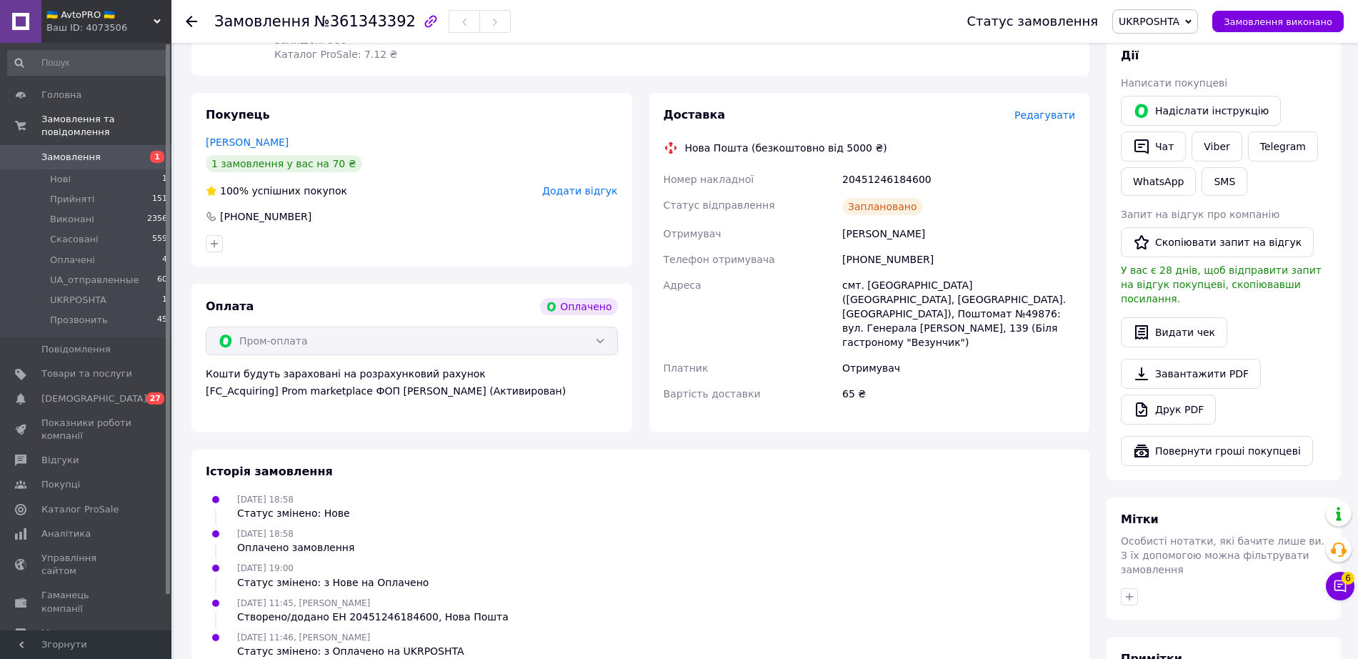
scroll to position [240, 0]
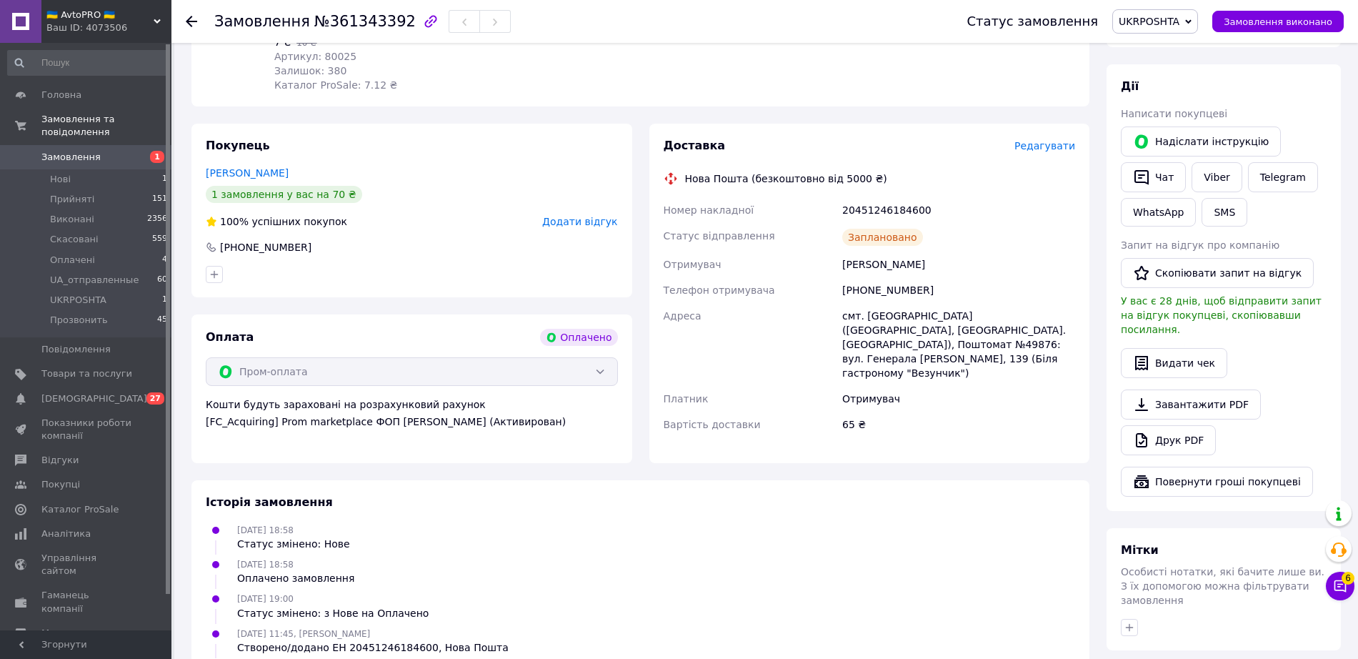
click at [1175, 25] on span "UKRPOSHTA" at bounding box center [1149, 21] width 61 height 11
click at [1190, 132] on li "UA_отправленные" at bounding box center [1164, 135] width 103 height 21
click at [191, 21] on use at bounding box center [191, 21] width 11 height 11
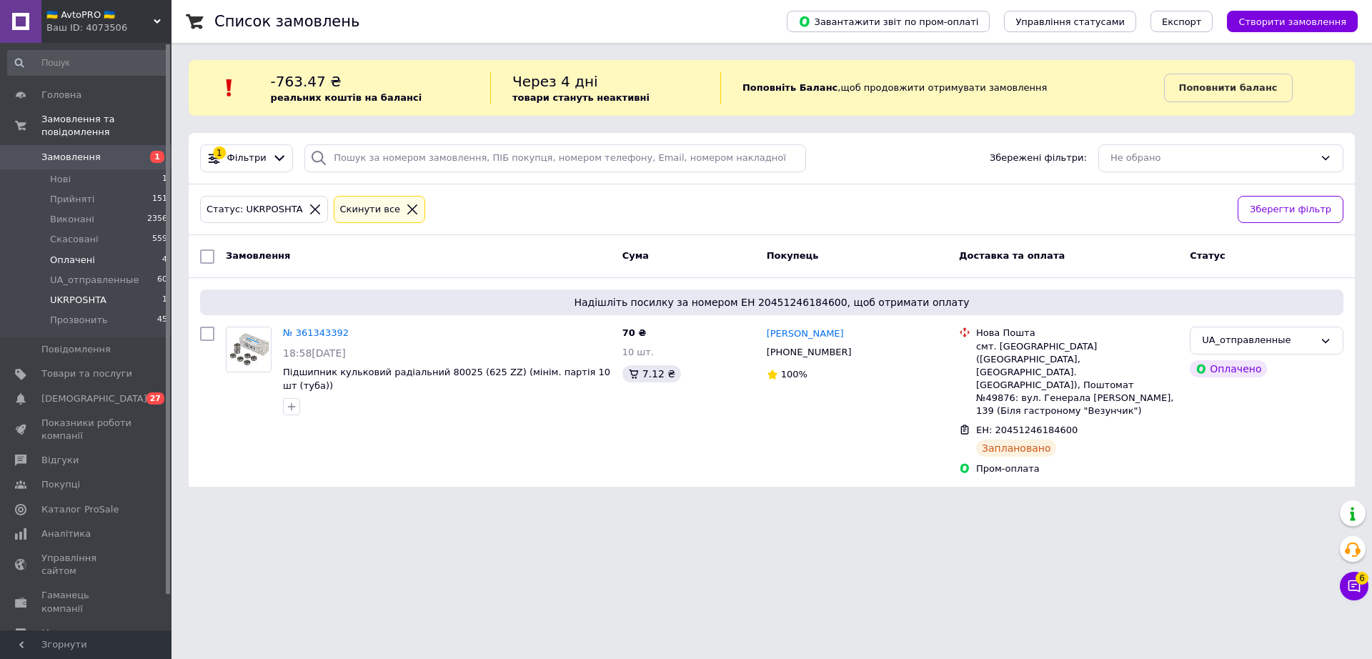
click at [77, 254] on span "Оплачені" at bounding box center [72, 260] width 45 height 13
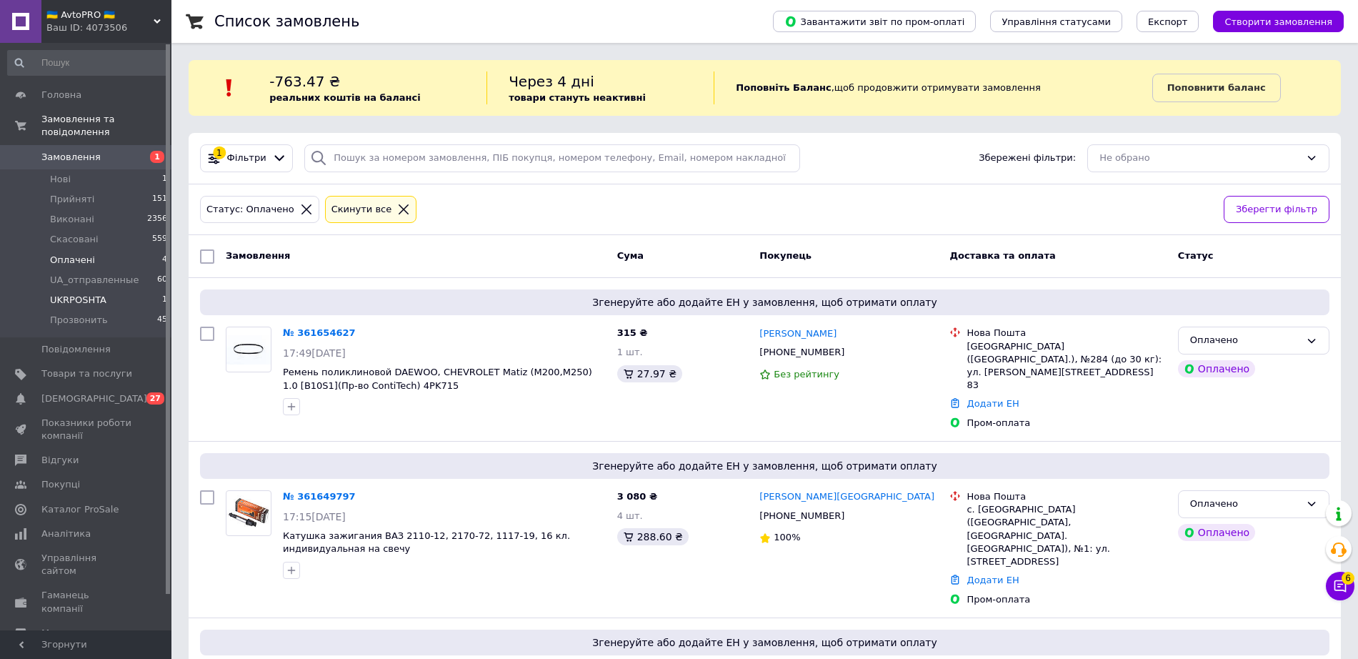
click at [86, 290] on li "UKRPOSHTA 1" at bounding box center [88, 300] width 176 height 20
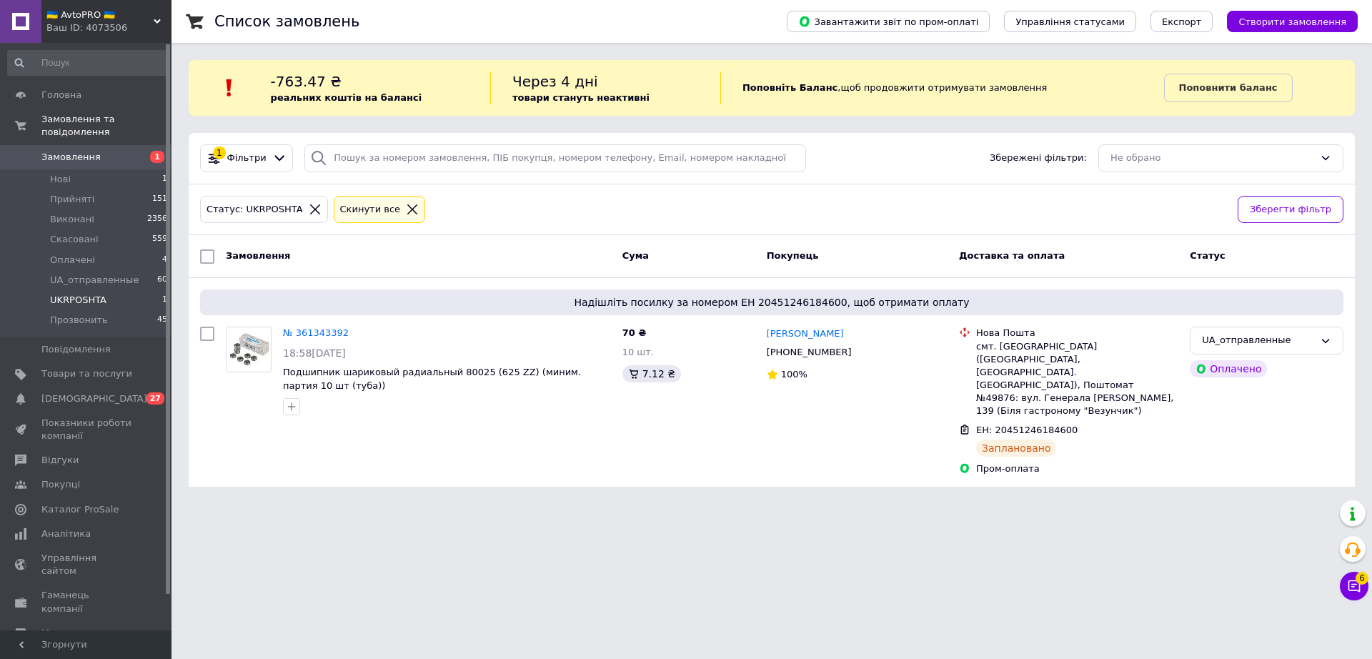
drag, startPoint x: 121, startPoint y: 18, endPoint x: 114, endPoint y: 21, distance: 7.7
click at [116, 19] on span "🇺🇦 AvtoPRO 🇺🇦" at bounding box center [99, 15] width 107 height 13
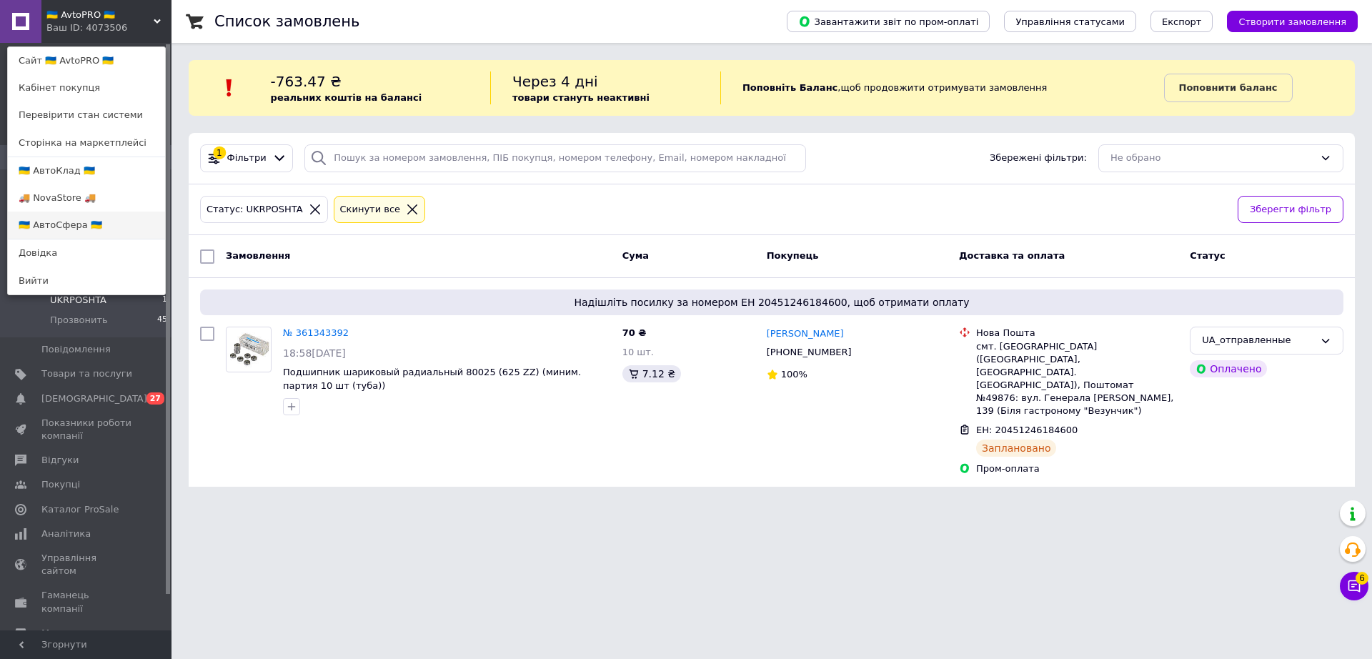
click at [74, 226] on link "🇺🇦 АвтоСфера 🇺🇦" at bounding box center [86, 224] width 157 height 27
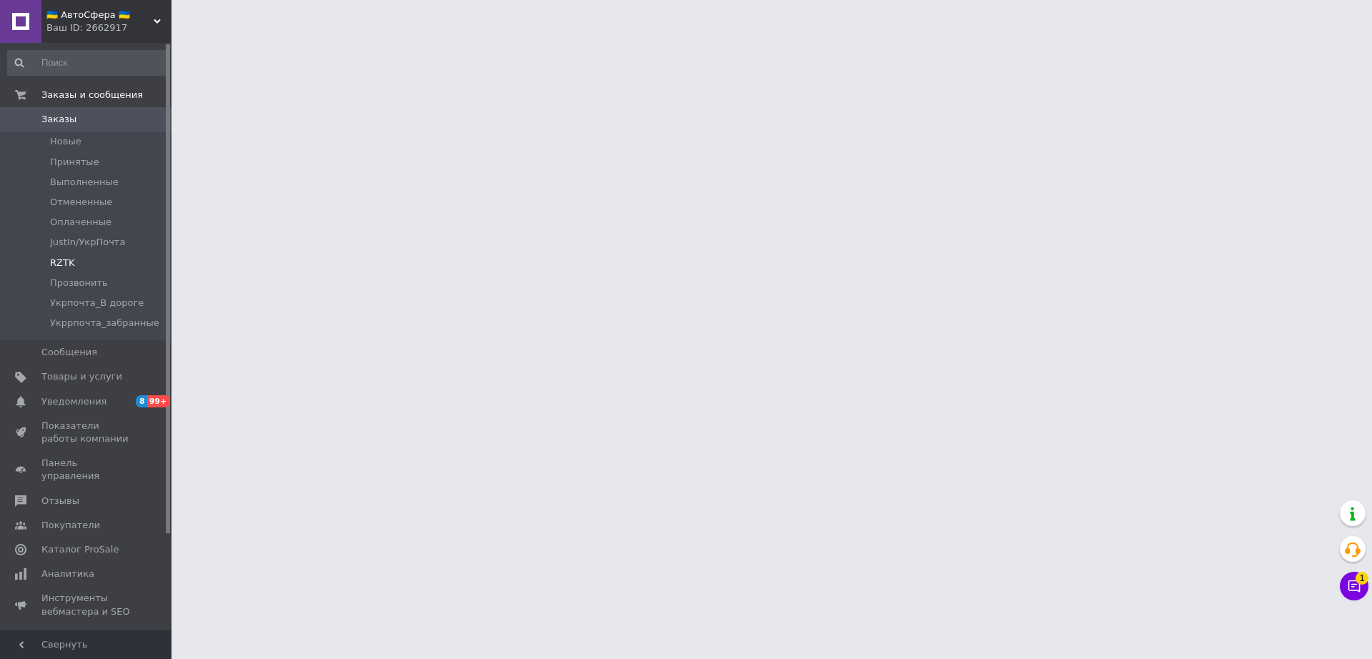
click at [59, 261] on span "RZTK" at bounding box center [62, 262] width 24 height 13
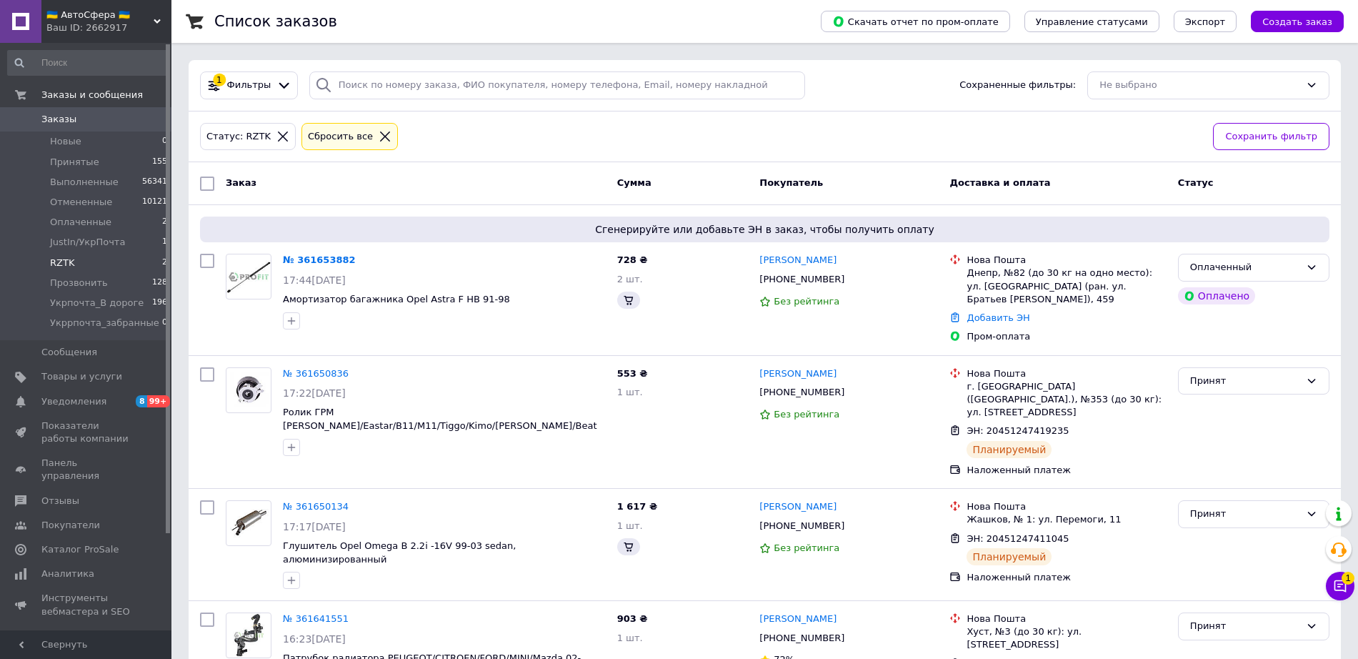
click at [52, 261] on span "RZTK" at bounding box center [62, 262] width 24 height 13
click at [116, 257] on li "RZTK 2" at bounding box center [88, 263] width 176 height 20
click at [114, 258] on li "RZTK 2" at bounding box center [88, 263] width 176 height 20
click at [114, 259] on li "RZTK 2" at bounding box center [88, 263] width 176 height 20
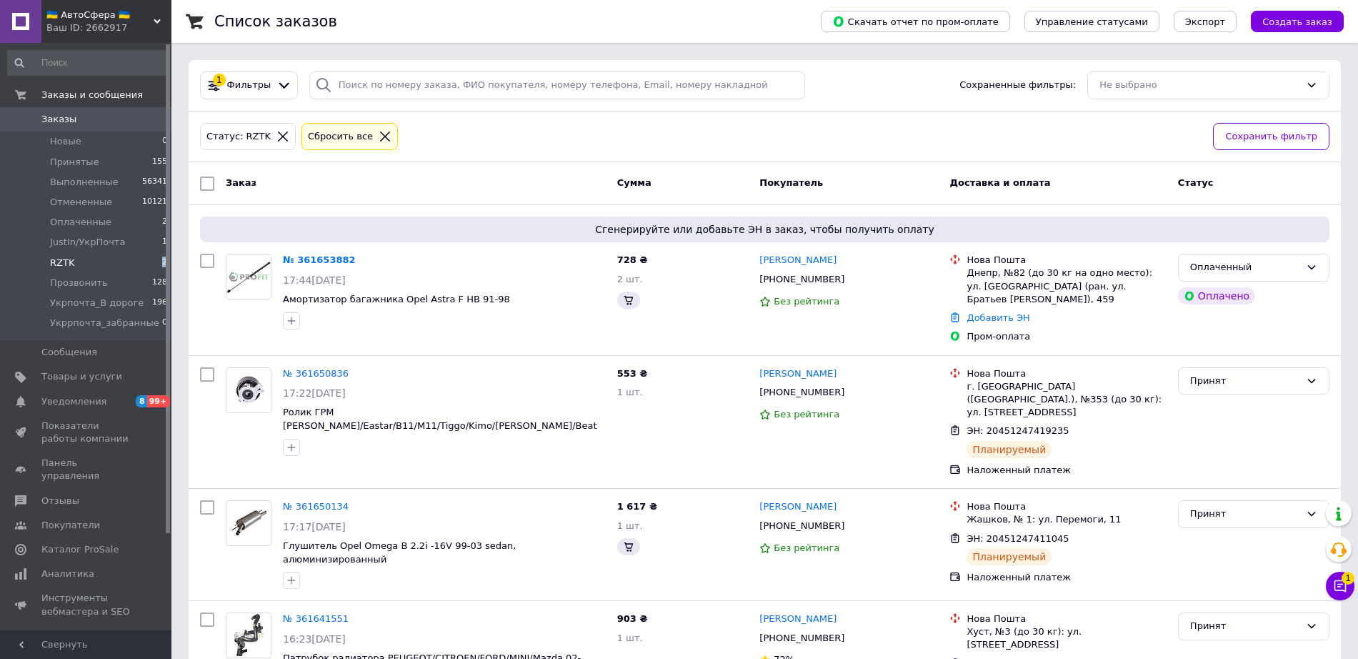
click at [115, 259] on li "RZTK 2" at bounding box center [88, 263] width 176 height 20
click at [116, 259] on li "RZTK 2" at bounding box center [88, 263] width 176 height 20
click at [119, 259] on li "RZTK 2" at bounding box center [88, 263] width 176 height 20
click at [44, 278] on li "Прозвонить 128" at bounding box center [88, 283] width 176 height 20
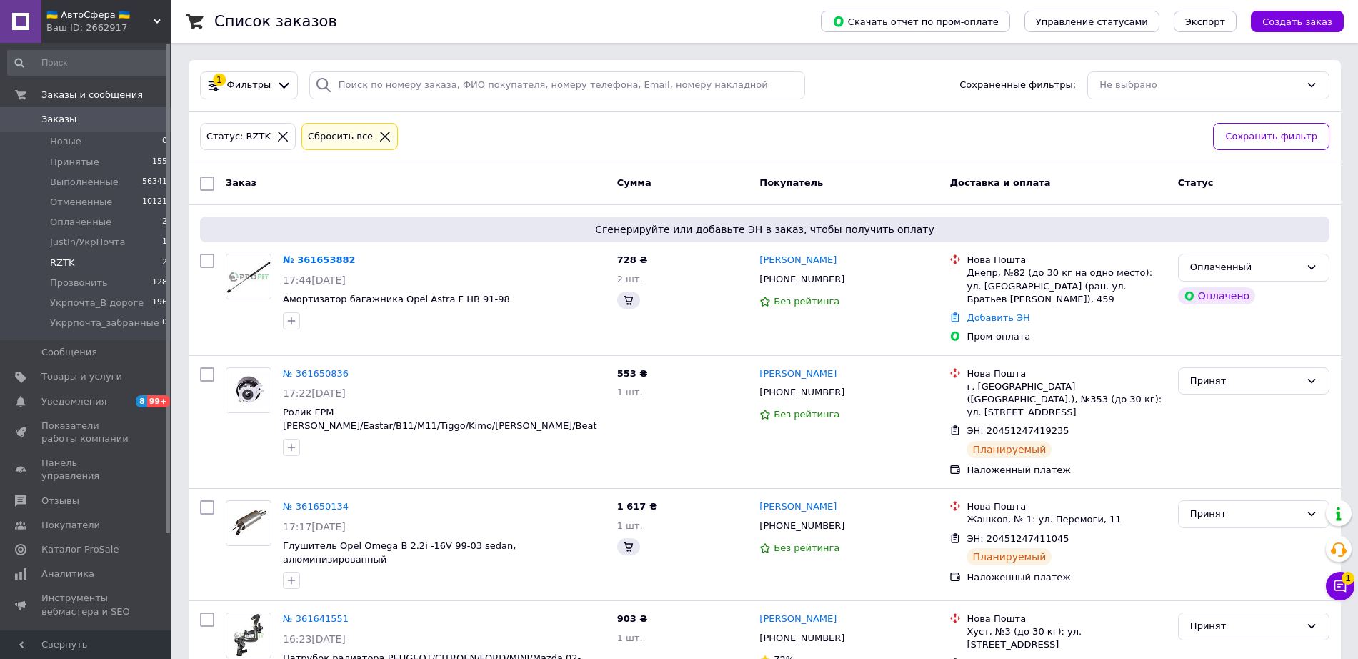
click at [56, 265] on span "RZTK" at bounding box center [62, 262] width 24 height 13
click at [75, 286] on span "Прозвонить" at bounding box center [79, 282] width 58 height 13
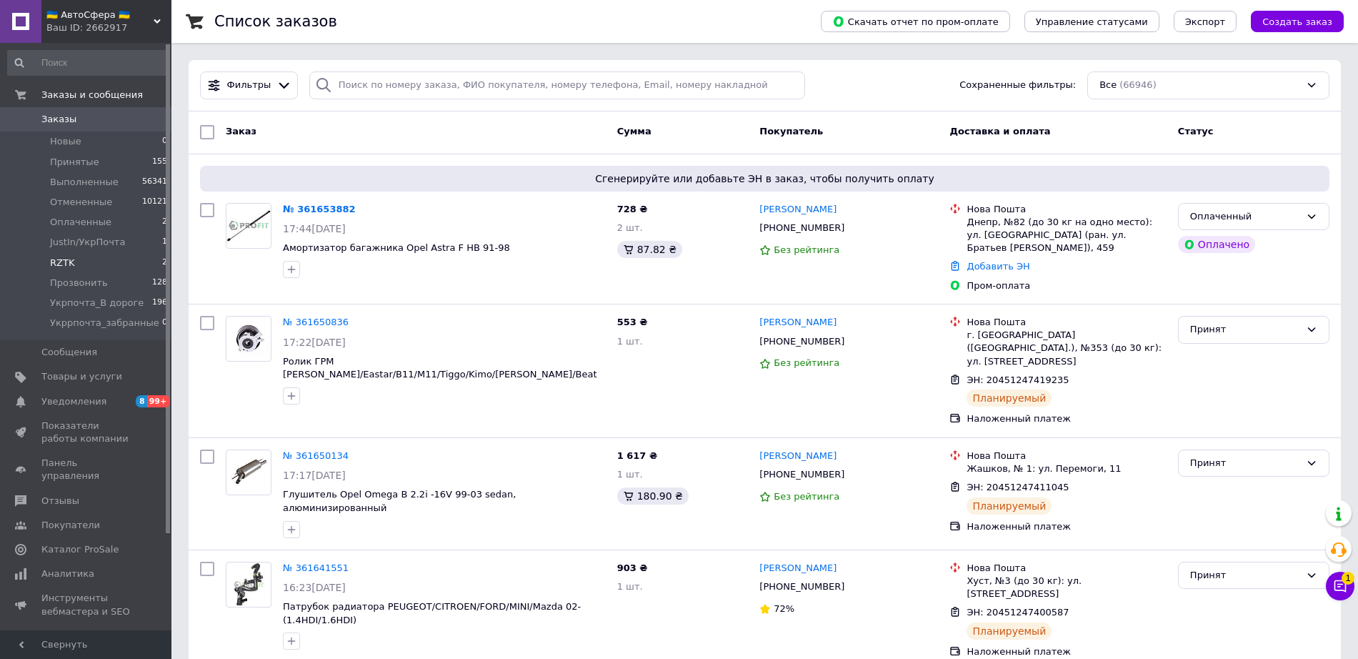
click at [62, 261] on span "RZTK" at bounding box center [62, 262] width 24 height 13
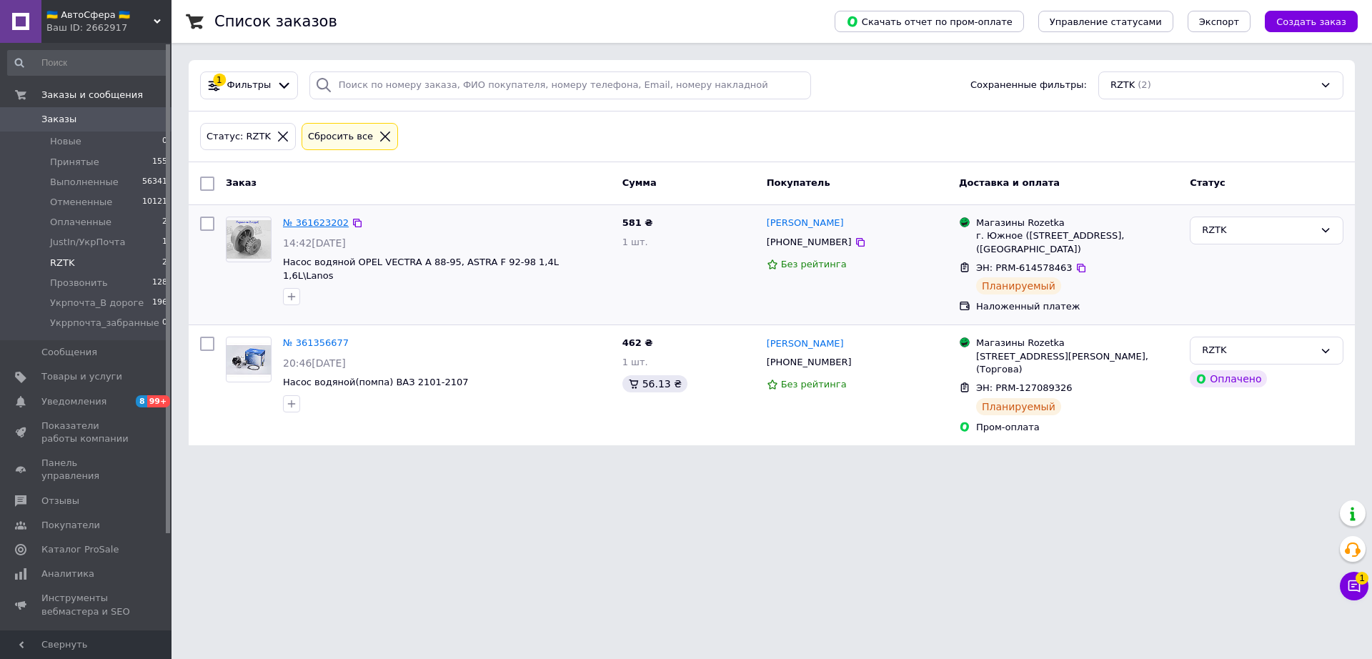
click at [316, 226] on link "№ 361623202" at bounding box center [316, 222] width 66 height 11
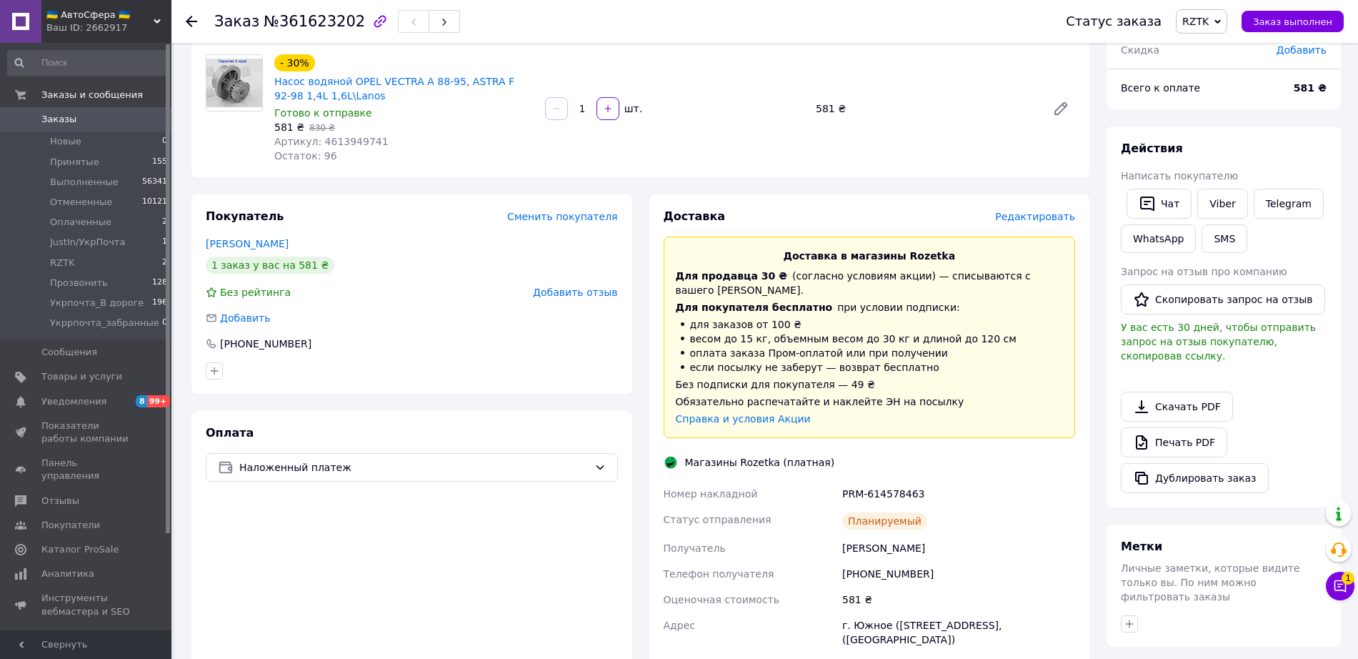
scroll to position [268, 0]
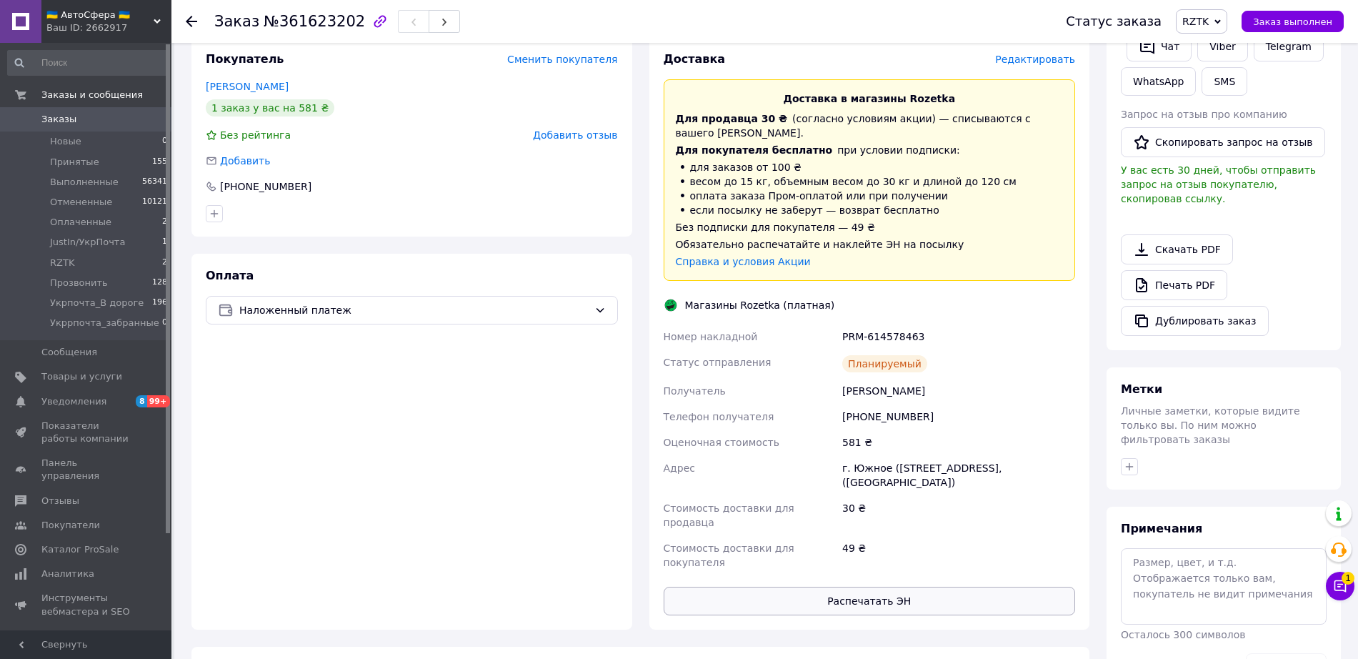
click at [889, 587] on button "Распечатать ЭН" at bounding box center [870, 601] width 412 height 29
click at [1208, 24] on span "RZTK" at bounding box center [1195, 21] width 26 height 11
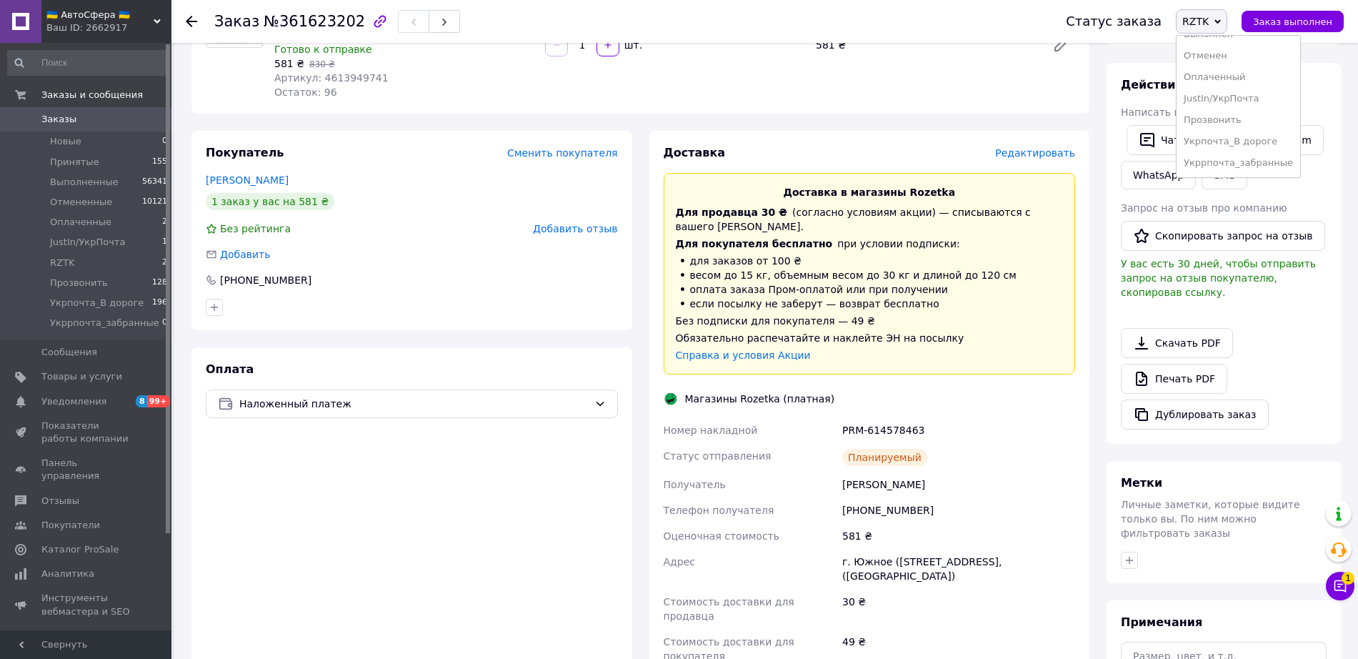
scroll to position [0, 0]
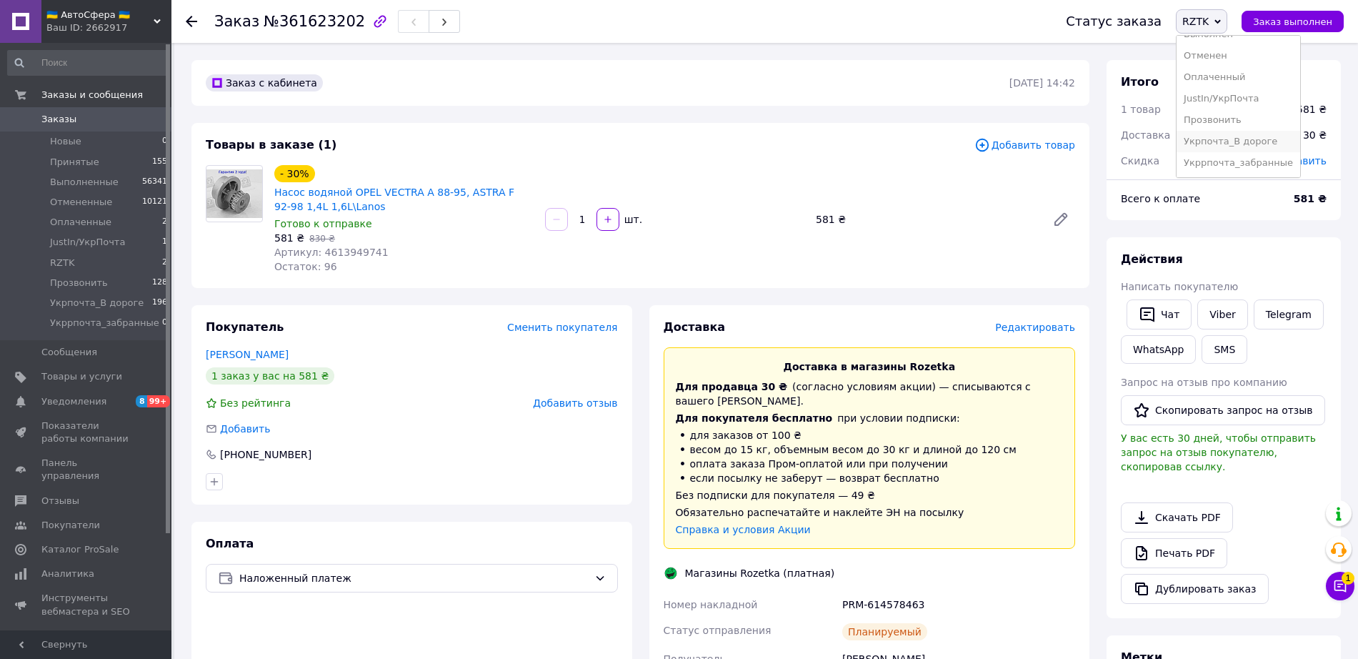
click at [1243, 146] on li "Укрпочта_В дороге" at bounding box center [1239, 141] width 124 height 21
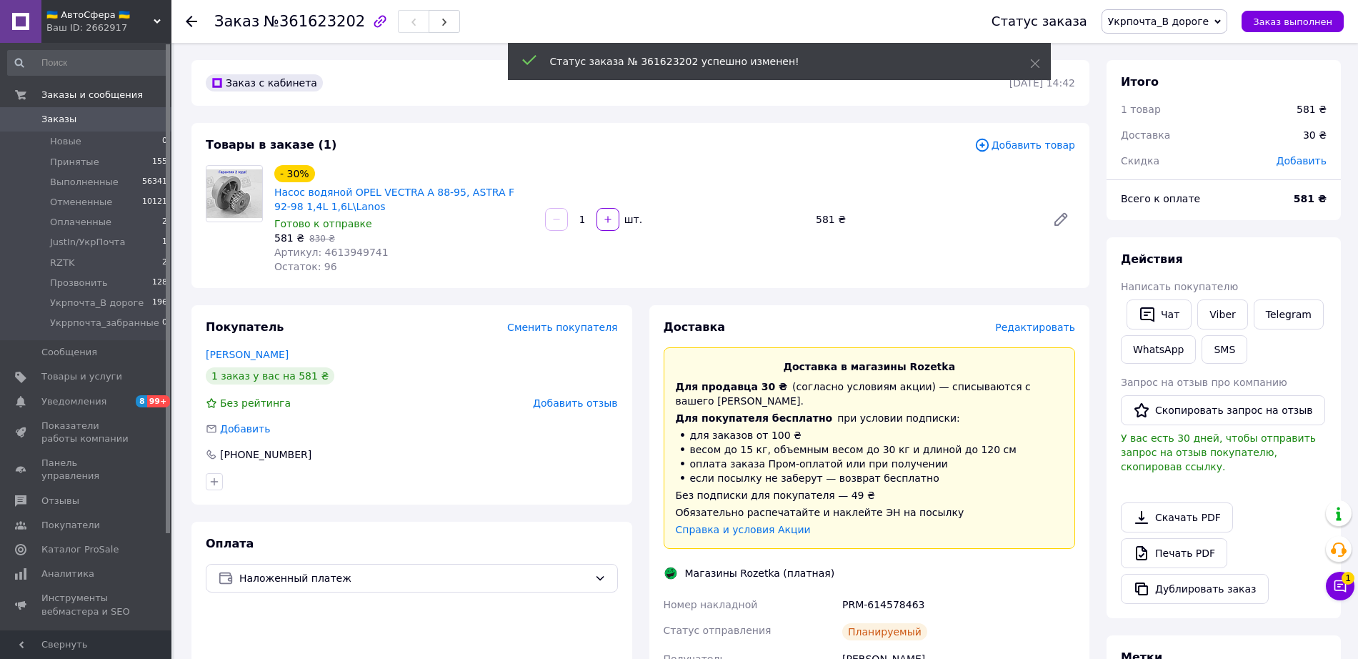
click at [190, 20] on icon at bounding box center [191, 21] width 11 height 11
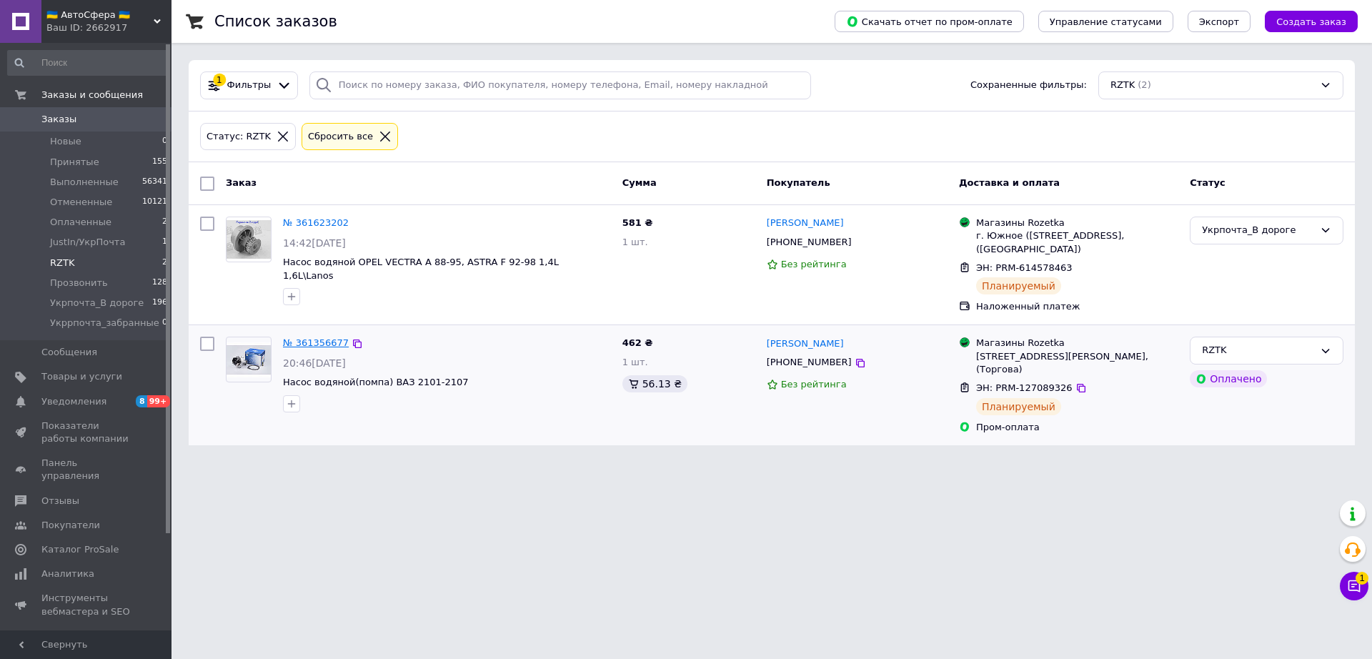
click at [303, 345] on link "№ 361356677" at bounding box center [316, 342] width 66 height 11
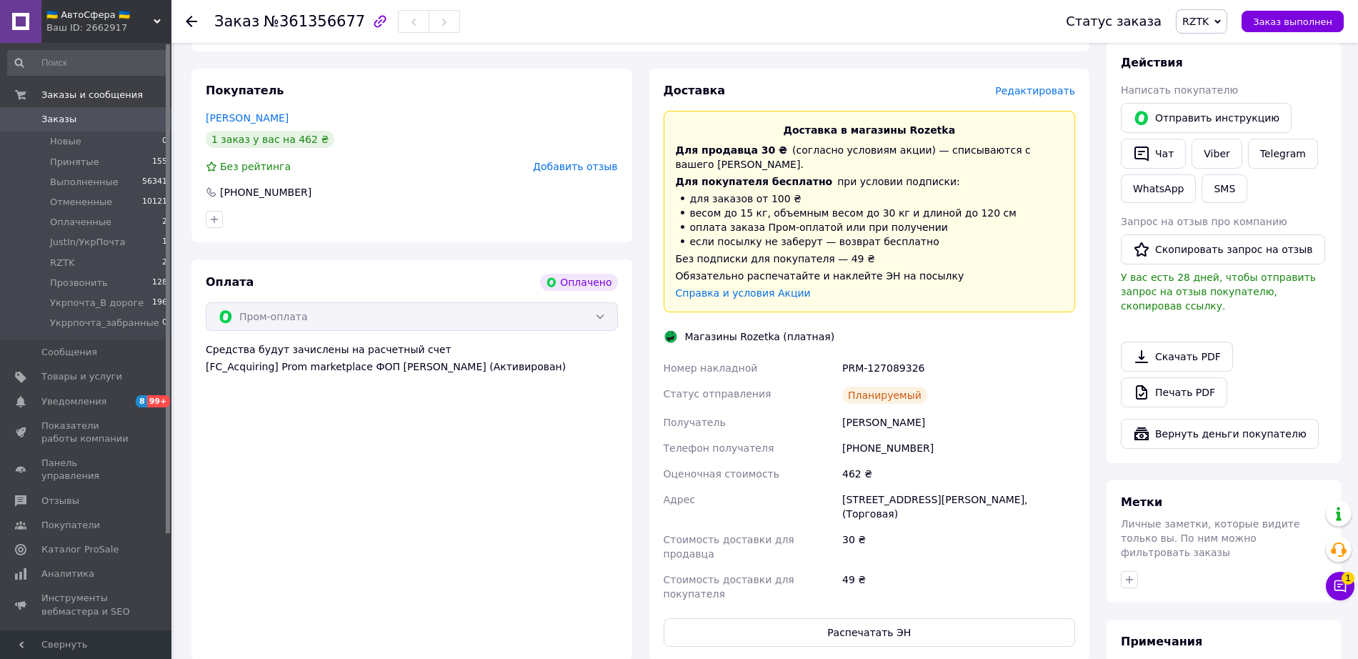
scroll to position [357, 0]
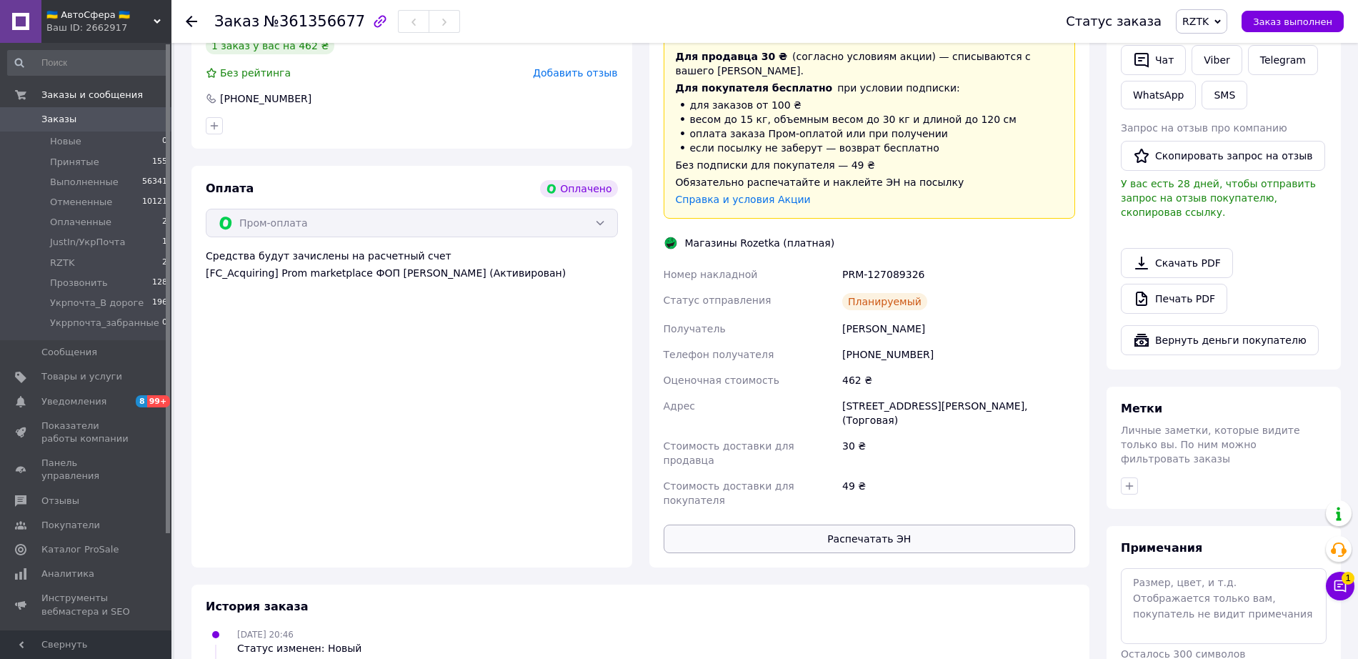
click at [912, 524] on button "Распечатать ЭН" at bounding box center [870, 538] width 412 height 29
click at [1205, 23] on span "RZTK" at bounding box center [1195, 21] width 26 height 11
click at [1245, 146] on li "Укрпочта_В дороге" at bounding box center [1239, 141] width 124 height 21
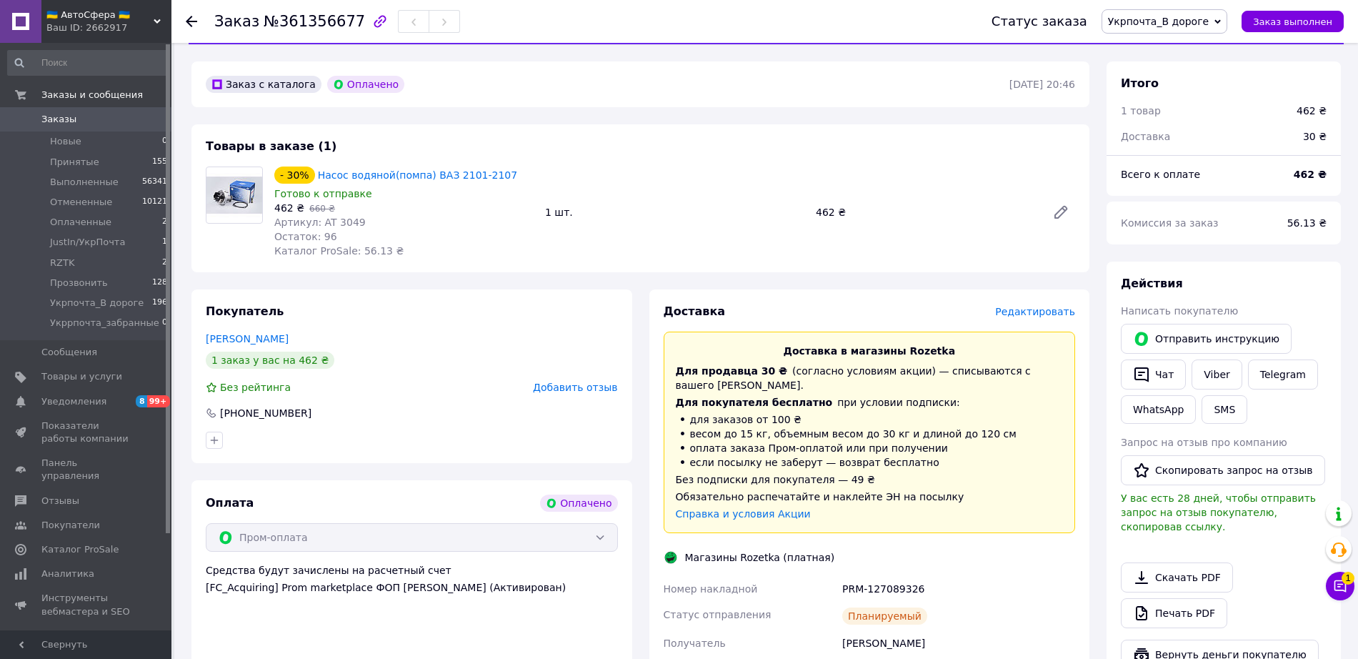
scroll to position [0, 0]
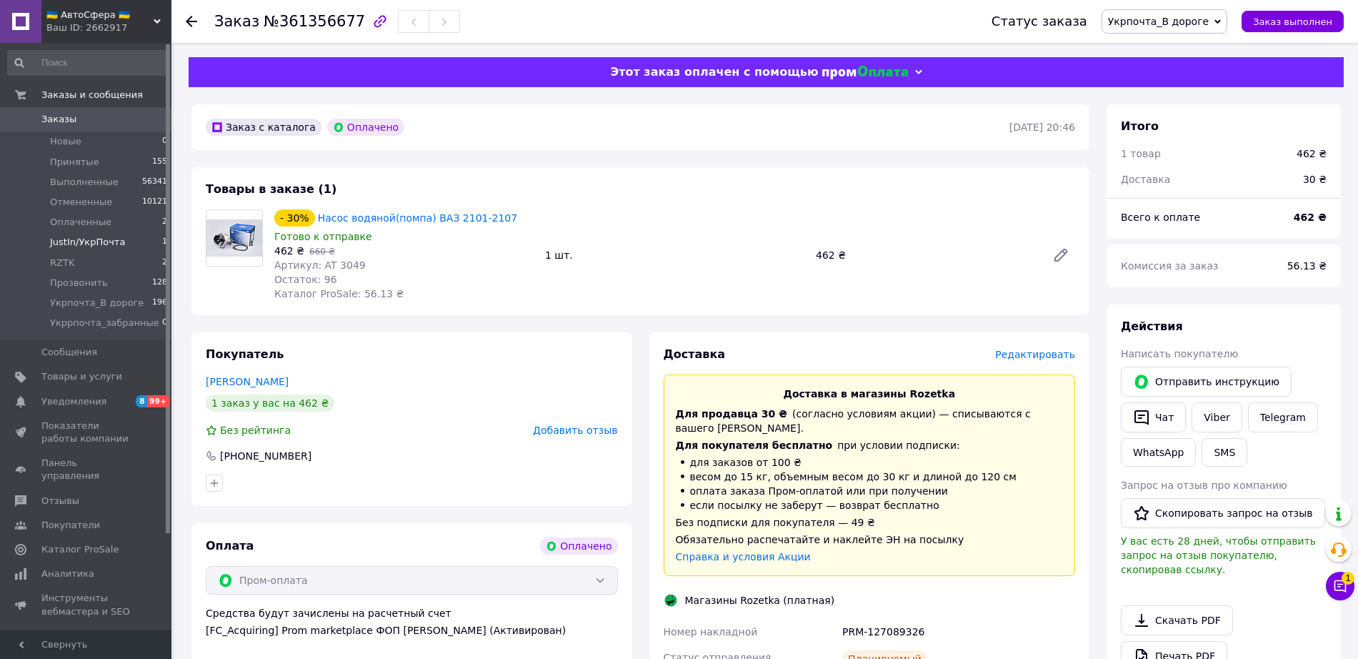
click at [97, 244] on span "JustIn/УкрПочта" at bounding box center [87, 242] width 75 height 13
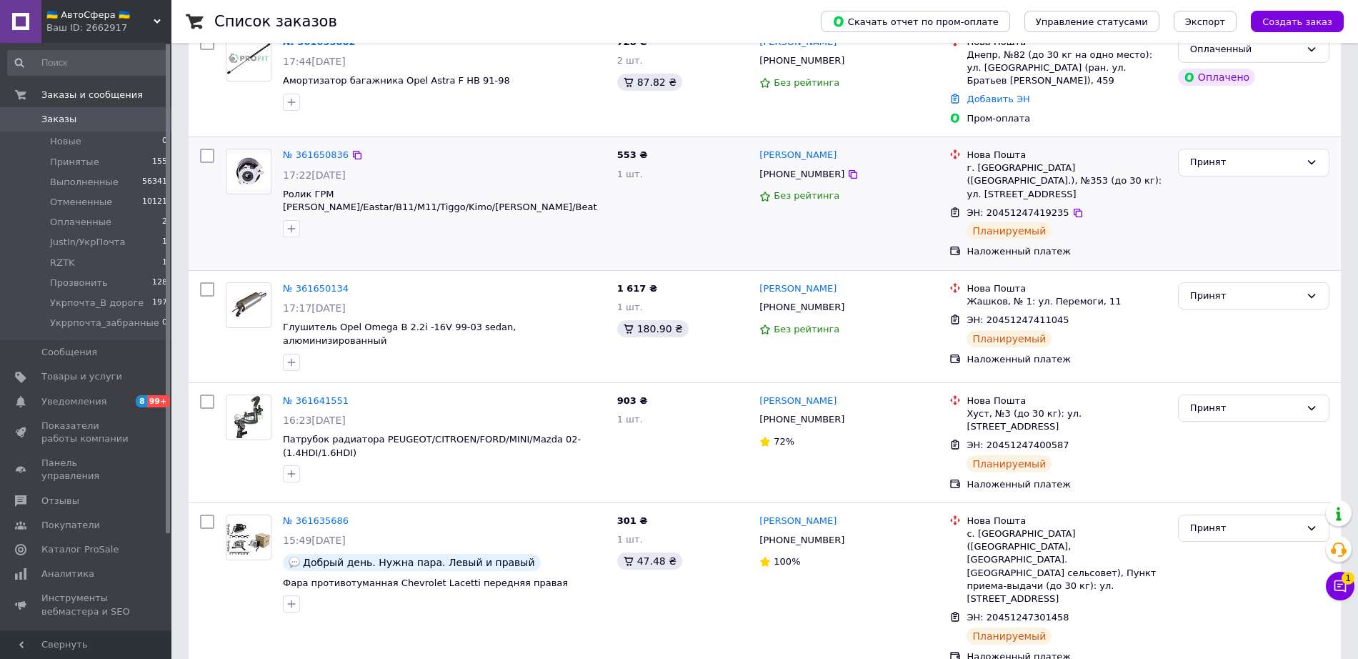
scroll to position [179, 0]
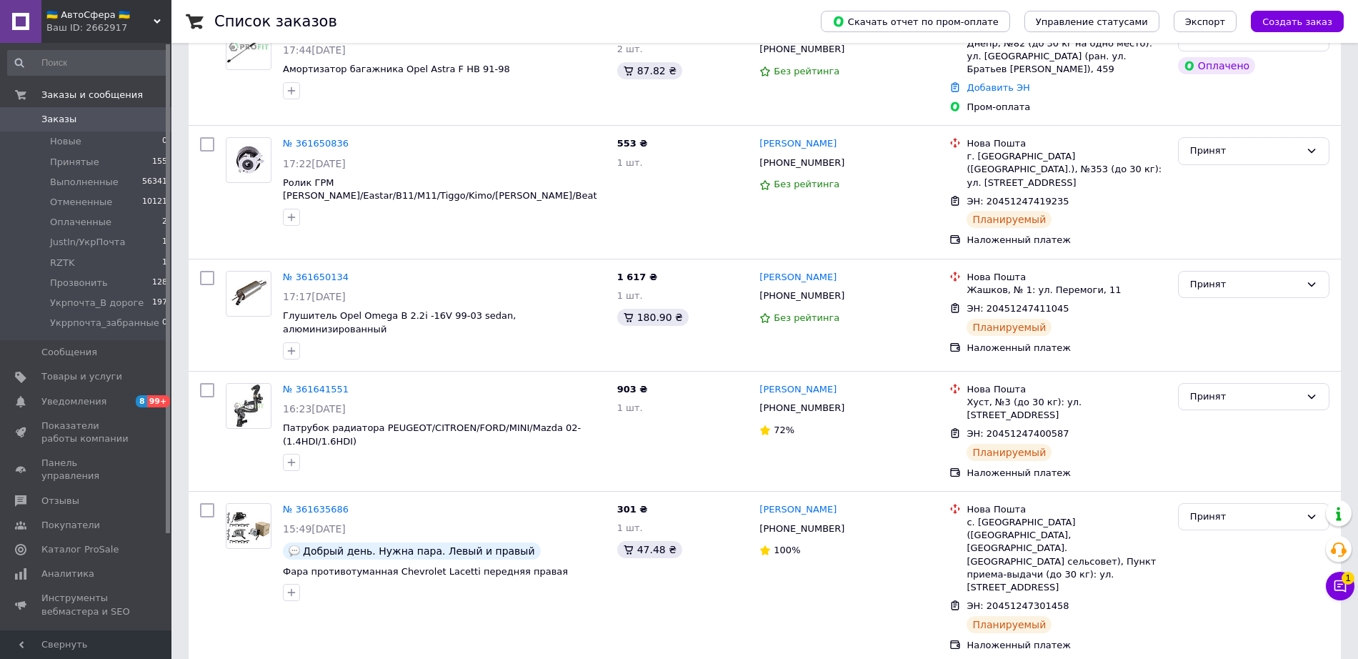
click at [154, 19] on icon at bounding box center [157, 21] width 7 height 7
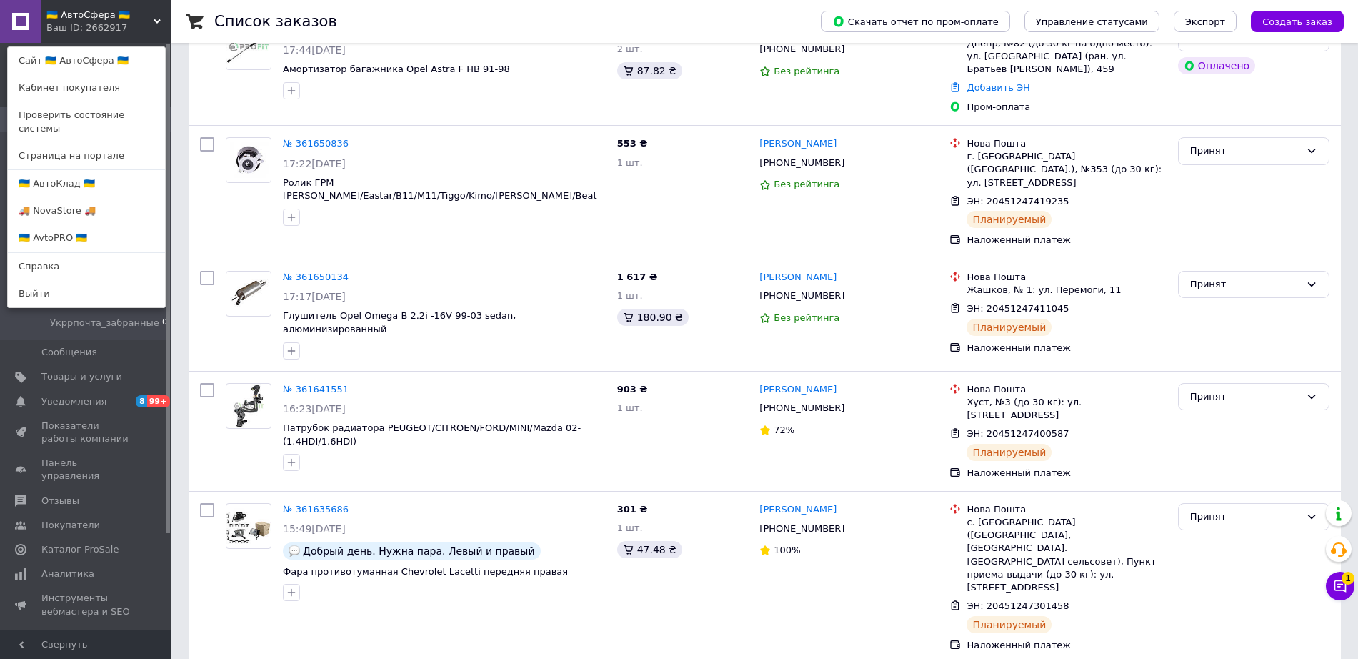
click at [65, 226] on link "🇺🇦 AvtoPRO 🇺🇦" at bounding box center [86, 237] width 157 height 27
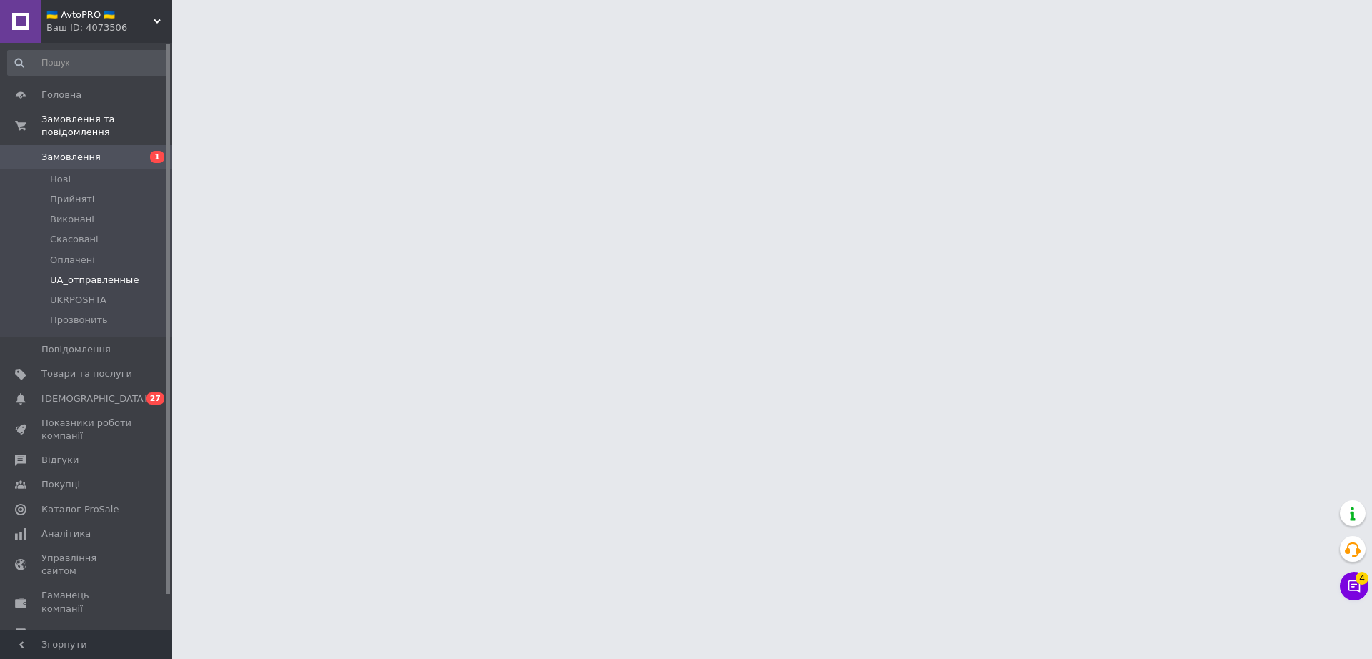
click at [104, 274] on span "UA_отправленные" at bounding box center [94, 280] width 89 height 13
click at [102, 274] on span "UA_отправленные" at bounding box center [94, 280] width 89 height 13
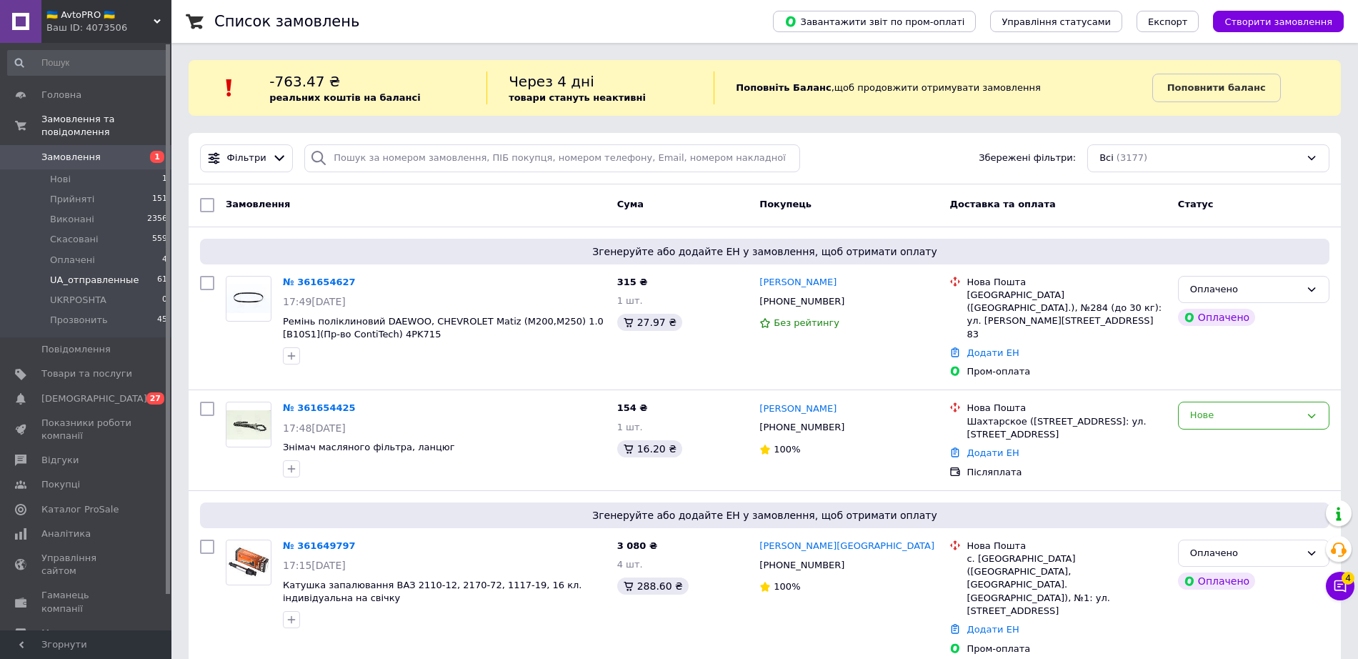
click at [81, 274] on span "UA_отправленные" at bounding box center [94, 280] width 89 height 13
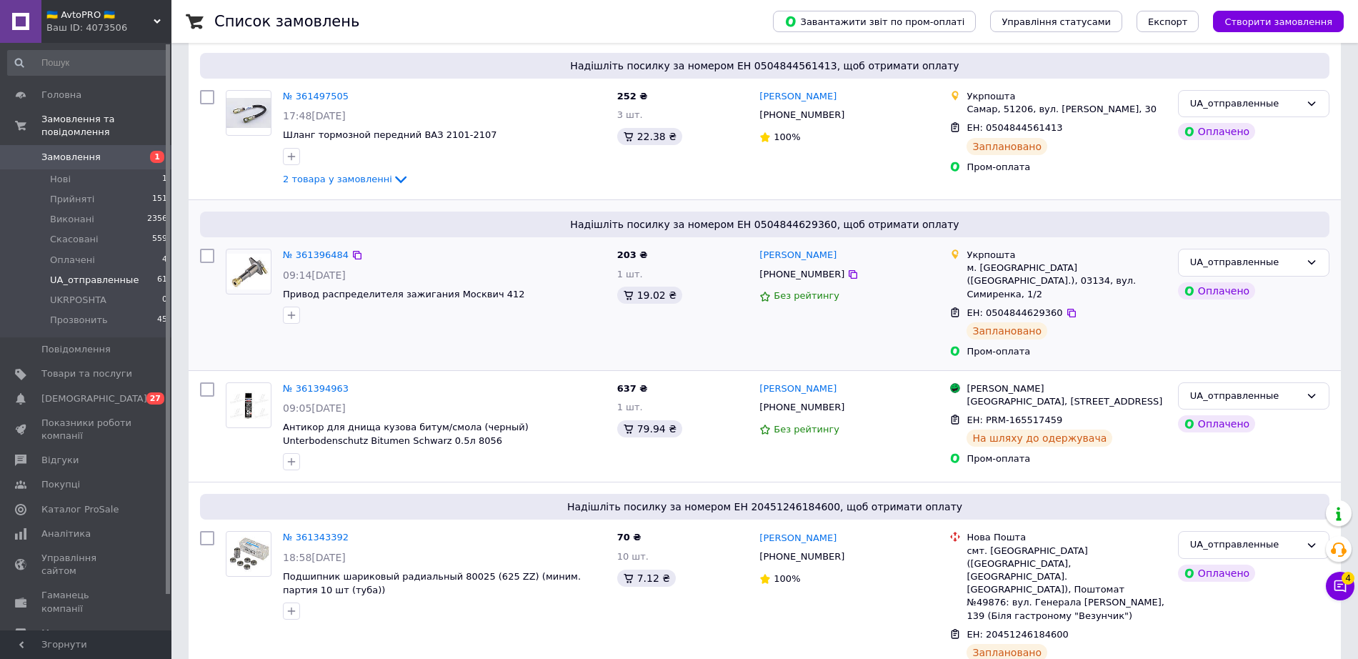
scroll to position [447, 0]
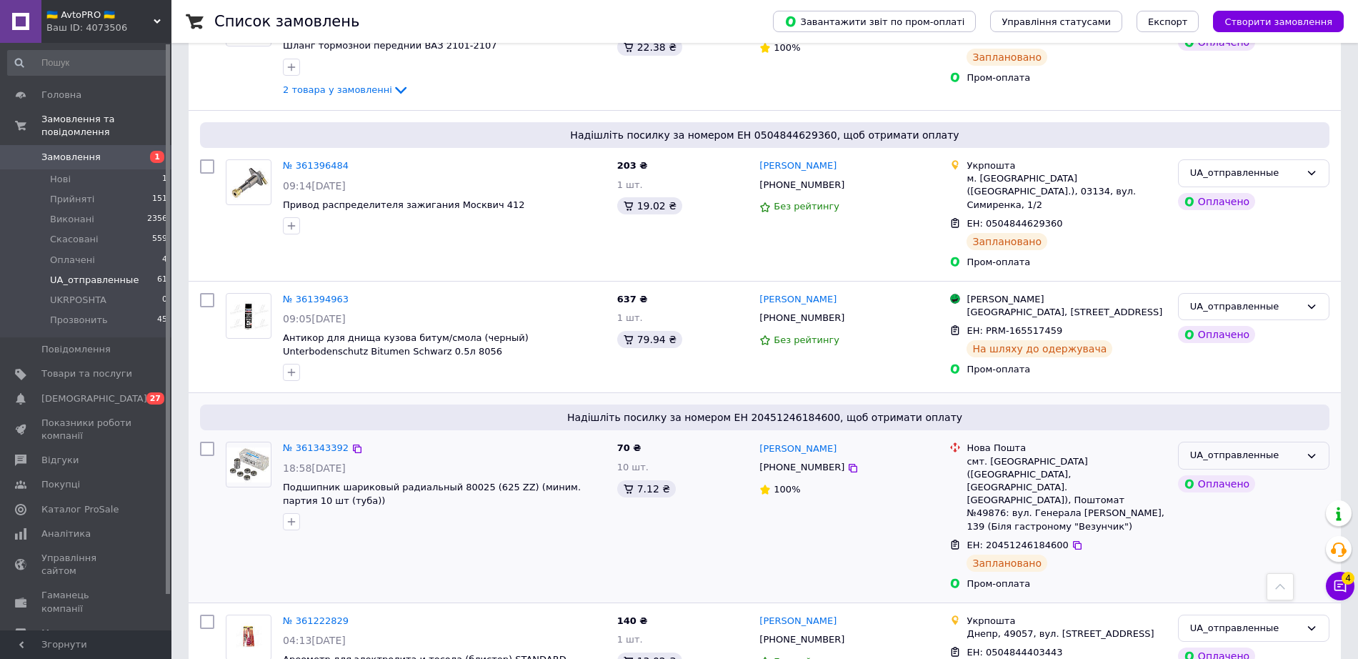
click at [1255, 448] on div "UA_отправленные" at bounding box center [1245, 455] width 110 height 15
click at [1230, 565] on li "Прозвонить" at bounding box center [1254, 578] width 150 height 26
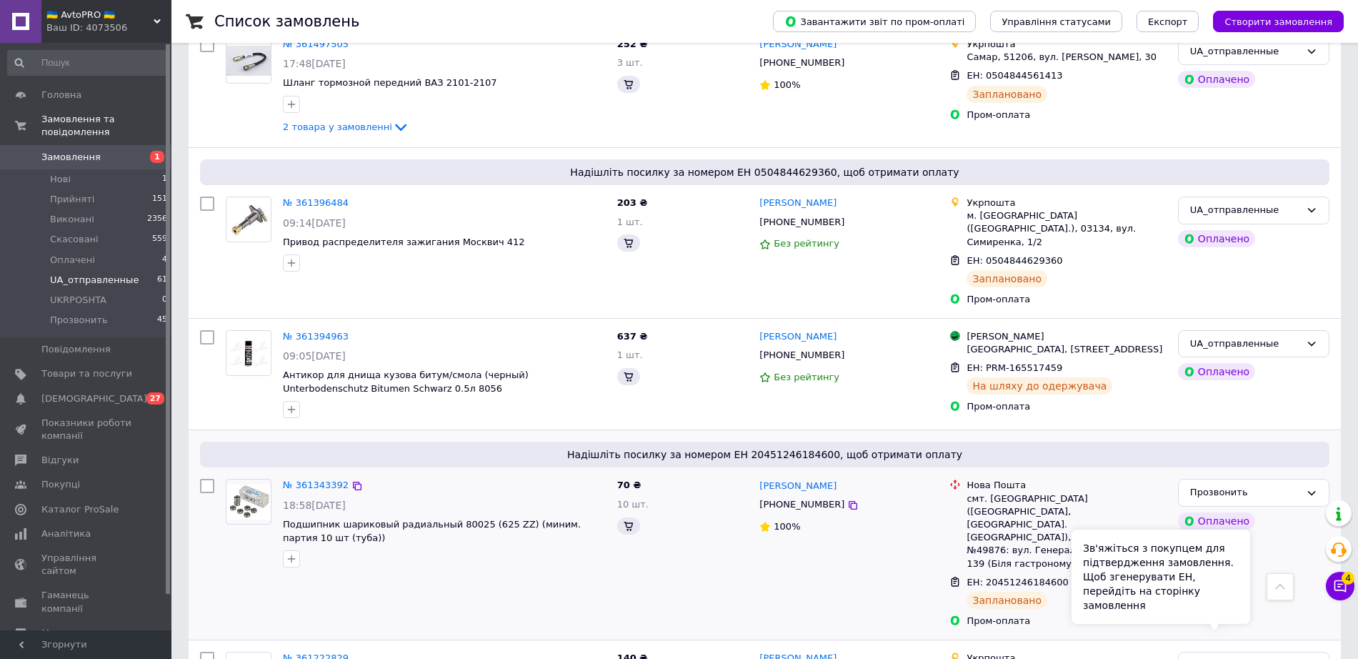
scroll to position [447, 0]
